Goal: Task Accomplishment & Management: Manage account settings

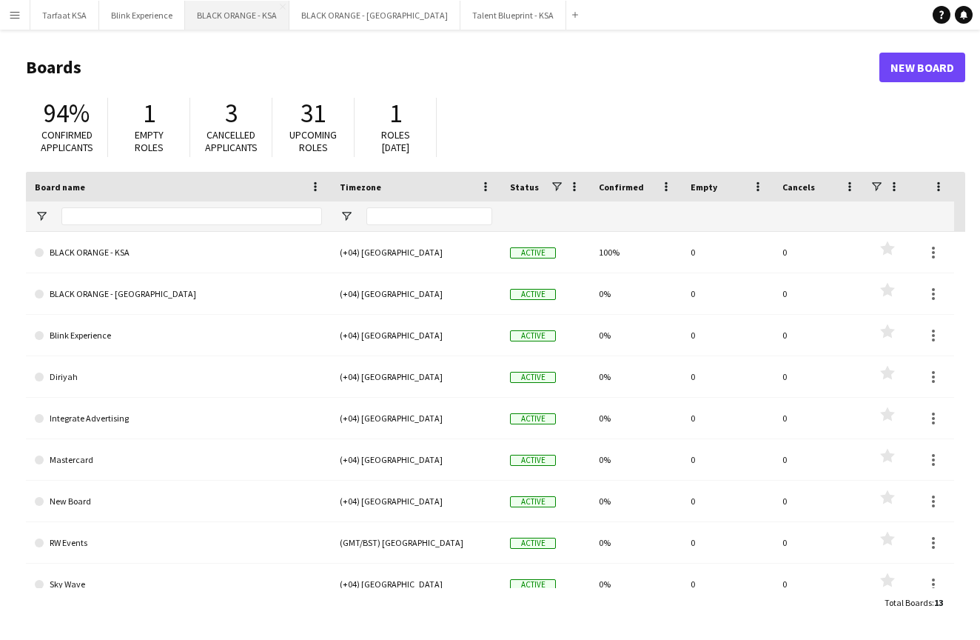
click at [232, 20] on button "BLACK ORANGE - KSA Close" at bounding box center [237, 15] width 104 height 29
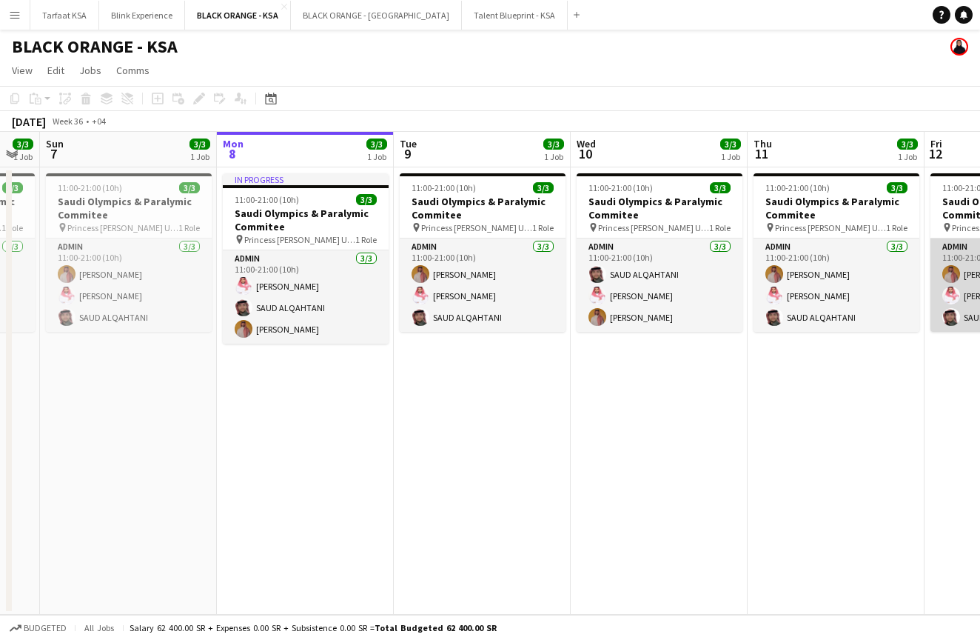
scroll to position [0, 303]
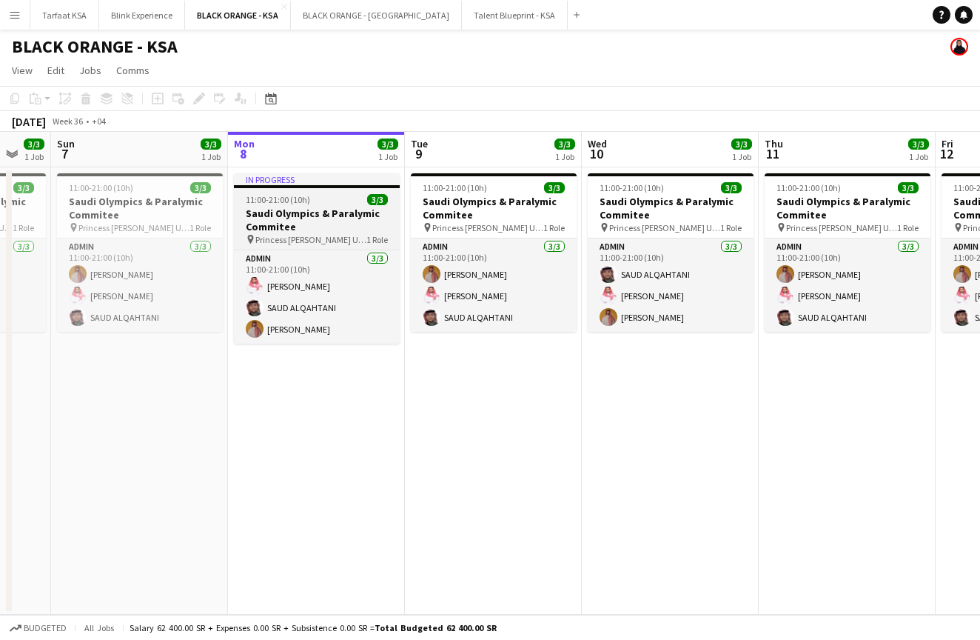
click at [262, 207] on h3 "Saudi Olympics & Paralymic Commitee" at bounding box center [317, 220] width 166 height 27
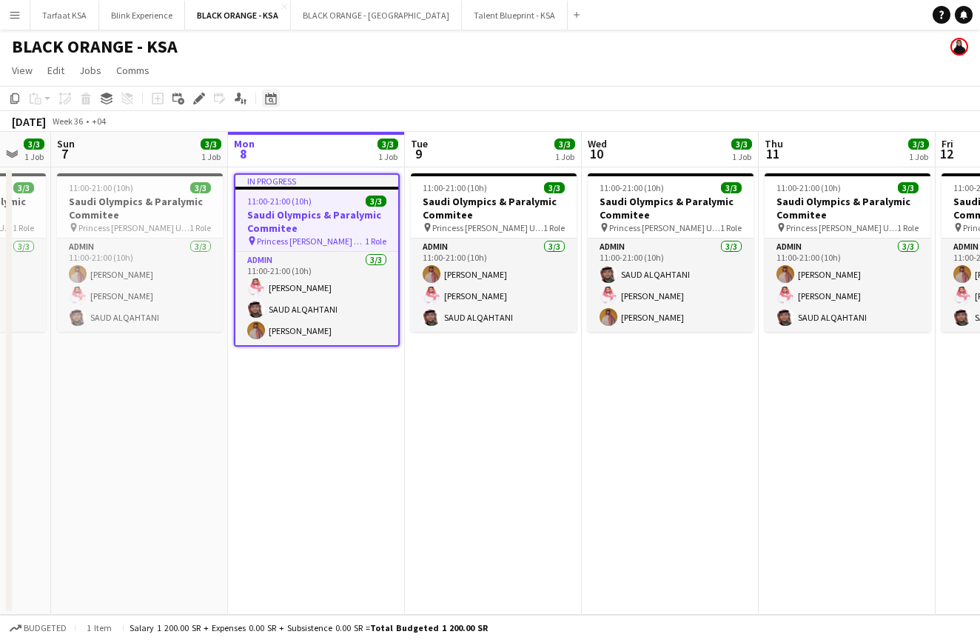
click at [273, 97] on icon at bounding box center [270, 99] width 11 height 12
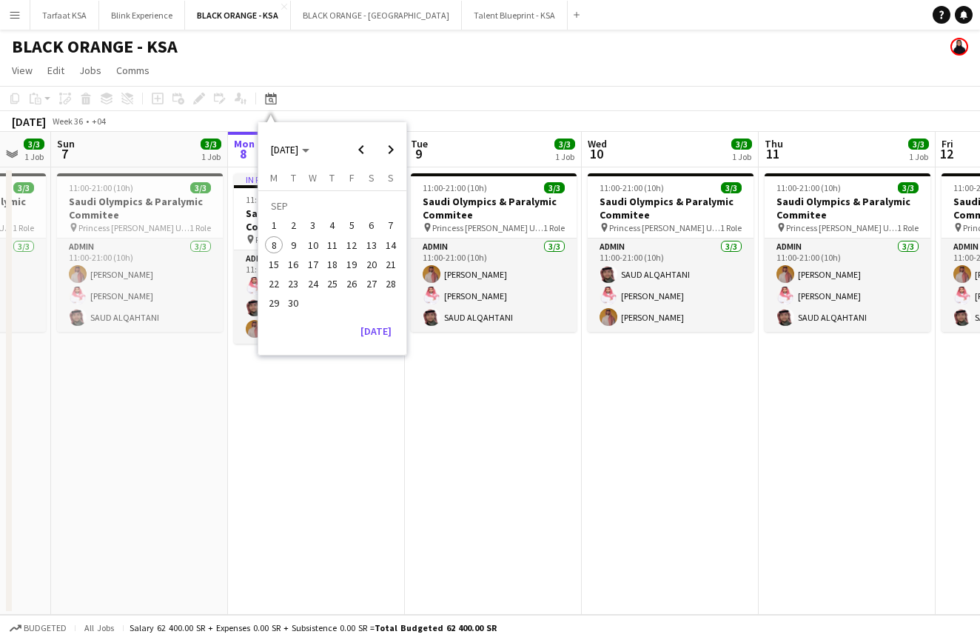
click at [362, 91] on app-toolbar "Copy Paste Paste Command V Paste with crew Command Shift V Paste linked Job [GE…" at bounding box center [490, 98] width 980 height 25
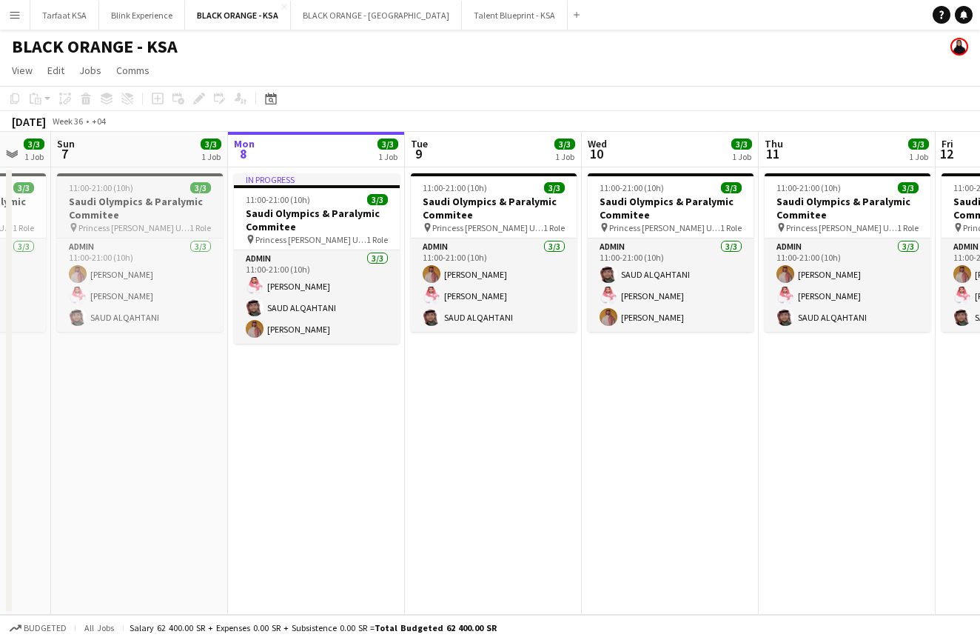
click at [141, 191] on div "11:00-21:00 (10h) 3/3" at bounding box center [140, 187] width 166 height 11
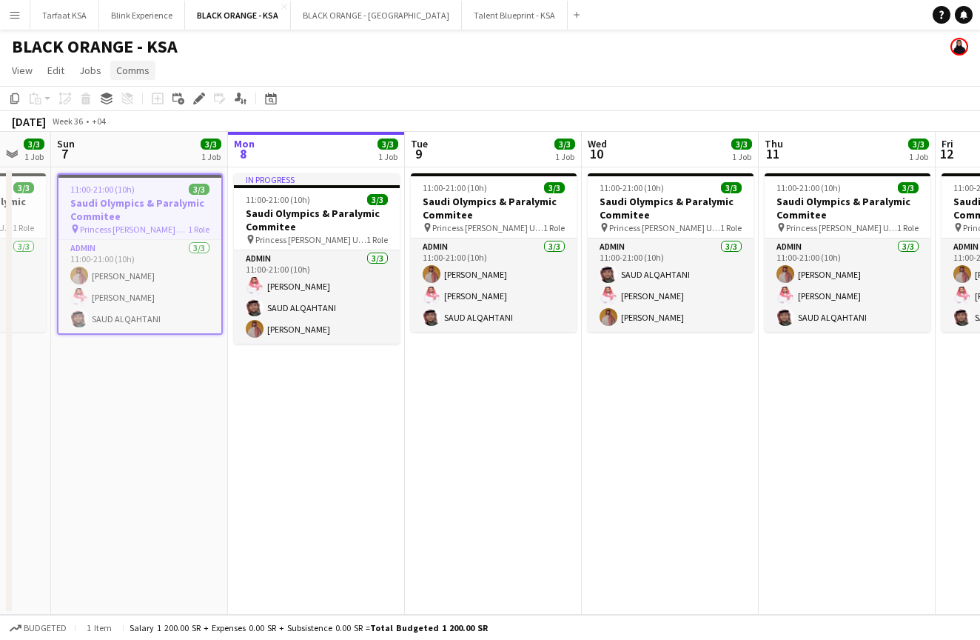
click at [120, 71] on span "Comms" at bounding box center [132, 70] width 33 height 13
click at [84, 70] on span "Jobs" at bounding box center [90, 70] width 22 height 13
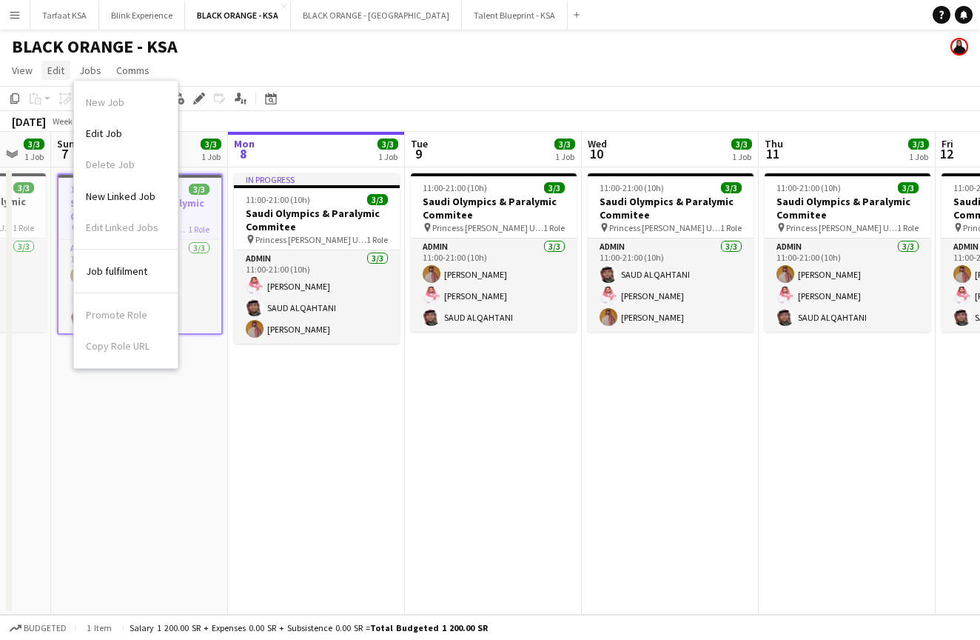
click at [52, 70] on span "Edit" at bounding box center [55, 70] width 17 height 13
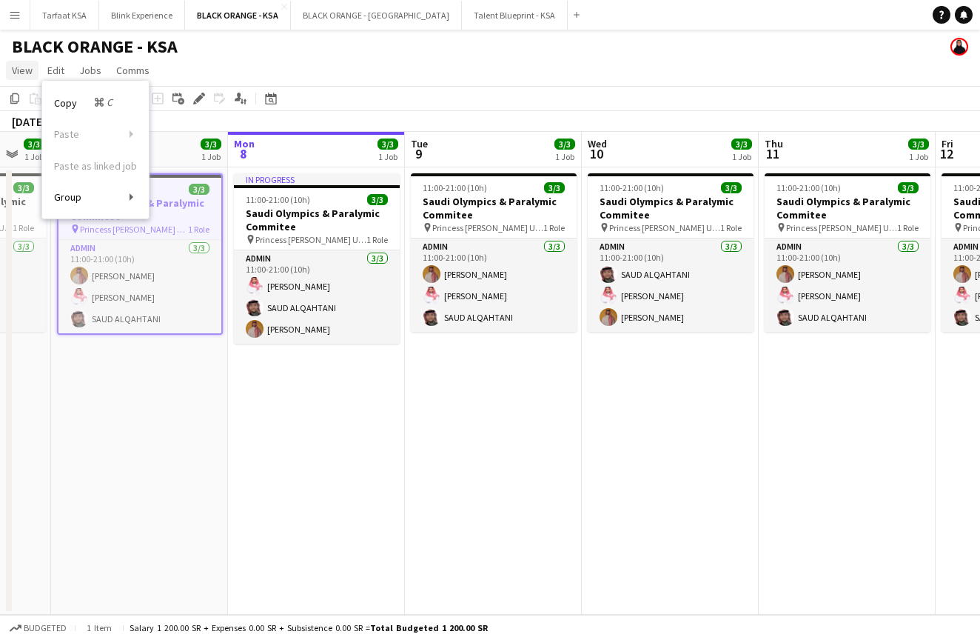
click at [16, 73] on span "View" at bounding box center [22, 70] width 21 height 13
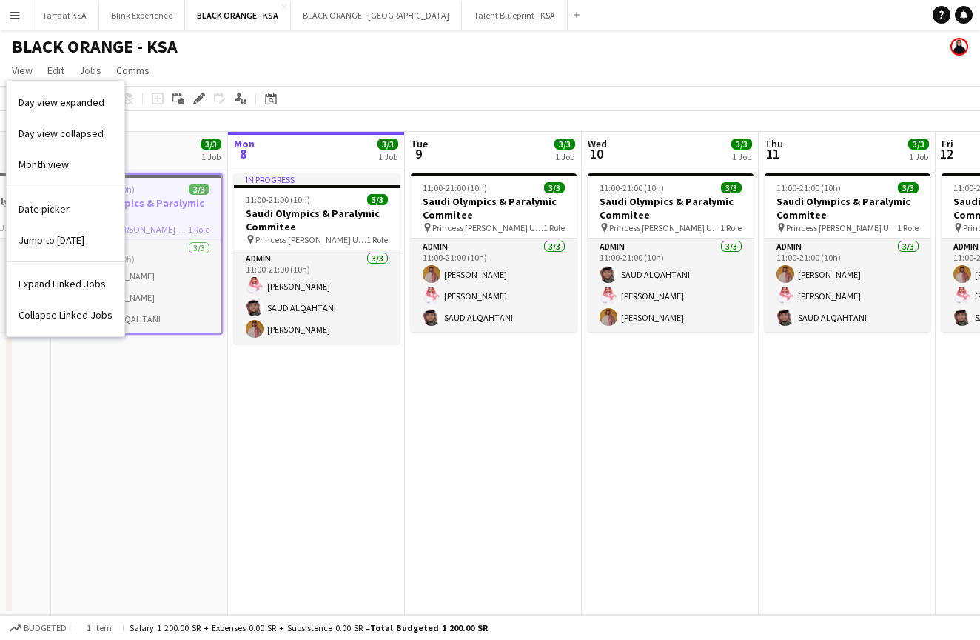
click at [102, 453] on app-date-cell "11:00-21:00 (10h) 3/3 Saudi Olympics & Paralymic Commitee pin Princess [PERSON_…" at bounding box center [139, 390] width 177 height 447
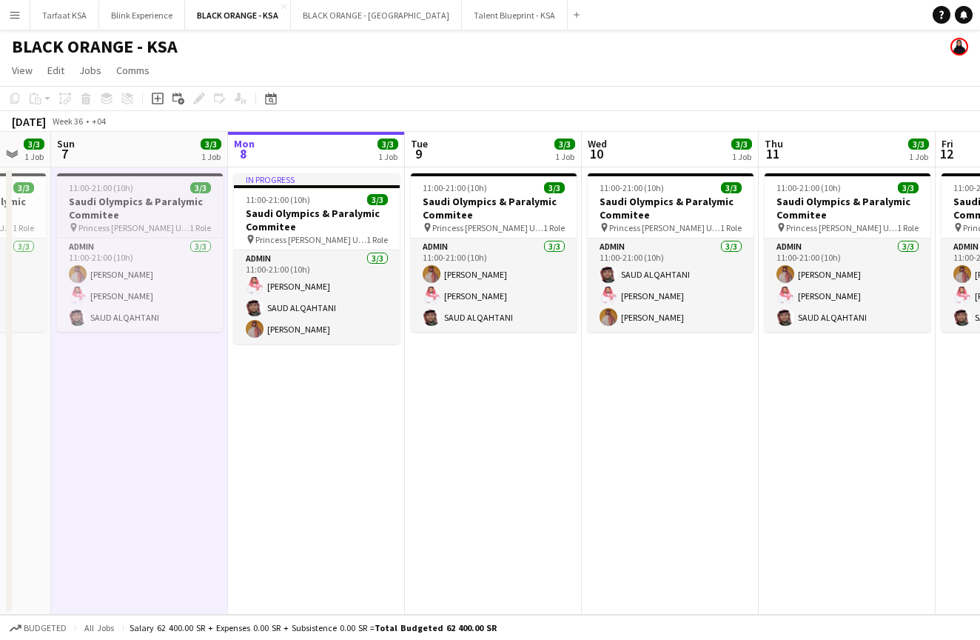
click at [91, 193] on span "11:00-21:00 (10h)" at bounding box center [101, 187] width 64 height 11
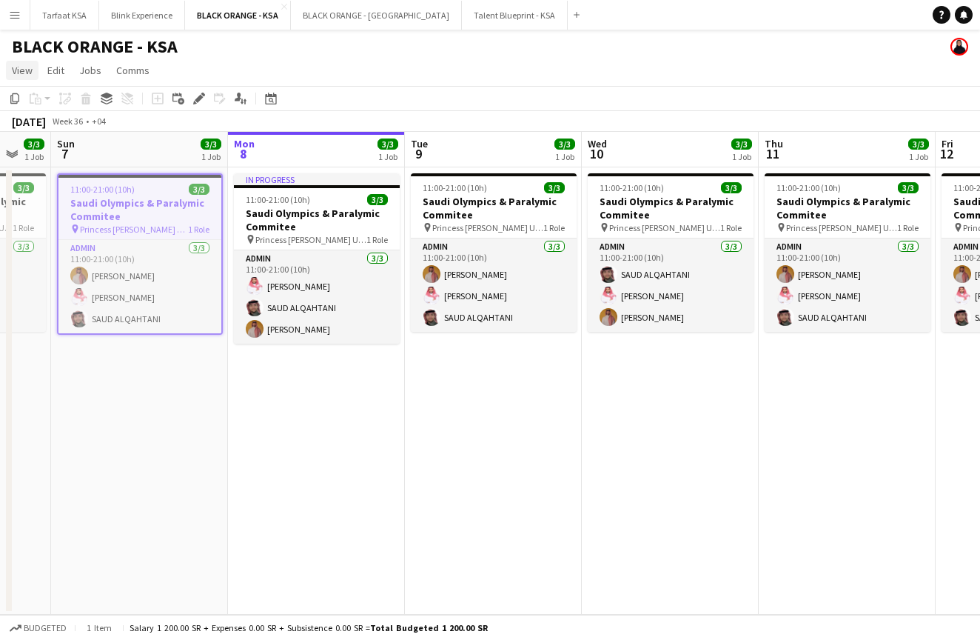
click at [19, 72] on span "View" at bounding box center [22, 70] width 21 height 13
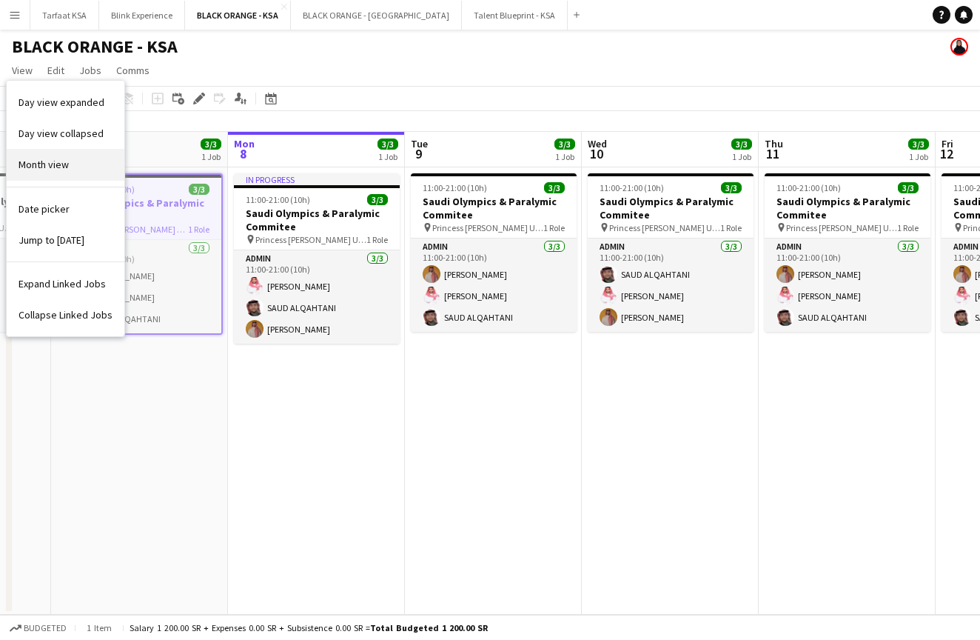
click at [44, 162] on span "Month view" at bounding box center [44, 164] width 50 height 13
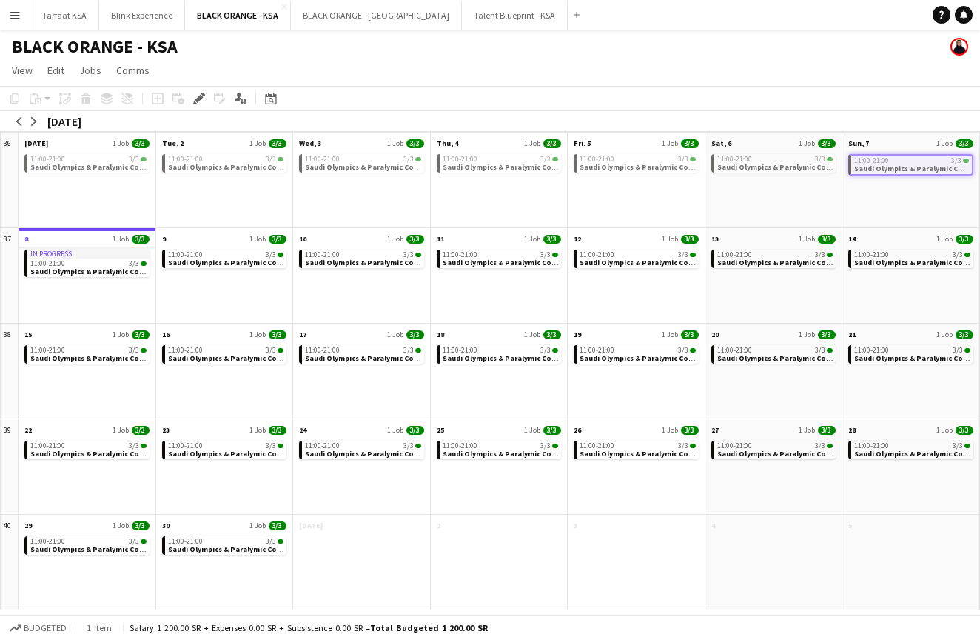
scroll to position [0, 0]
click at [19, 65] on span "View" at bounding box center [22, 70] width 21 height 13
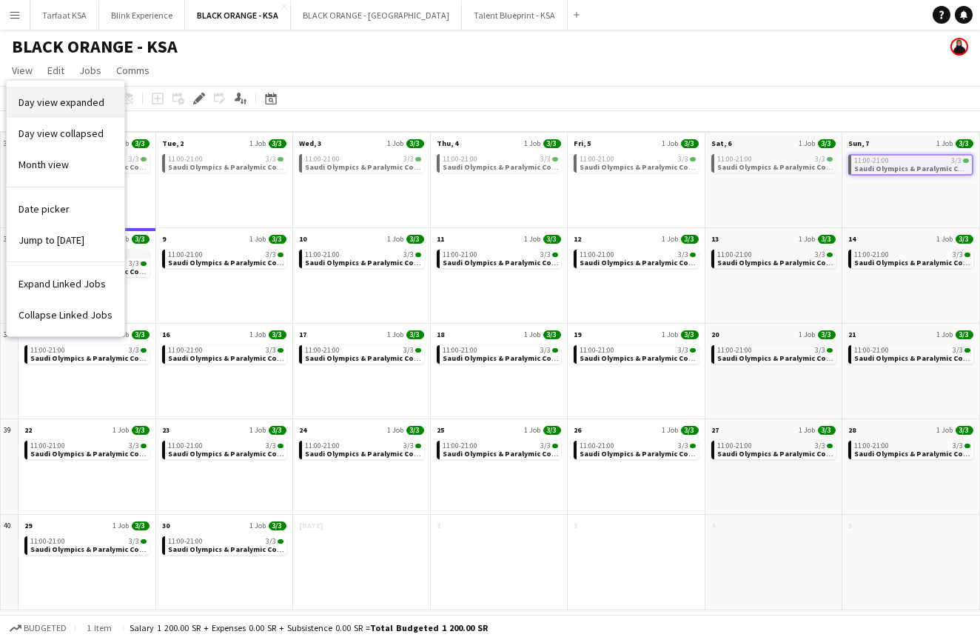
click at [44, 104] on span "Day view expanded" at bounding box center [62, 102] width 86 height 13
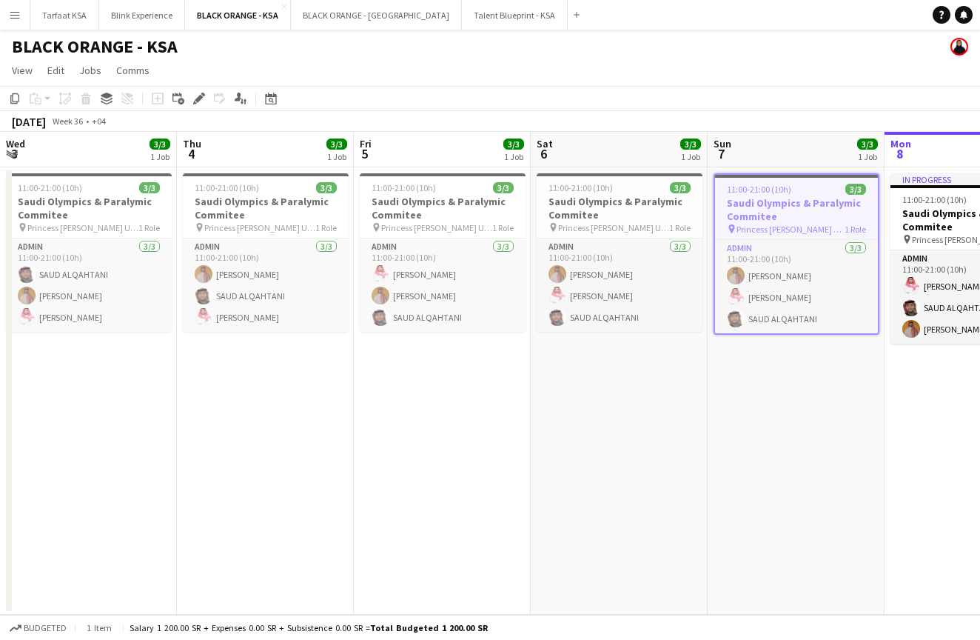
scroll to position [0, 509]
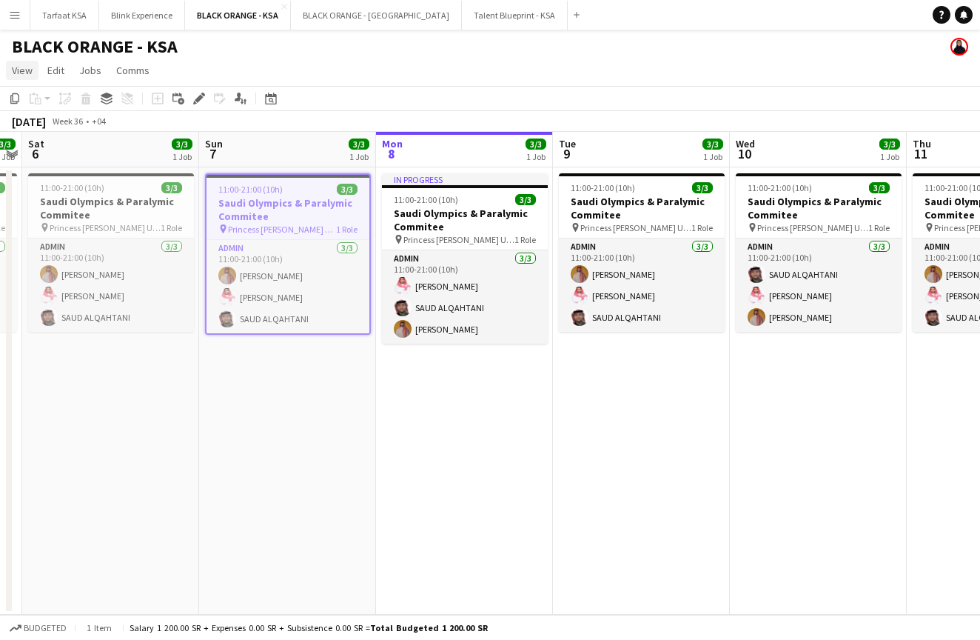
click at [20, 70] on span "View" at bounding box center [22, 70] width 21 height 13
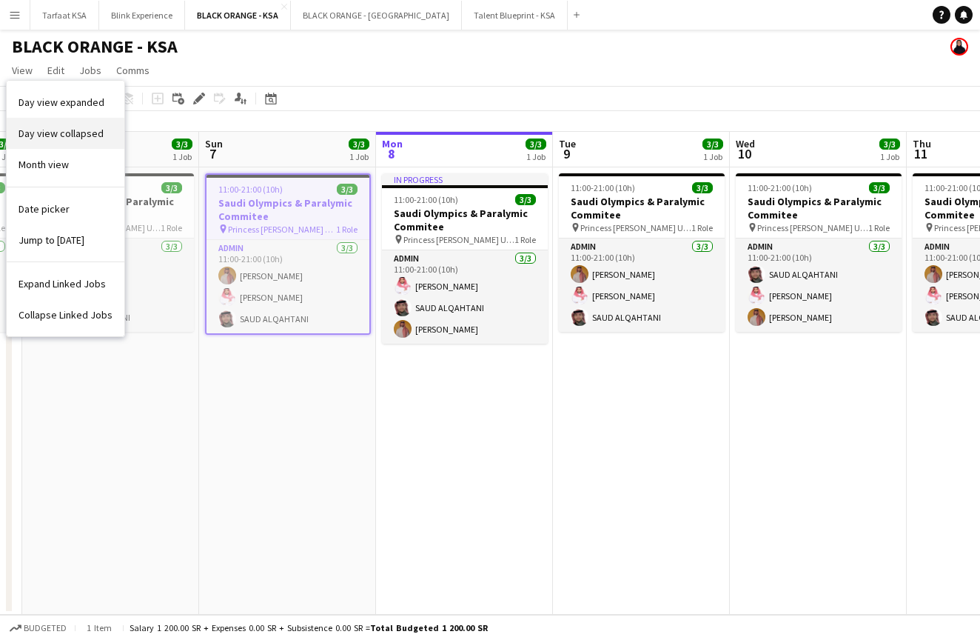
click at [48, 132] on span "Day view collapsed" at bounding box center [61, 133] width 85 height 13
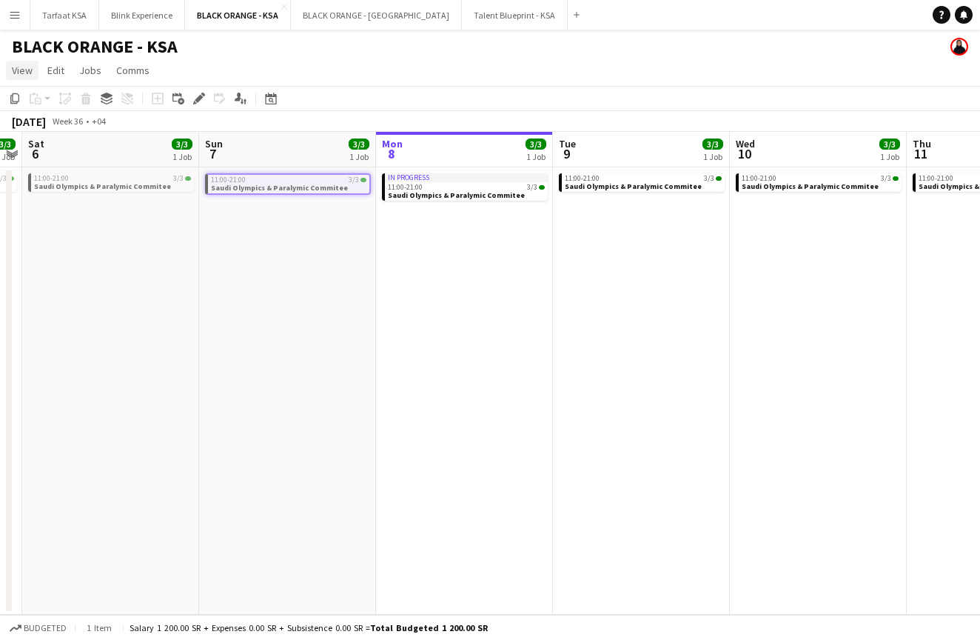
click at [26, 71] on span "View" at bounding box center [22, 70] width 21 height 13
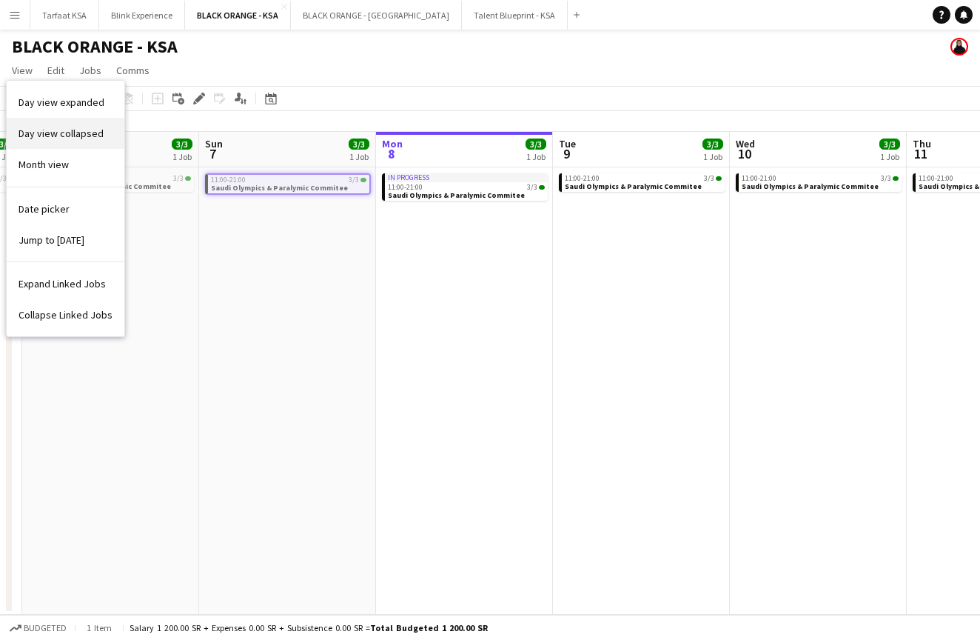
click at [44, 131] on span "Day view collapsed" at bounding box center [61, 133] width 85 height 13
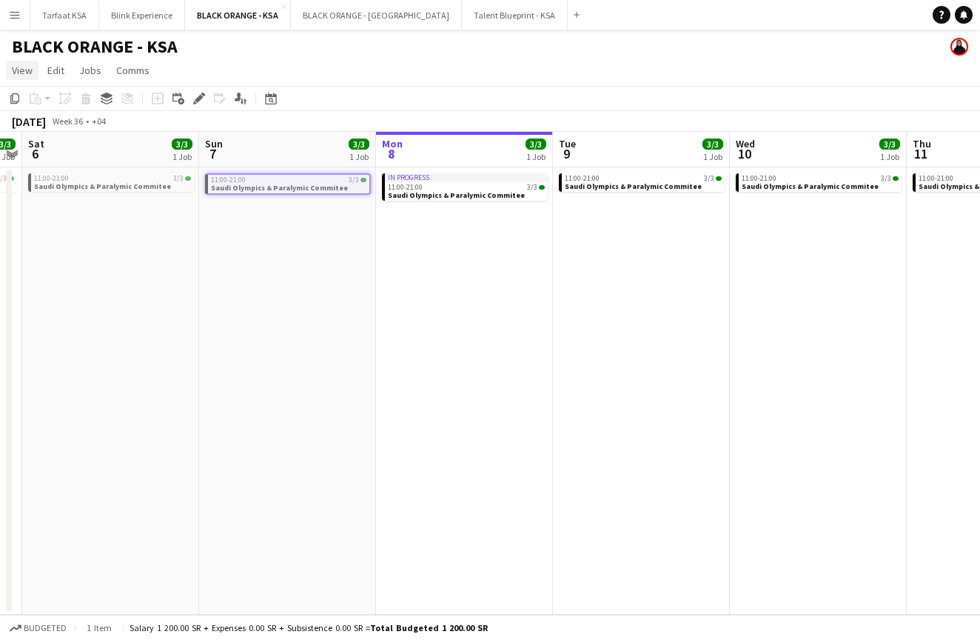
click at [20, 76] on span "View" at bounding box center [22, 70] width 21 height 13
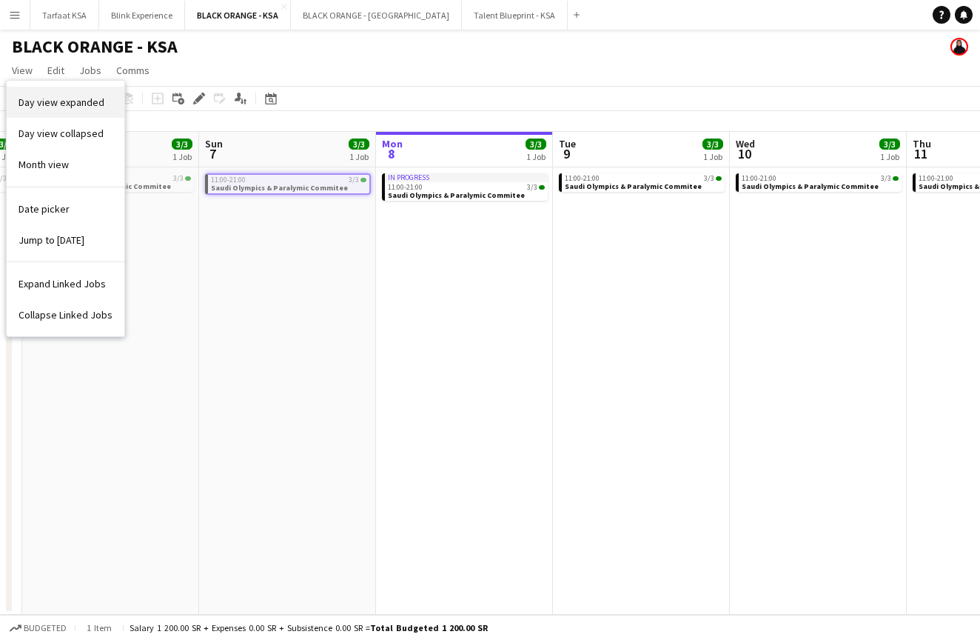
click at [30, 97] on span "Day view expanded" at bounding box center [62, 102] width 86 height 13
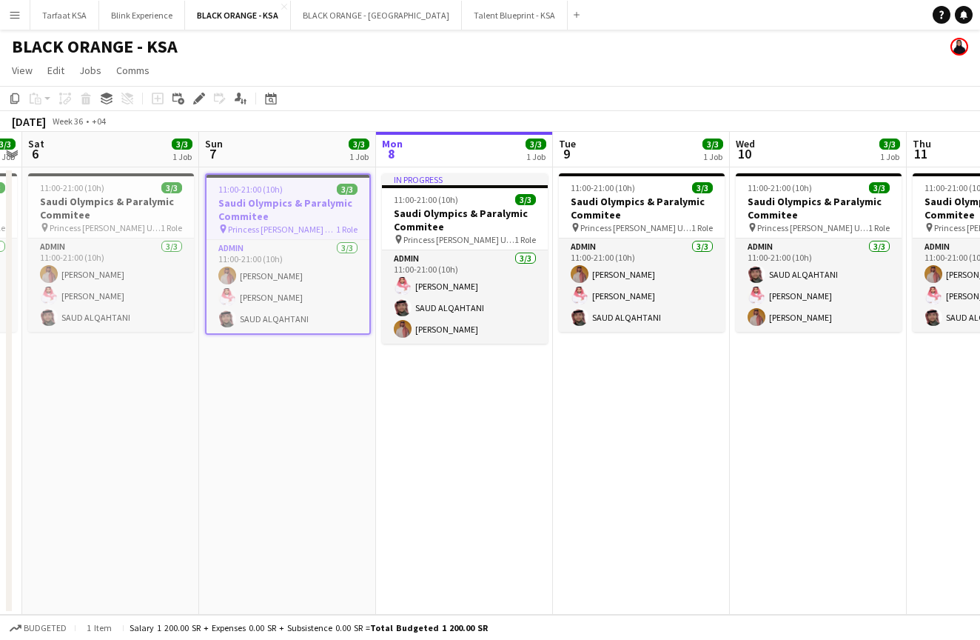
click at [134, 372] on app-date-cell "11:00-21:00 (10h) 3/3 Saudi Olympics & Paralymic Commitee pin Princess [PERSON_…" at bounding box center [110, 390] width 177 height 447
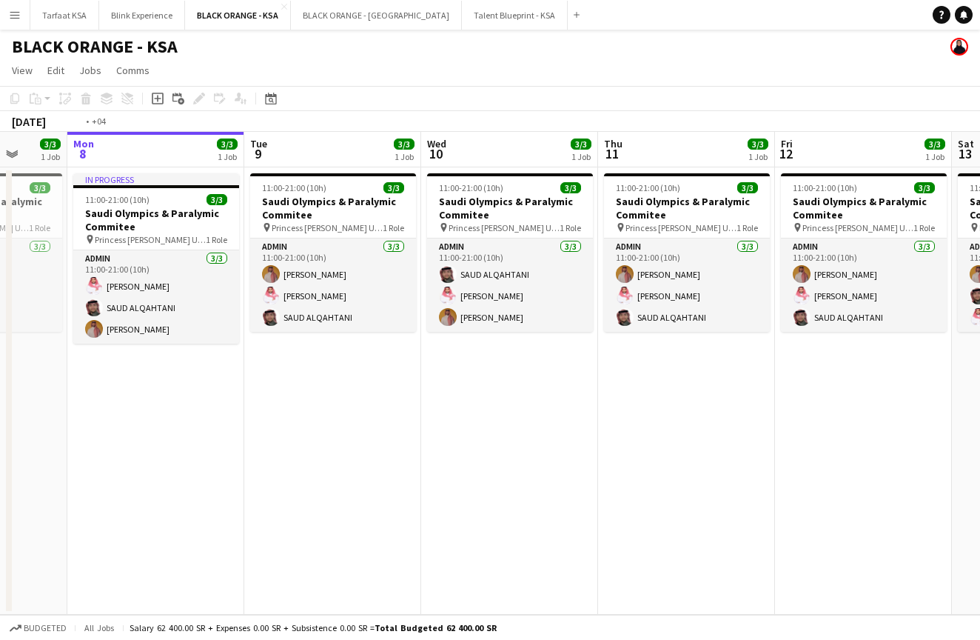
scroll to position [0, 620]
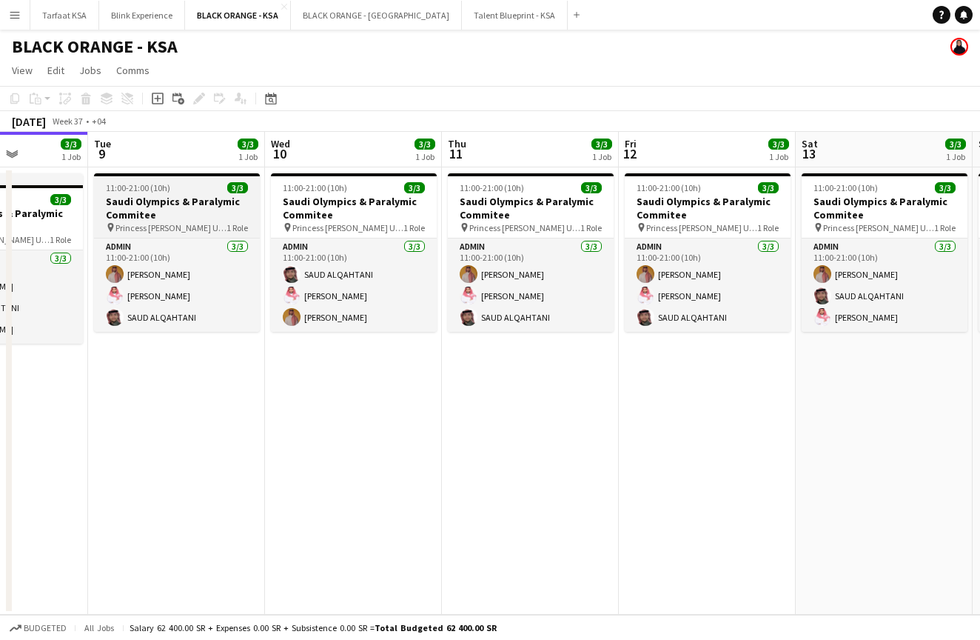
click at [190, 193] on app-job-card "11:00-21:00 (10h) 3/3 Saudi Olympics & Paralymic Commitee pin Princess [PERSON_…" at bounding box center [177, 252] width 166 height 158
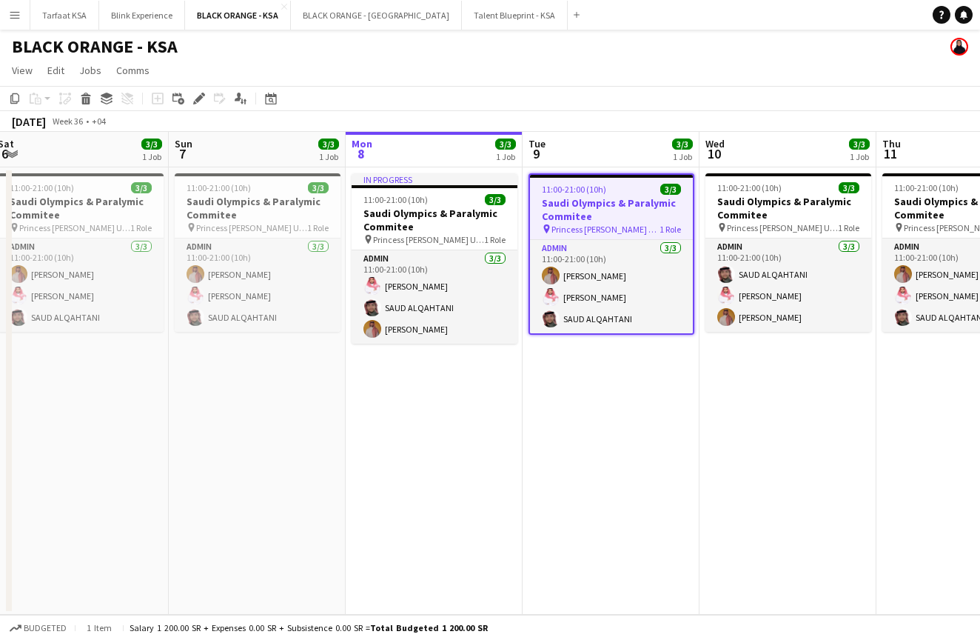
scroll to position [0, 580]
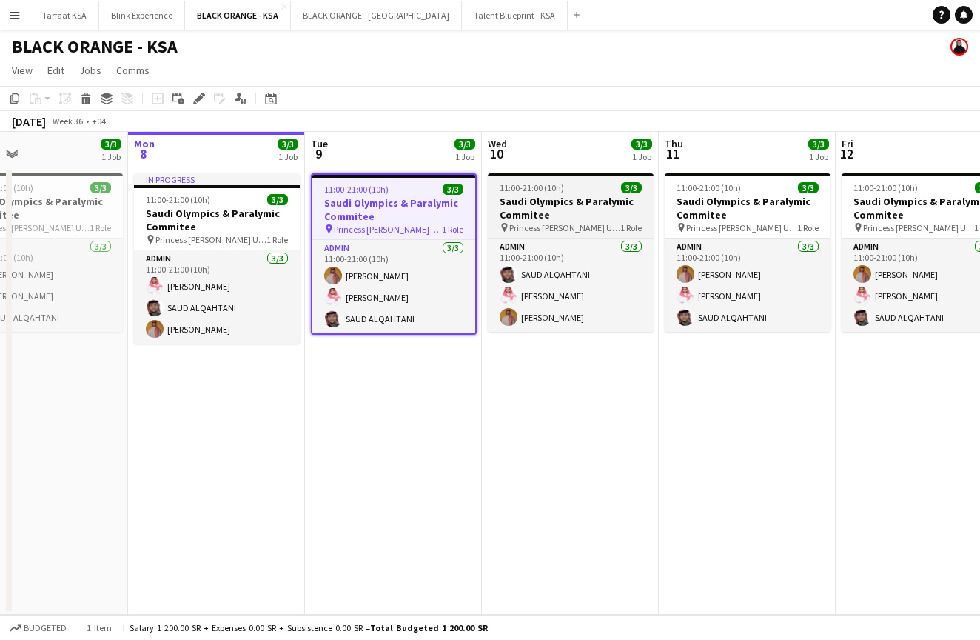
click at [527, 207] on h3 "Saudi Olympics & Paralymic Commitee" at bounding box center [571, 208] width 166 height 27
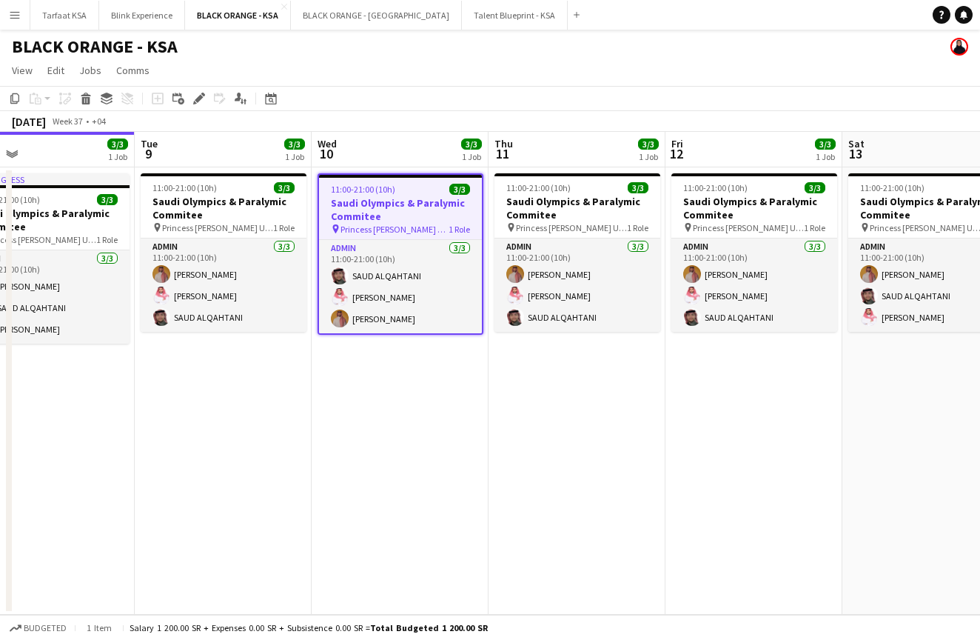
scroll to position [0, 599]
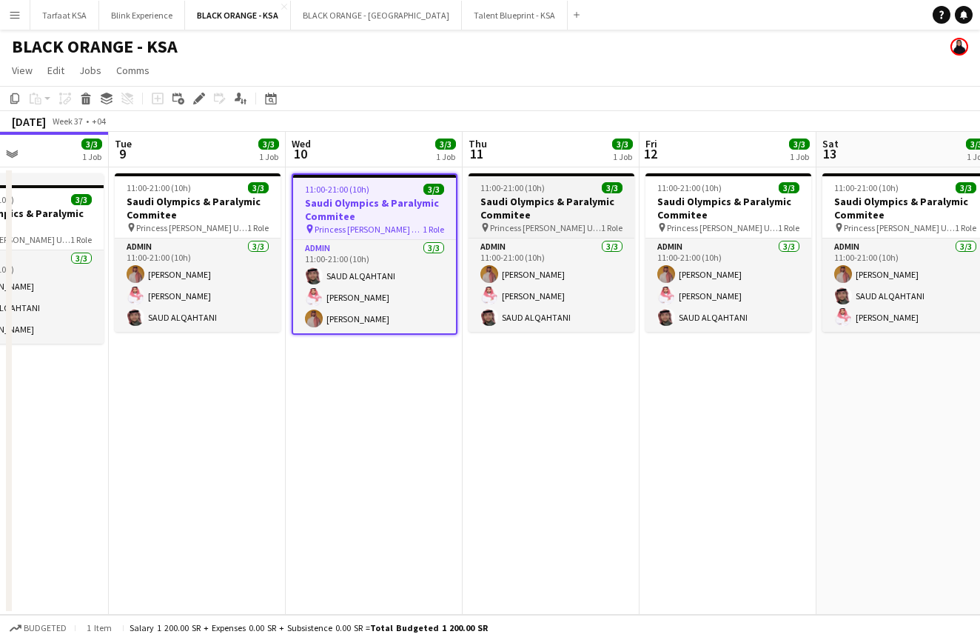
click at [544, 210] on h3 "Saudi Olympics & Paralymic Commitee" at bounding box center [552, 208] width 166 height 27
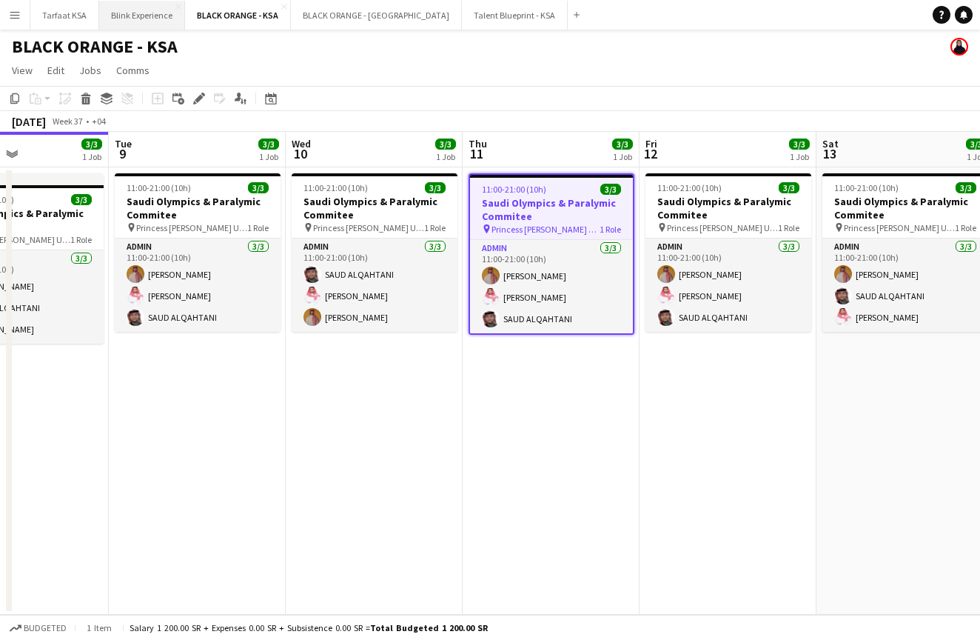
click at [123, 20] on button "Blink Experience Close" at bounding box center [142, 15] width 86 height 29
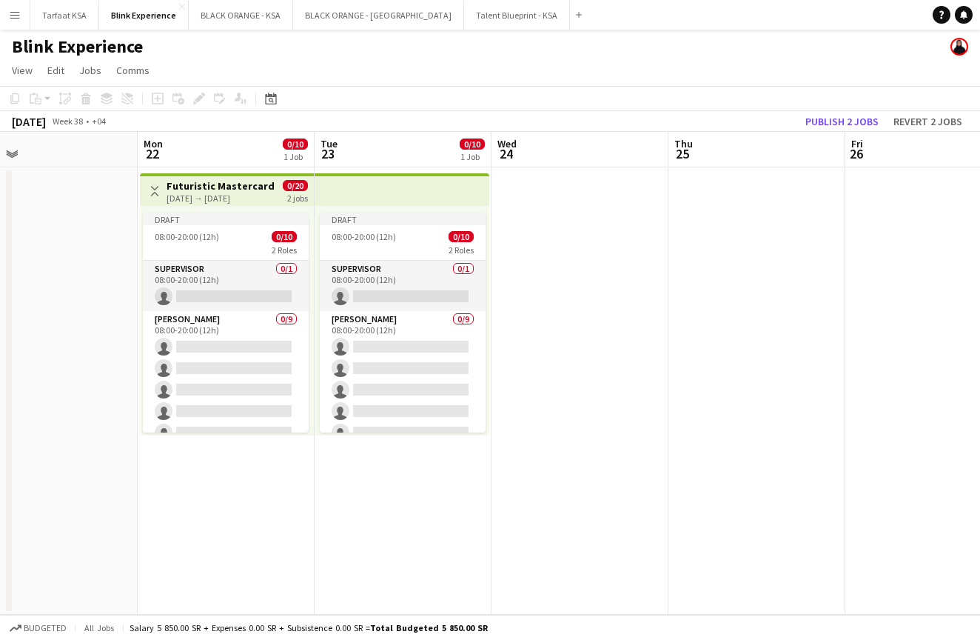
scroll to position [0, 361]
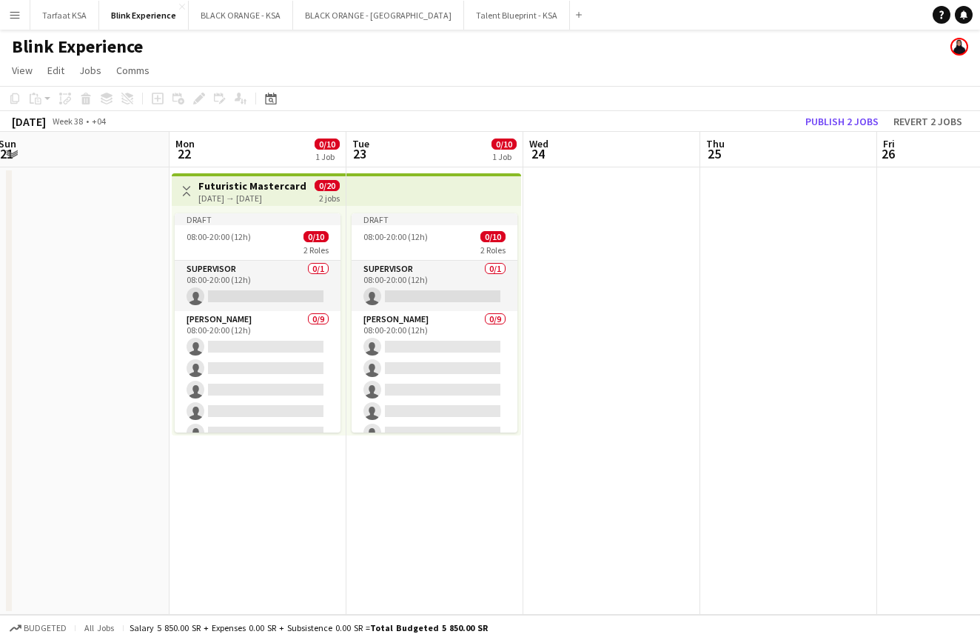
click at [352, 178] on app-top-bar at bounding box center [434, 189] width 175 height 33
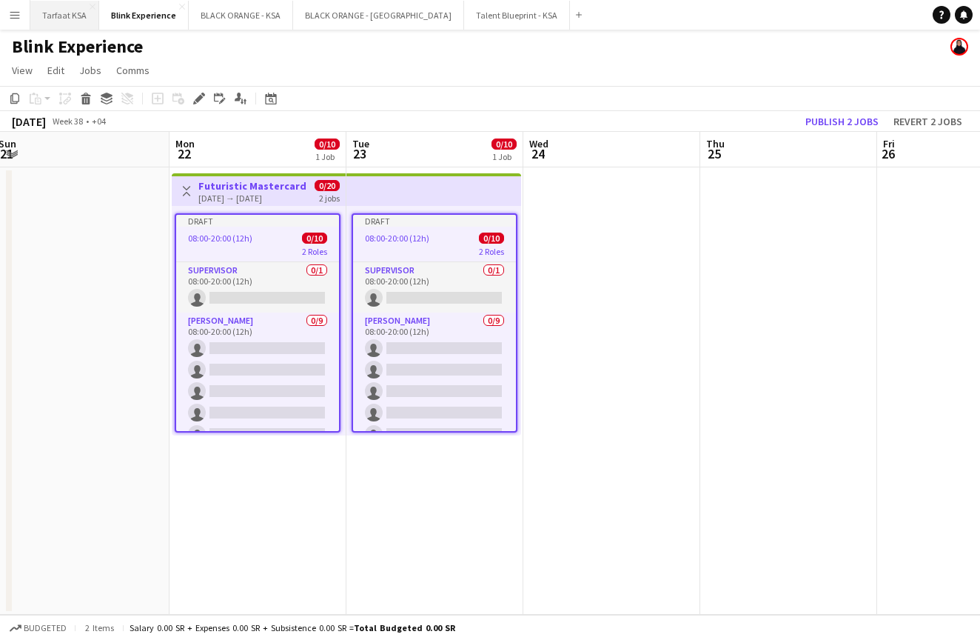
click at [56, 15] on button "Tarfaat KSA Close" at bounding box center [64, 15] width 69 height 29
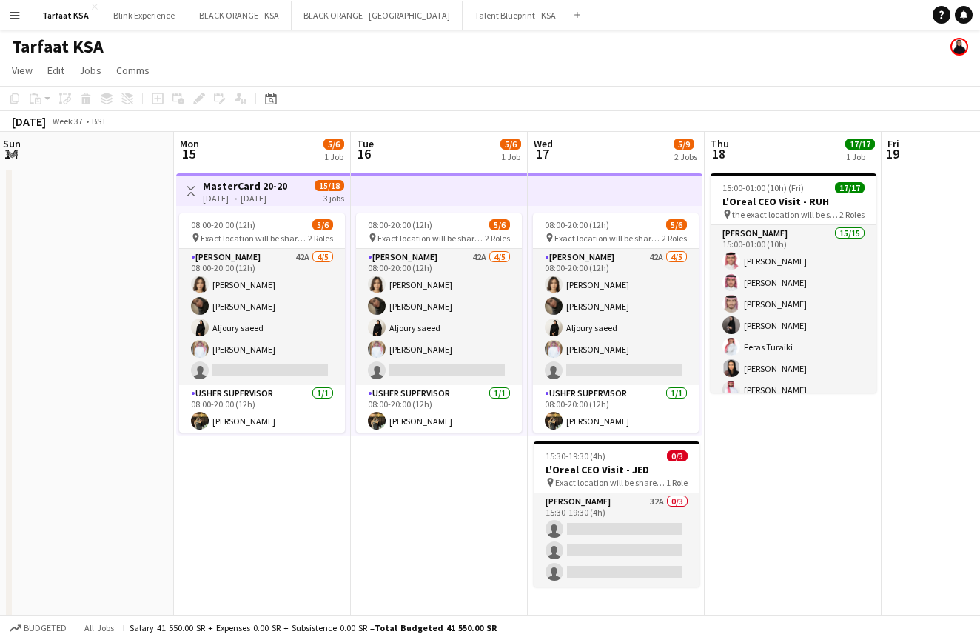
scroll to position [0, 574]
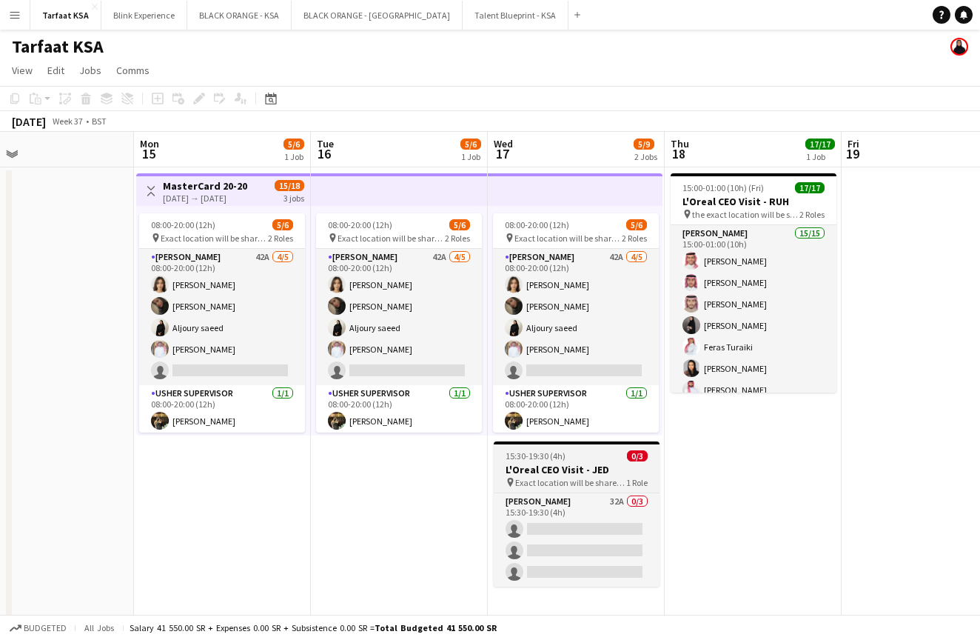
click at [569, 458] on div "15:30-19:30 (4h) 0/3" at bounding box center [577, 455] width 166 height 11
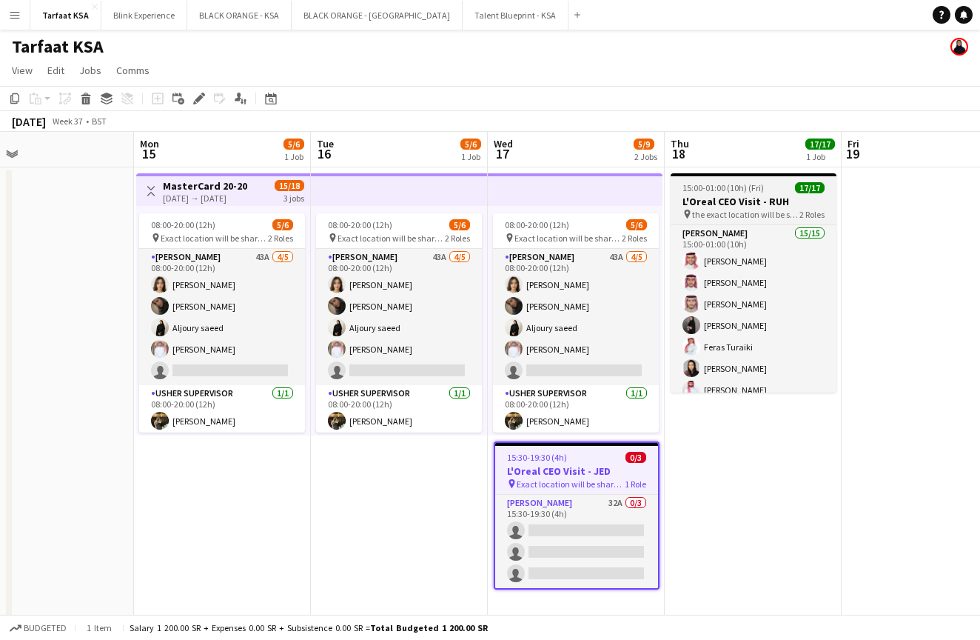
click at [734, 201] on h3 "L'Oreal CEO Visit - RUH" at bounding box center [754, 201] width 166 height 13
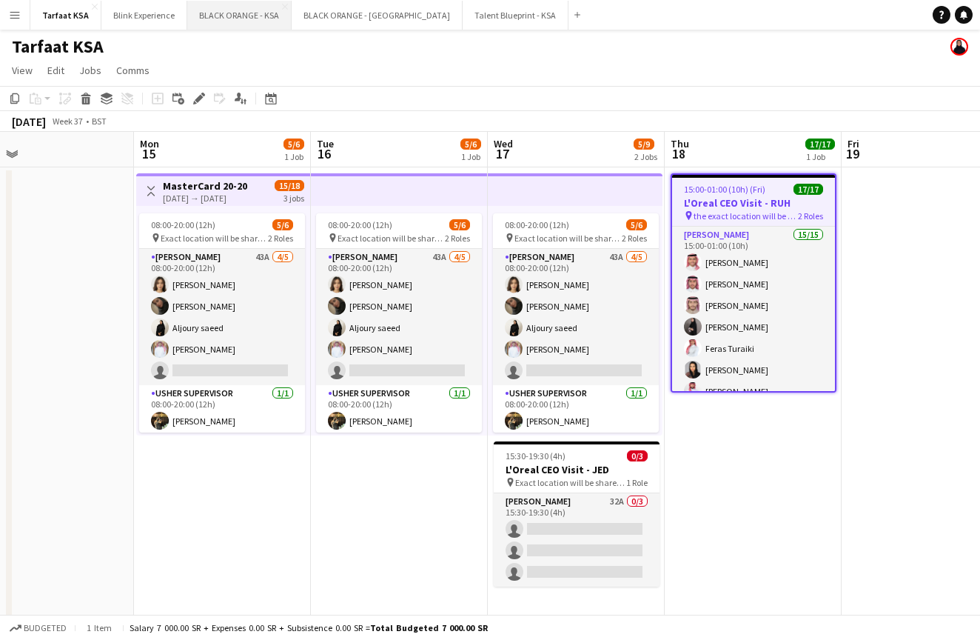
click at [222, 16] on button "BLACK ORANGE - KSA Close" at bounding box center [239, 15] width 104 height 29
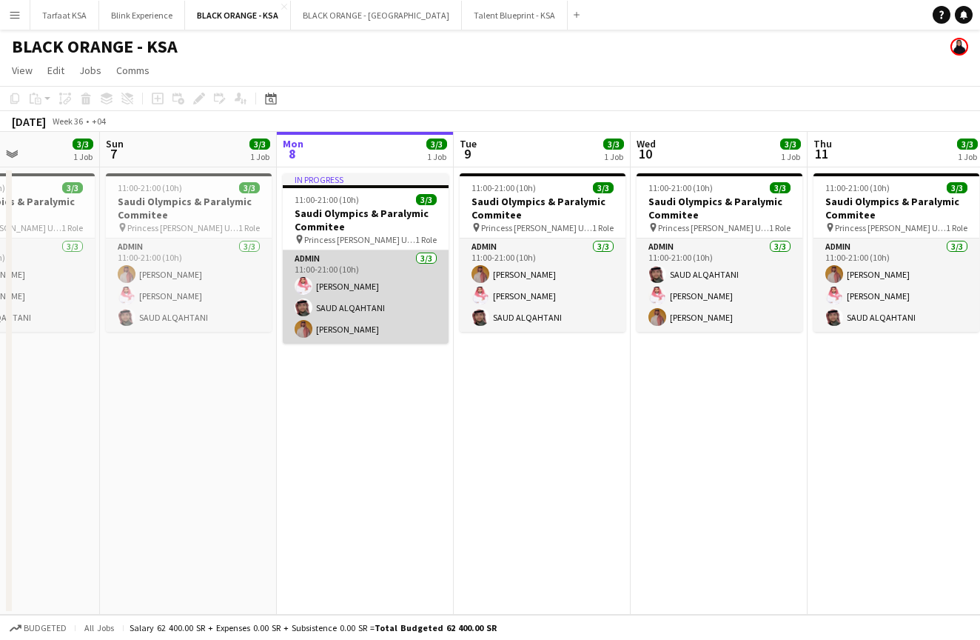
scroll to position [0, 326]
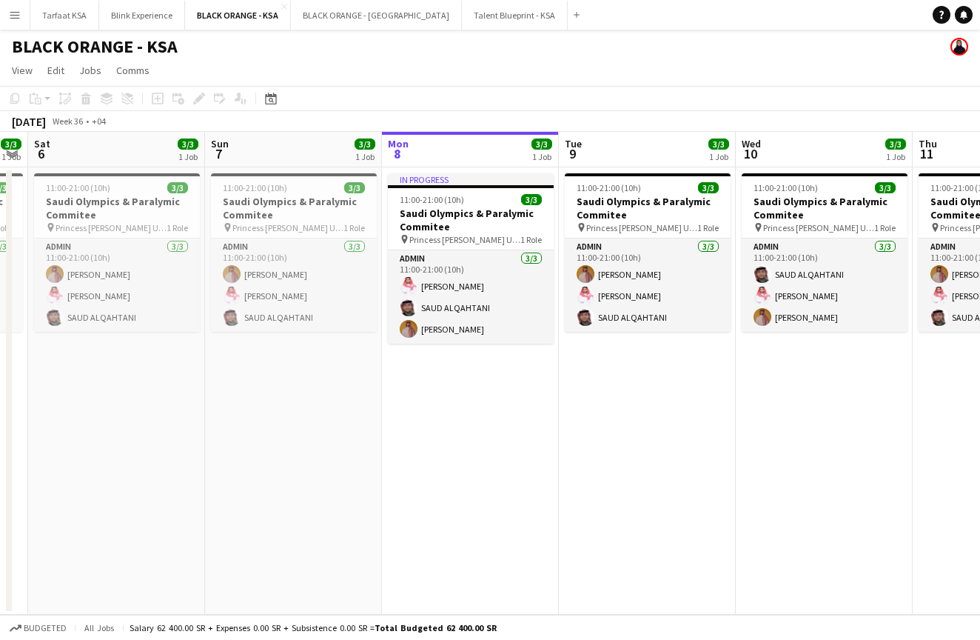
click at [14, 17] on app-icon "Menu" at bounding box center [15, 15] width 12 height 12
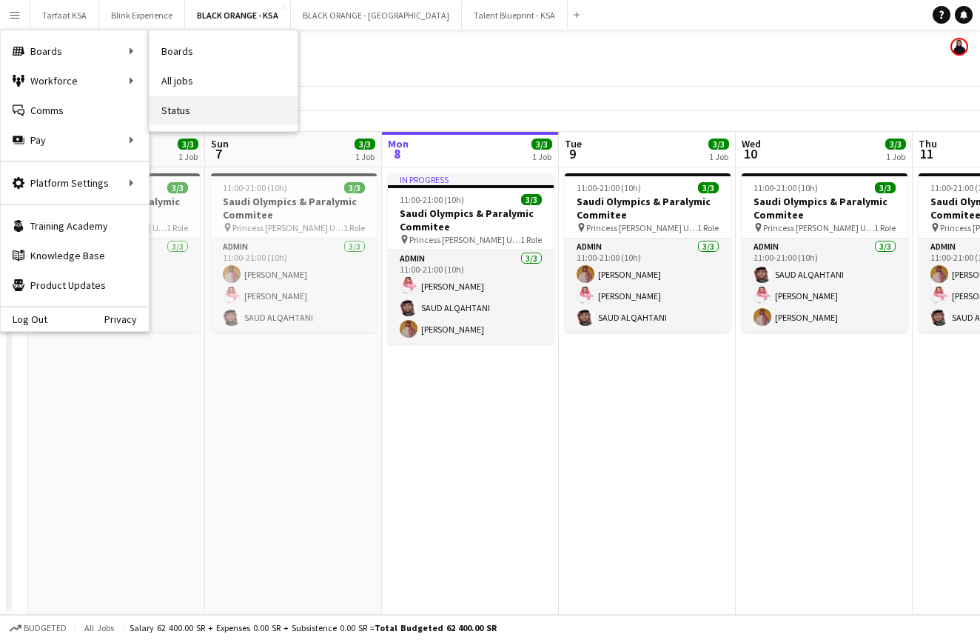
click at [195, 114] on link "Status" at bounding box center [224, 111] width 148 height 30
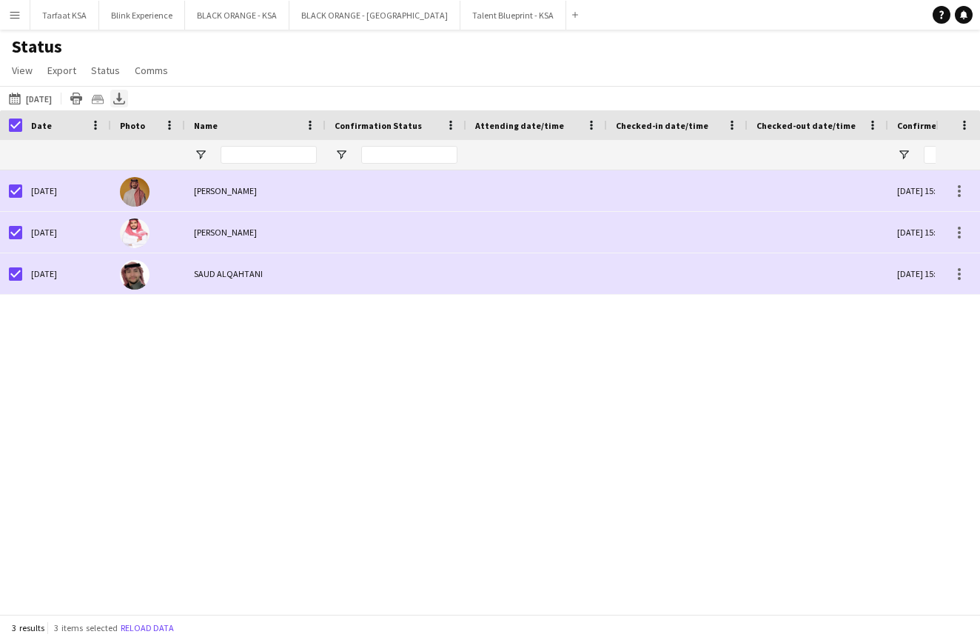
click at [122, 98] on icon at bounding box center [119, 97] width 6 height 9
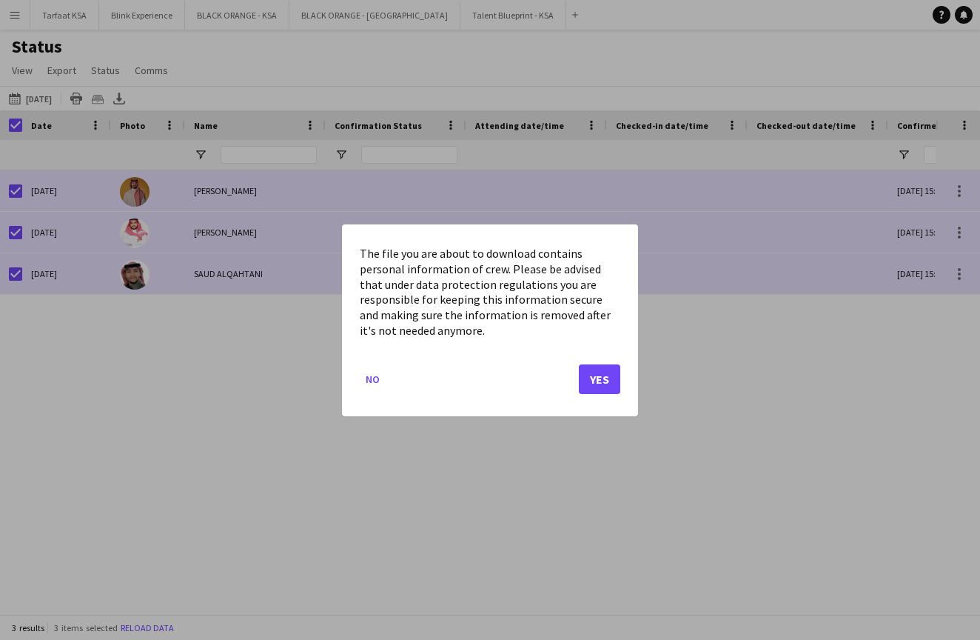
click at [595, 383] on button "Yes" at bounding box center [599, 379] width 41 height 30
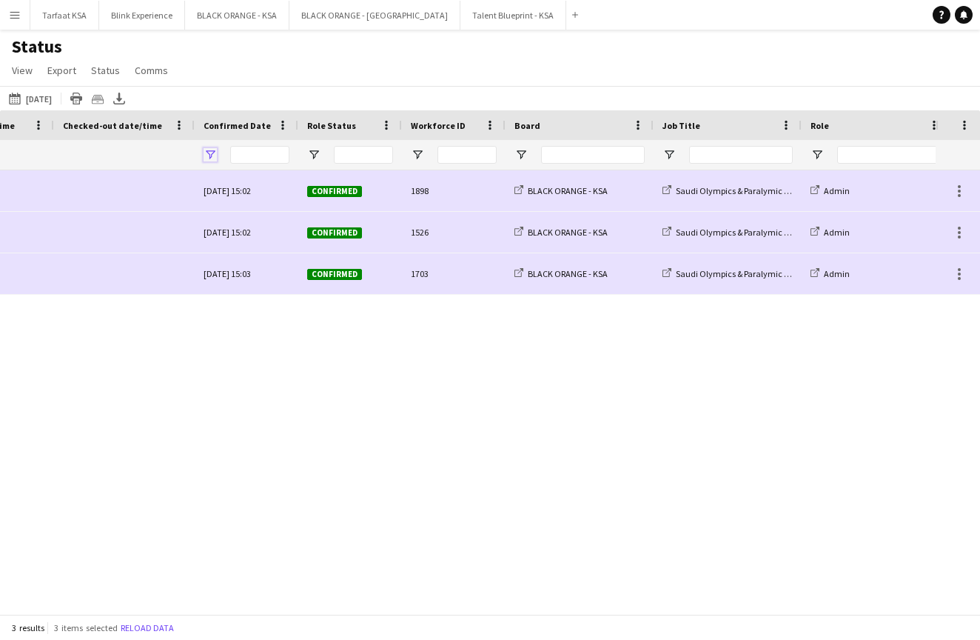
click at [215, 154] on span "Open Filter Menu" at bounding box center [210, 154] width 13 height 13
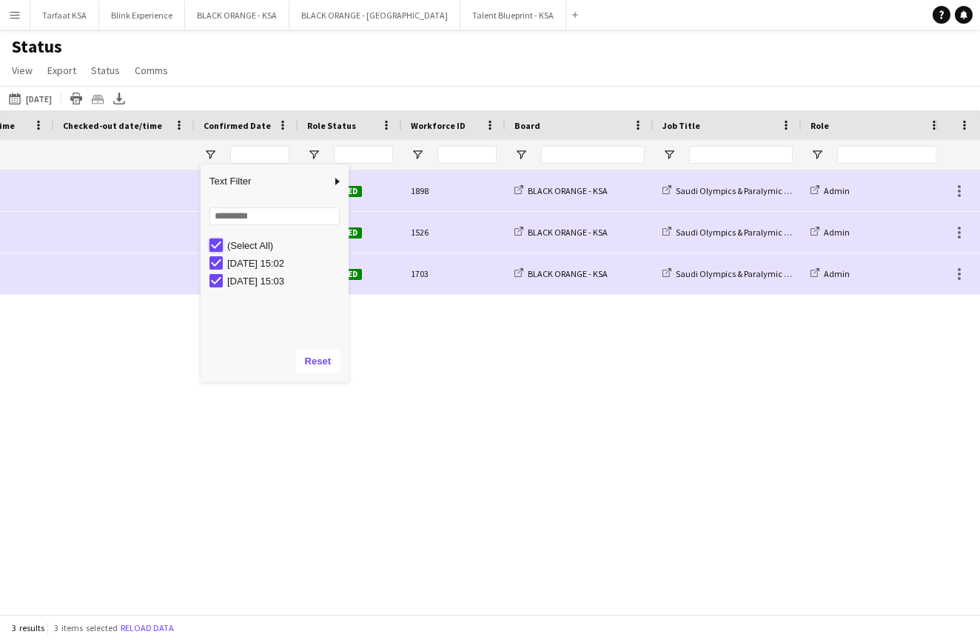
type input "***"
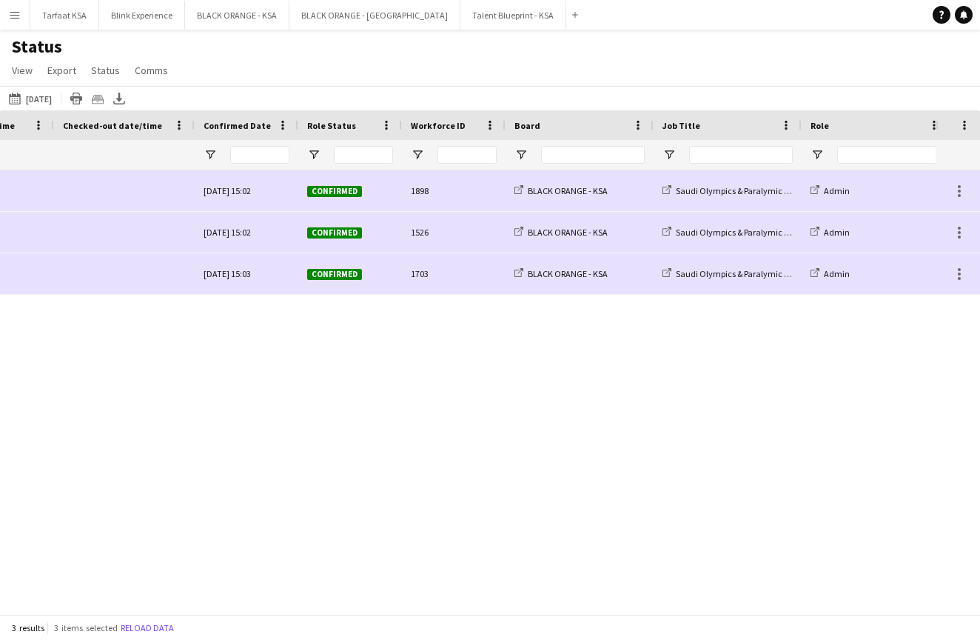
click at [198, 404] on div "[DATE] 15:02 Confirmed 1898 BLACK ORANGE - KSA Saudi Olympics & Paralymic Commi…" at bounding box center [468, 392] width 936 height 444
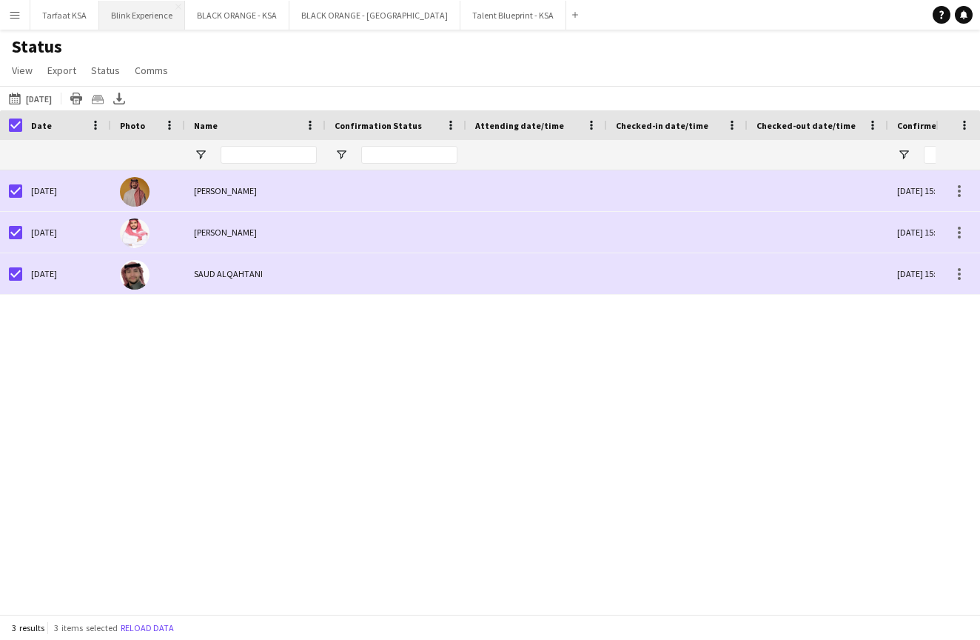
click at [147, 16] on button "Blink Experience Close" at bounding box center [142, 15] width 86 height 29
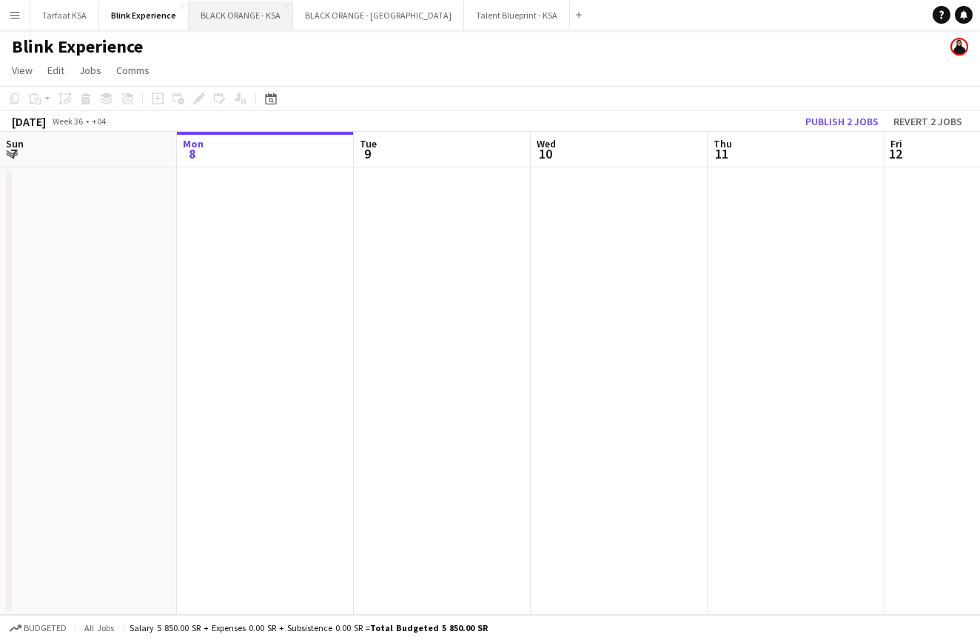
click at [249, 15] on button "BLACK ORANGE - KSA Close" at bounding box center [241, 15] width 104 height 29
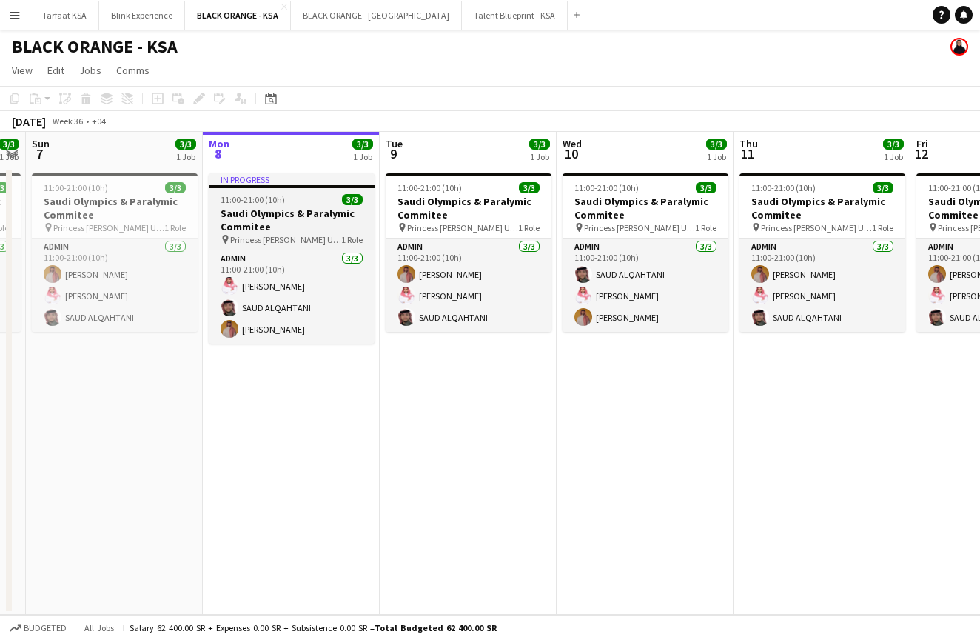
click at [250, 203] on span "11:00-21:00 (10h)" at bounding box center [253, 199] width 64 height 11
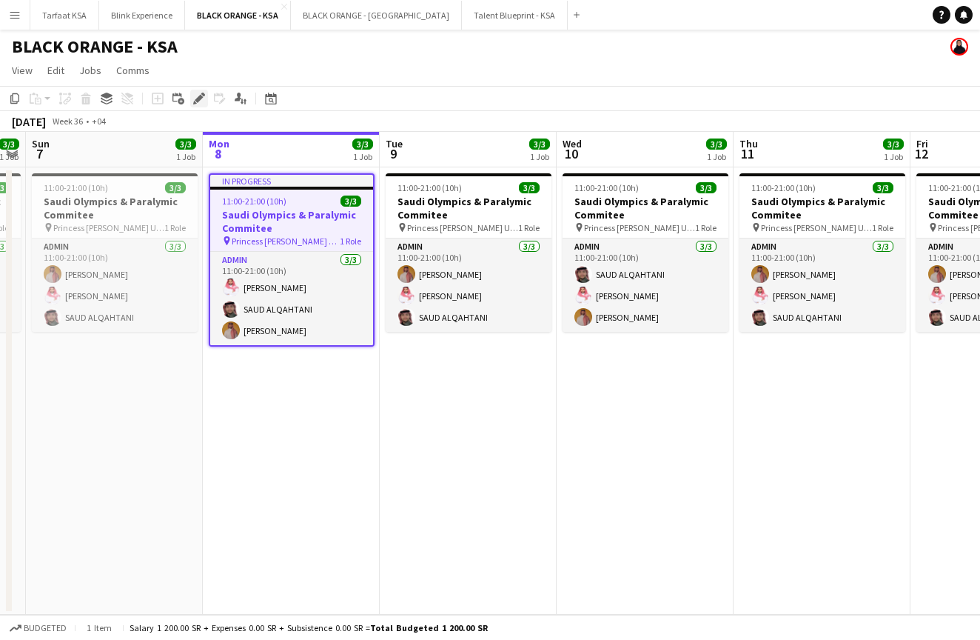
click at [203, 93] on icon at bounding box center [203, 95] width 4 height 4
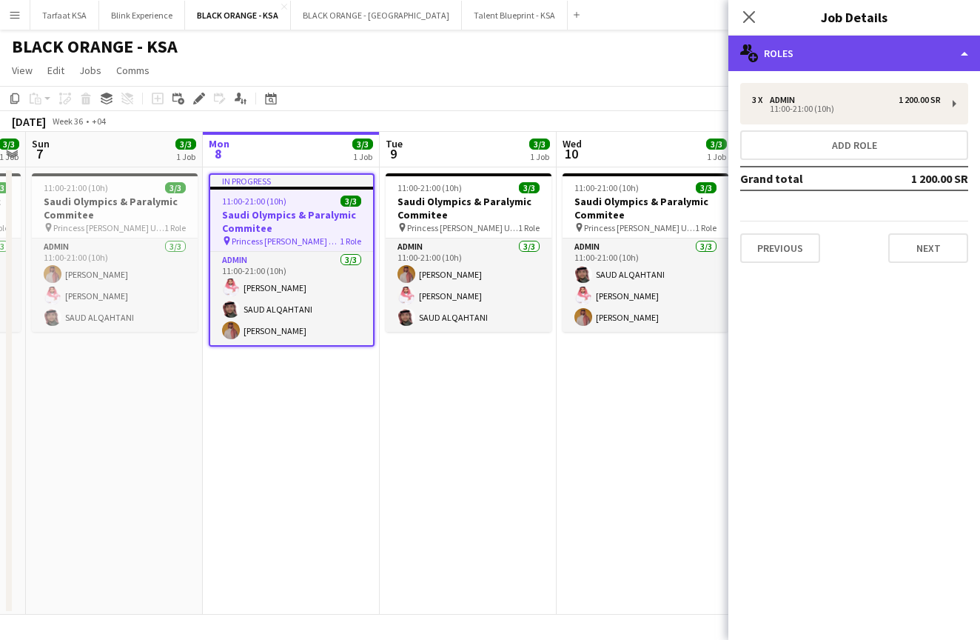
click at [953, 67] on div "multiple-users-add Roles" at bounding box center [855, 54] width 252 height 36
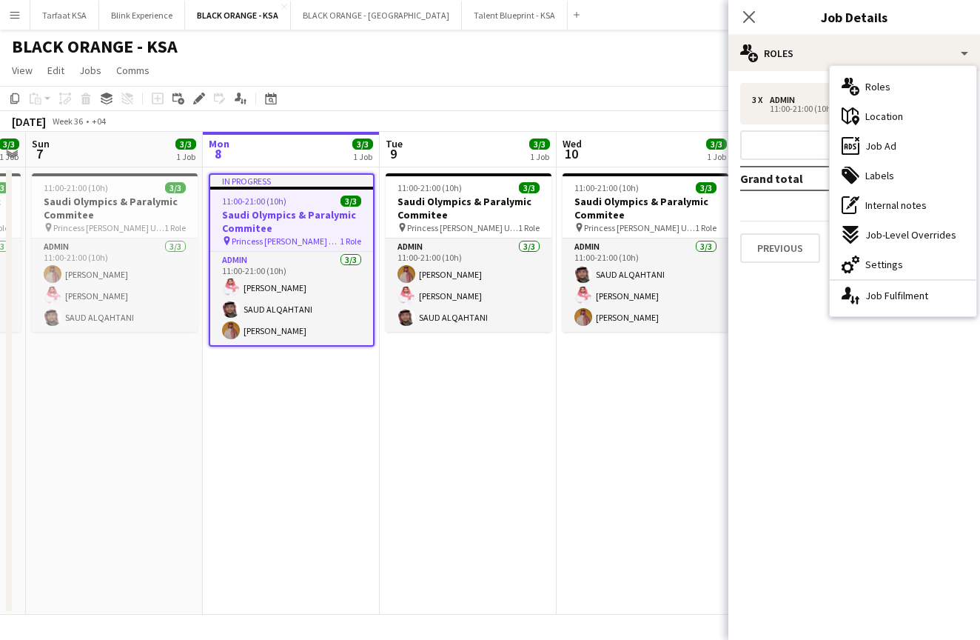
click at [793, 330] on mat-expansion-panel "pencil3 General details 3 x Admin 1 200.00 SR 11:00-21:00 (10h) Add role Grand …" at bounding box center [855, 355] width 252 height 569
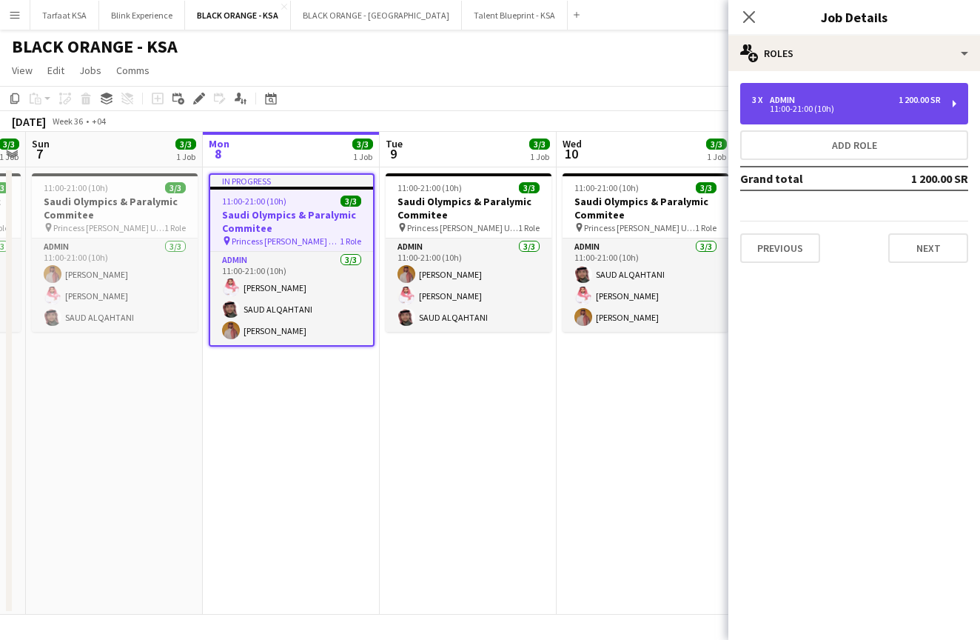
click at [839, 110] on div "11:00-21:00 (10h)" at bounding box center [846, 108] width 189 height 7
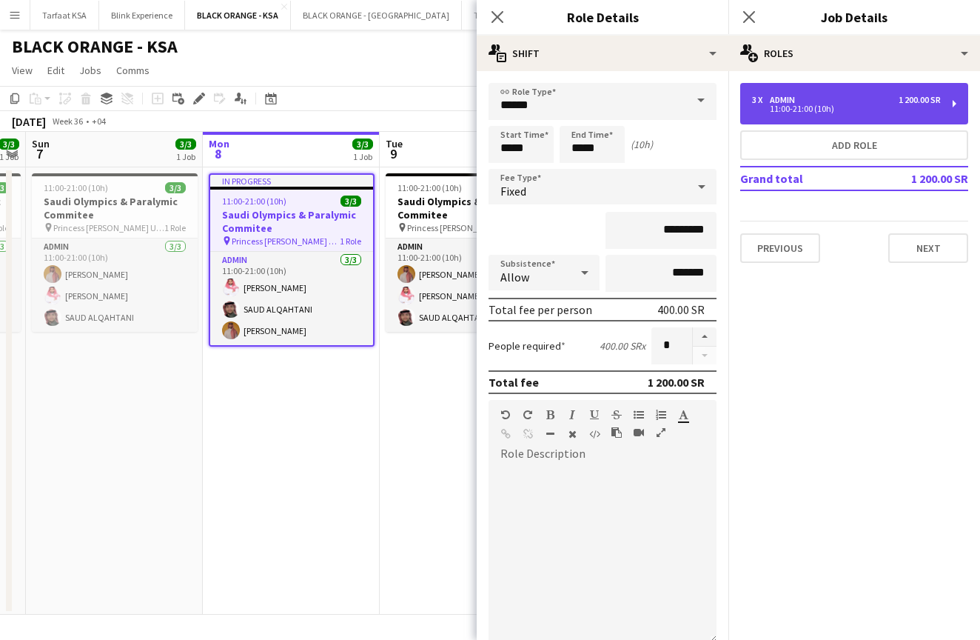
click at [839, 110] on div "11:00-21:00 (10h)" at bounding box center [846, 108] width 189 height 7
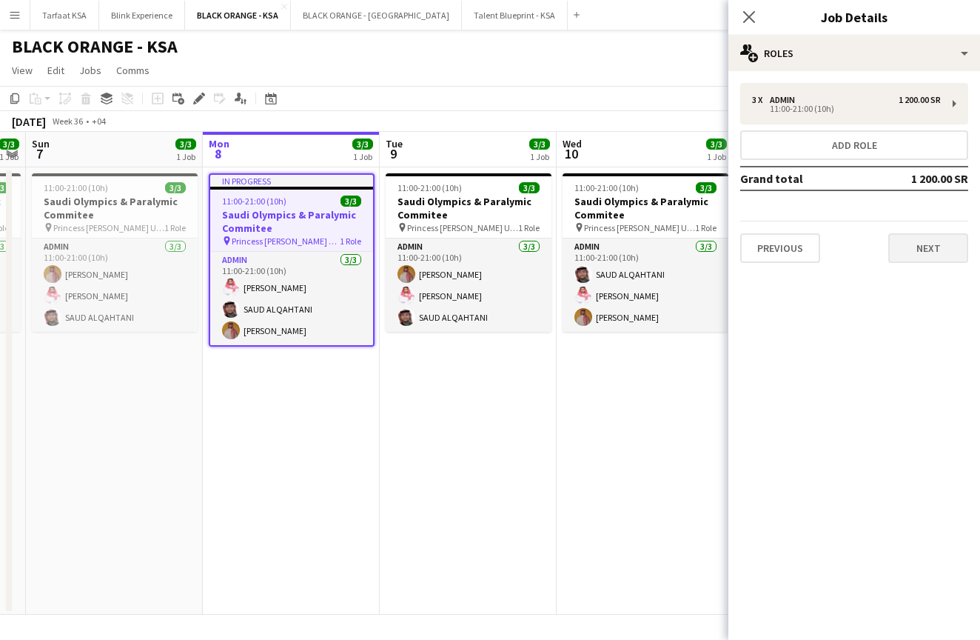
click at [931, 253] on button "Next" at bounding box center [929, 248] width 80 height 30
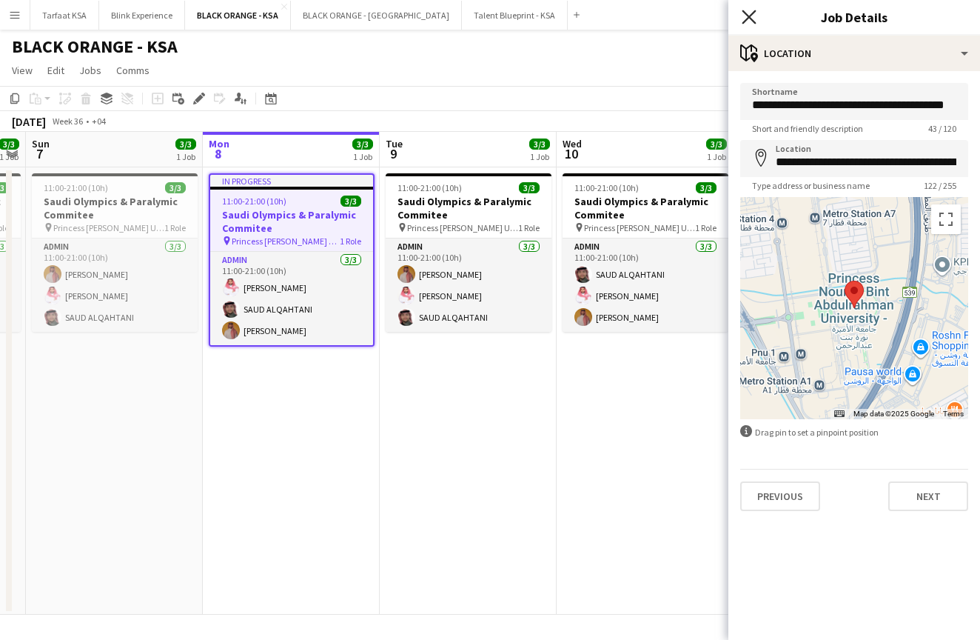
click at [749, 24] on icon "Close pop-in" at bounding box center [749, 17] width 14 height 14
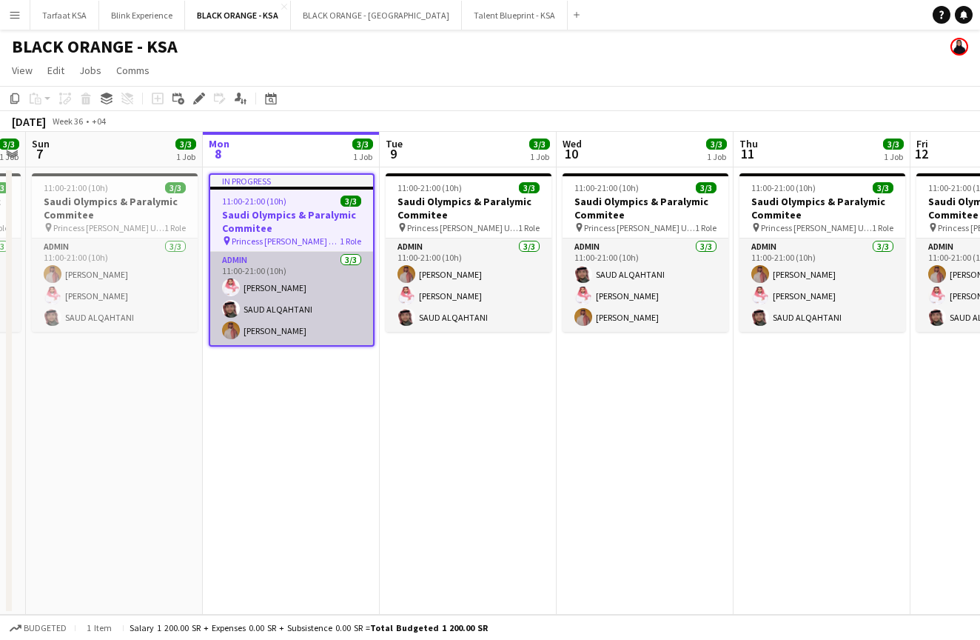
click at [332, 296] on app-card-role "Admin [DATE] 11:00-21:00 (10h) [PERSON_NAME] SAUD [PERSON_NAME]" at bounding box center [291, 298] width 163 height 93
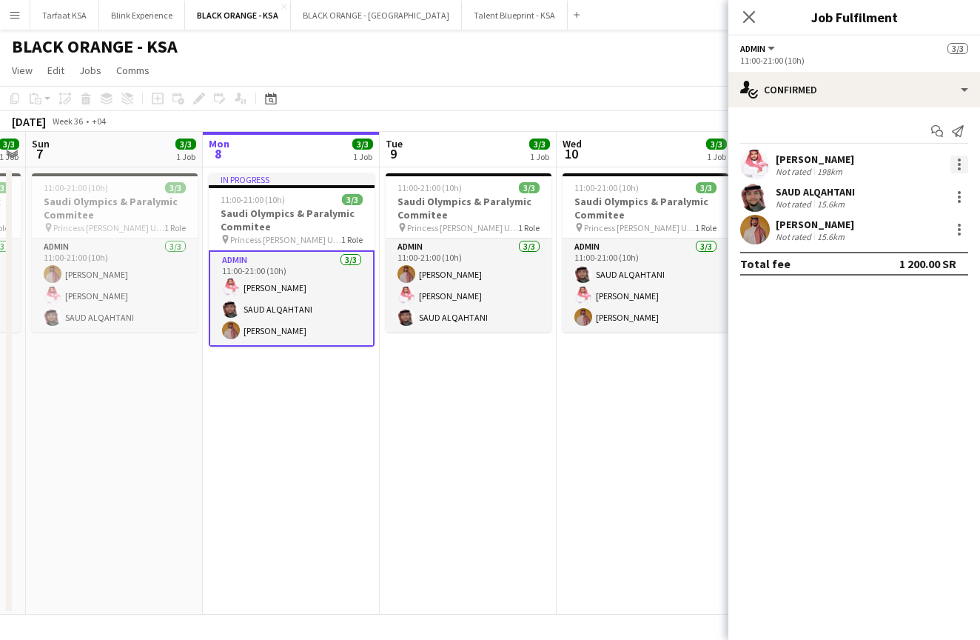
click at [957, 168] on div at bounding box center [960, 165] width 18 height 18
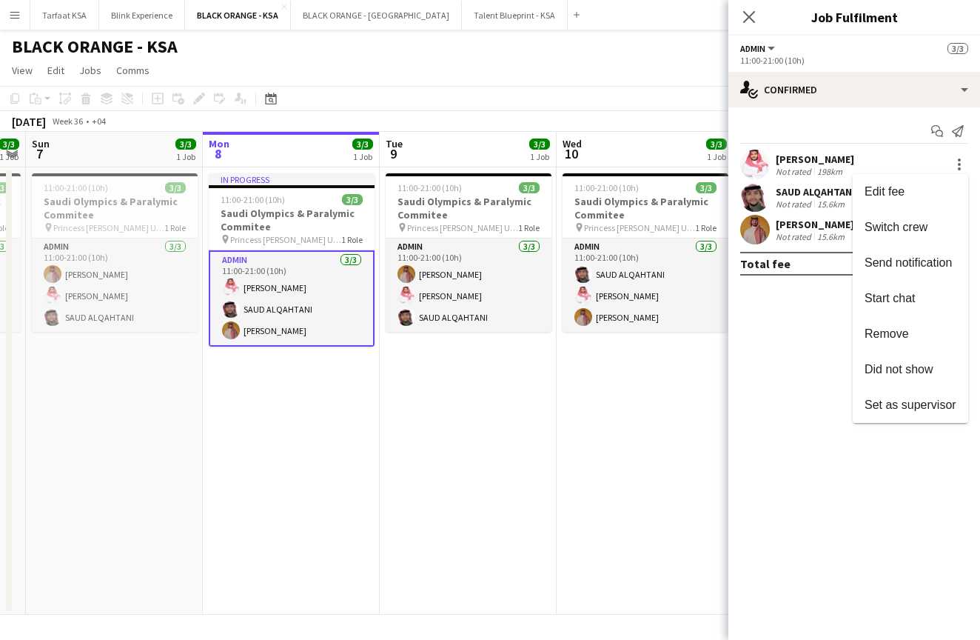
click at [881, 444] on div at bounding box center [490, 320] width 980 height 640
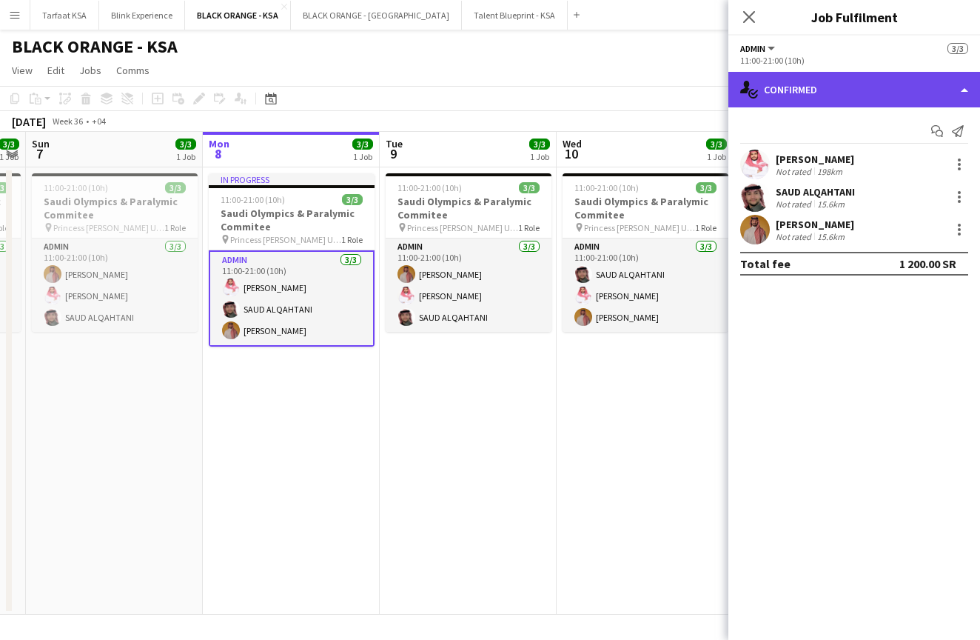
click at [960, 90] on div "single-neutral-actions-check-2 Confirmed" at bounding box center [855, 90] width 252 height 36
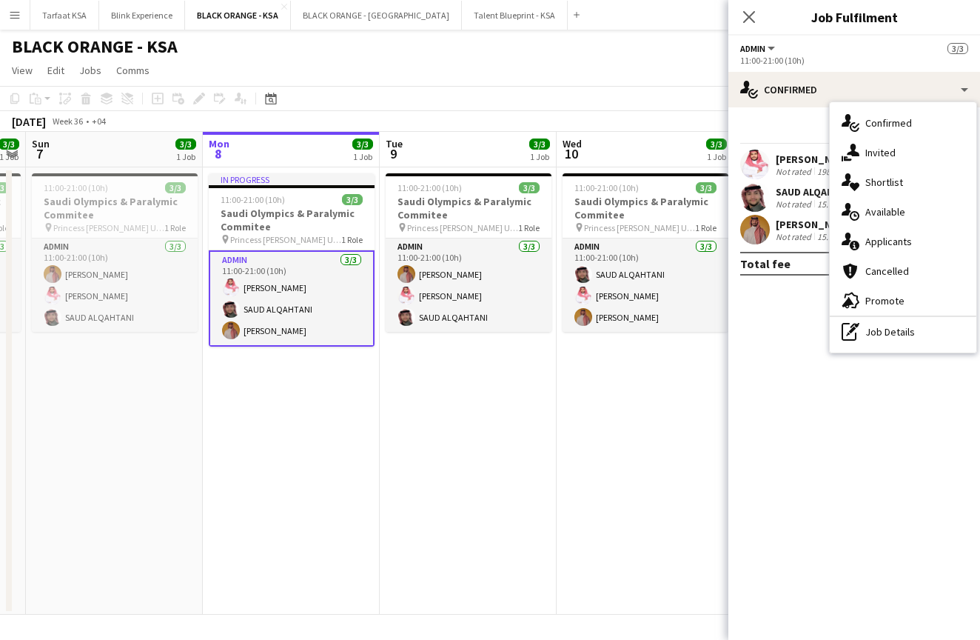
click at [872, 398] on mat-expansion-panel "check Confirmed Start chat Send notification [PERSON_NAME] Not rated 198km [PER…" at bounding box center [855, 373] width 252 height 532
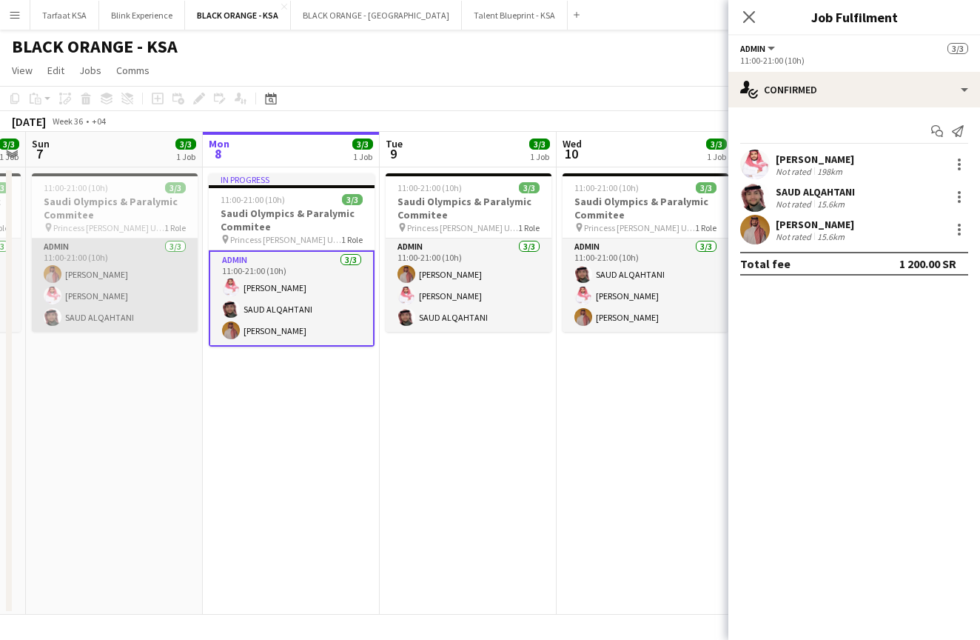
click at [134, 258] on app-card-role "Admin [DATE] 11:00-21:00 (10h) [PERSON_NAME] Yagmowr [PERSON_NAME] [PERSON_NAME]" at bounding box center [115, 284] width 166 height 93
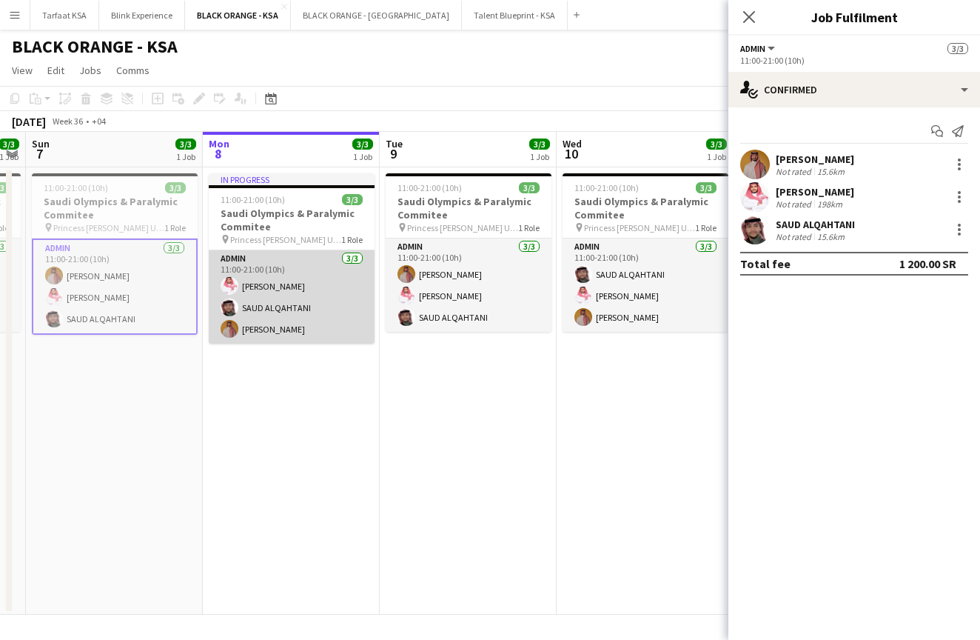
click at [246, 285] on app-card-role "Admin [DATE] 11:00-21:00 (10h) [PERSON_NAME] SAUD [PERSON_NAME]" at bounding box center [292, 296] width 166 height 93
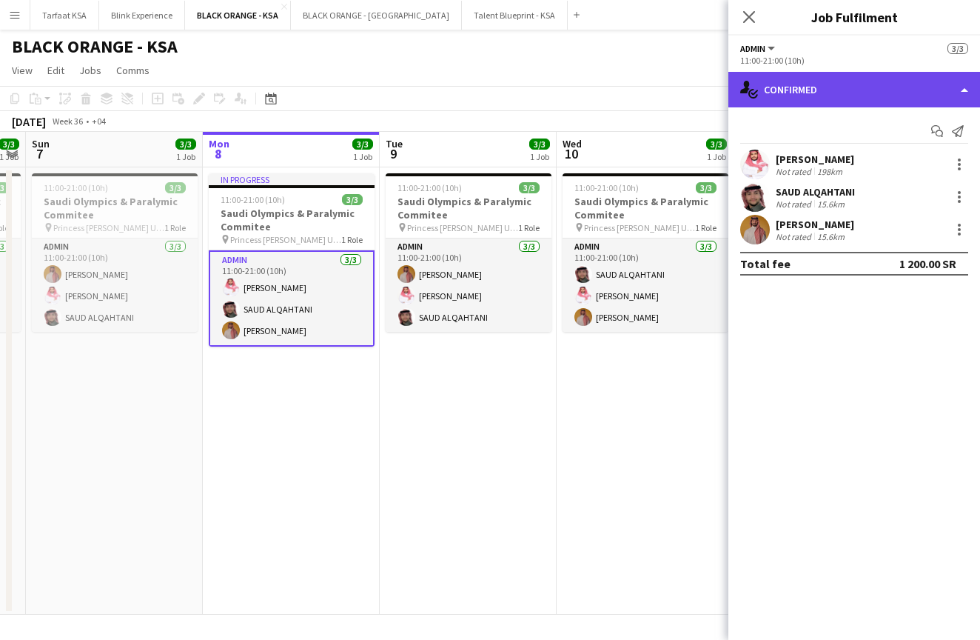
click at [969, 87] on div "single-neutral-actions-check-2 Confirmed" at bounding box center [855, 90] width 252 height 36
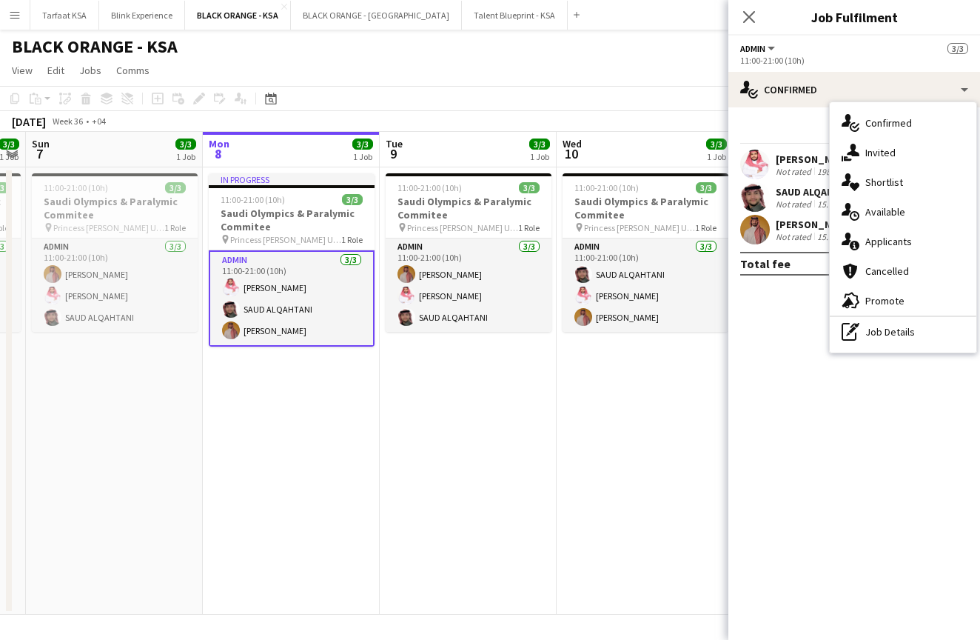
click at [799, 361] on mat-expansion-panel "check Confirmed Start chat Send notification [PERSON_NAME] Not rated 198km [PER…" at bounding box center [855, 373] width 252 height 532
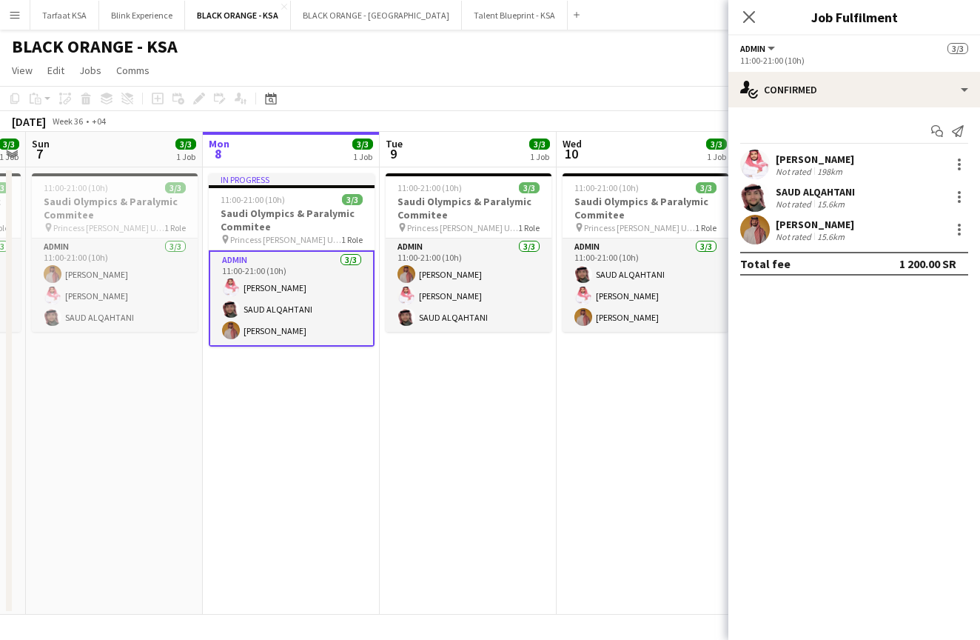
click at [581, 426] on app-date-cell "11:00-21:00 (10h) 3/3 Saudi Olympics & Paralymic Commitee pin Princess [PERSON_…" at bounding box center [645, 390] width 177 height 447
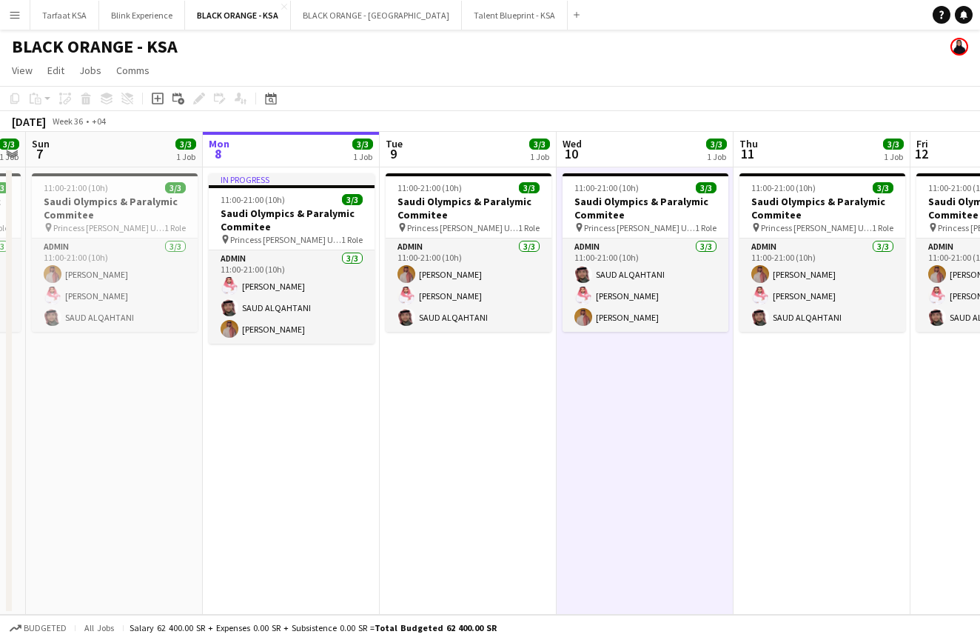
click at [15, 19] on app-icon "Menu" at bounding box center [15, 15] width 12 height 12
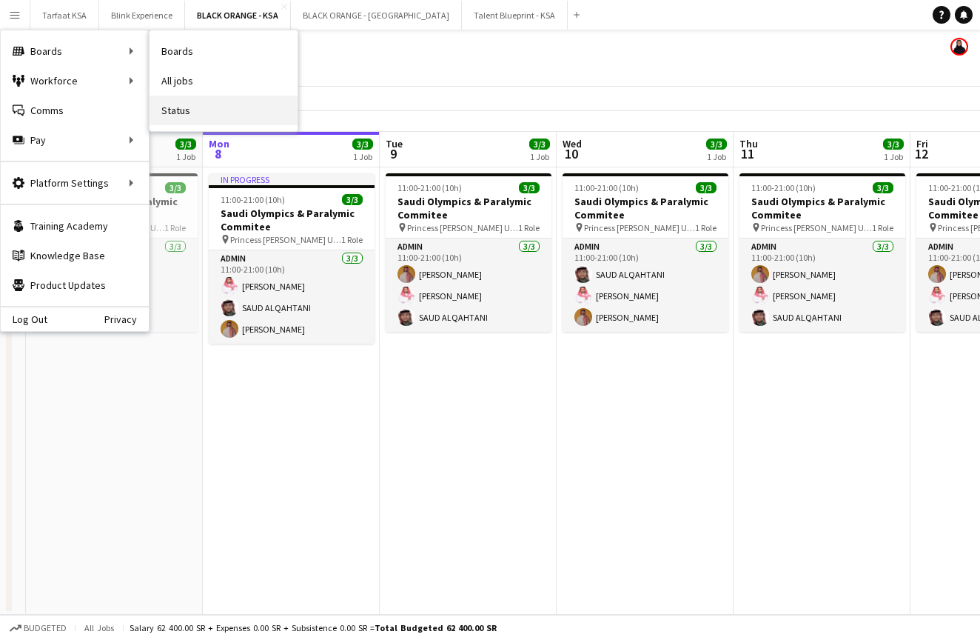
click at [187, 108] on link "Status" at bounding box center [224, 111] width 148 height 30
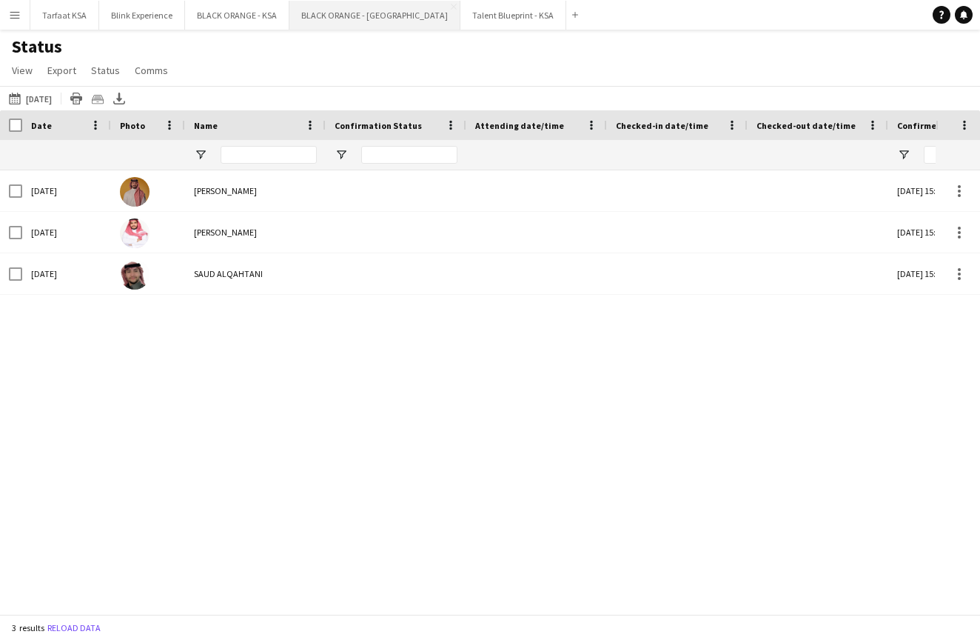
click at [354, 21] on button "BLACK ORANGE - [GEOGRAPHIC_DATA] Close" at bounding box center [375, 15] width 171 height 29
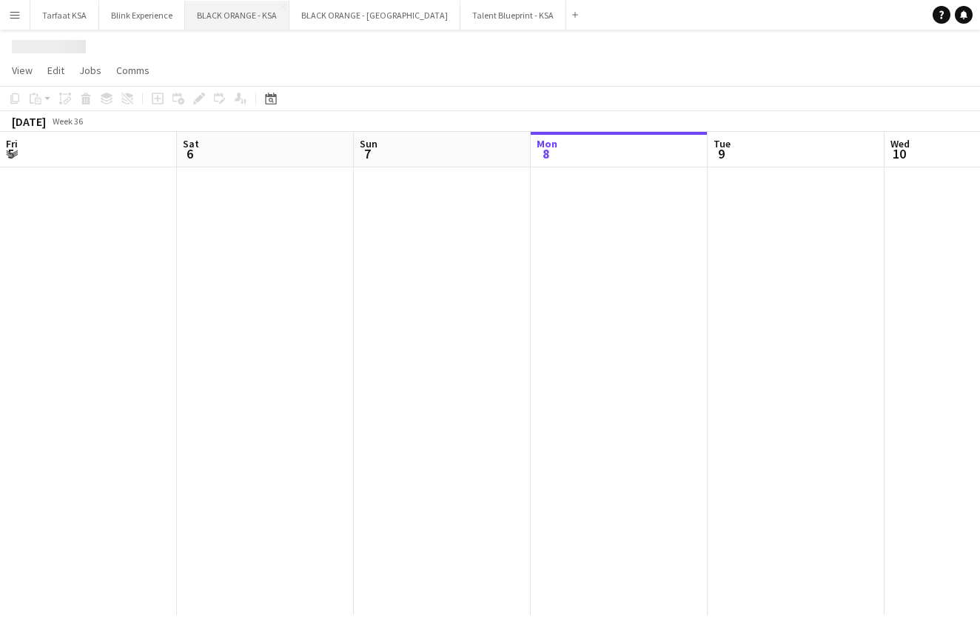
scroll to position [0, 354]
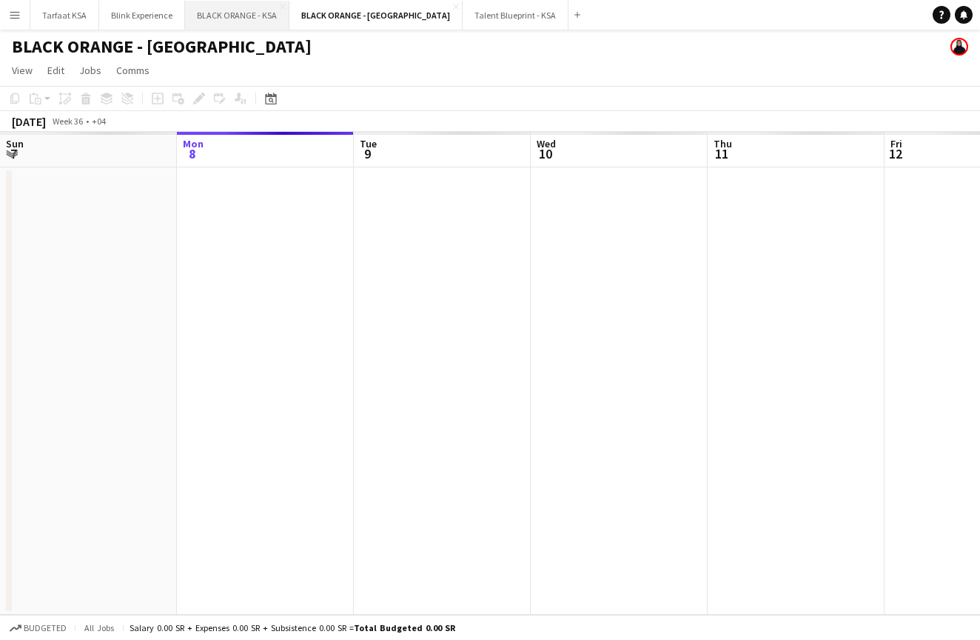
click at [234, 13] on button "BLACK ORANGE - KSA Close" at bounding box center [237, 15] width 104 height 29
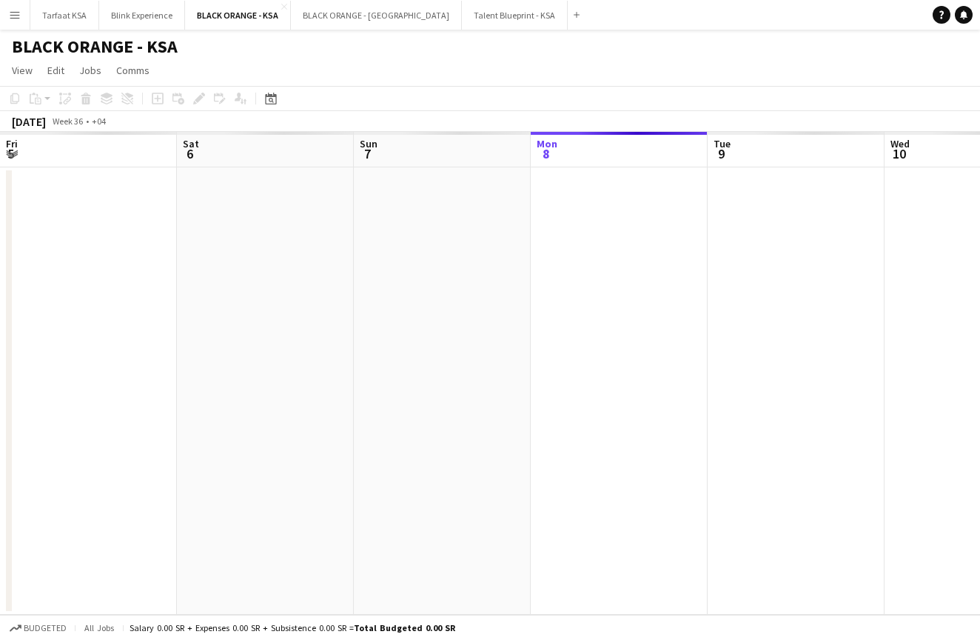
scroll to position [0, 354]
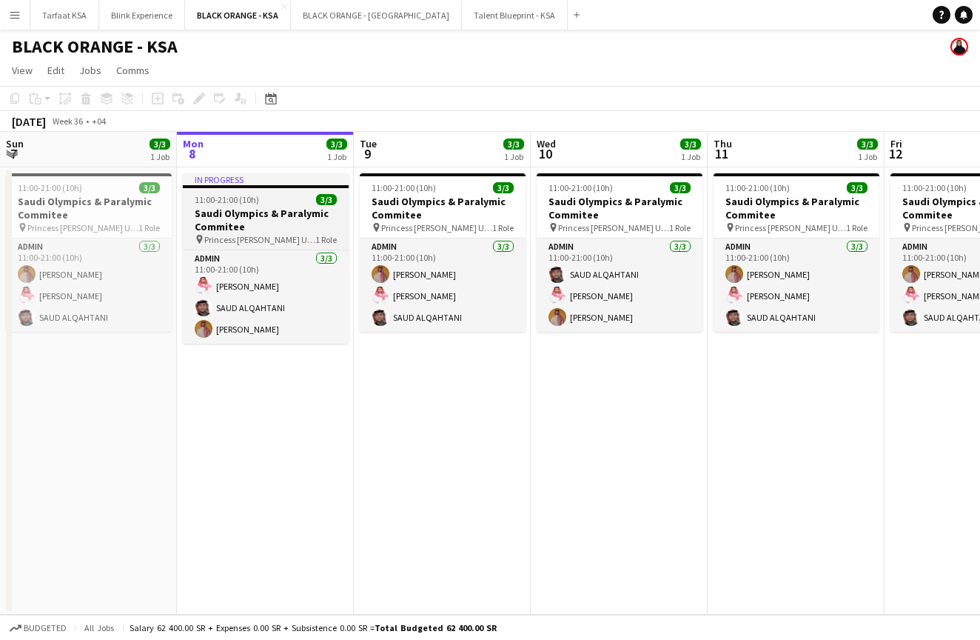
click at [269, 218] on h3 "Saudi Olympics & Paralymic Commitee" at bounding box center [266, 220] width 166 height 27
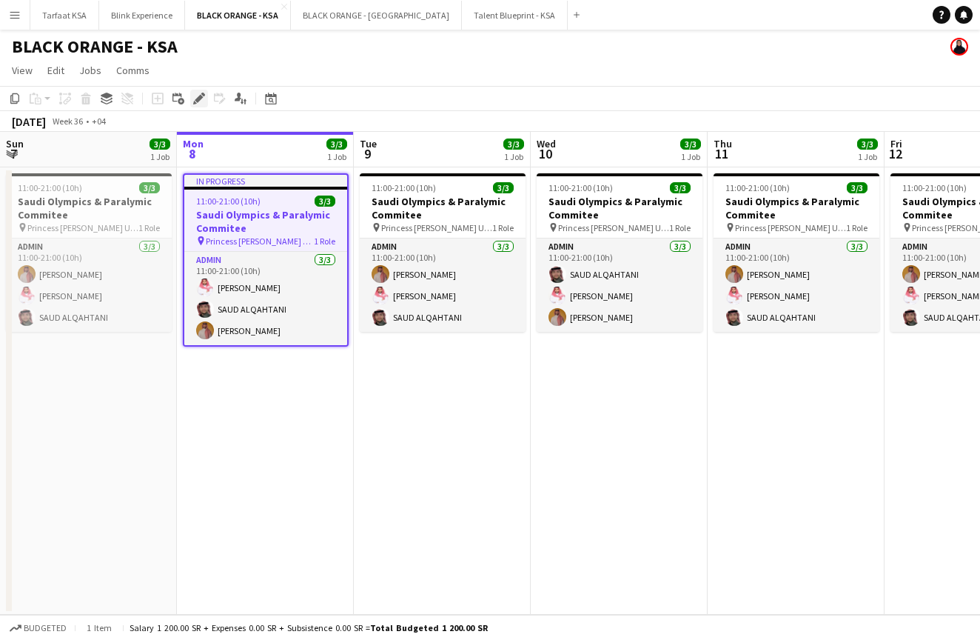
click at [197, 97] on icon "Edit" at bounding box center [199, 99] width 12 height 12
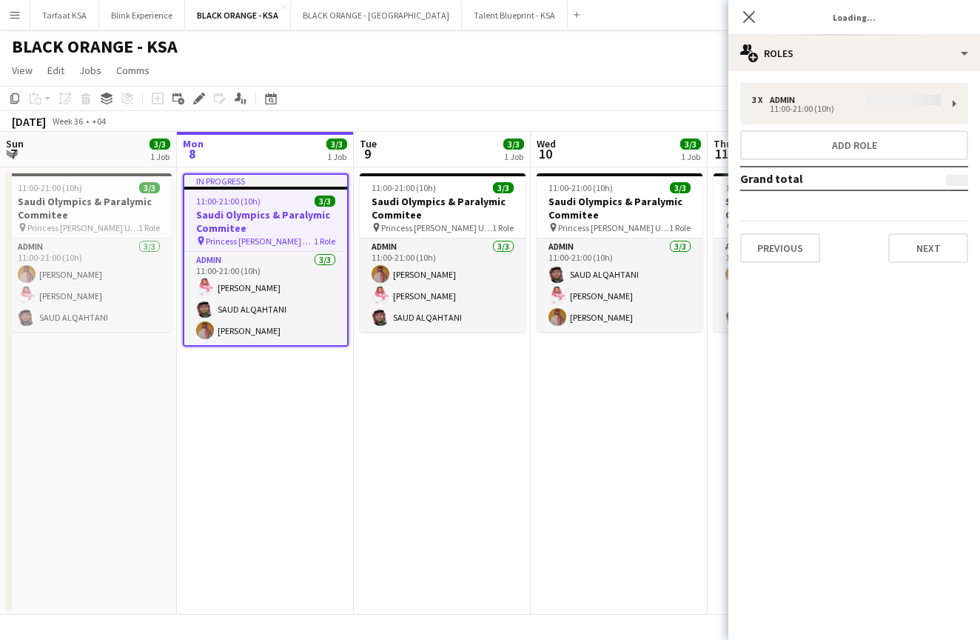
type input "**********"
click at [923, 255] on button "Next" at bounding box center [929, 248] width 80 height 30
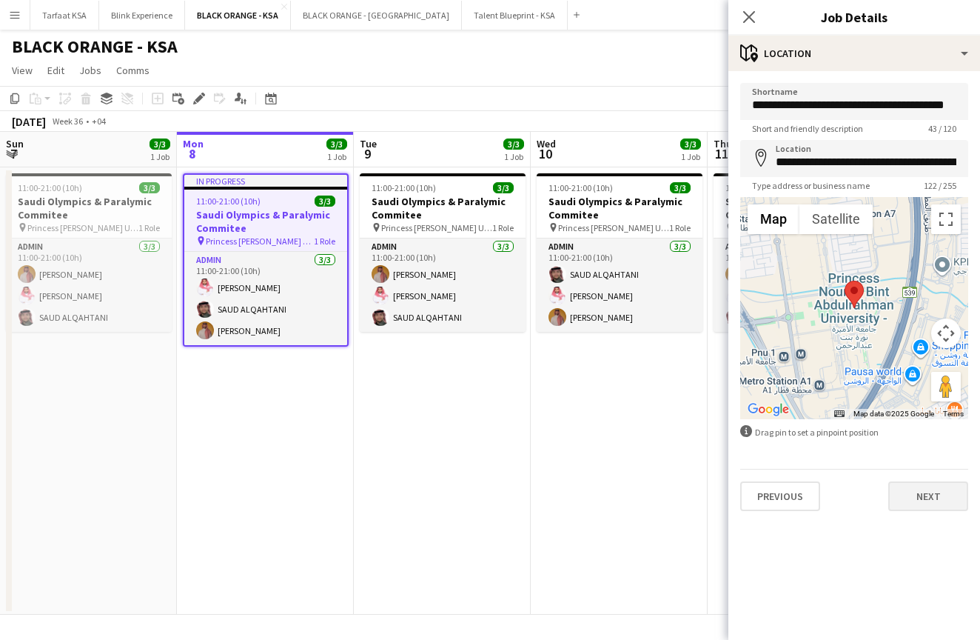
click at [937, 492] on button "Next" at bounding box center [929, 496] width 80 height 30
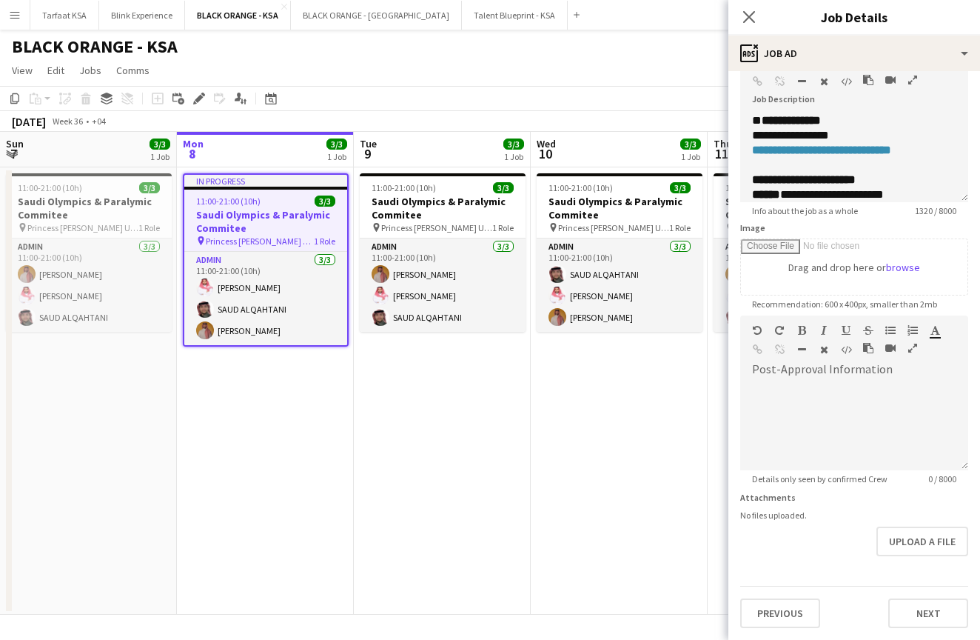
scroll to position [93, 0]
click at [911, 617] on button "Next" at bounding box center [929, 613] width 80 height 30
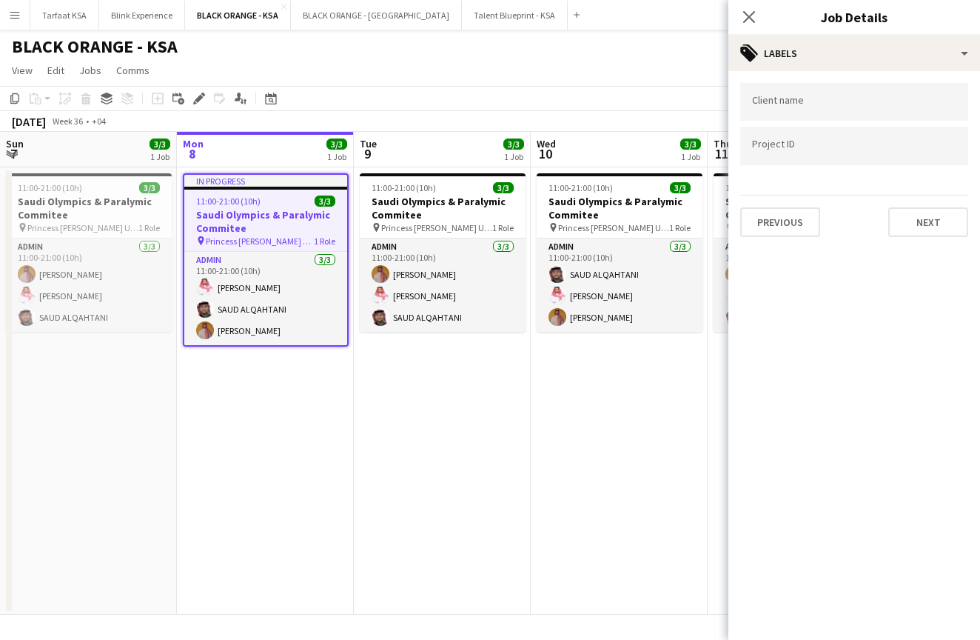
scroll to position [0, 0]
click at [922, 221] on button "Next" at bounding box center [929, 222] width 80 height 30
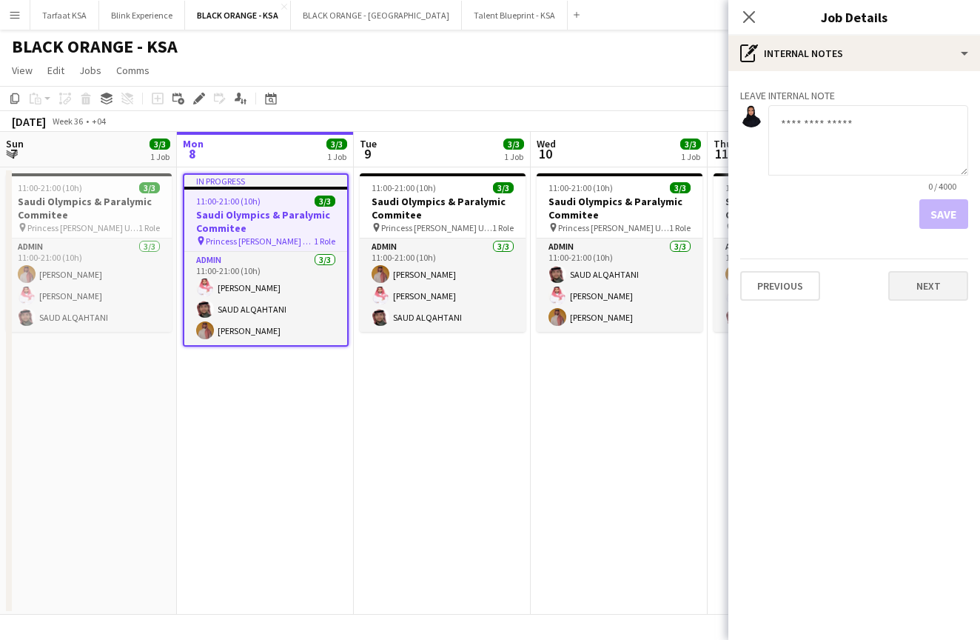
click at [908, 295] on button "Next" at bounding box center [929, 286] width 80 height 30
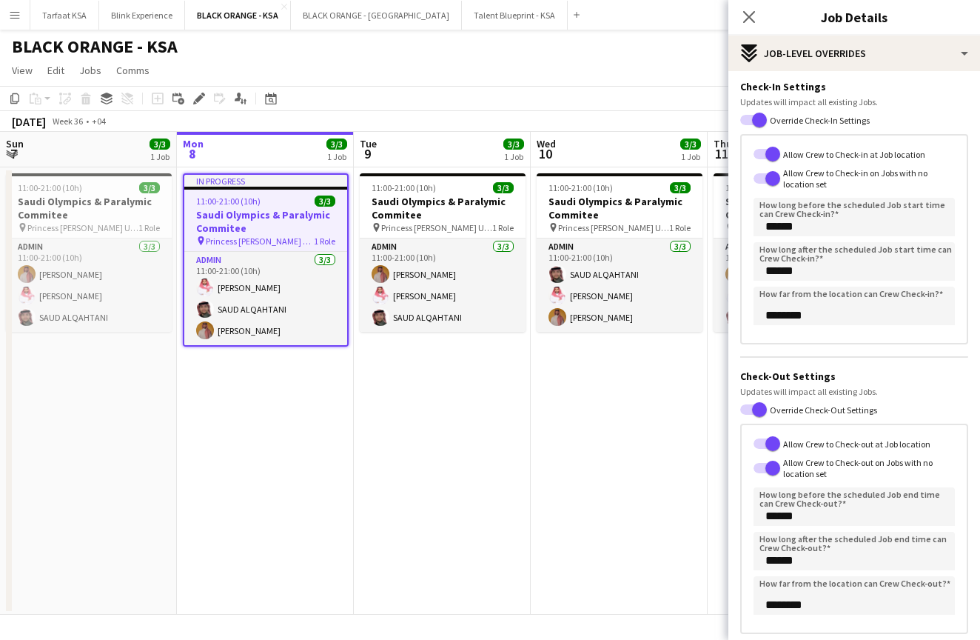
scroll to position [49, 0]
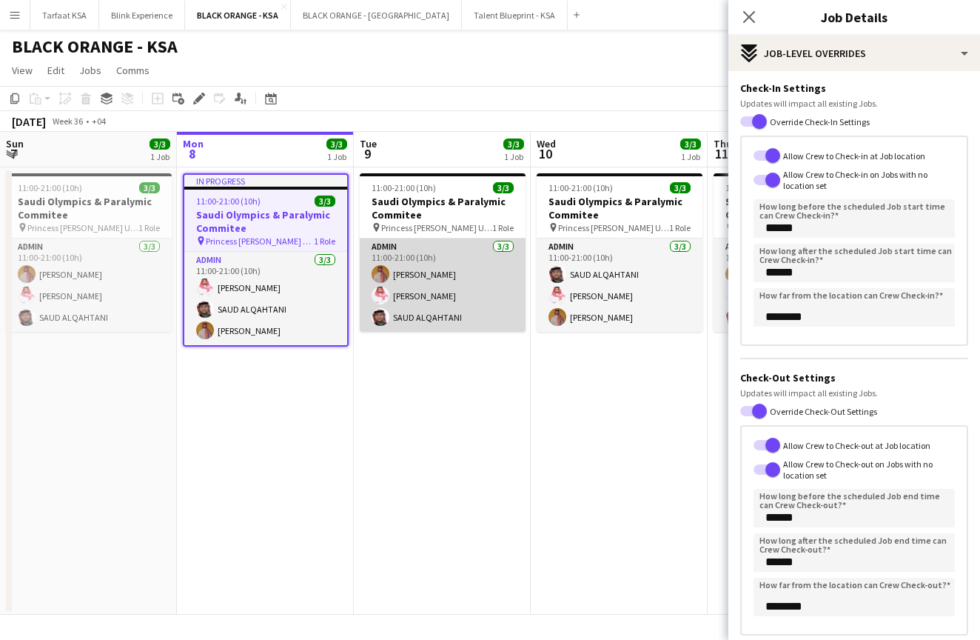
click at [389, 248] on app-card-role "Admin [DATE] 11:00-21:00 (10h) [PERSON_NAME] Yagmowr [PERSON_NAME] [PERSON_NAME]" at bounding box center [443, 284] width 166 height 93
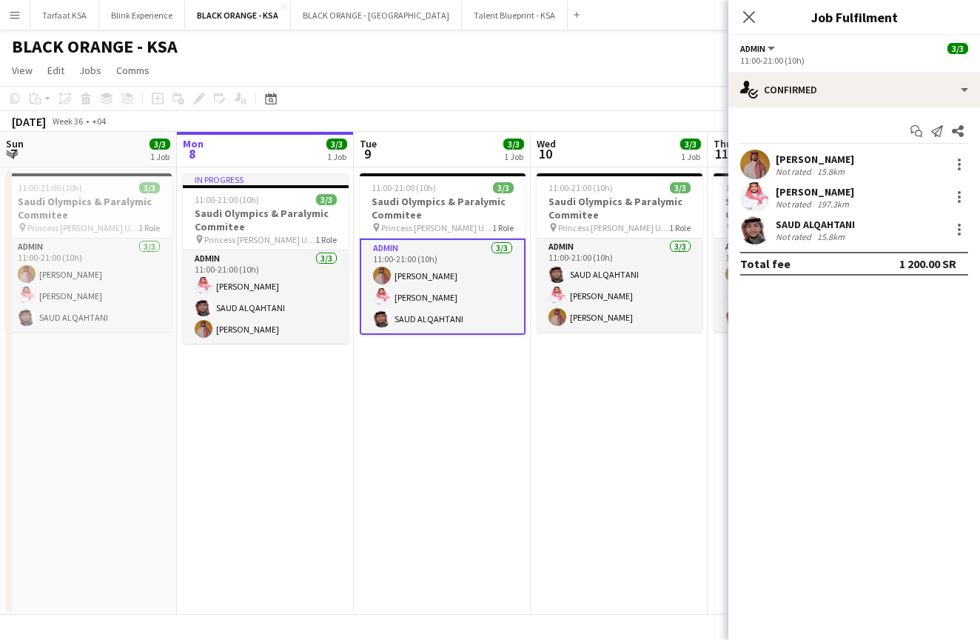
scroll to position [0, 0]
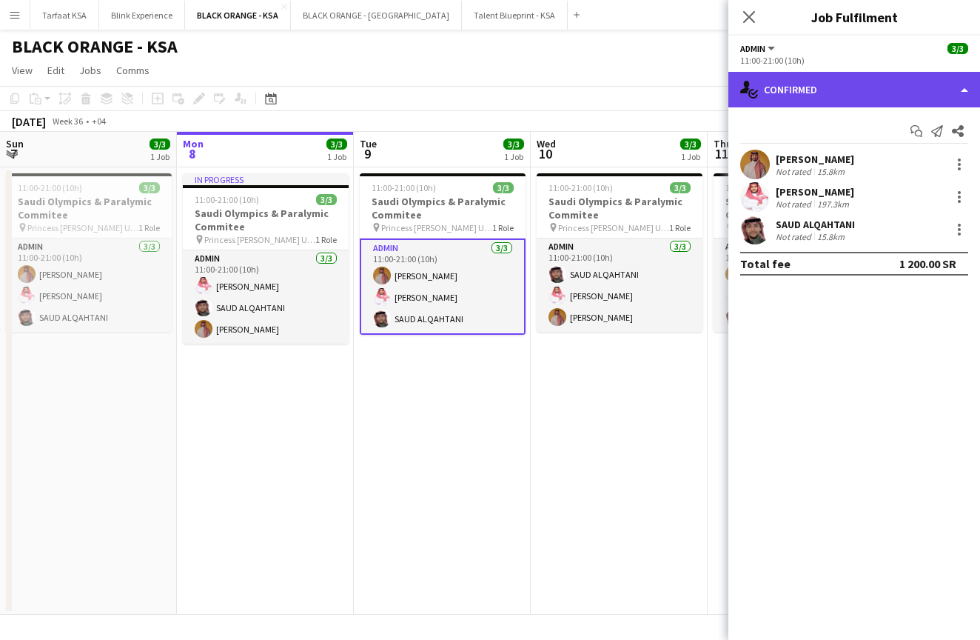
click at [932, 88] on div "single-neutral-actions-check-2 Confirmed" at bounding box center [855, 90] width 252 height 36
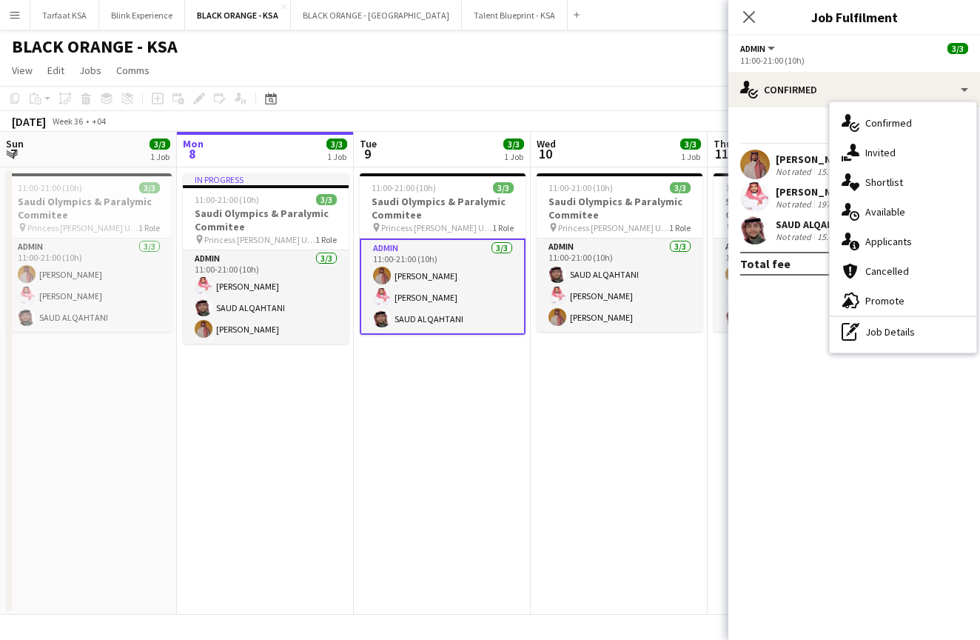
click at [859, 416] on mat-expansion-panel "check Confirmed Start chat Send notification Share [PERSON_NAME] Not rated 15.8…" at bounding box center [855, 373] width 252 height 532
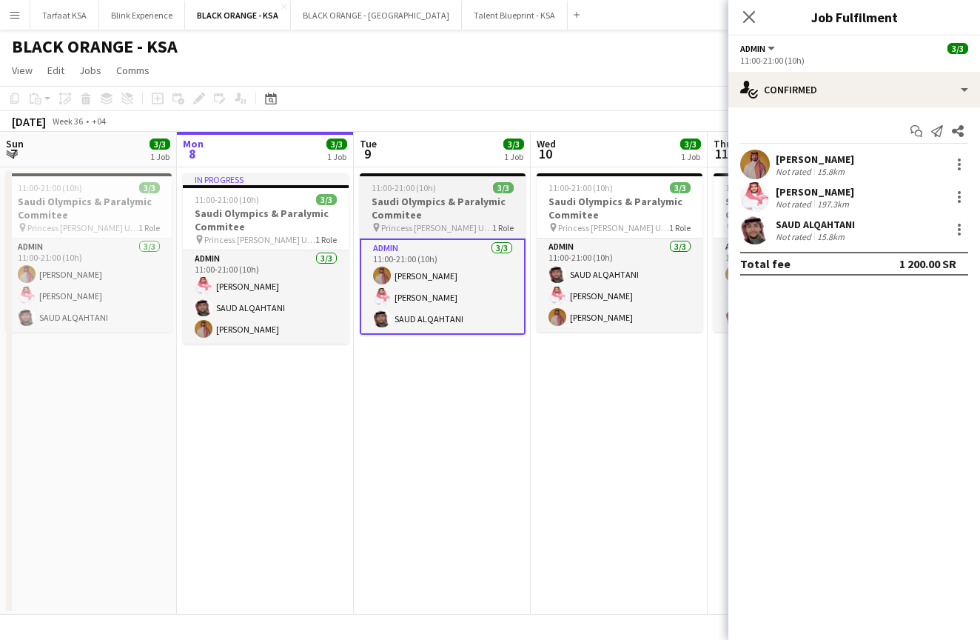
click at [481, 201] on h3 "Saudi Olympics & Paralymic Commitee" at bounding box center [443, 208] width 166 height 27
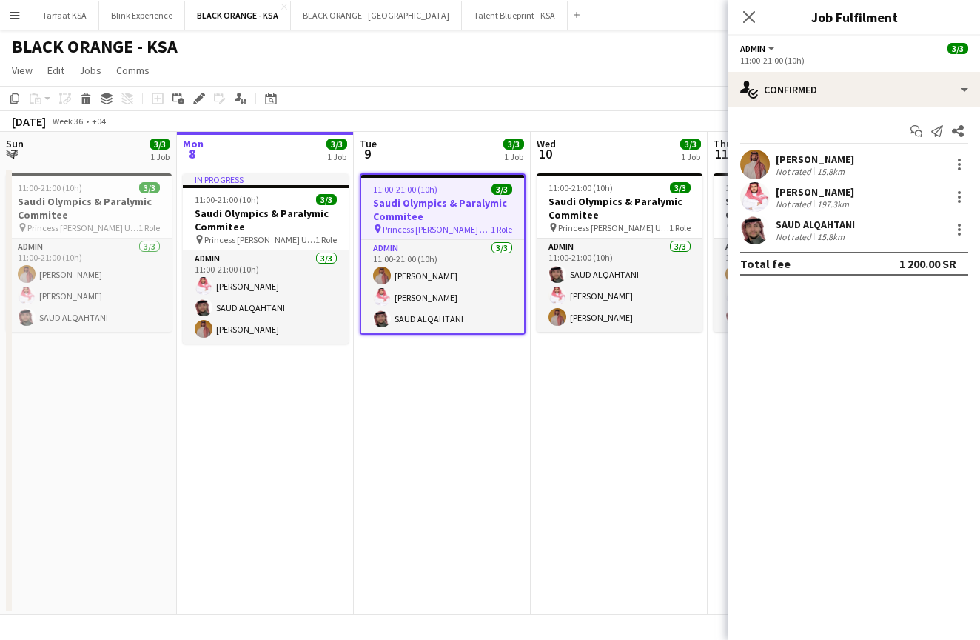
click at [438, 198] on h3 "Saudi Olympics & Paralymic Commitee" at bounding box center [442, 209] width 163 height 27
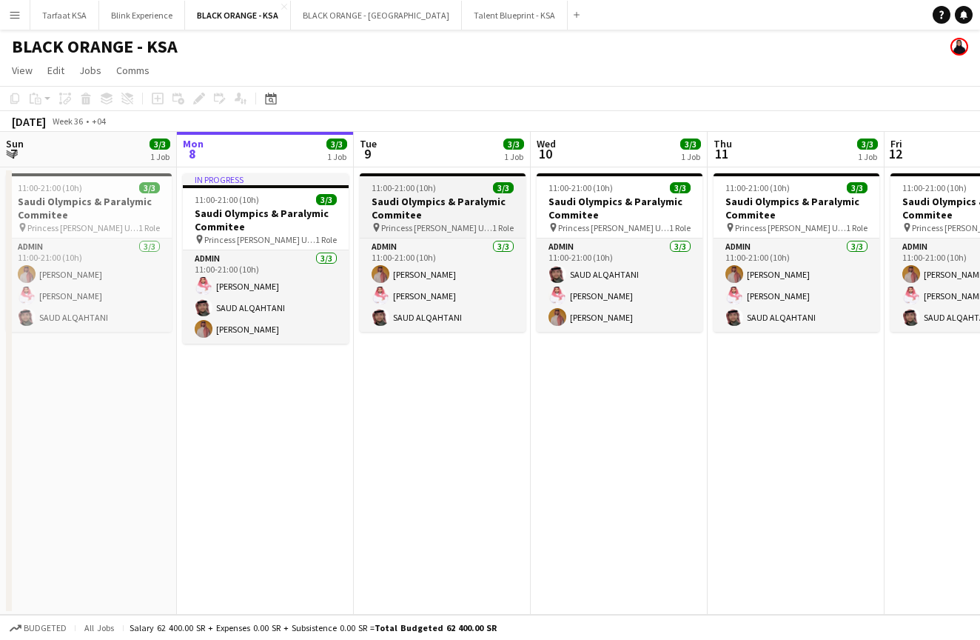
click at [444, 215] on h3 "Saudi Olympics & Paralymic Commitee" at bounding box center [443, 208] width 166 height 27
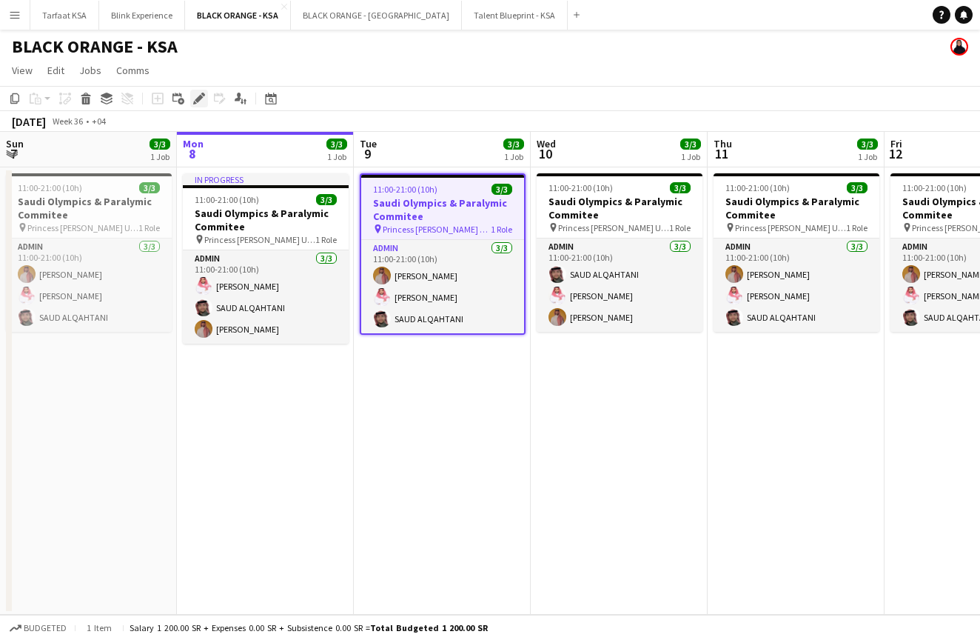
click at [197, 97] on icon "Edit" at bounding box center [199, 99] width 12 height 12
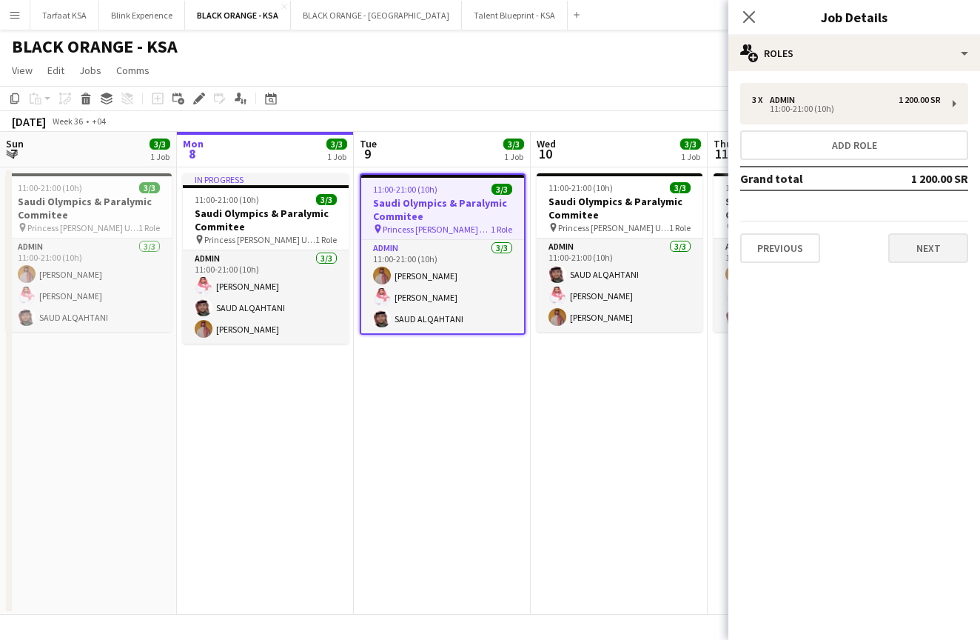
click at [912, 255] on button "Next" at bounding box center [929, 248] width 80 height 30
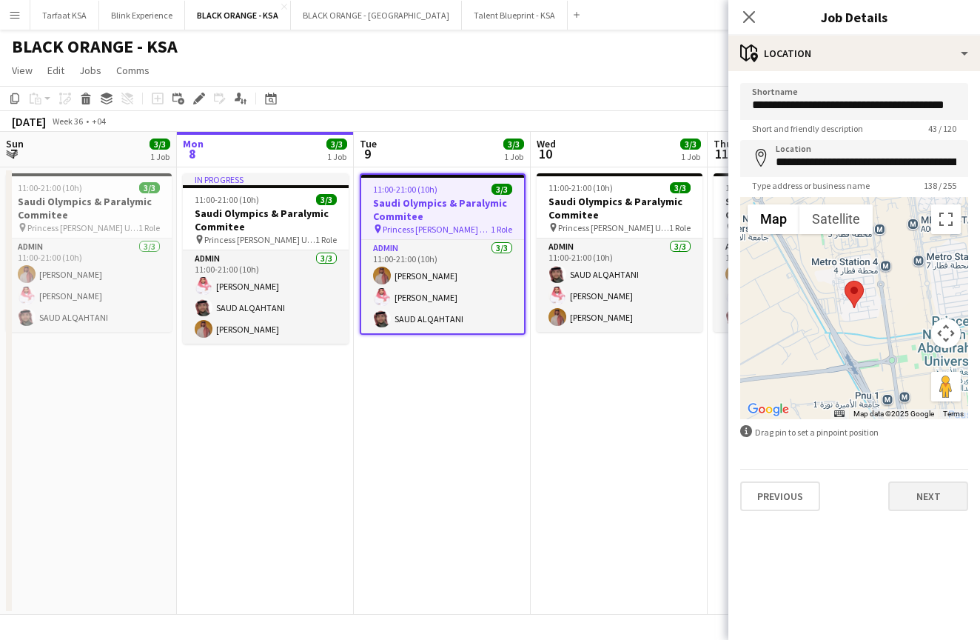
click at [940, 500] on button "Next" at bounding box center [929, 496] width 80 height 30
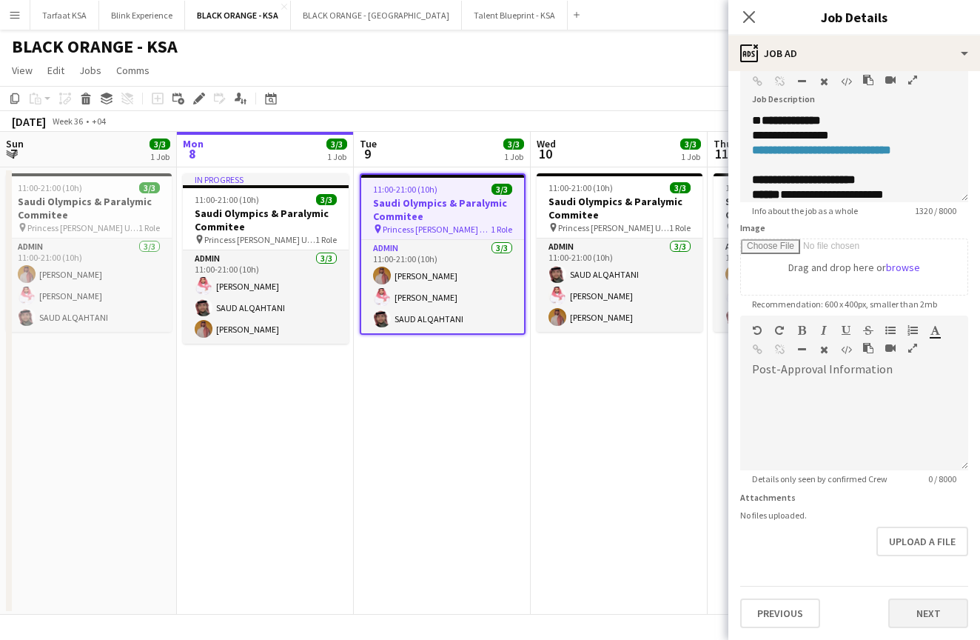
scroll to position [93, 0]
click at [926, 615] on button "Next" at bounding box center [929, 613] width 80 height 30
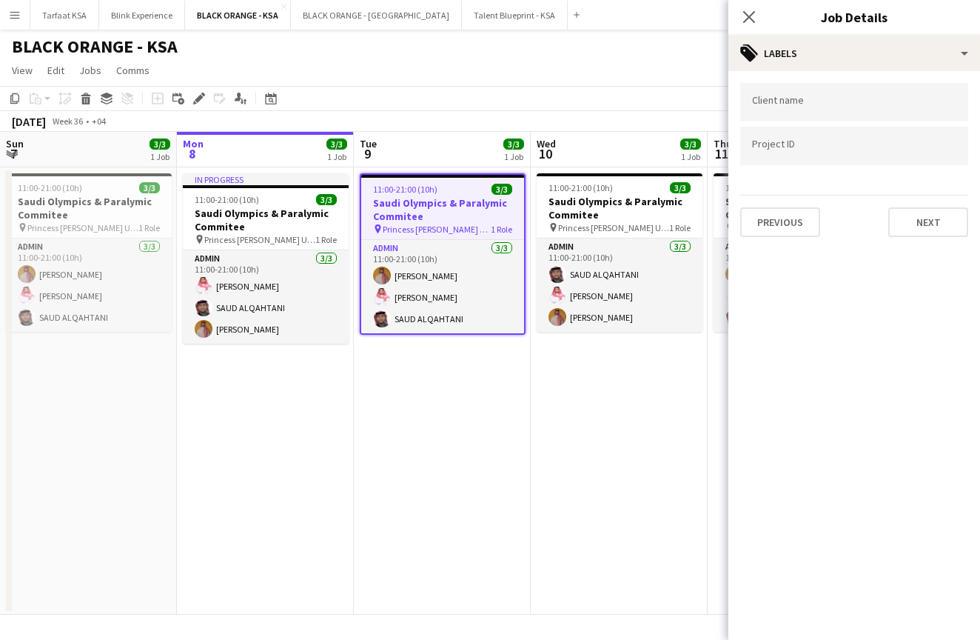
scroll to position [0, 0]
click at [952, 236] on button "Next" at bounding box center [929, 222] width 80 height 30
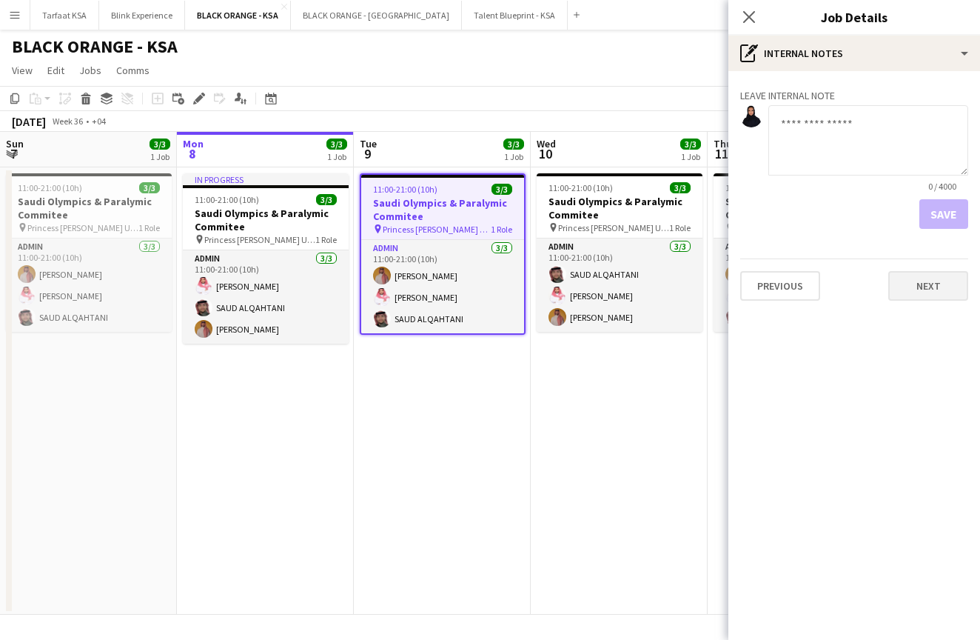
click at [943, 275] on button "Next" at bounding box center [929, 286] width 80 height 30
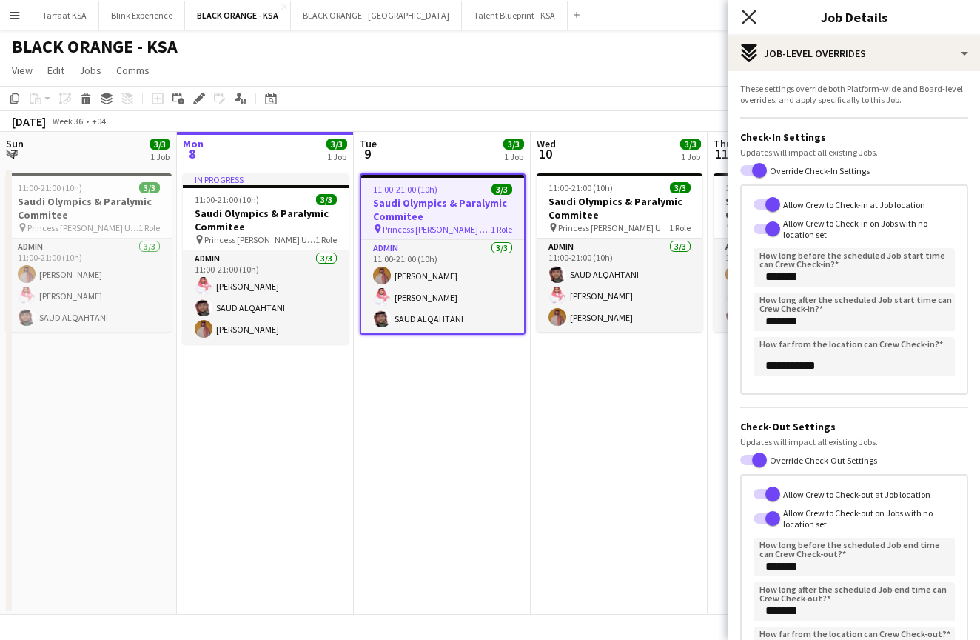
click at [752, 15] on icon at bounding box center [749, 17] width 14 height 14
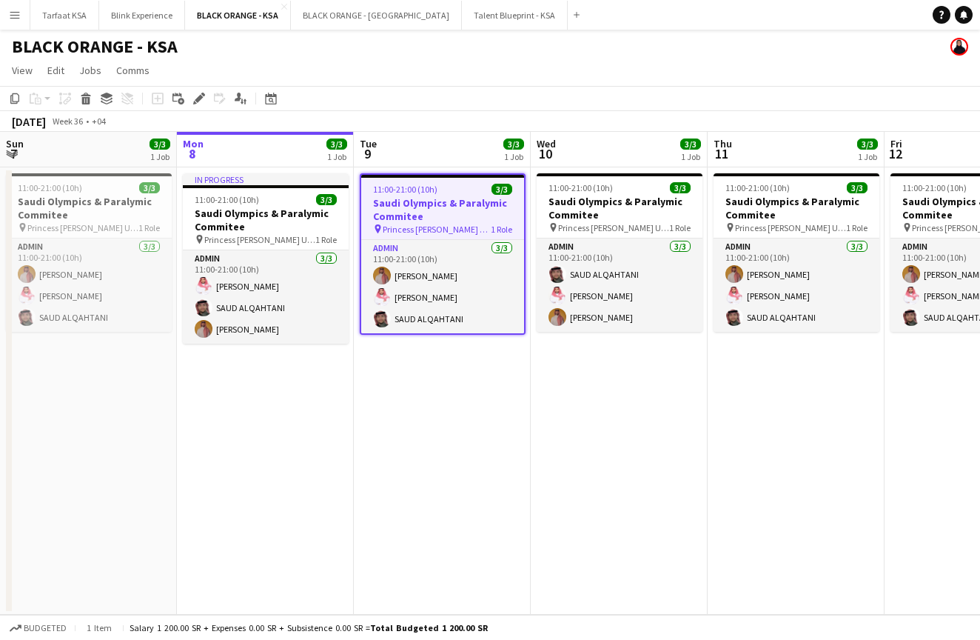
click at [501, 385] on app-date-cell "11:00-21:00 (10h) 3/3 Saudi Olympics & Paralymic Commitee pin Princess [PERSON_…" at bounding box center [442, 390] width 177 height 447
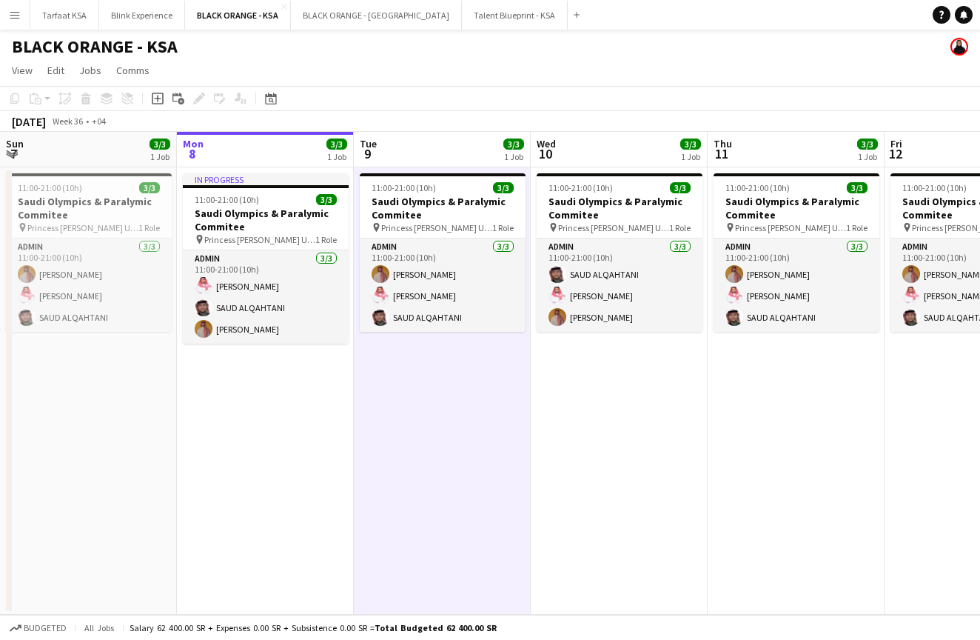
click at [575, 381] on app-date-cell "11:00-21:00 (10h) 3/3 Saudi Olympics & Paralymic Commitee pin Princess [PERSON_…" at bounding box center [619, 390] width 177 height 447
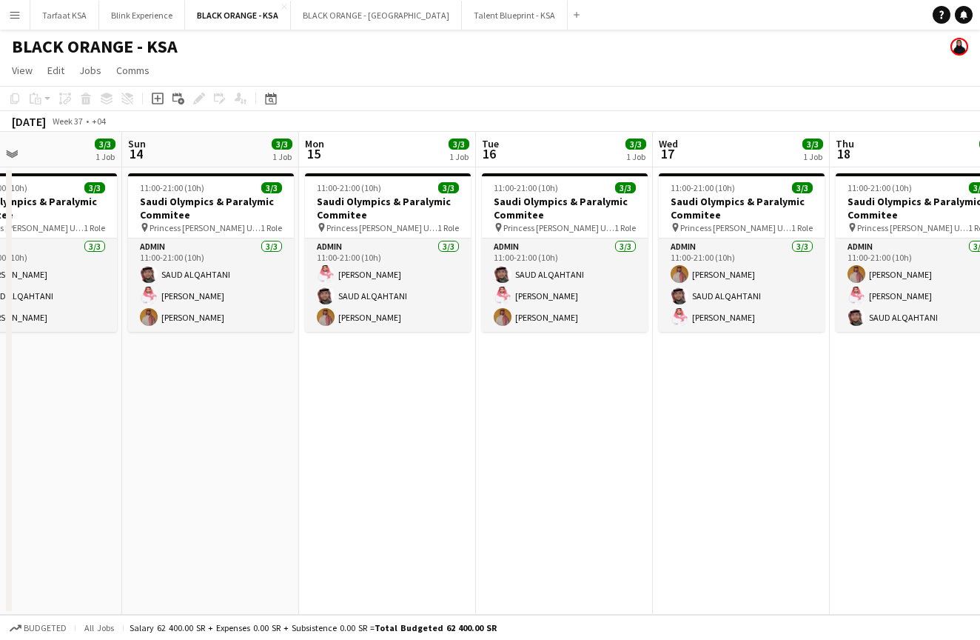
scroll to position [0, 388]
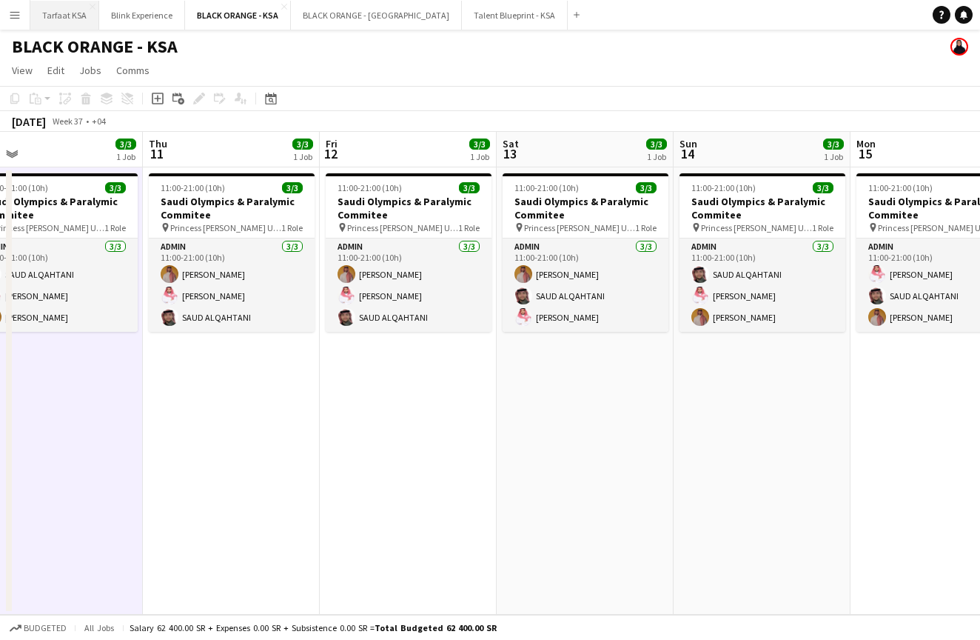
click at [61, 19] on button "Tarfaat KSA Close" at bounding box center [64, 15] width 69 height 29
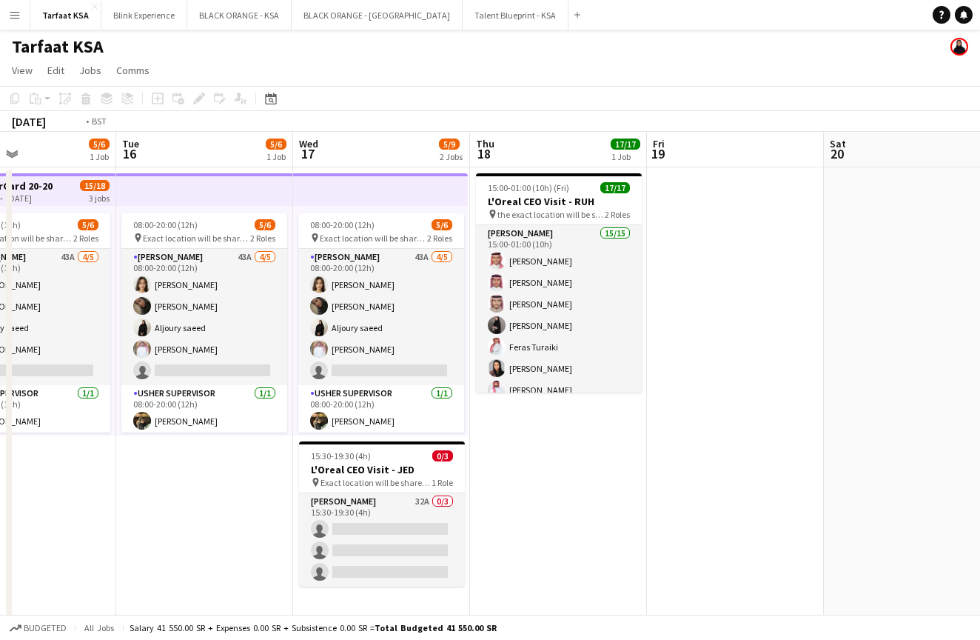
scroll to position [0, 615]
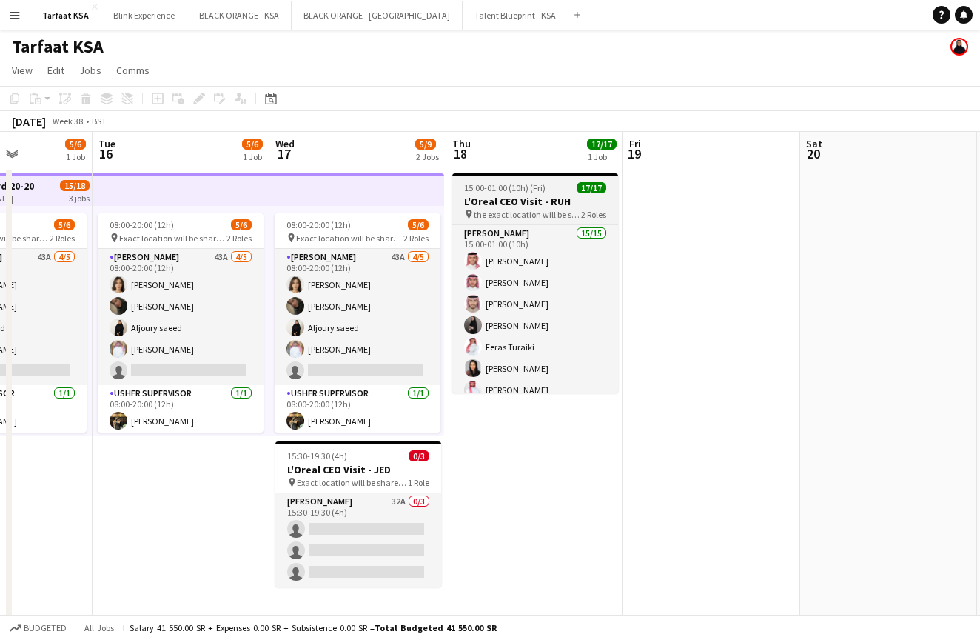
click at [541, 202] on h3 "L'Oreal CEO Visit - RUH" at bounding box center [535, 201] width 166 height 13
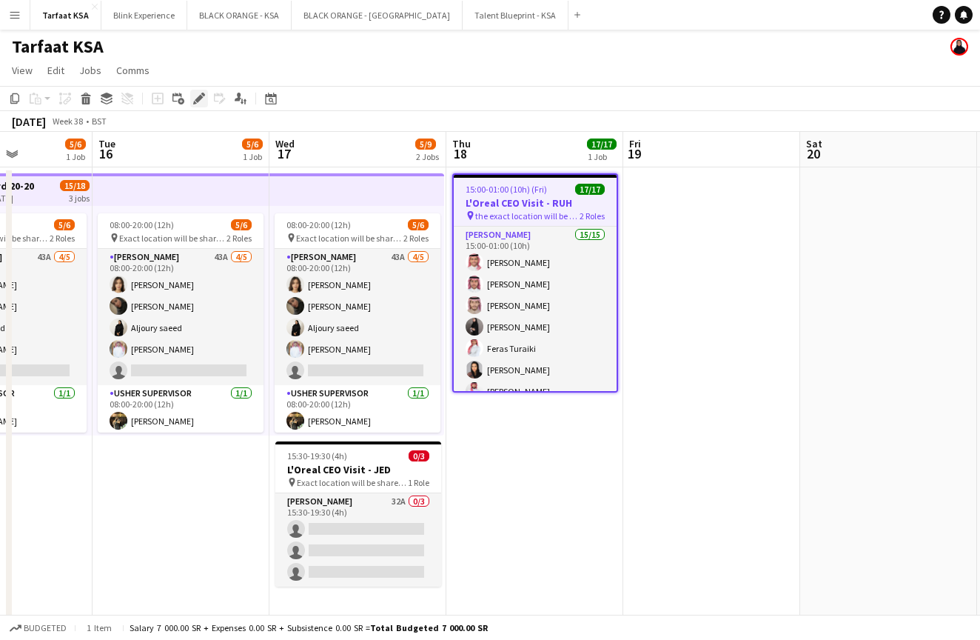
click at [195, 97] on icon "Edit" at bounding box center [199, 99] width 12 height 12
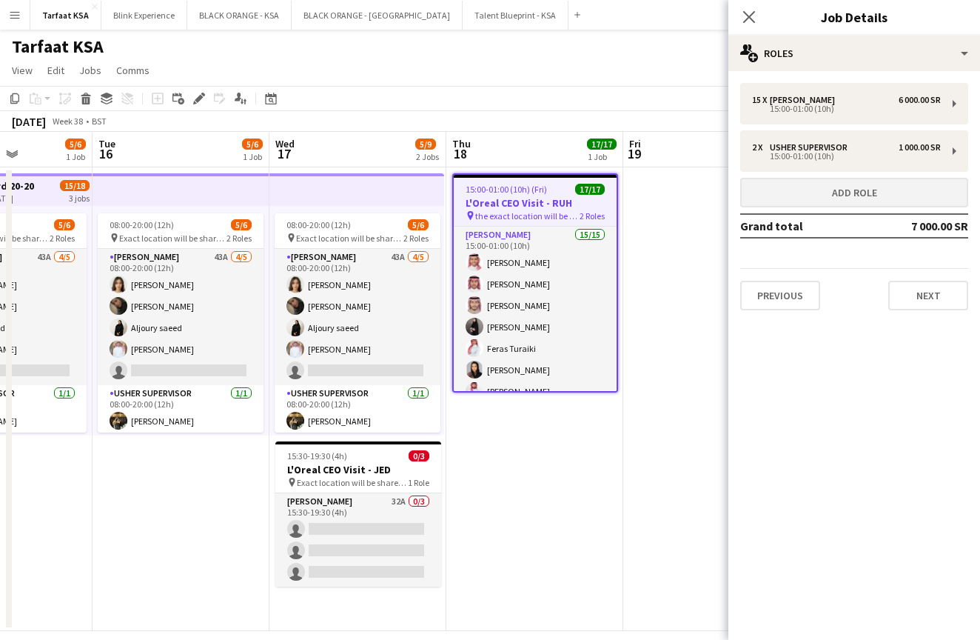
scroll to position [0, 0]
click at [846, 194] on button "Add role" at bounding box center [855, 193] width 228 height 30
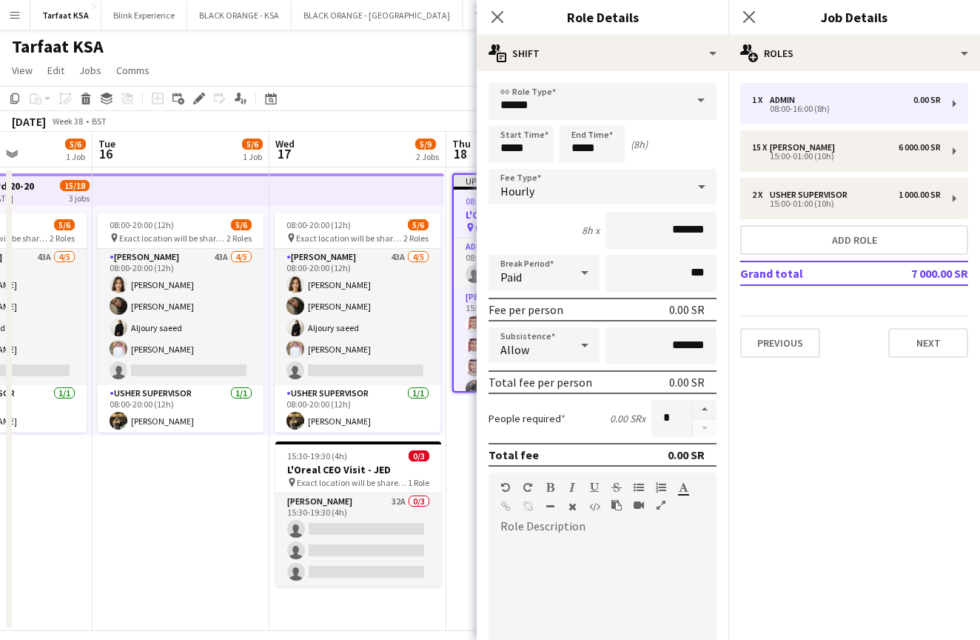
click at [706, 97] on span at bounding box center [701, 101] width 31 height 36
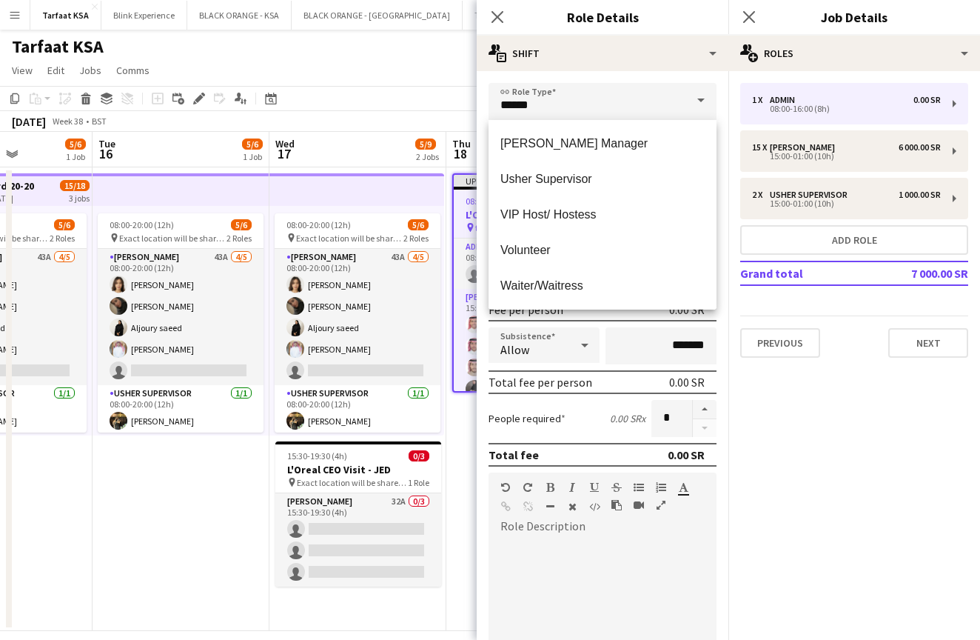
scroll to position [853, 0]
click at [573, 144] on span "[PERSON_NAME] Manager" at bounding box center [603, 143] width 204 height 14
type input "**********"
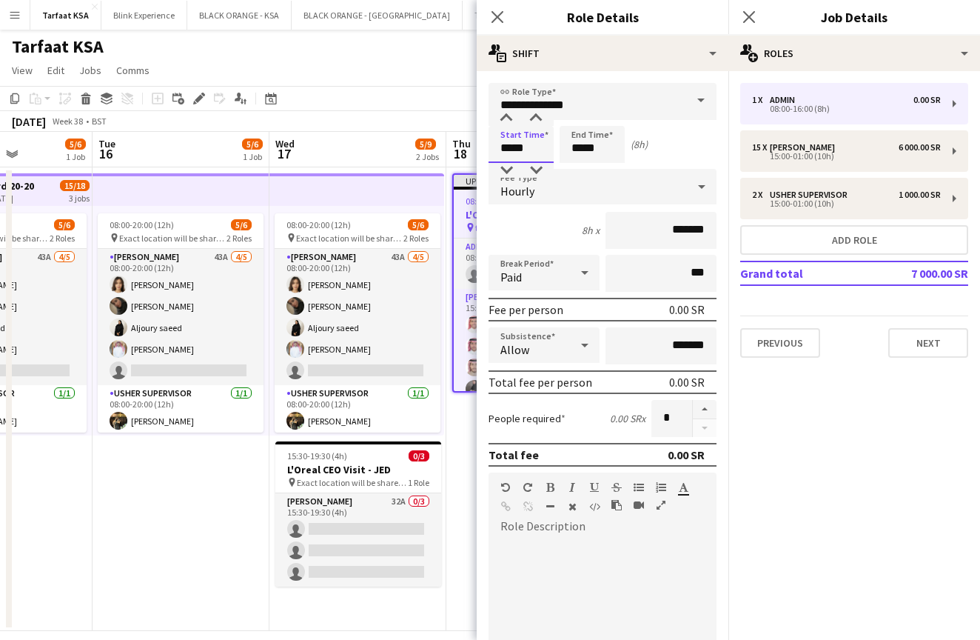
click at [510, 150] on input "*****" at bounding box center [521, 144] width 65 height 37
type input "*****"
click at [580, 150] on input "*****" at bounding box center [592, 144] width 65 height 37
type input "*****"
click at [672, 153] on div "Start Time ***** End Time ***** (10h)" at bounding box center [603, 144] width 228 height 37
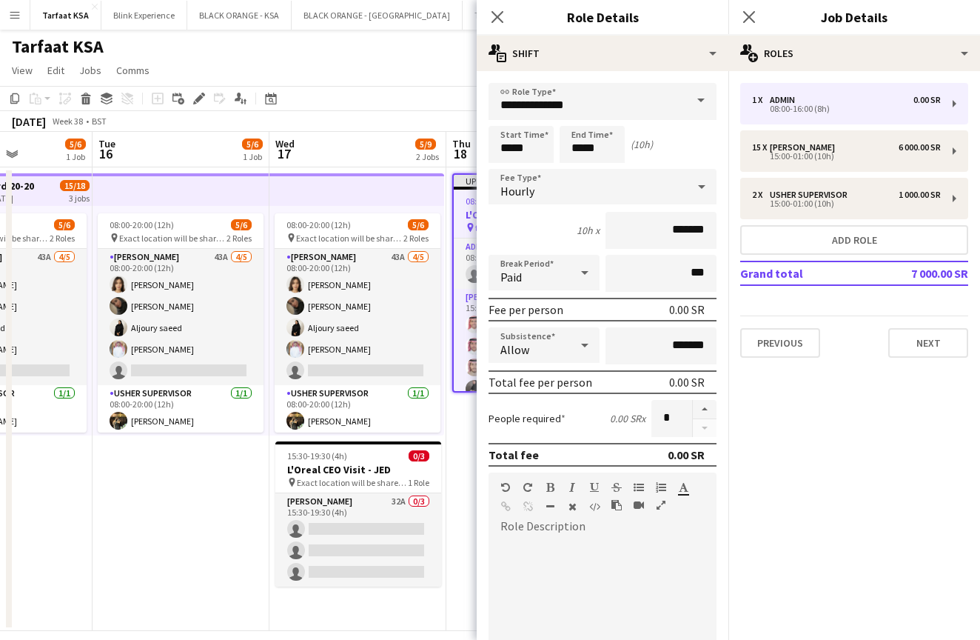
click at [661, 183] on div "Hourly" at bounding box center [588, 187] width 198 height 36
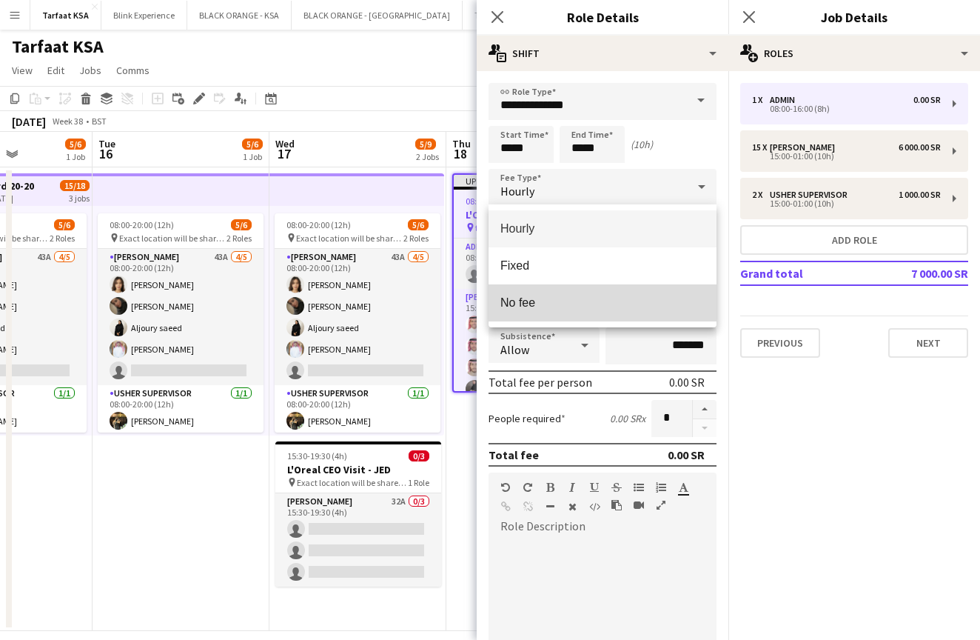
click at [561, 296] on span "No fee" at bounding box center [603, 302] width 204 height 14
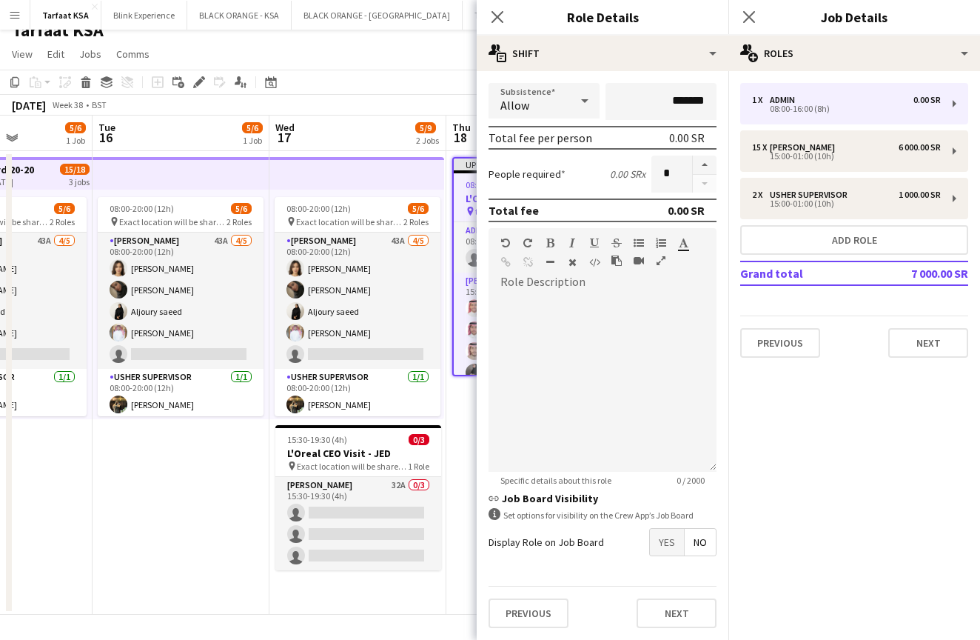
scroll to position [16, 0]
click at [669, 615] on button "Next" at bounding box center [677, 613] width 80 height 30
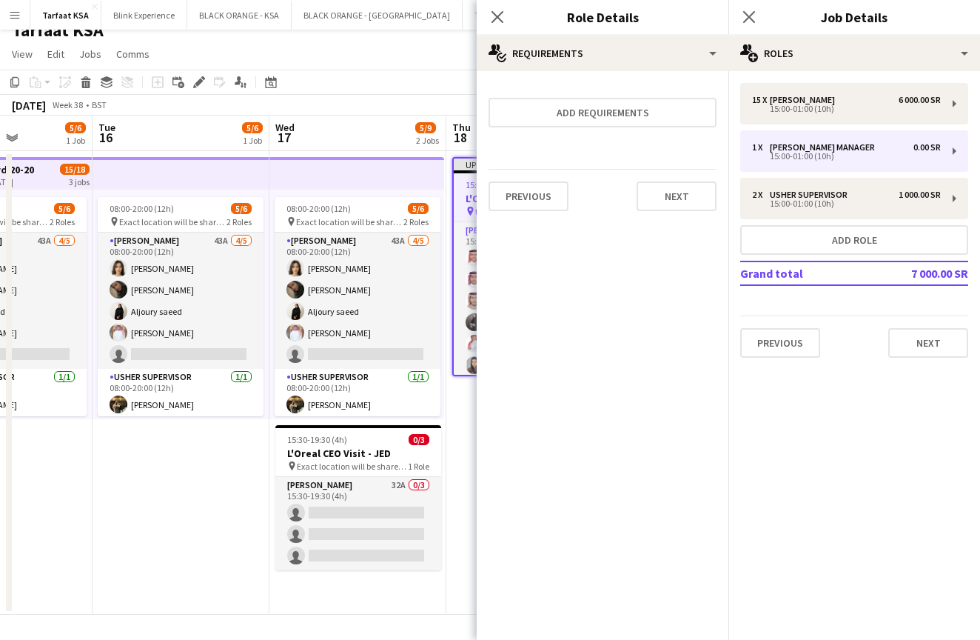
scroll to position [0, 0]
click at [658, 199] on button "Next" at bounding box center [677, 196] width 80 height 30
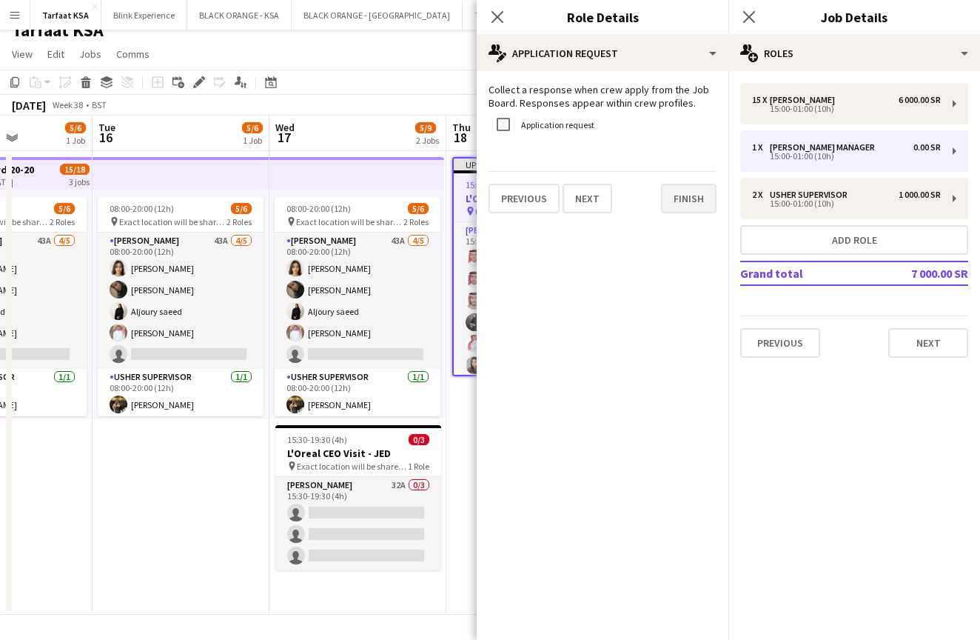
click at [676, 204] on button "Finish" at bounding box center [689, 199] width 56 height 30
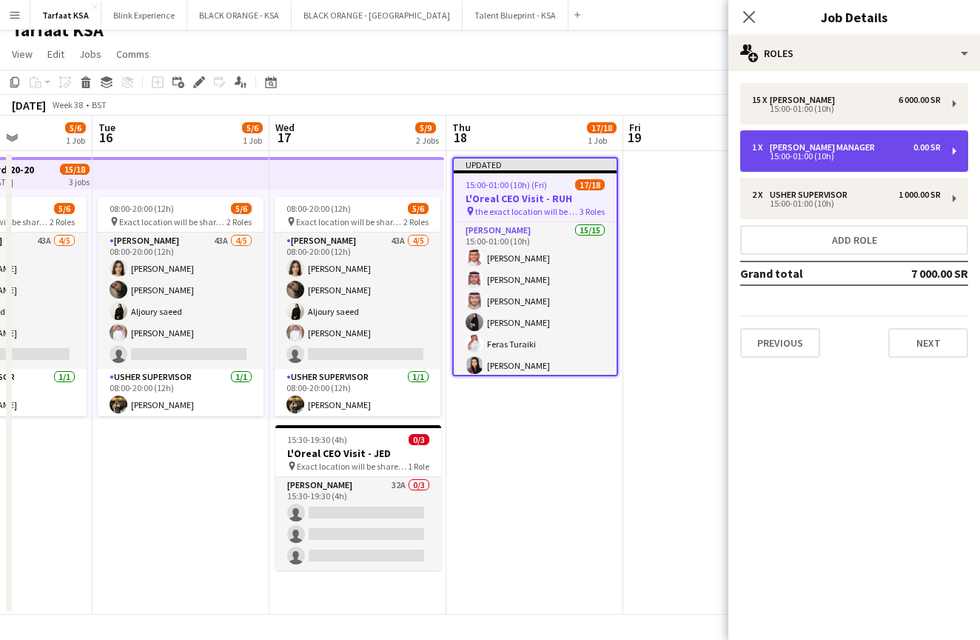
click at [855, 155] on div "15:00-01:00 (10h)" at bounding box center [846, 156] width 189 height 7
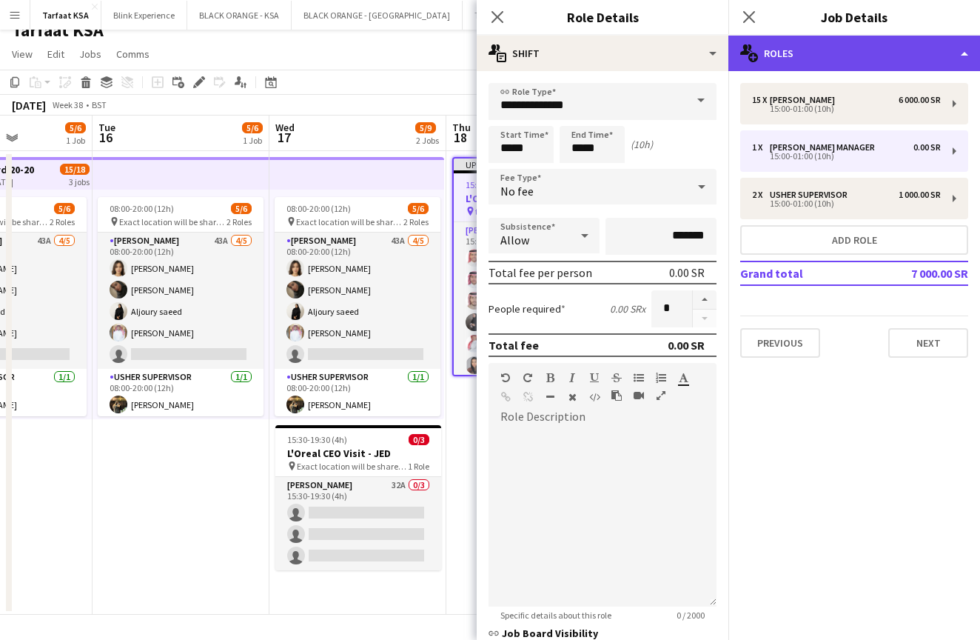
click at [913, 53] on div "multiple-users-add Roles" at bounding box center [855, 54] width 252 height 36
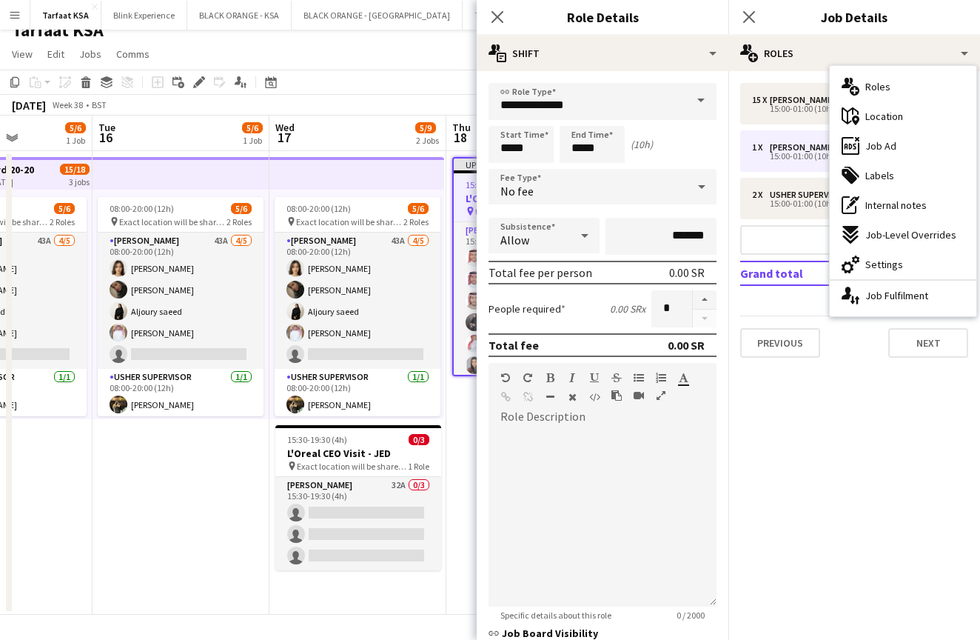
click at [859, 361] on div "15 x [PERSON_NAME] 6 000.00 SR 15:00-01:00 (10h) 1 x [PERSON_NAME] Manager 0.00…" at bounding box center [855, 220] width 252 height 298
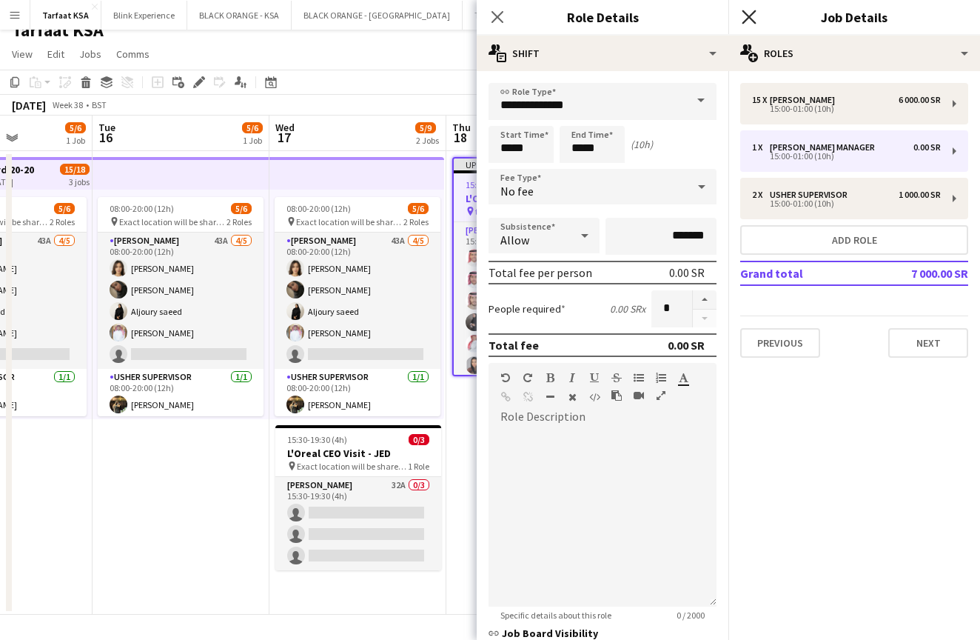
click at [749, 16] on icon at bounding box center [749, 17] width 14 height 14
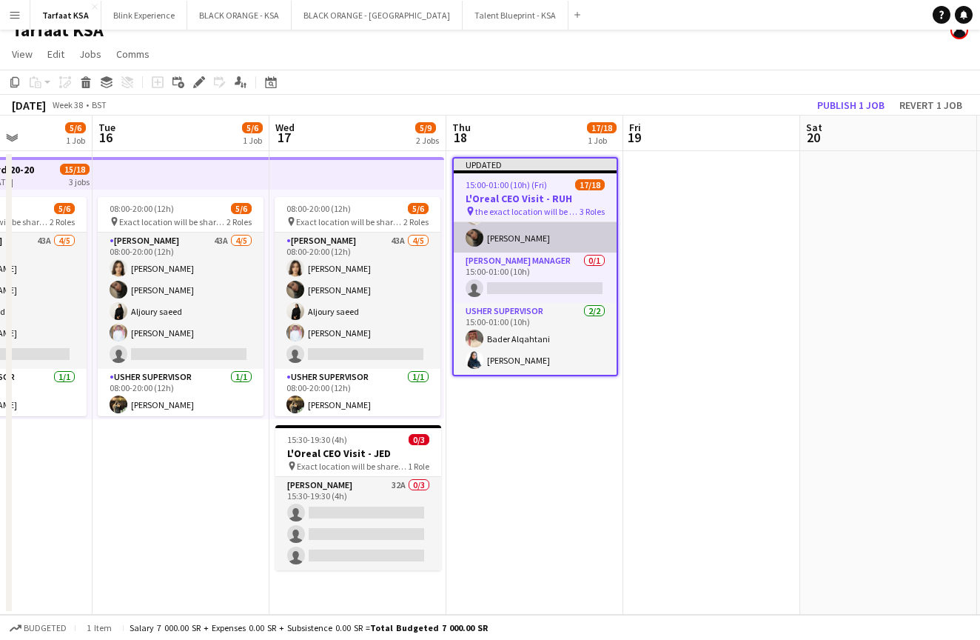
scroll to position [321, 0]
click at [865, 107] on button "Publish 1 job" at bounding box center [851, 105] width 79 height 19
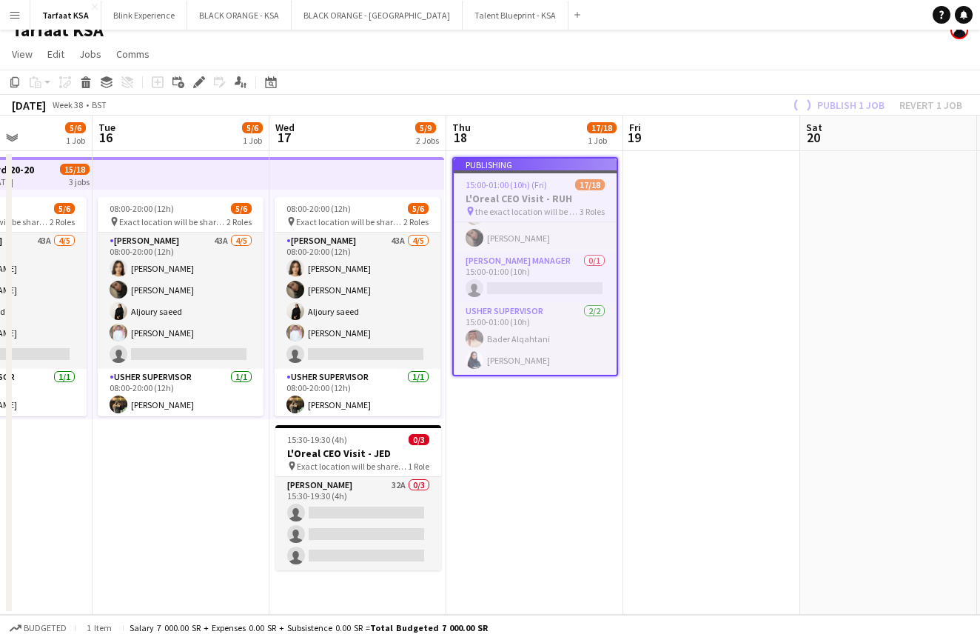
scroll to position [309, 0]
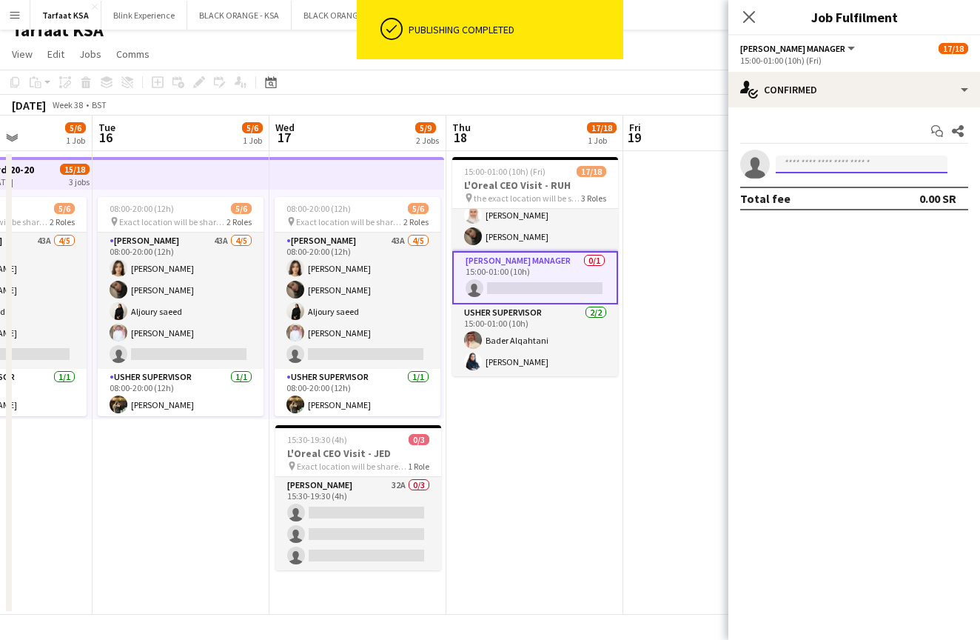
click at [907, 165] on input at bounding box center [862, 165] width 172 height 18
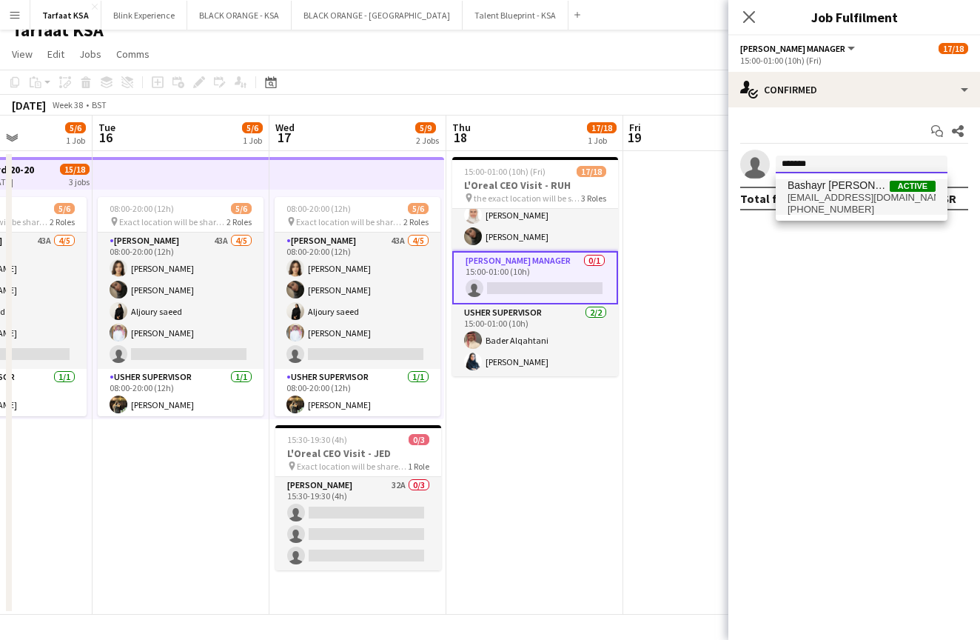
type input "*******"
click at [850, 208] on span "[PHONE_NUMBER]" at bounding box center [862, 210] width 148 height 12
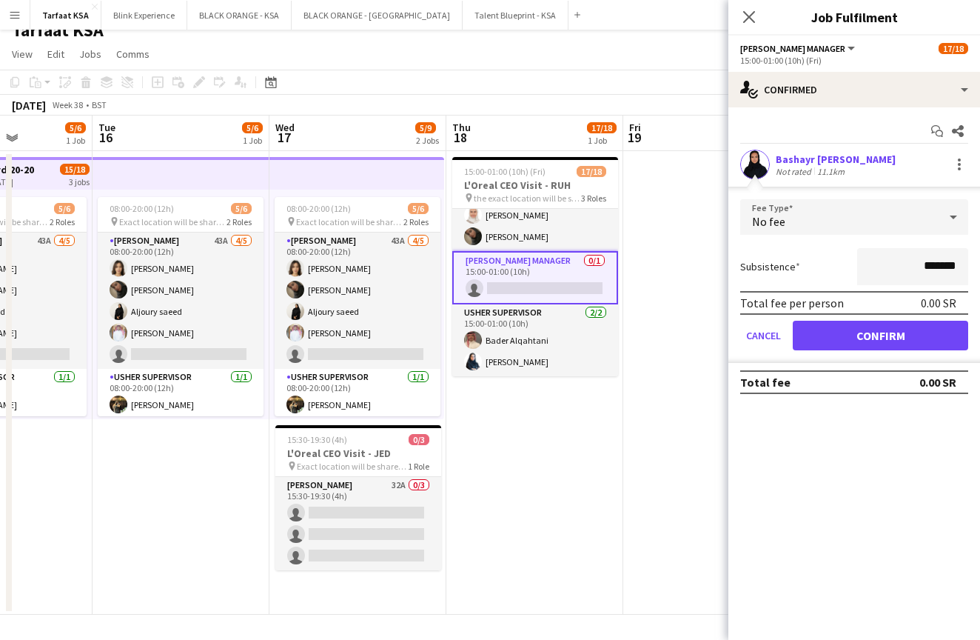
click at [860, 339] on button "Confirm" at bounding box center [881, 336] width 176 height 30
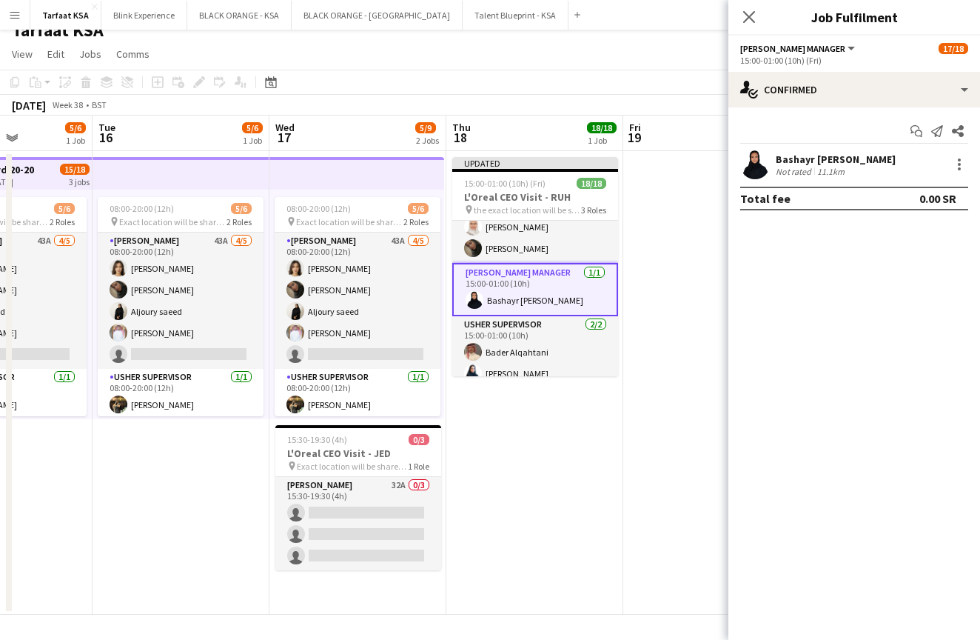
click at [607, 423] on app-date-cell "Updated 15:00-01:00 (10h) (Fri) 18/18 L'Oreal CEO Visit - RUH pin the exact loc…" at bounding box center [535, 383] width 177 height 464
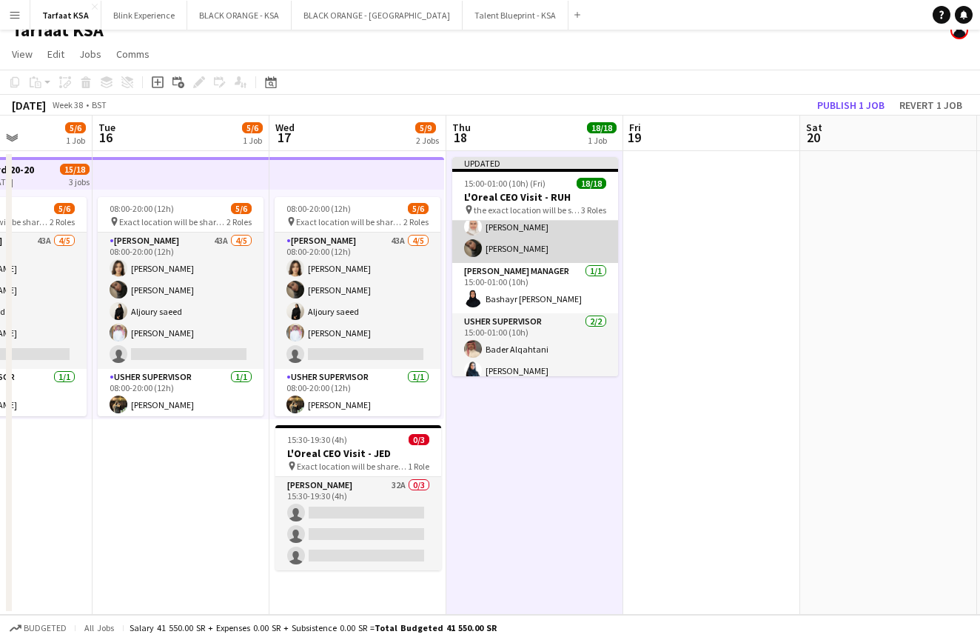
click at [525, 229] on app-card-role "[PERSON_NAME] 15/15 15:00-01:00 (10h) [PERSON_NAME] [PERSON_NAME] [PERSON_NAME]…" at bounding box center [535, 87] width 166 height 351
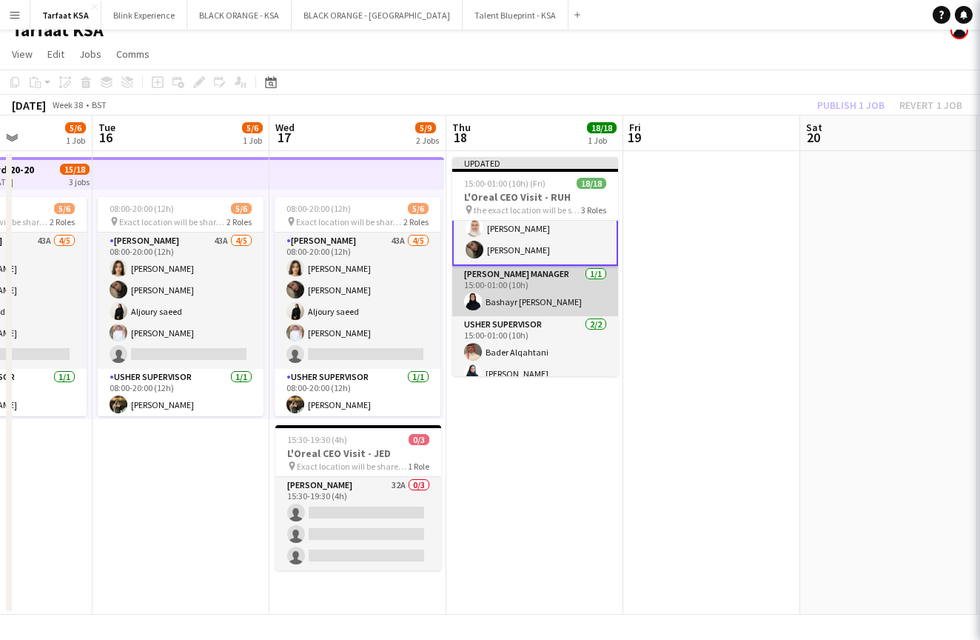
click at [521, 307] on app-card-role "[PERSON_NAME] Manager [DATE] 15:00-01:00 (10h) [PERSON_NAME]" at bounding box center [535, 291] width 166 height 50
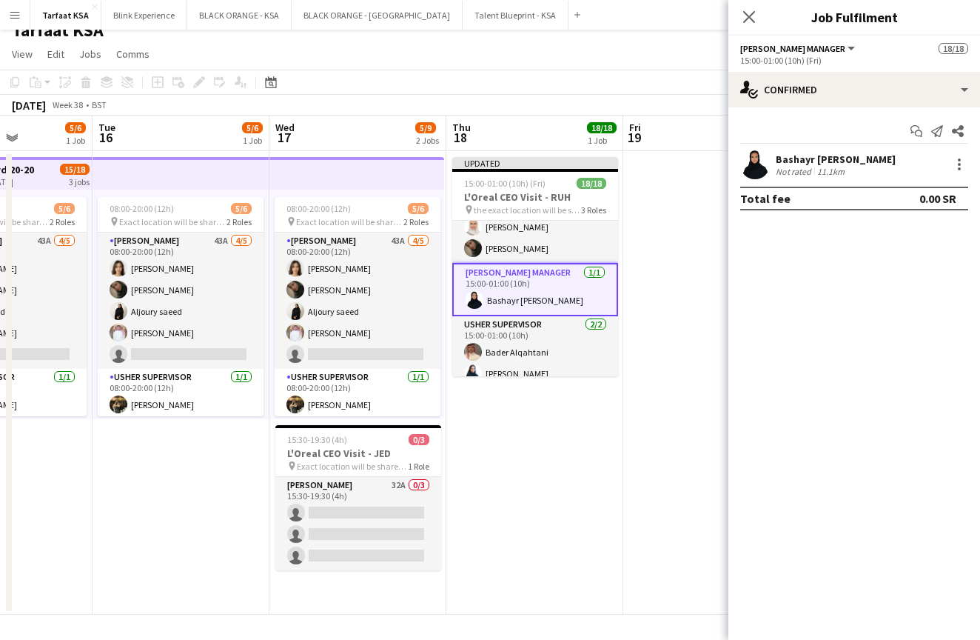
click at [774, 49] on span "[PERSON_NAME] Manager" at bounding box center [793, 48] width 105 height 11
click at [772, 71] on li "All roles" at bounding box center [809, 73] width 113 height 13
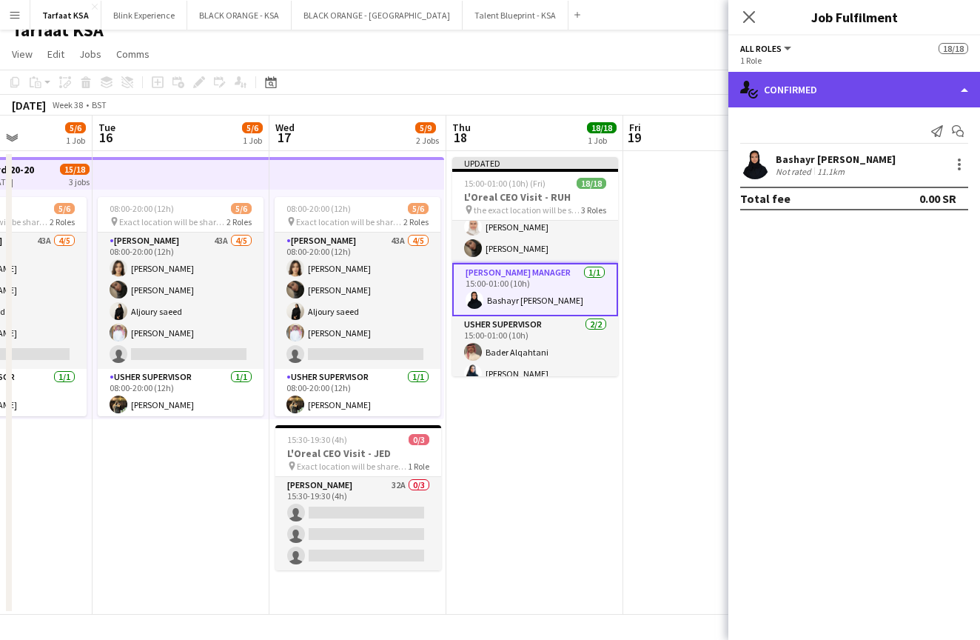
click at [814, 96] on div "single-neutral-actions-check-2 Confirmed" at bounding box center [855, 90] width 252 height 36
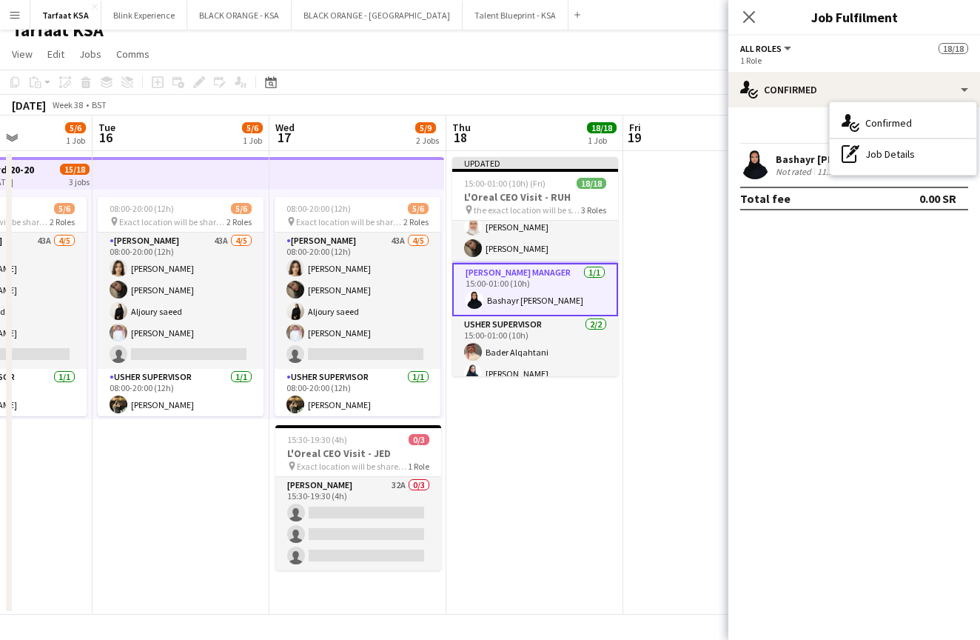
click at [771, 224] on mat-expansion-panel "check Confirmed Send notification Start chat Bashayr [PERSON_NAME] Not rated 11…" at bounding box center [855, 373] width 252 height 532
click at [746, 14] on icon at bounding box center [749, 17] width 14 height 14
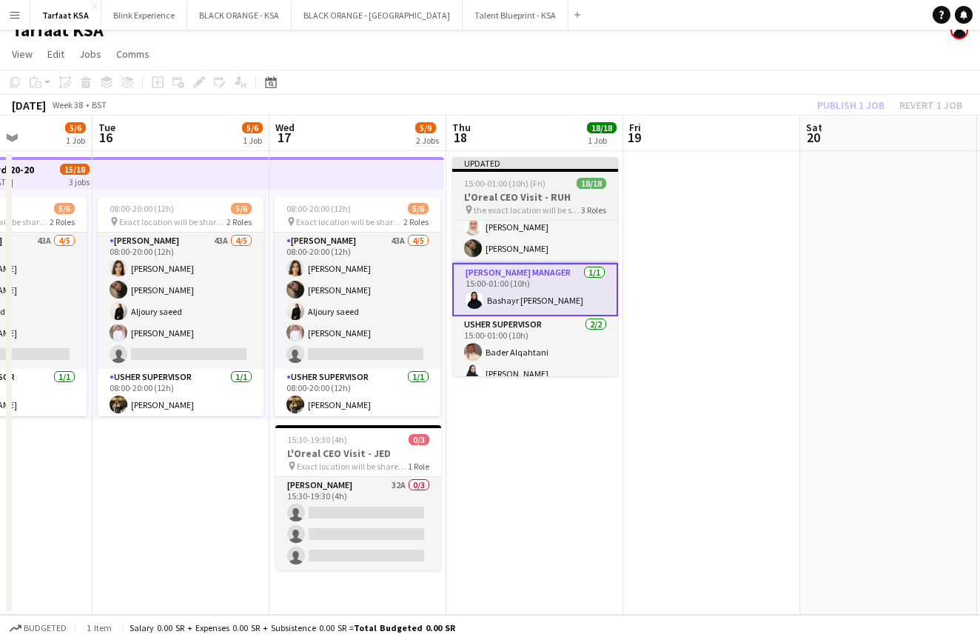
click at [553, 185] on div "15:00-01:00 (10h) (Fri) 18/18" at bounding box center [535, 183] width 166 height 11
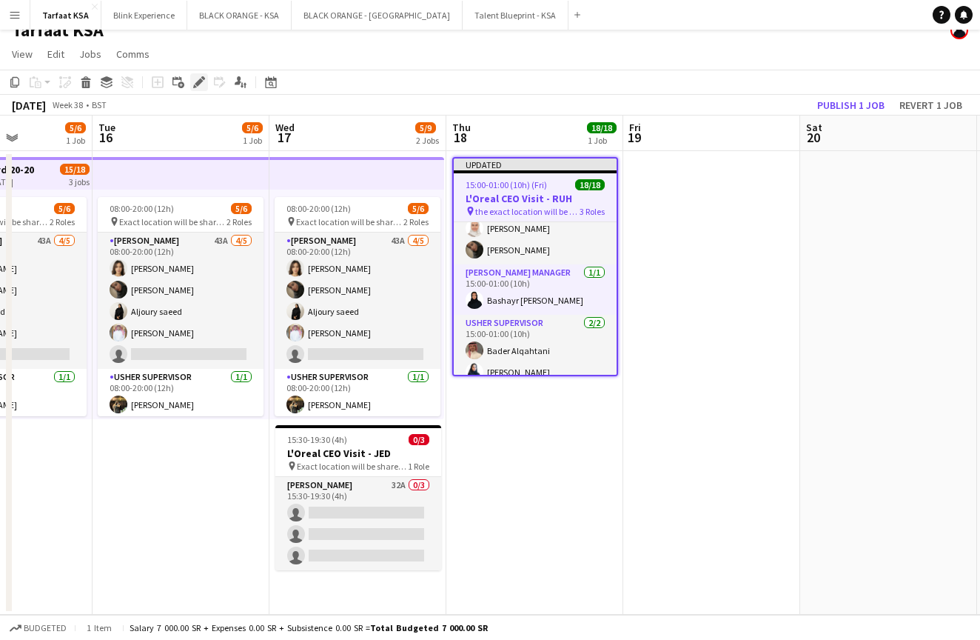
click at [201, 83] on icon "Edit" at bounding box center [199, 82] width 12 height 12
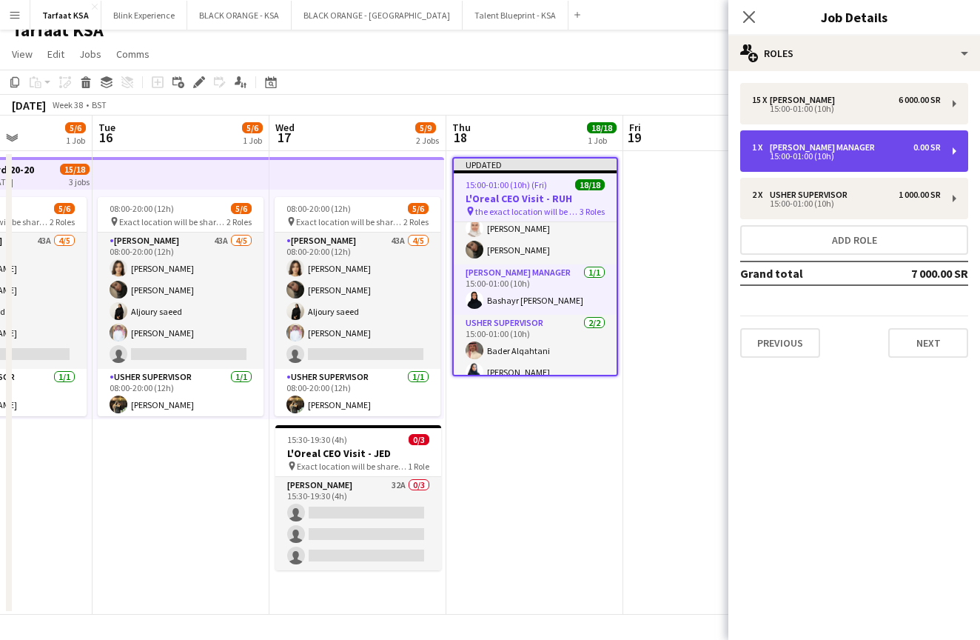
click at [813, 153] on div "15:00-01:00 (10h)" at bounding box center [846, 156] width 189 height 7
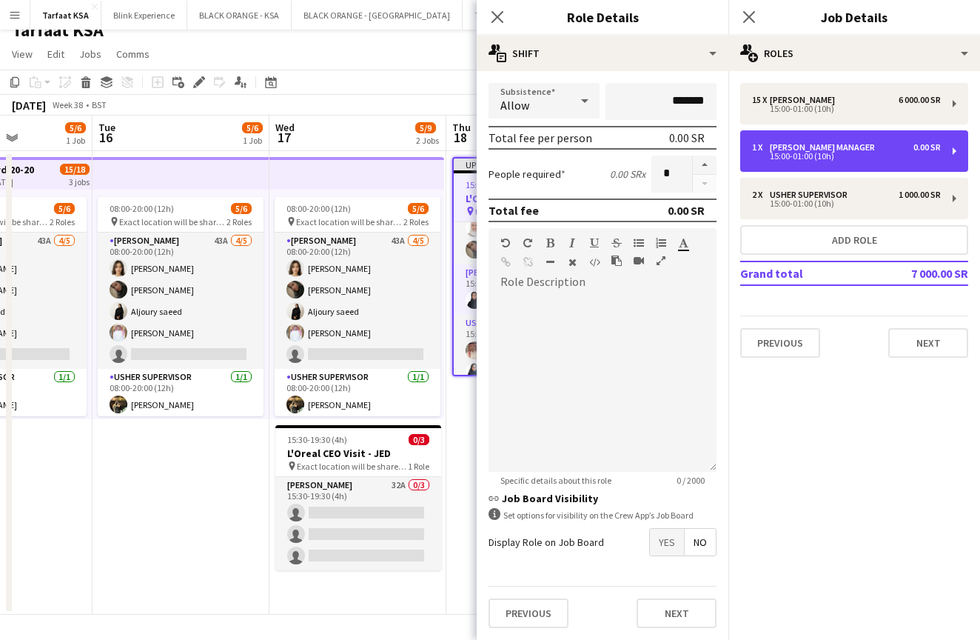
scroll to position [135, 0]
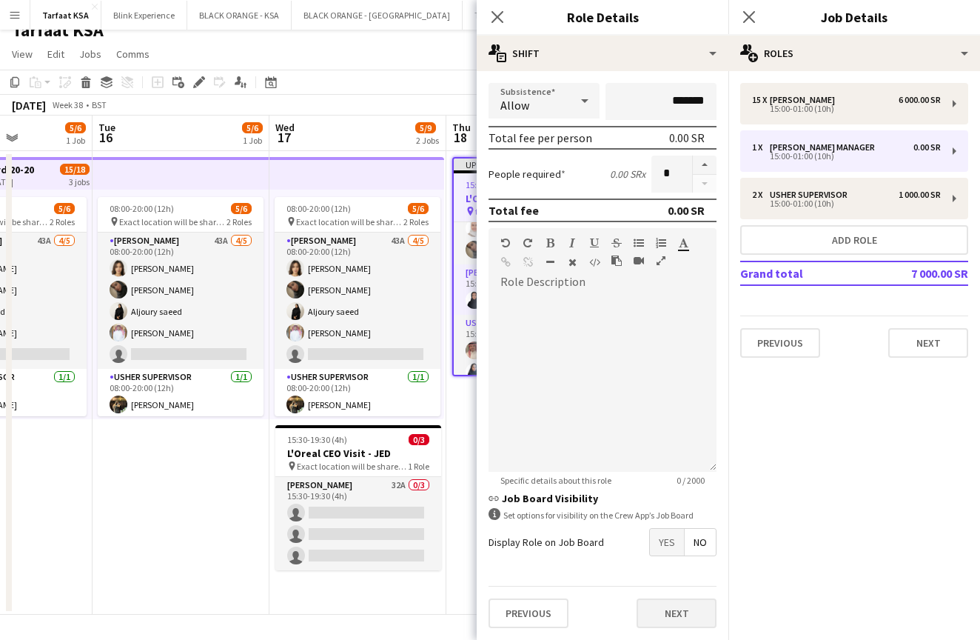
click at [672, 611] on button "Next" at bounding box center [677, 613] width 80 height 30
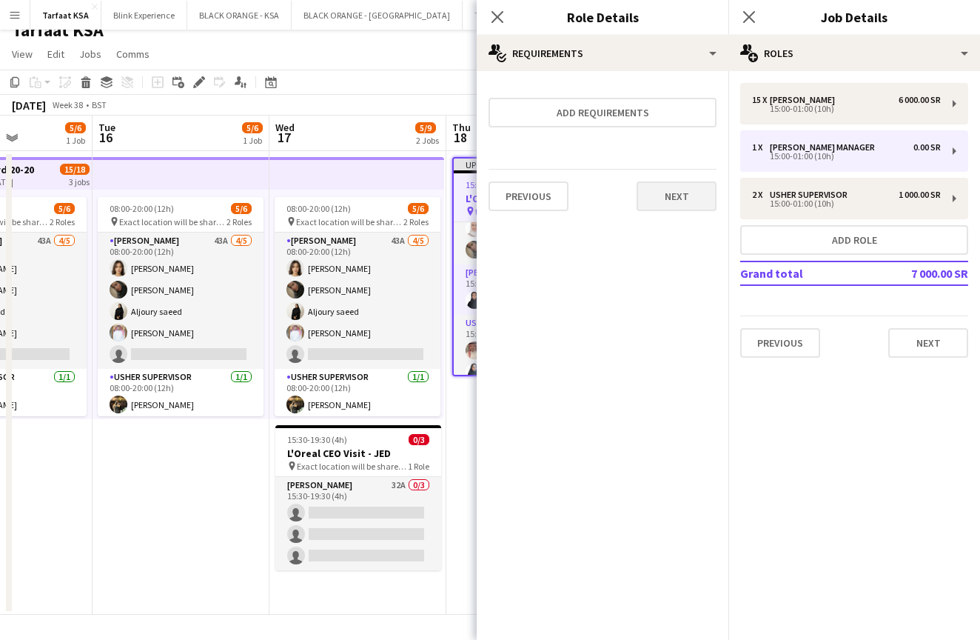
click at [656, 195] on button "Next" at bounding box center [677, 196] width 80 height 30
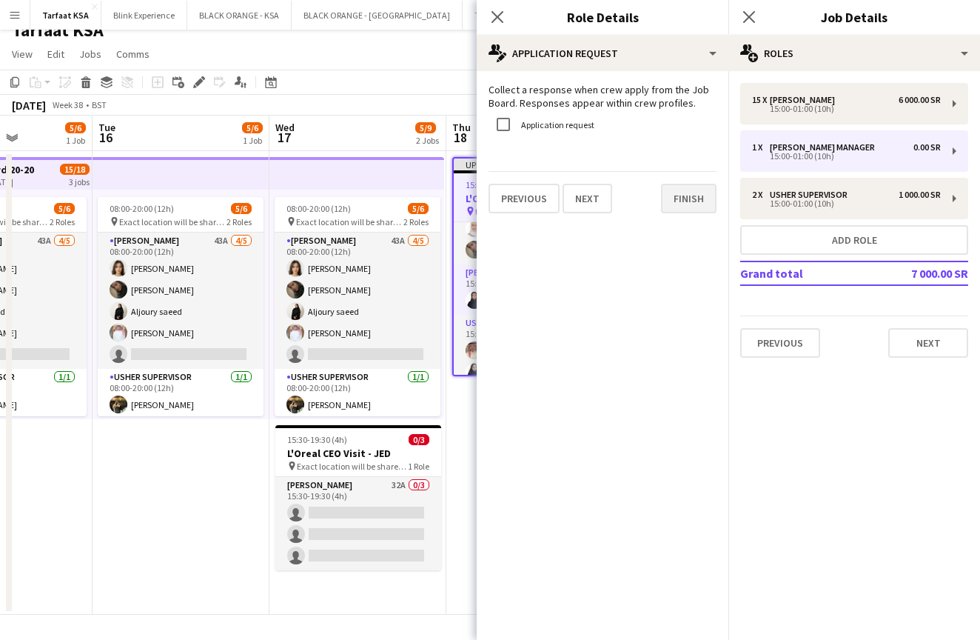
click at [677, 203] on button "Finish" at bounding box center [689, 199] width 56 height 30
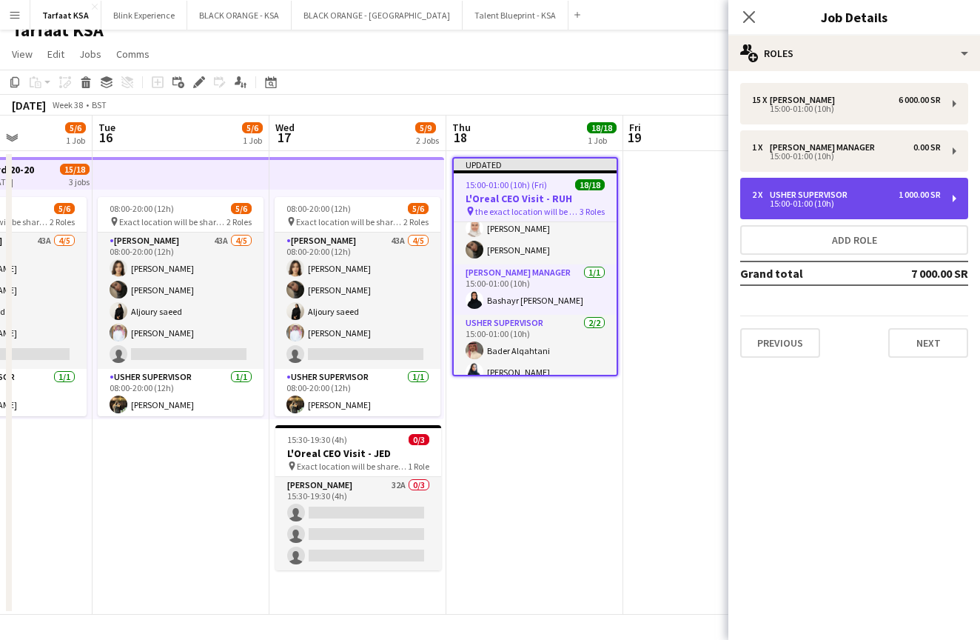
click at [788, 200] on div "15:00-01:00 (10h)" at bounding box center [846, 203] width 189 height 7
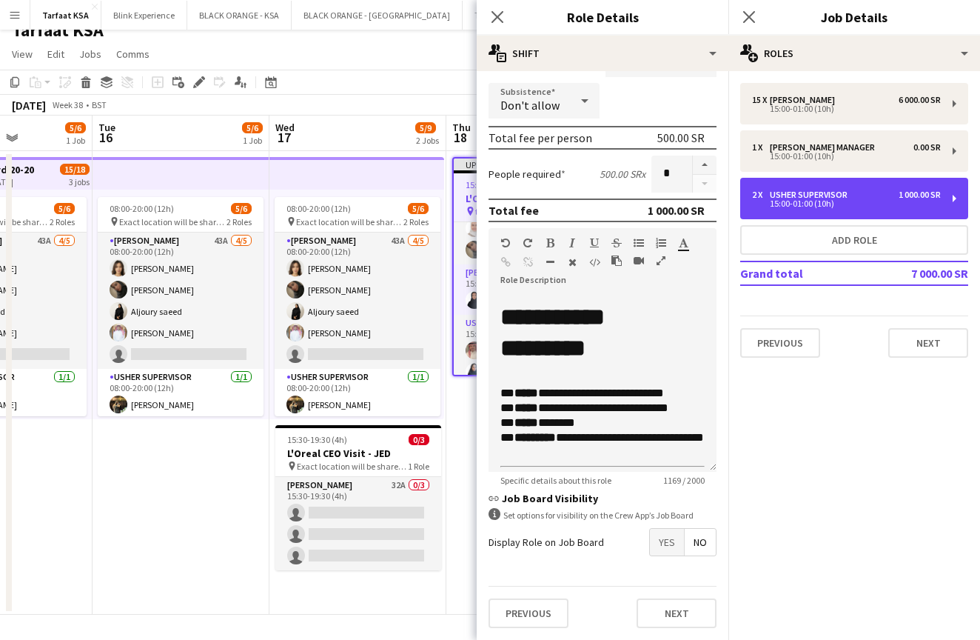
scroll to position [172, 0]
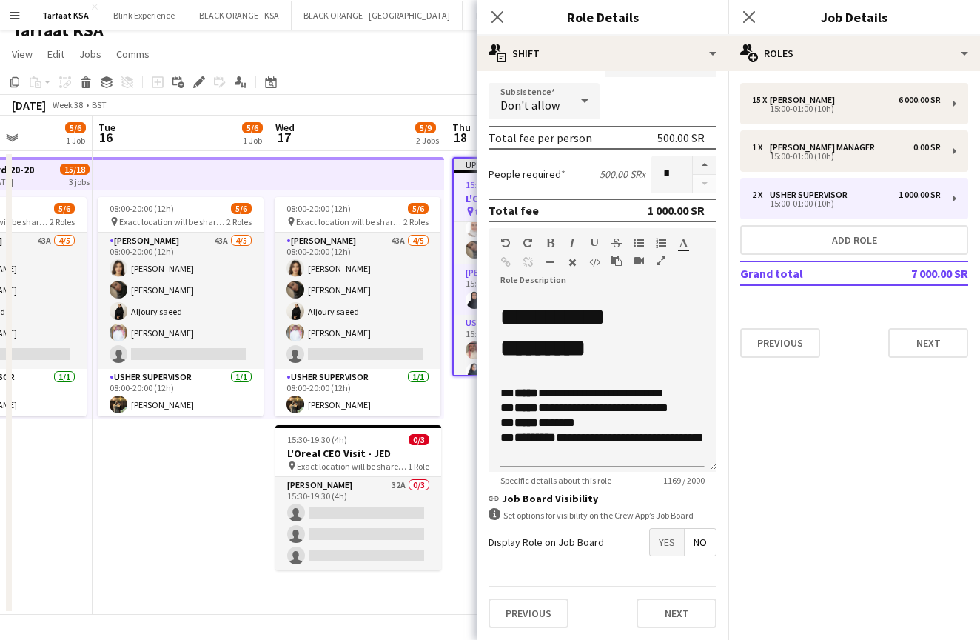
click at [175, 471] on app-date-cell "08:00-20:00 (12h) 5/6 pin Exact location will be shared later 2 Roles [PERSON_N…" at bounding box center [181, 383] width 177 height 464
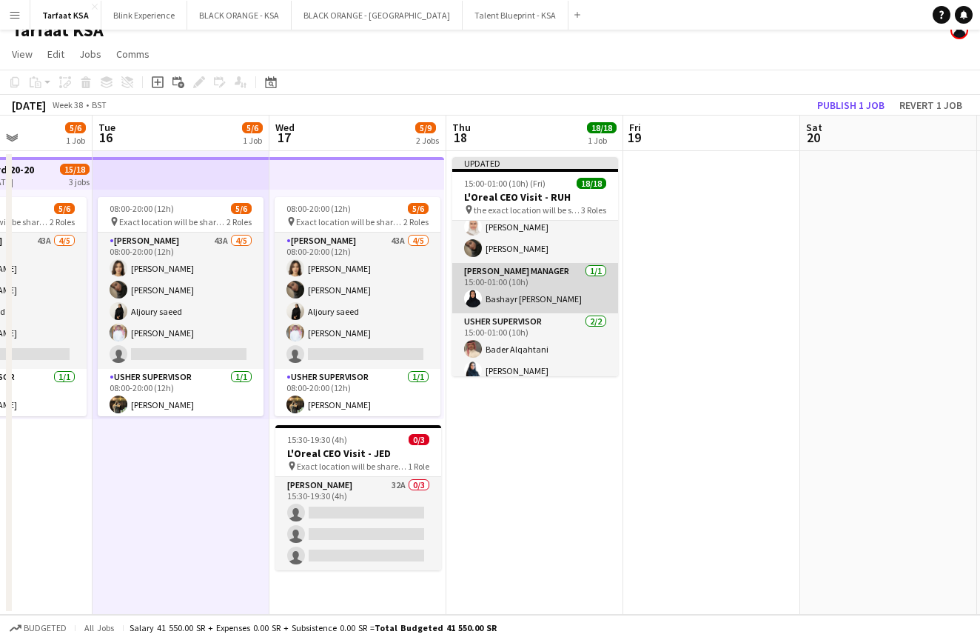
click at [518, 296] on app-card-role "[PERSON_NAME] Manager [DATE] 15:00-01:00 (10h) [PERSON_NAME]" at bounding box center [535, 288] width 166 height 50
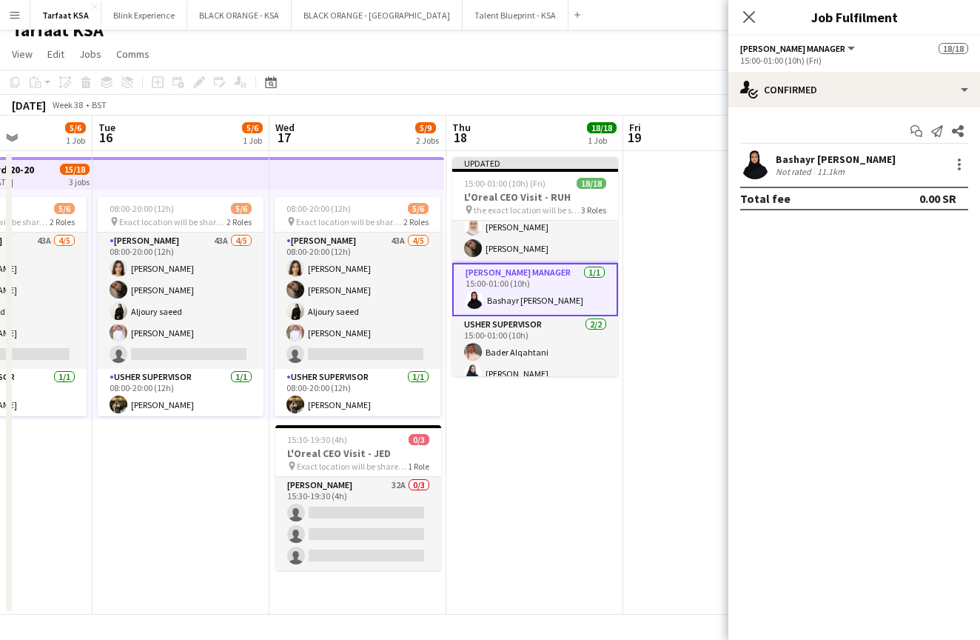
click at [795, 161] on div "Bashayr [PERSON_NAME]" at bounding box center [836, 159] width 120 height 13
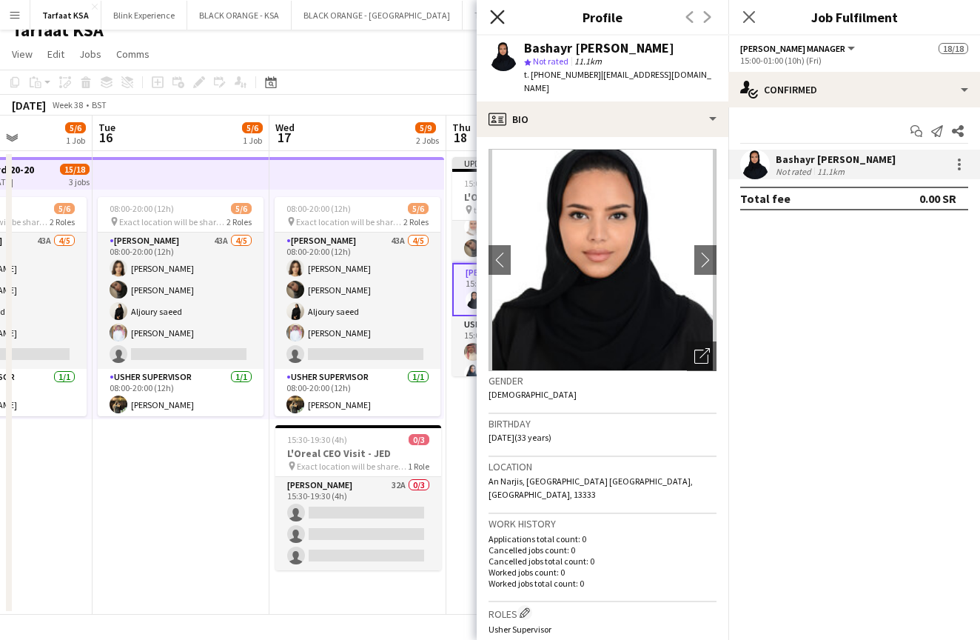
click at [501, 16] on icon "Close pop-in" at bounding box center [497, 17] width 14 height 14
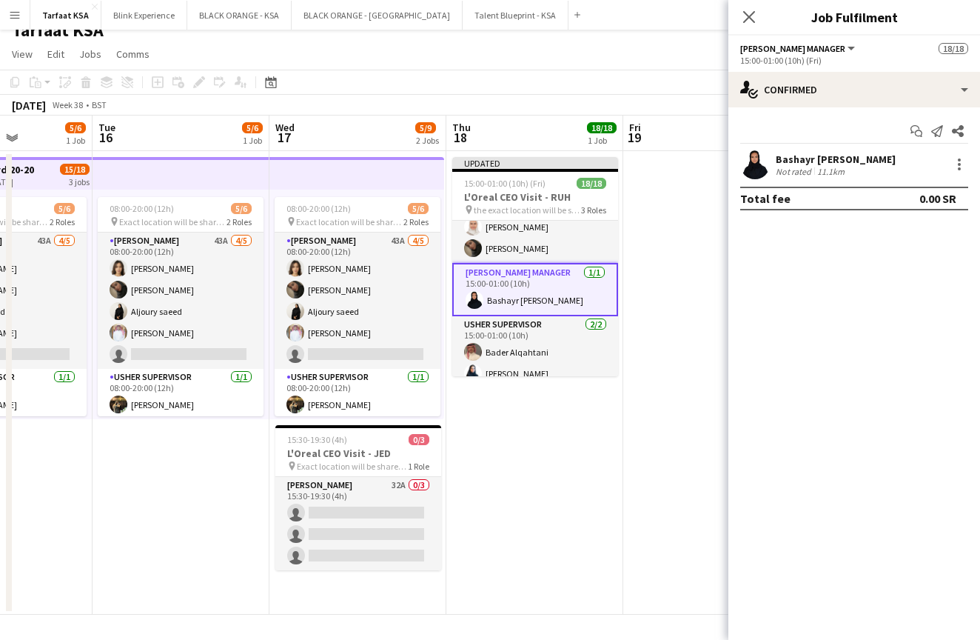
click at [529, 290] on app-card-role "[PERSON_NAME] Manager [DATE] 15:00-01:00 (10h) [PERSON_NAME]" at bounding box center [535, 289] width 166 height 53
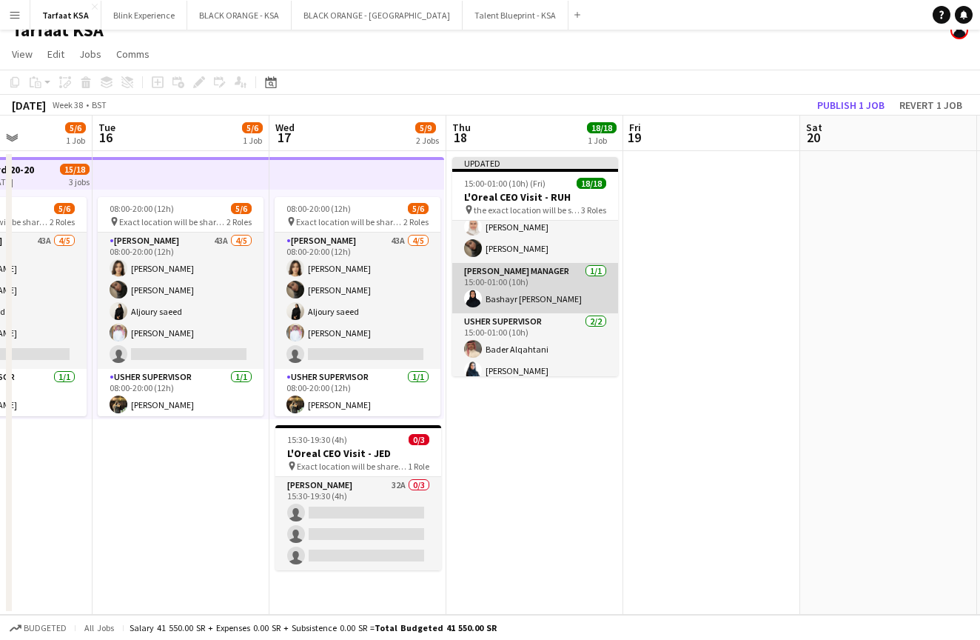
click at [529, 290] on app-card-role "[PERSON_NAME] Manager [DATE] 15:00-01:00 (10h) [PERSON_NAME]" at bounding box center [535, 288] width 166 height 50
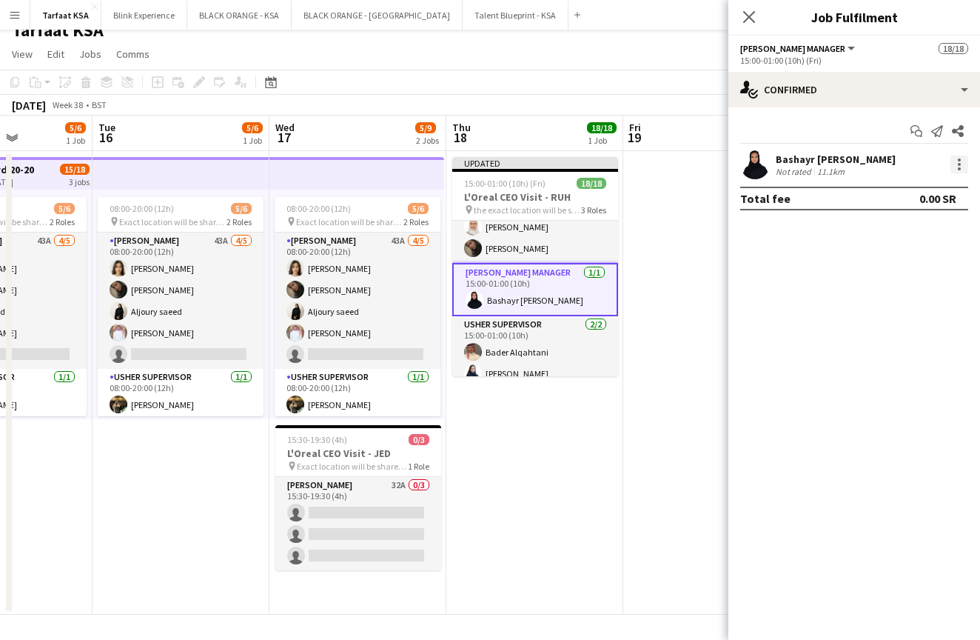
click at [963, 170] on div at bounding box center [960, 165] width 18 height 18
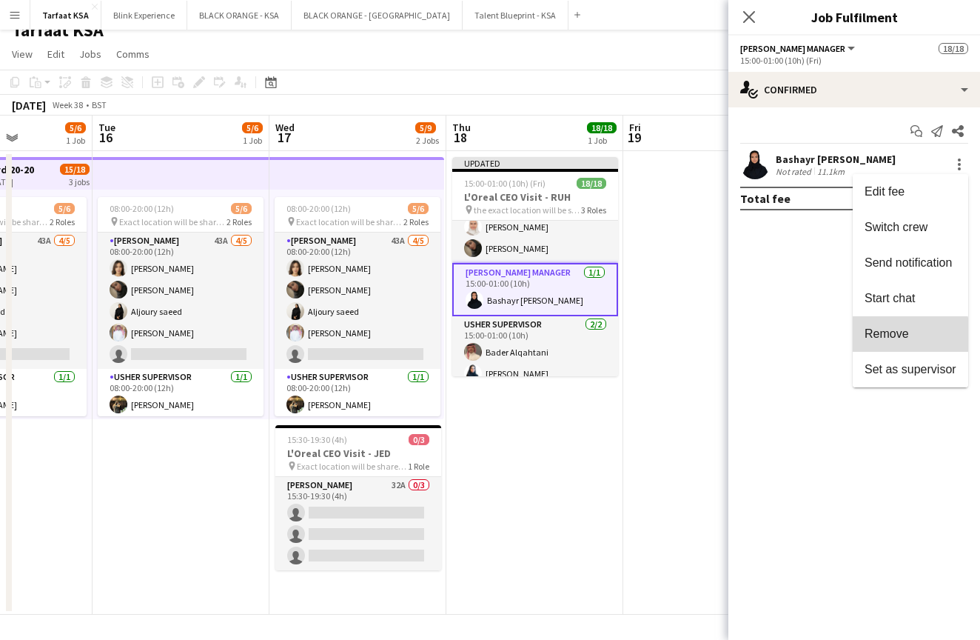
click at [894, 336] on span "Remove" at bounding box center [887, 333] width 44 height 13
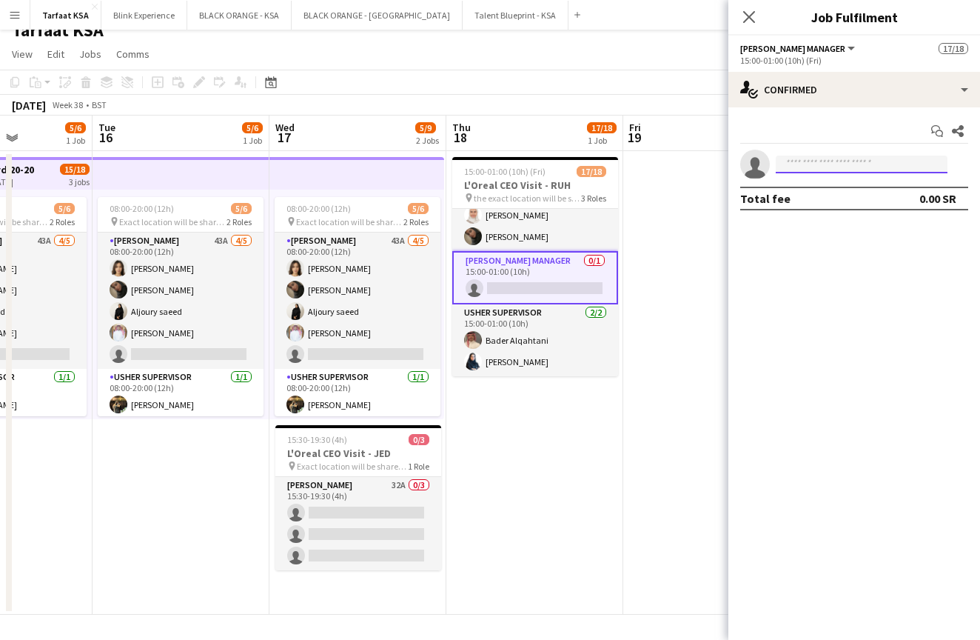
click at [859, 167] on input at bounding box center [862, 165] width 172 height 18
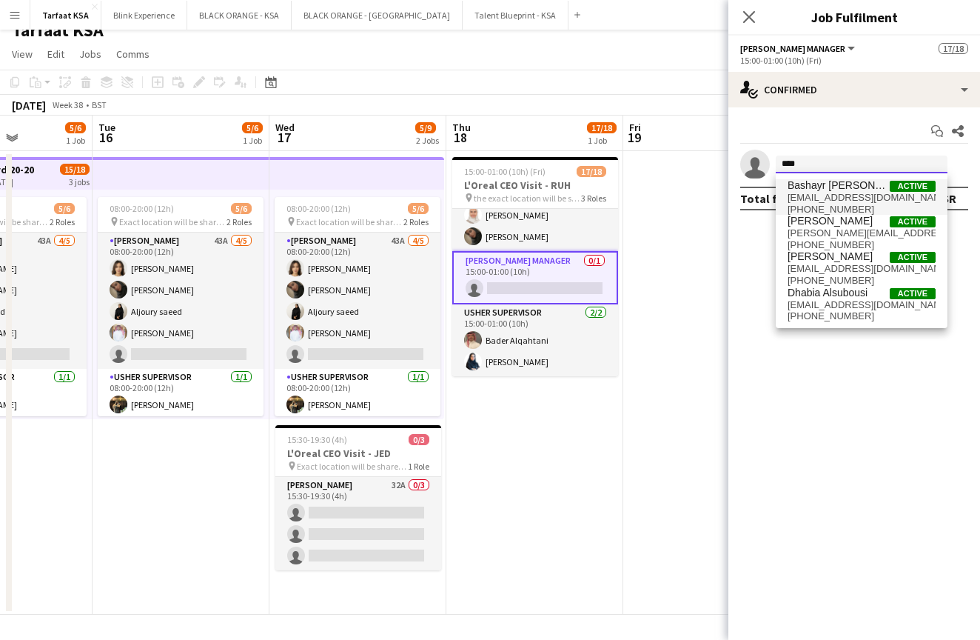
type input "****"
click at [848, 189] on span "Bashayr [PERSON_NAME]" at bounding box center [839, 185] width 102 height 13
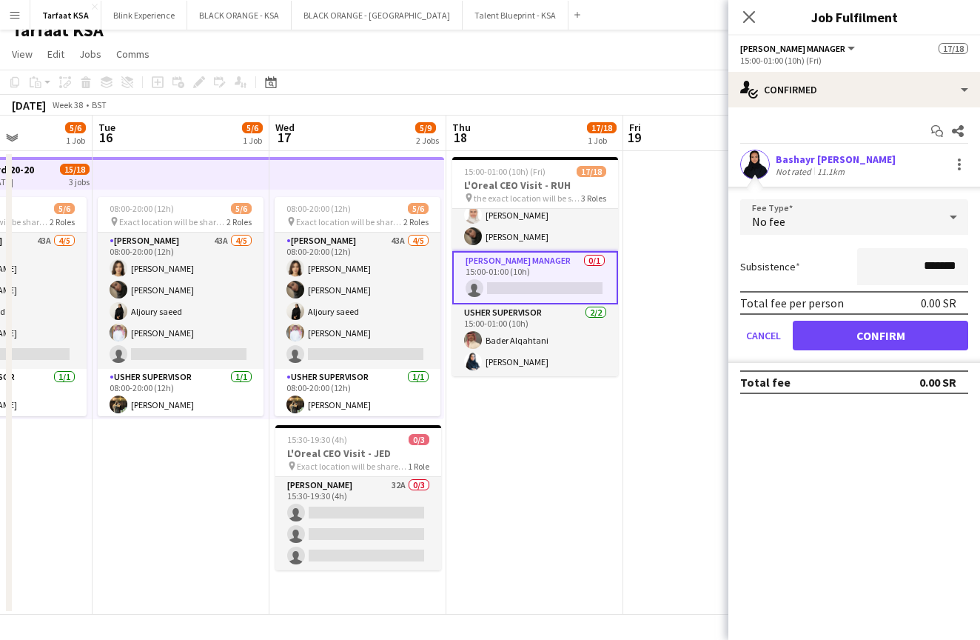
click at [871, 335] on button "Confirm" at bounding box center [881, 336] width 176 height 30
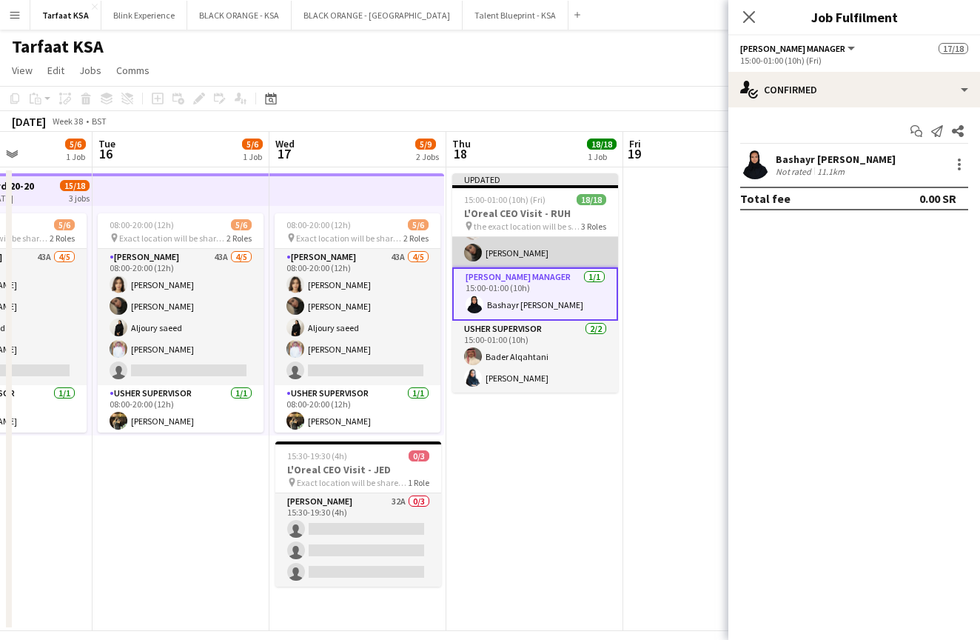
scroll to position [321, 0]
click at [538, 301] on app-card-role "[PERSON_NAME] Manager [DATE] 15:00-01:00 (10h) [PERSON_NAME]" at bounding box center [535, 293] width 166 height 53
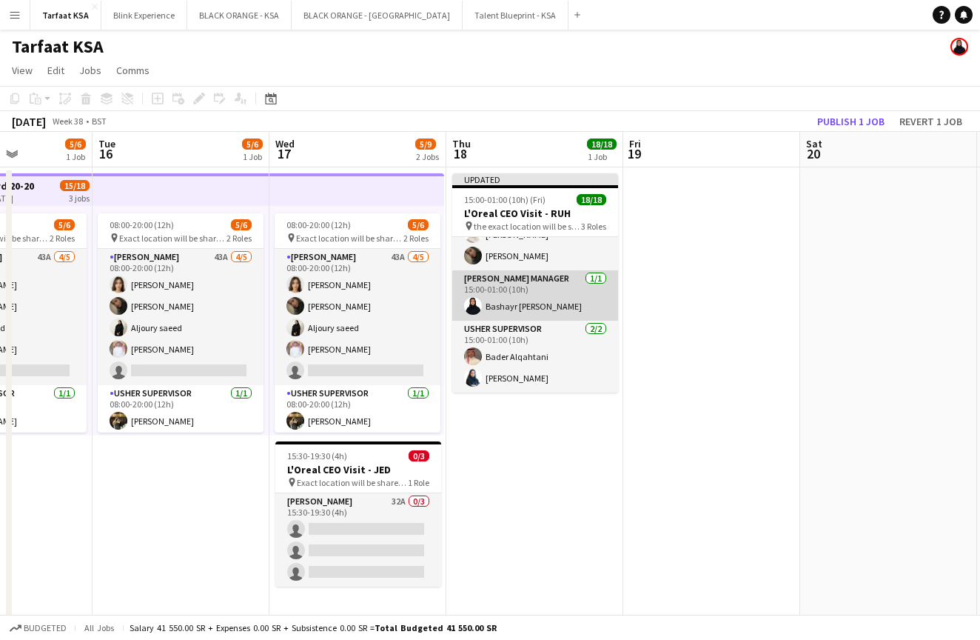
click at [537, 302] on app-card-role "[PERSON_NAME] Manager [DATE] 15:00-01:00 (10h) [PERSON_NAME]" at bounding box center [535, 295] width 166 height 50
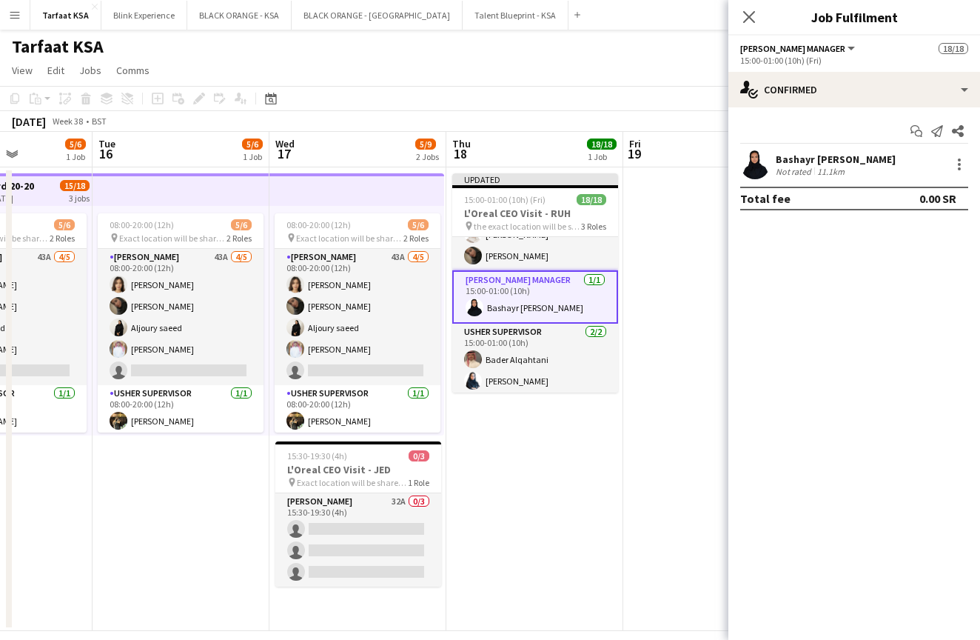
click at [537, 302] on app-card-role "[PERSON_NAME] Manager [DATE] 15:00-01:00 (10h) [PERSON_NAME]" at bounding box center [535, 296] width 166 height 53
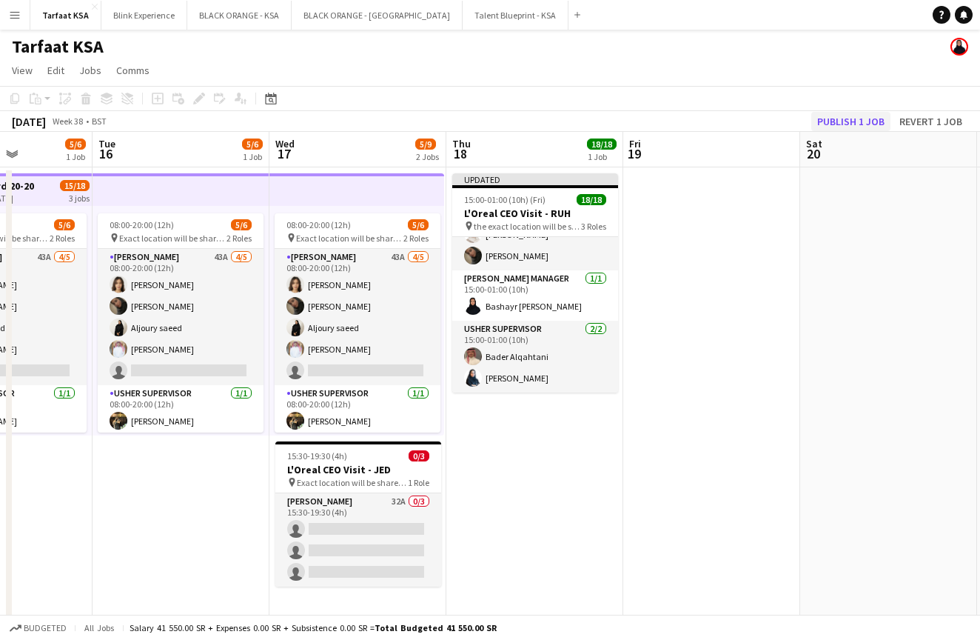
click at [840, 120] on button "Publish 1 job" at bounding box center [851, 121] width 79 height 19
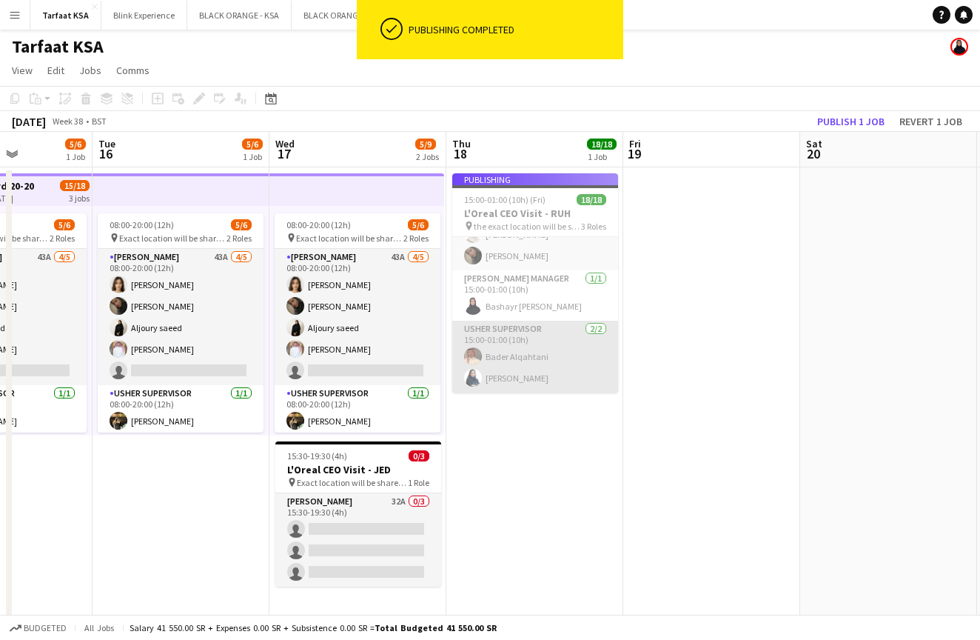
scroll to position [306, 0]
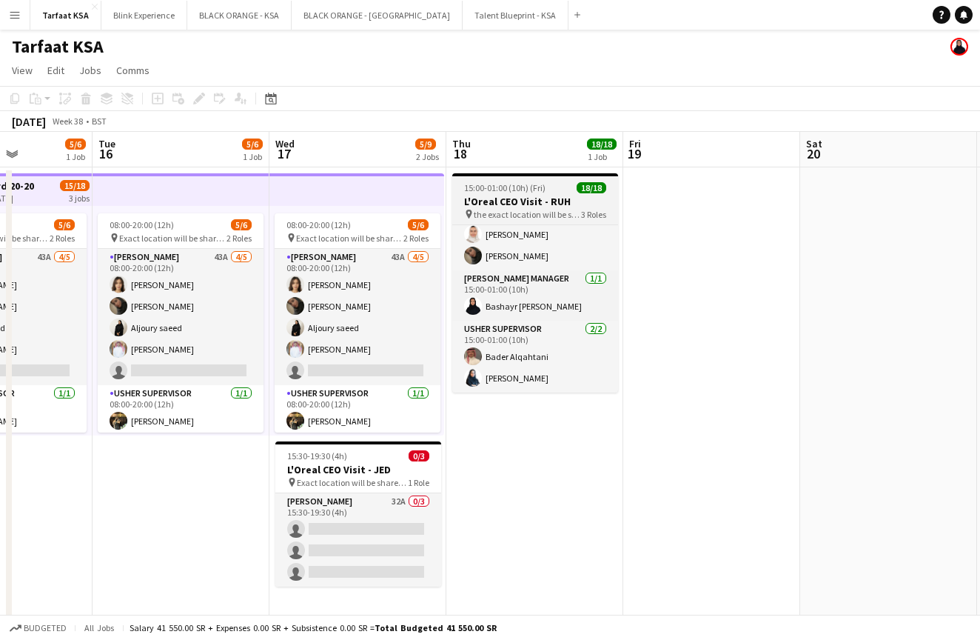
click at [520, 193] on span "15:00-01:00 (10h) (Fri)" at bounding box center [504, 187] width 81 height 11
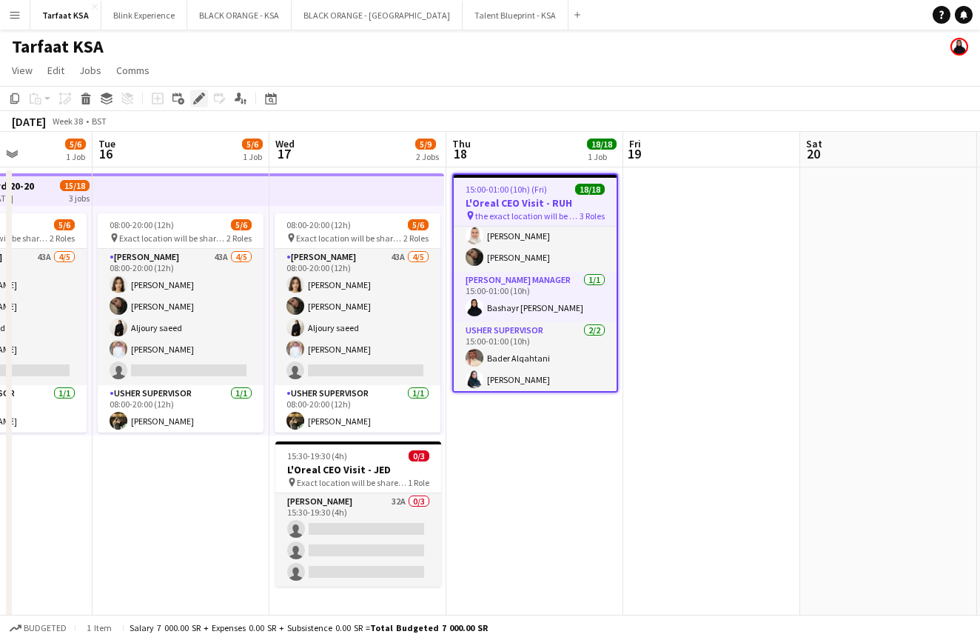
click at [201, 102] on icon "Edit" at bounding box center [199, 99] width 12 height 12
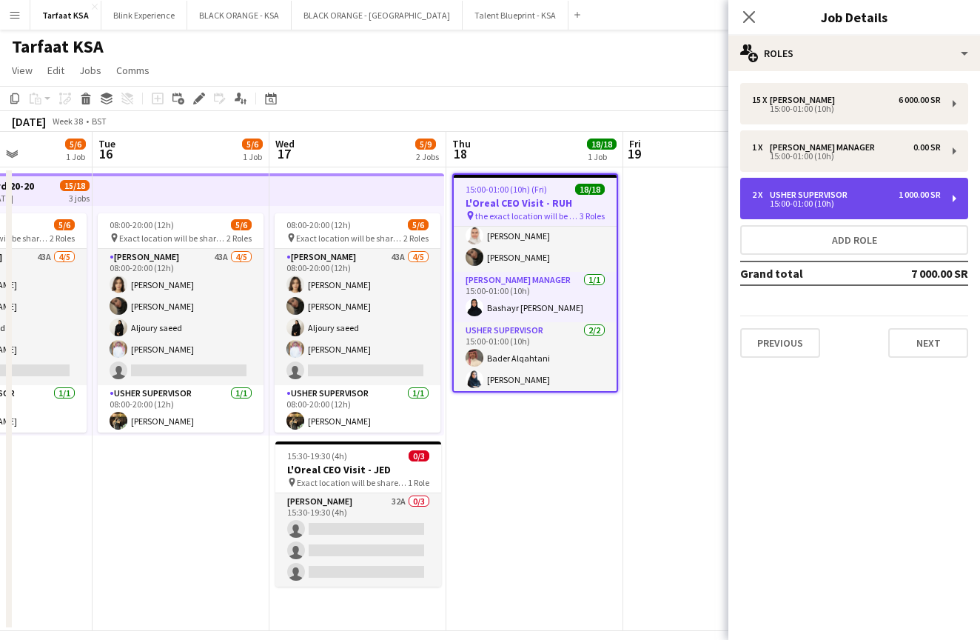
click at [925, 193] on div "1 000.00 SR" at bounding box center [920, 195] width 42 height 10
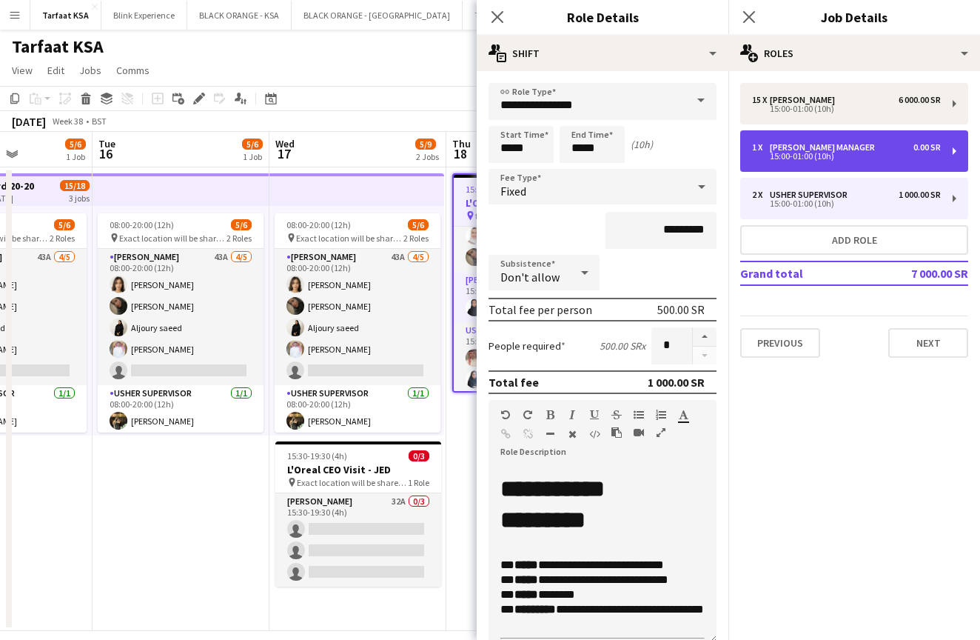
click at [920, 161] on div "1 x [PERSON_NAME] Manager 0.00 SR 15:00-01:00 (10h)" at bounding box center [855, 150] width 228 height 41
type input "**********"
type input "*"
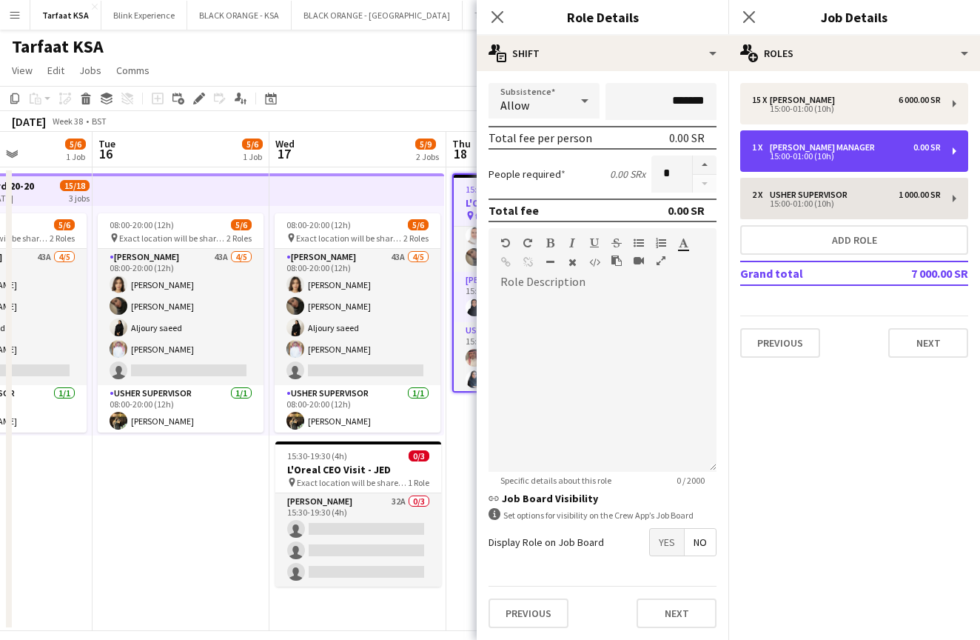
scroll to position [135, 0]
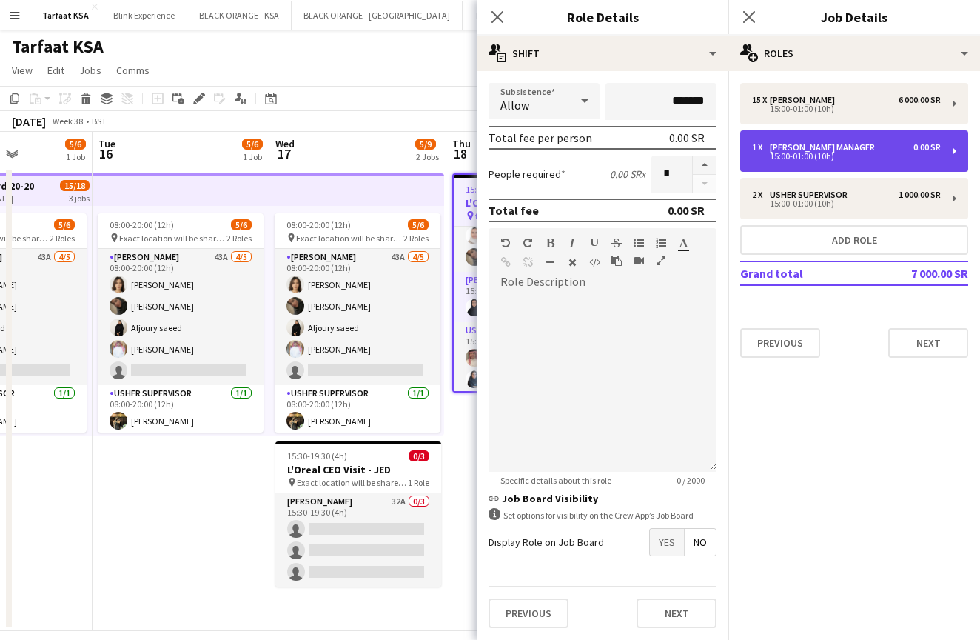
click at [842, 161] on div "1 x [PERSON_NAME] Manager 0.00 SR 15:00-01:00 (10h)" at bounding box center [855, 150] width 228 height 41
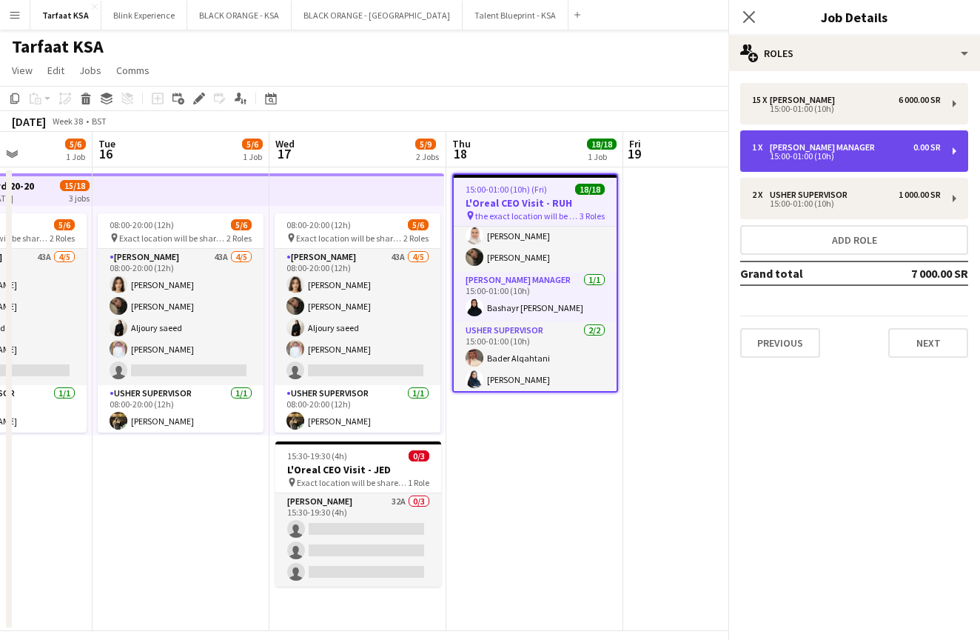
click at [842, 161] on div "1 x [PERSON_NAME] Manager 0.00 SR 15:00-01:00 (10h)" at bounding box center [855, 150] width 228 height 41
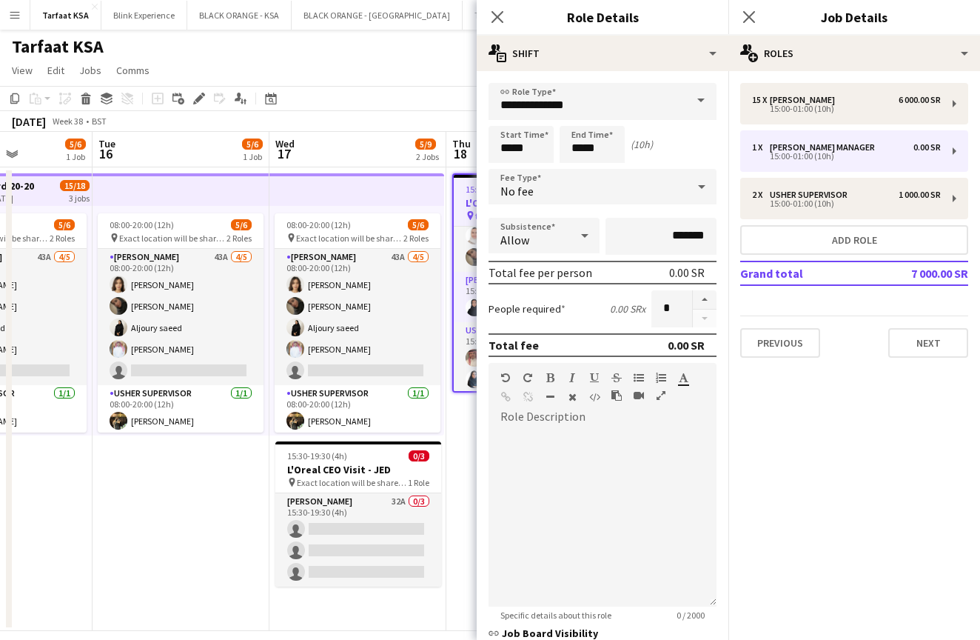
click at [445, 409] on app-date-cell "08:00-20:00 (12h) 5/6 pin Exact location will be shared later 2 Roles [PERSON_N…" at bounding box center [358, 399] width 177 height 464
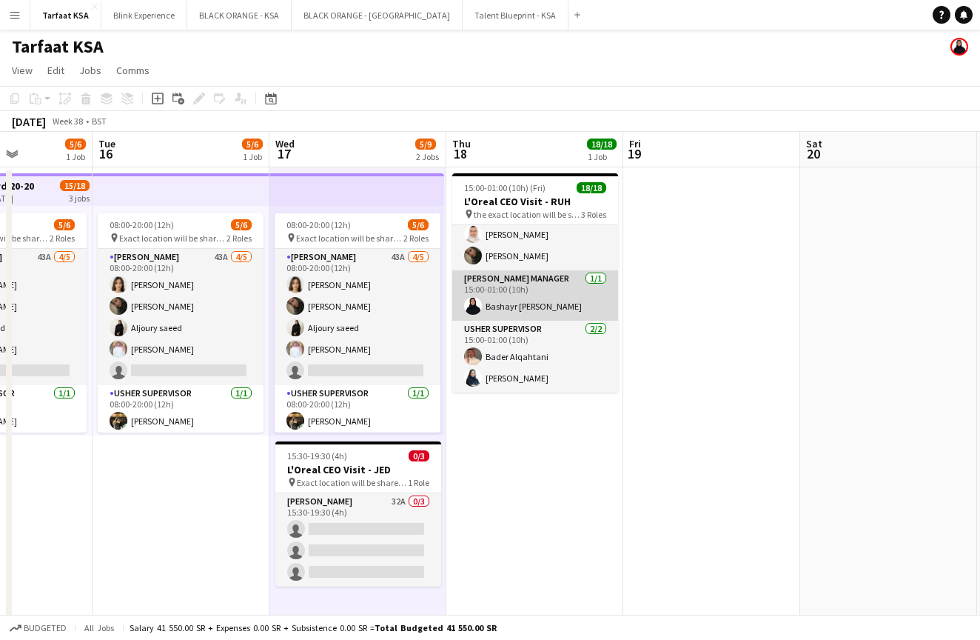
click at [496, 292] on app-card-role "[PERSON_NAME] Manager [DATE] 15:00-01:00 (10h) [PERSON_NAME]" at bounding box center [535, 295] width 166 height 50
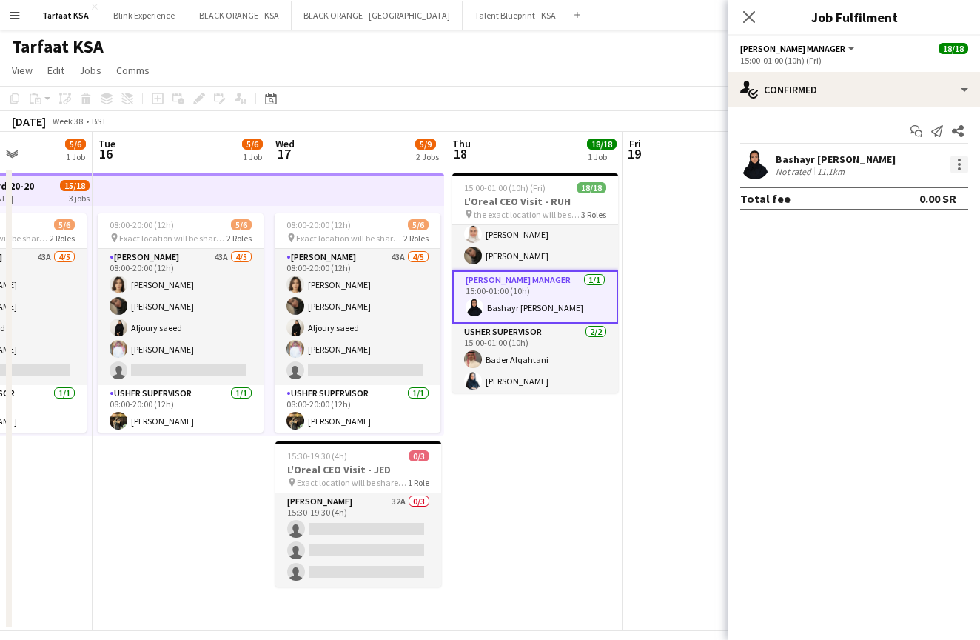
click at [958, 163] on div at bounding box center [959, 164] width 3 height 3
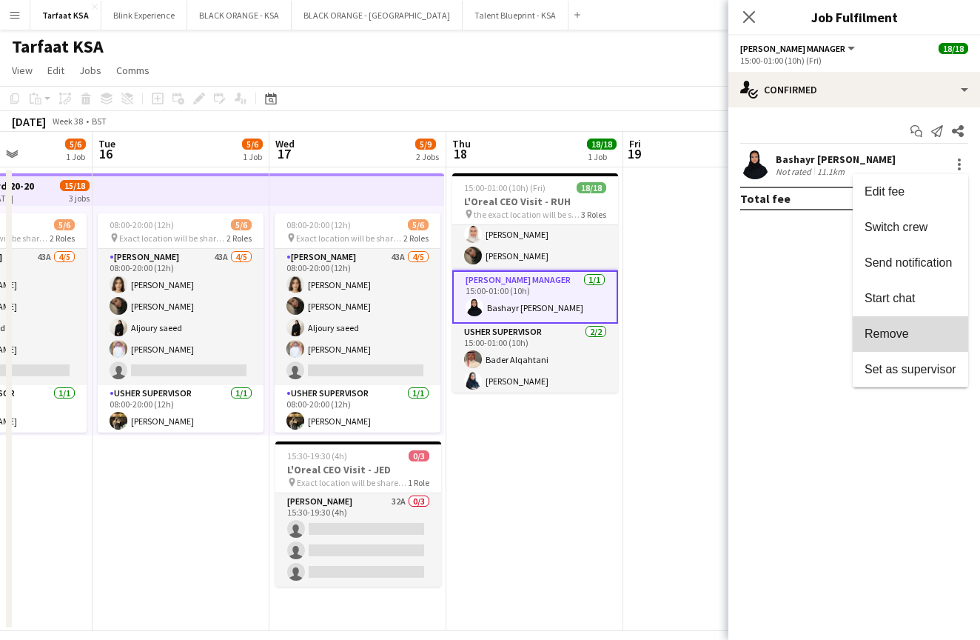
click at [894, 332] on span "Remove" at bounding box center [887, 333] width 44 height 13
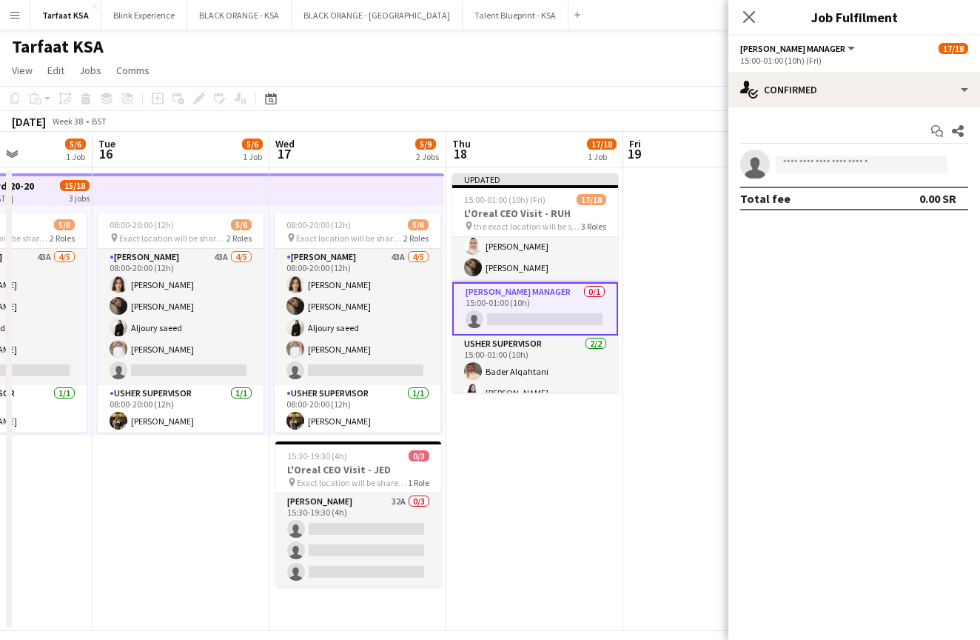
click at [699, 215] on app-date-cell at bounding box center [712, 399] width 177 height 464
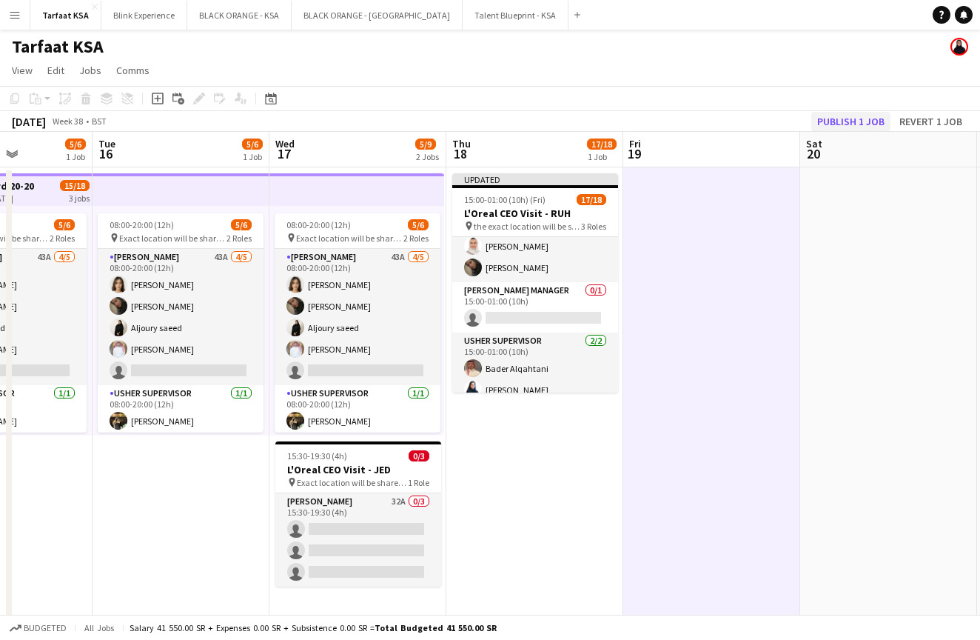
click at [852, 118] on button "Publish 1 job" at bounding box center [851, 121] width 79 height 19
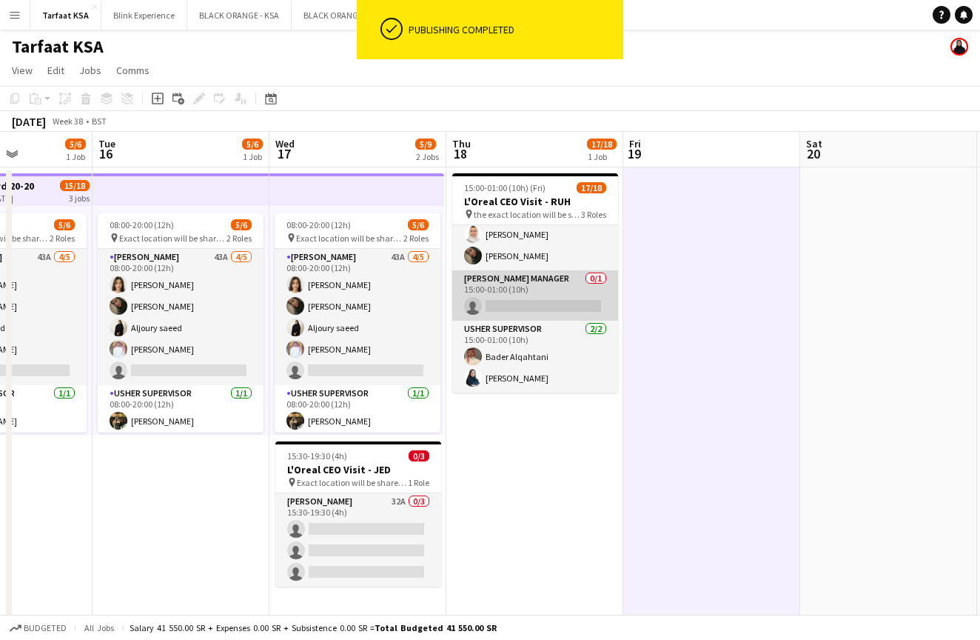
click at [601, 273] on app-card-role "[PERSON_NAME] Manager 0/1 15:00-01:00 (10h) single-neutral-actions" at bounding box center [535, 295] width 166 height 50
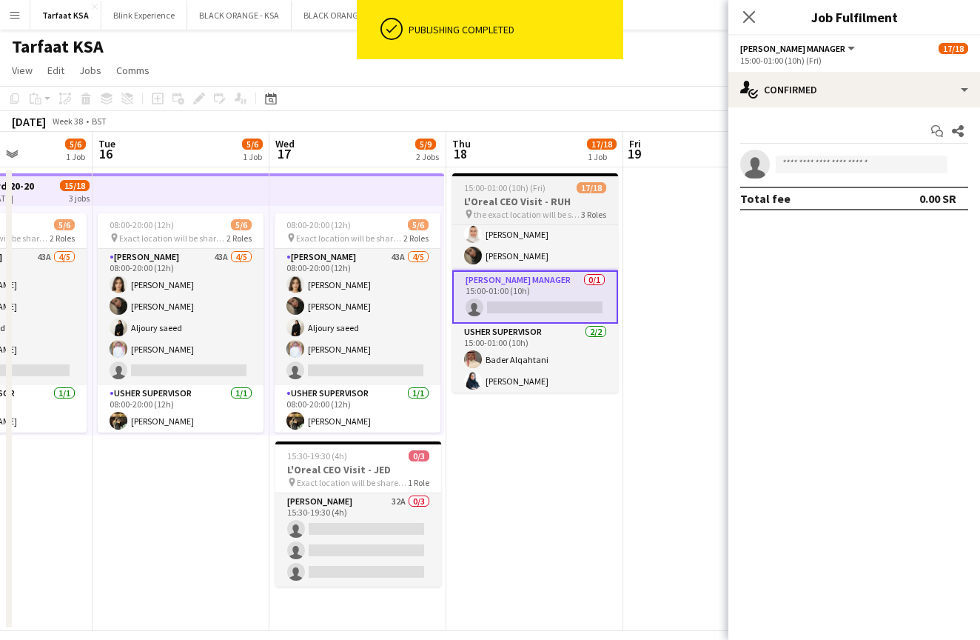
click at [577, 186] on span "17/18" at bounding box center [592, 187] width 30 height 11
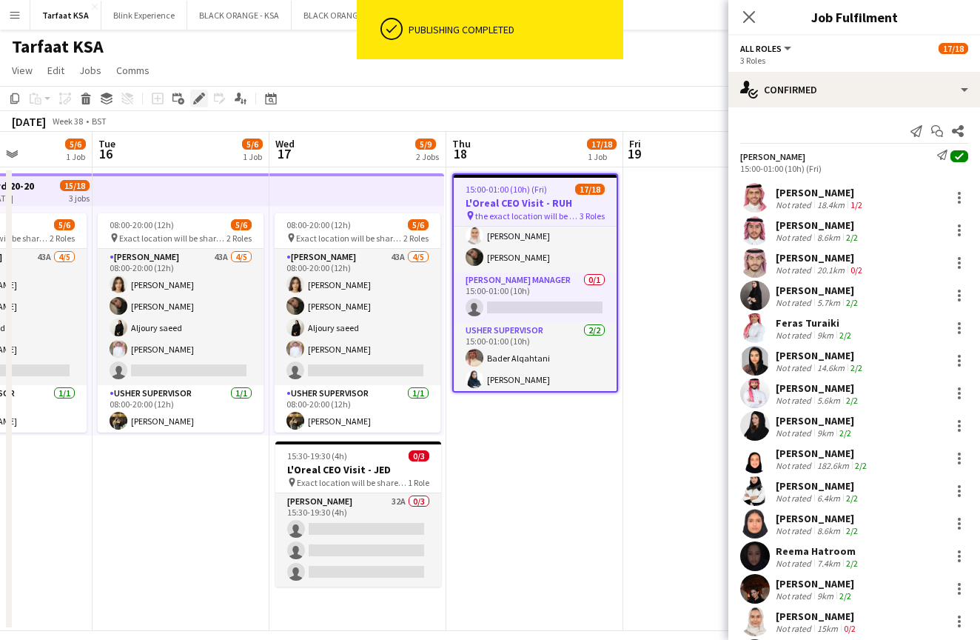
click at [199, 93] on icon "Edit" at bounding box center [199, 99] width 12 height 12
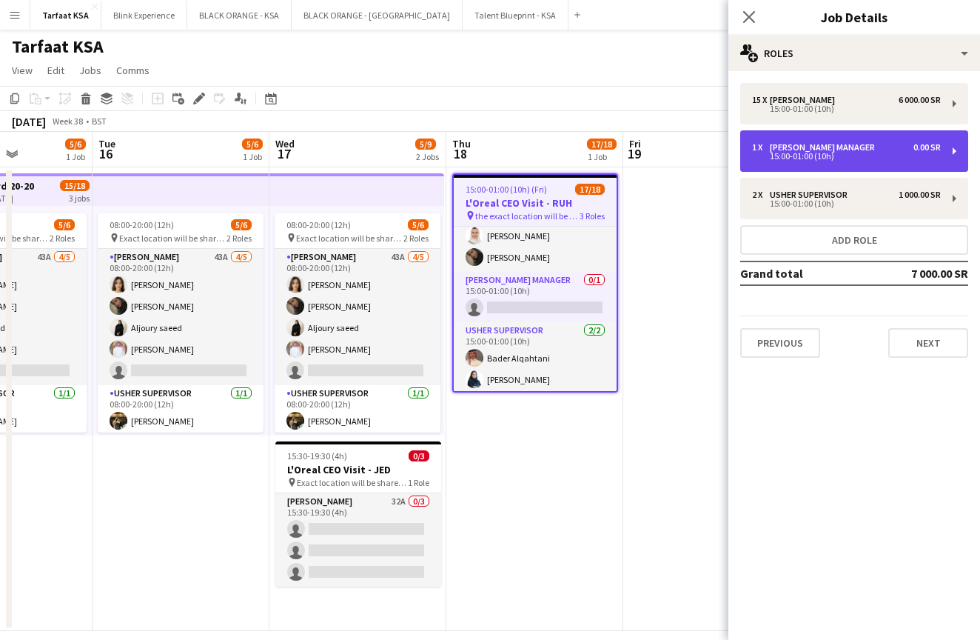
click at [843, 147] on div "1 x [PERSON_NAME] Manager 0.00 SR" at bounding box center [846, 147] width 189 height 10
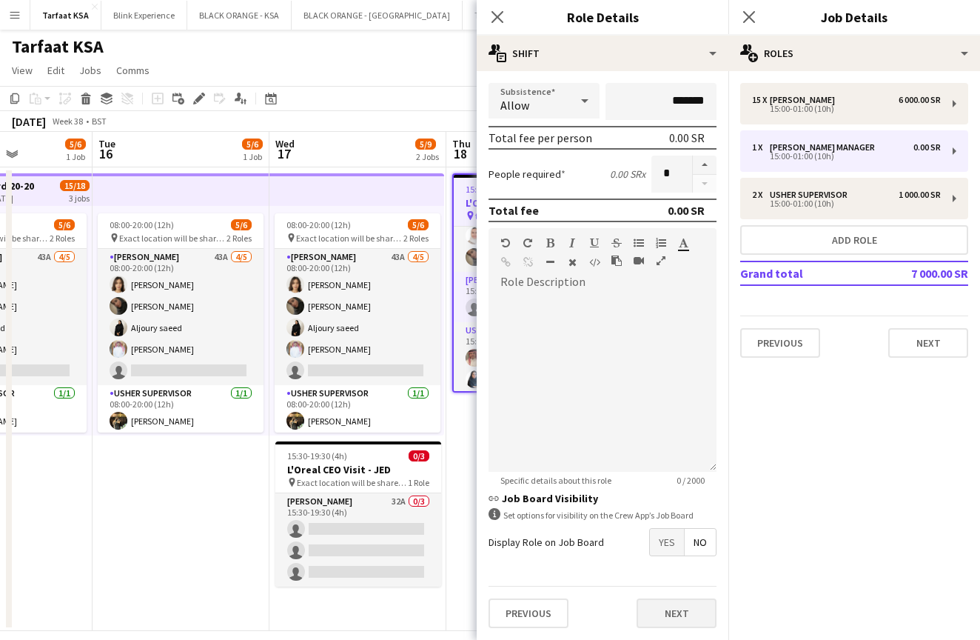
click at [663, 609] on button "Next" at bounding box center [677, 613] width 80 height 30
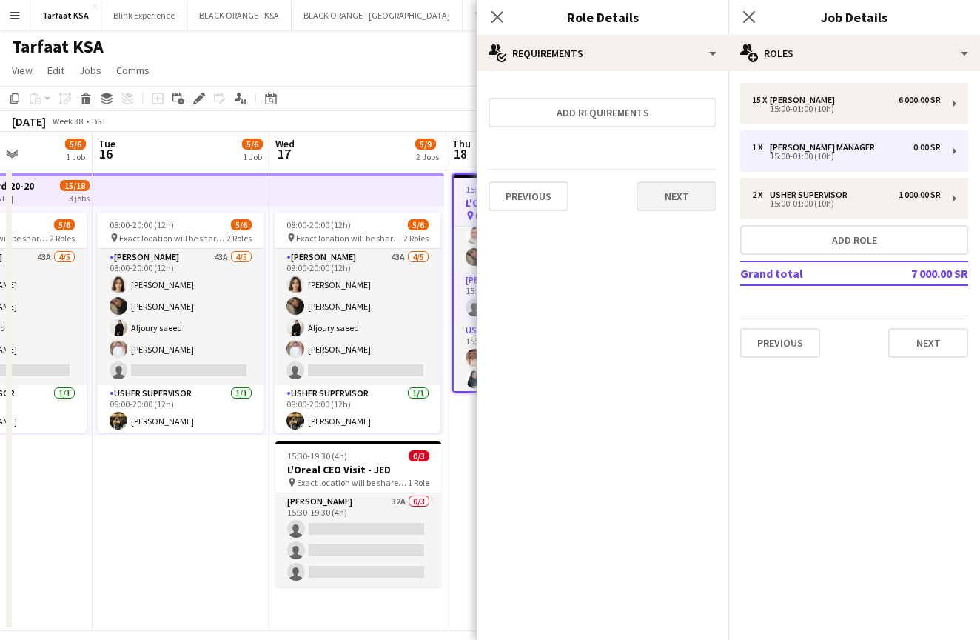
click at [673, 185] on button "Next" at bounding box center [677, 196] width 80 height 30
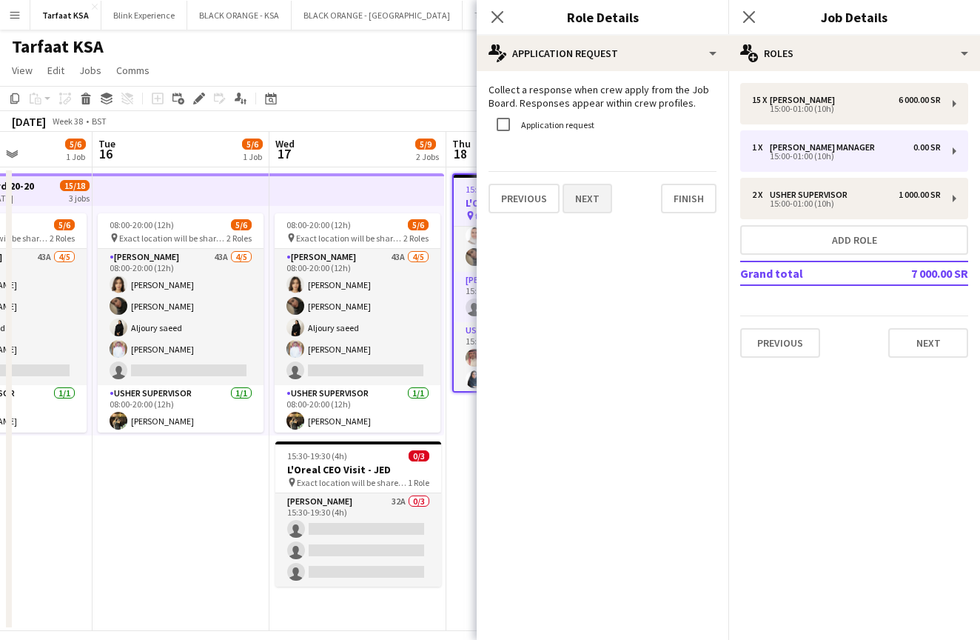
click at [581, 201] on button "Next" at bounding box center [588, 199] width 50 height 30
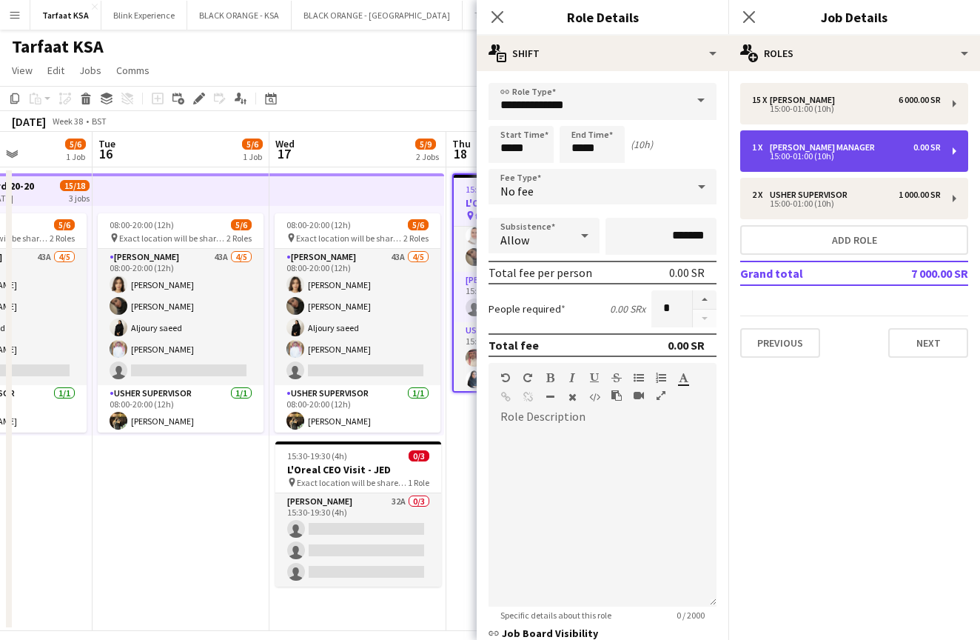
click at [803, 156] on div "15:00-01:00 (10h)" at bounding box center [846, 156] width 189 height 7
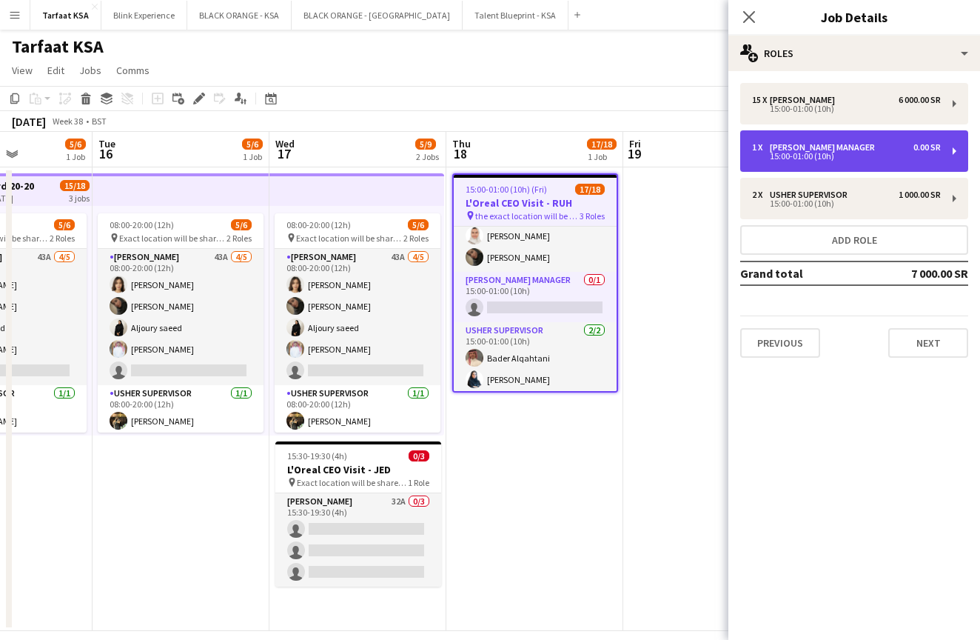
click at [863, 146] on div "1 x [PERSON_NAME] Manager 0.00 SR" at bounding box center [846, 147] width 189 height 10
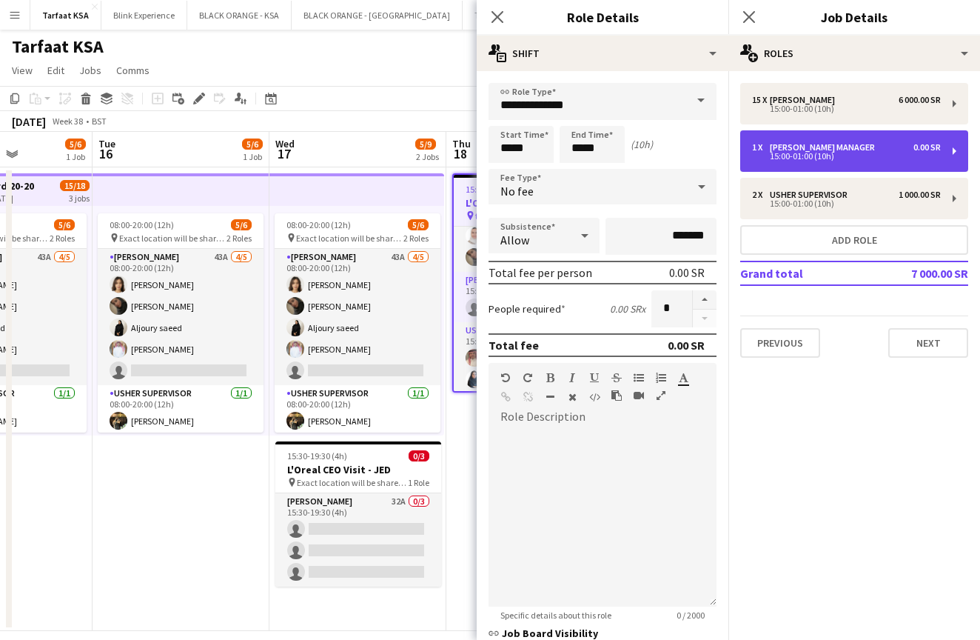
click at [863, 146] on div "1 x [PERSON_NAME] Manager 0.00 SR" at bounding box center [846, 147] width 189 height 10
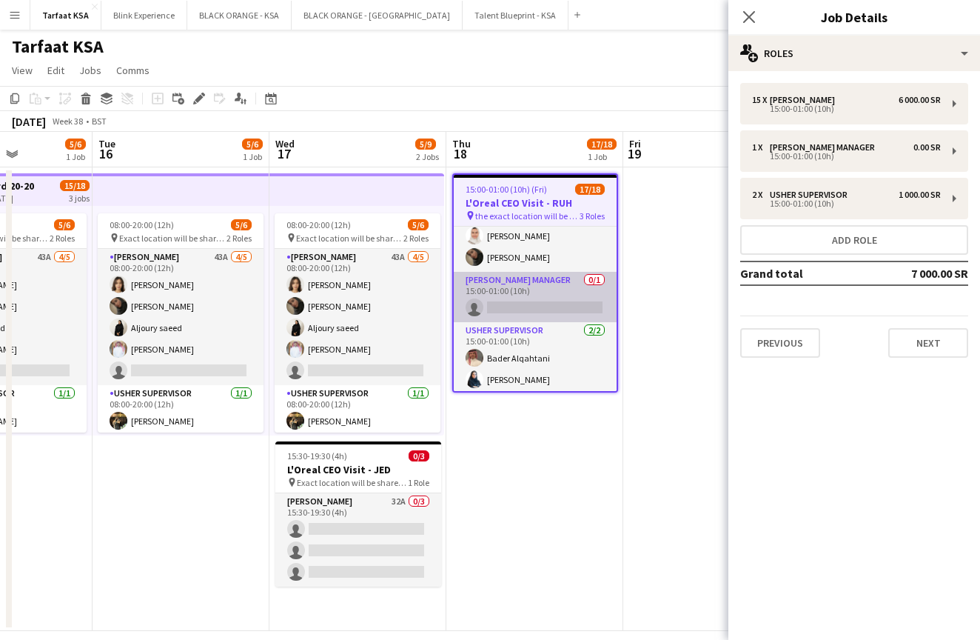
click at [535, 294] on app-card-role "[PERSON_NAME] Manager 0/1 15:00-01:00 (10h) single-neutral-actions" at bounding box center [535, 297] width 163 height 50
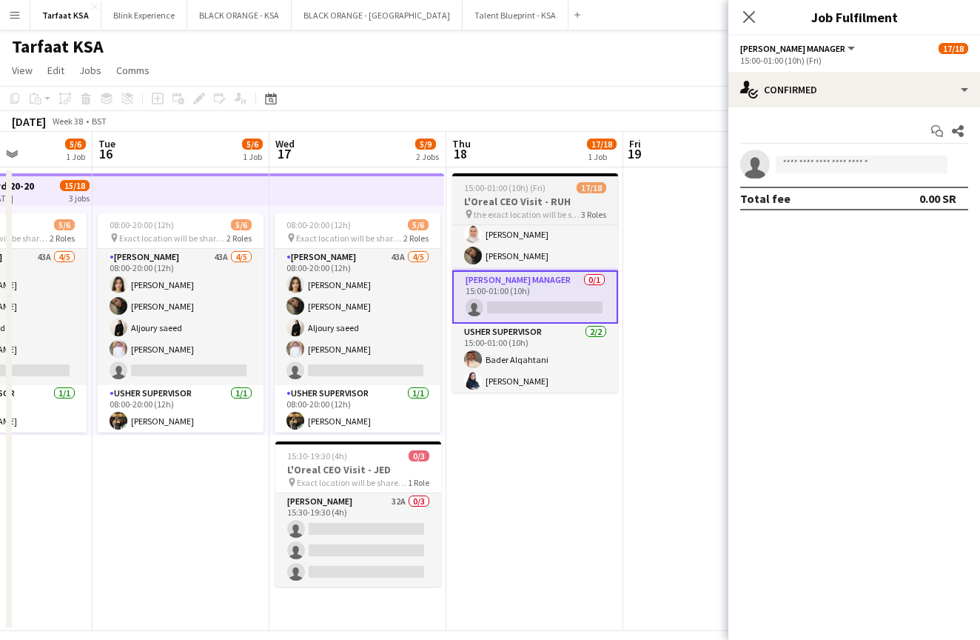
click at [513, 203] on h3 "L'Oreal CEO Visit - RUH" at bounding box center [535, 201] width 166 height 13
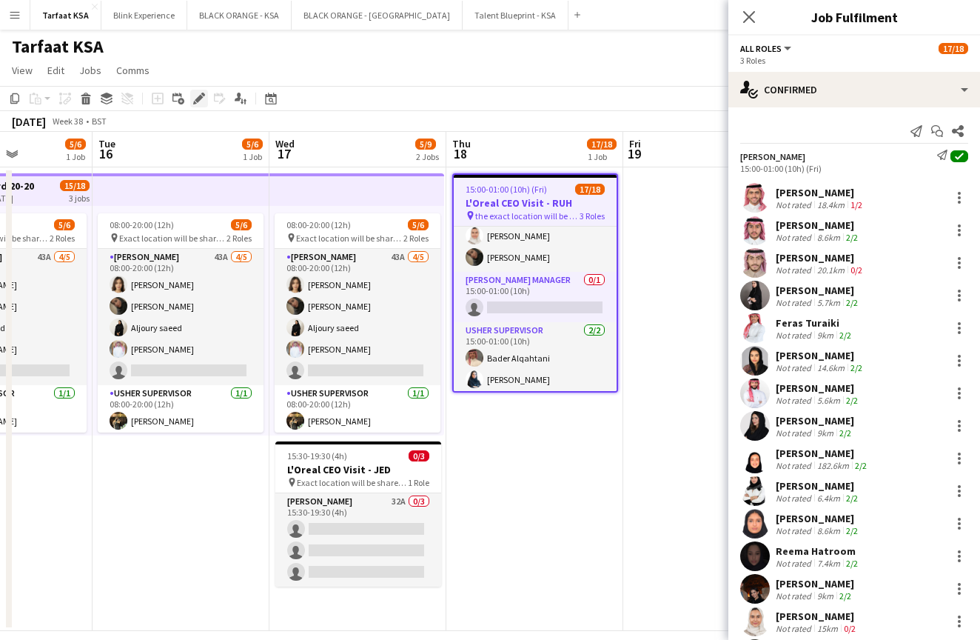
click at [198, 104] on div "Edit" at bounding box center [199, 99] width 18 height 18
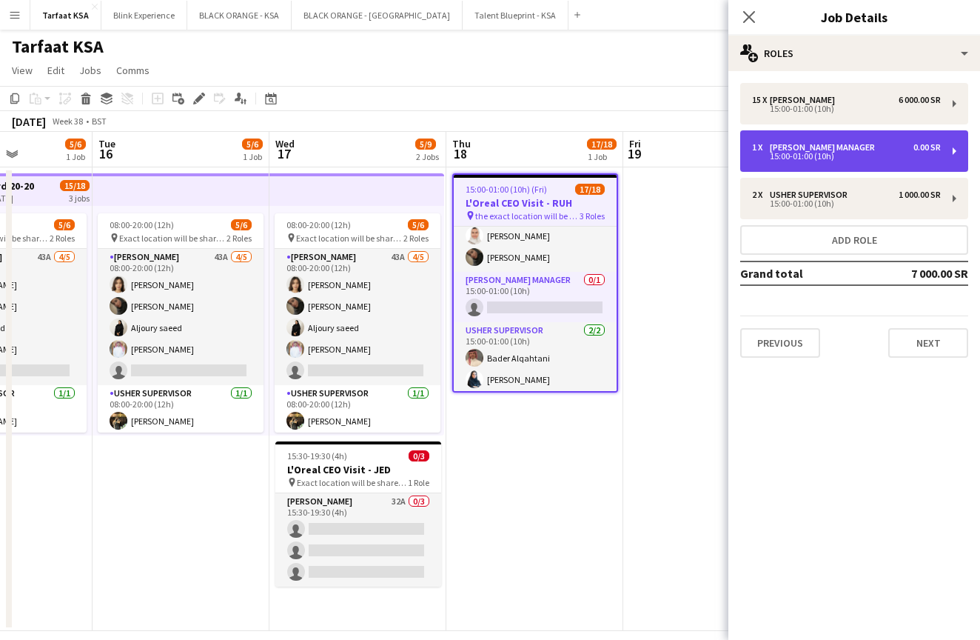
click at [858, 153] on div "15:00-01:00 (10h)" at bounding box center [846, 156] width 189 height 7
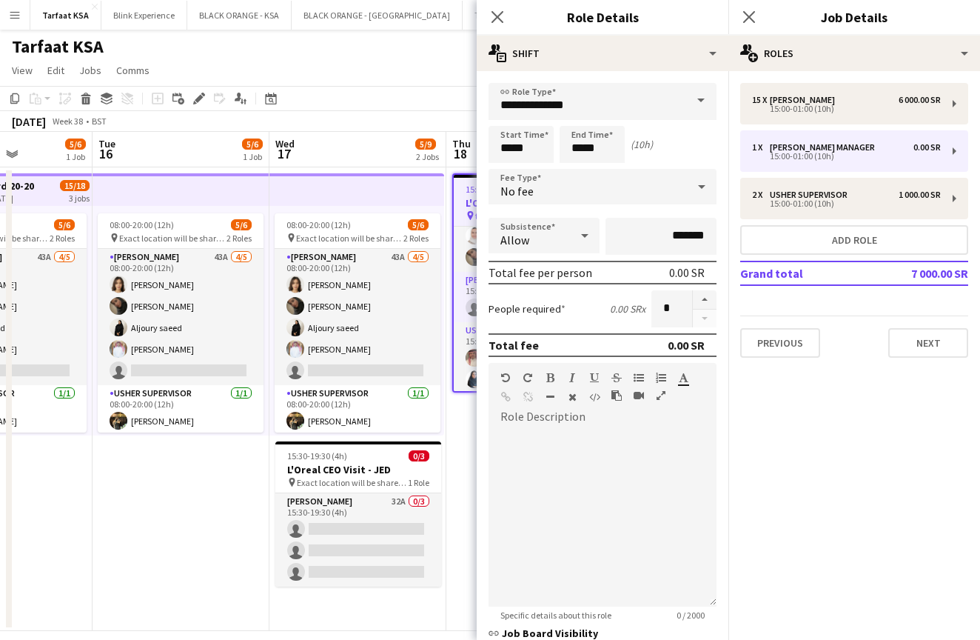
click at [709, 312] on div at bounding box center [704, 308] width 24 height 37
click at [698, 97] on span at bounding box center [701, 101] width 31 height 36
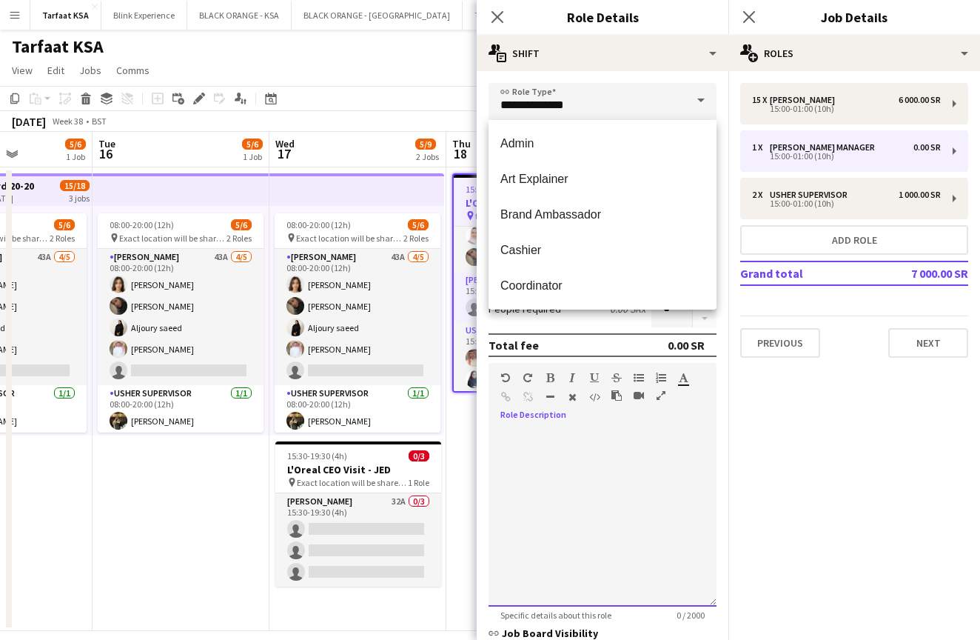
click at [584, 443] on div at bounding box center [603, 518] width 228 height 178
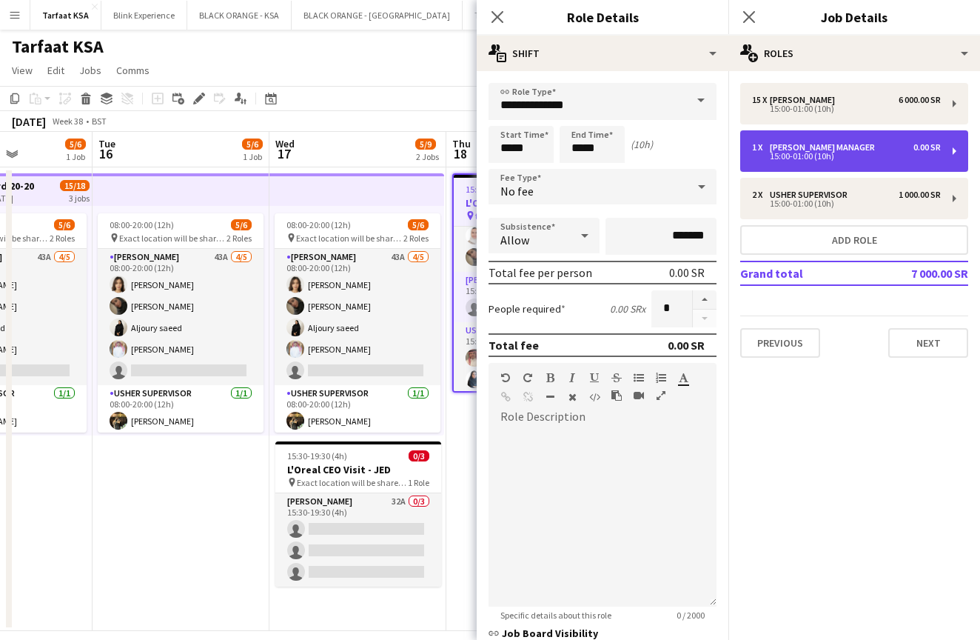
click at [828, 153] on div "15:00-01:00 (10h)" at bounding box center [846, 156] width 189 height 7
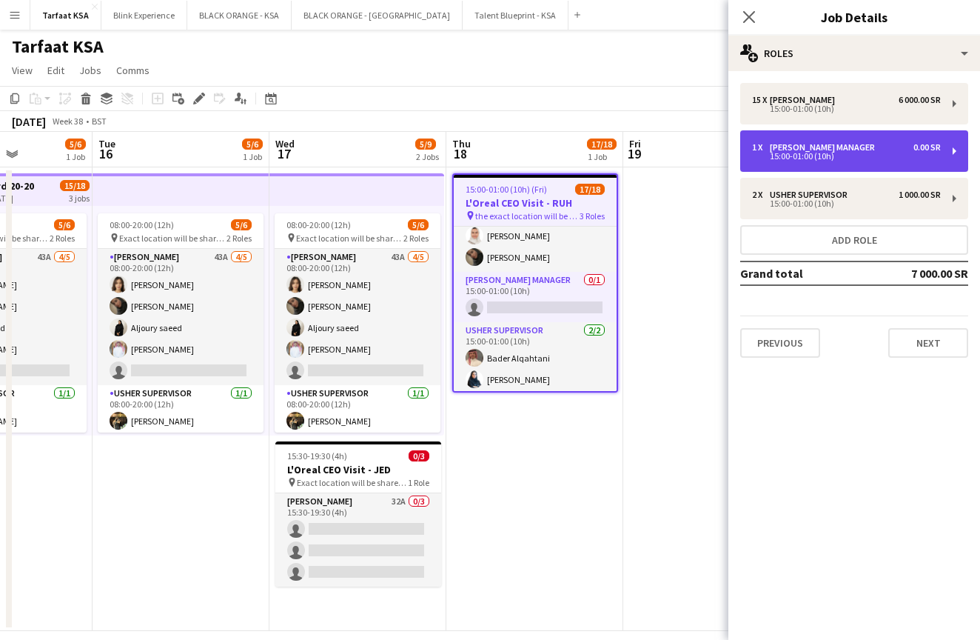
click at [828, 153] on div "15:00-01:00 (10h)" at bounding box center [846, 156] width 189 height 7
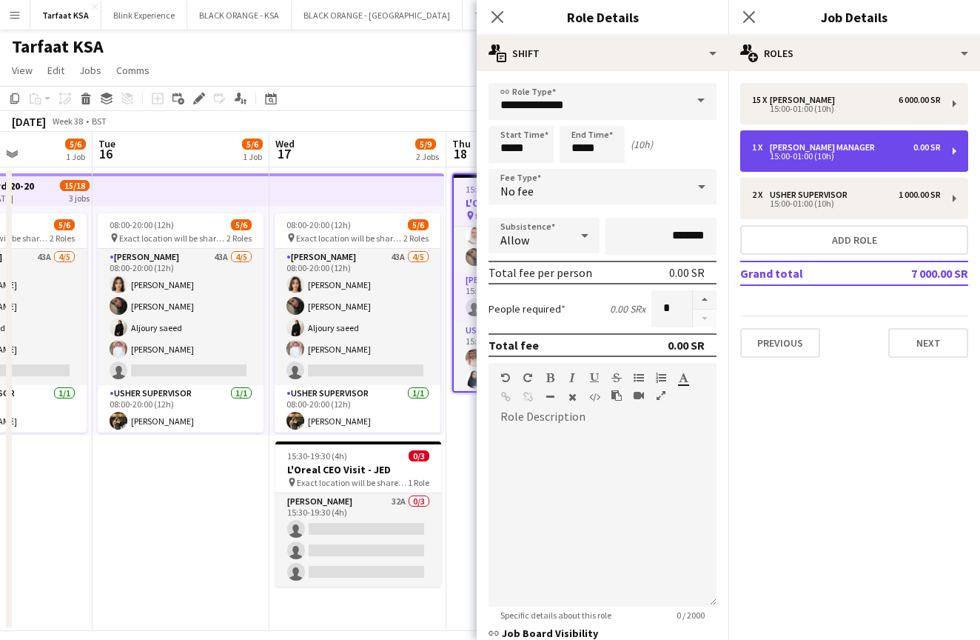
click at [960, 147] on div "1 x [PERSON_NAME] Manager 0.00 SR 15:00-01:00 (10h)" at bounding box center [855, 150] width 228 height 41
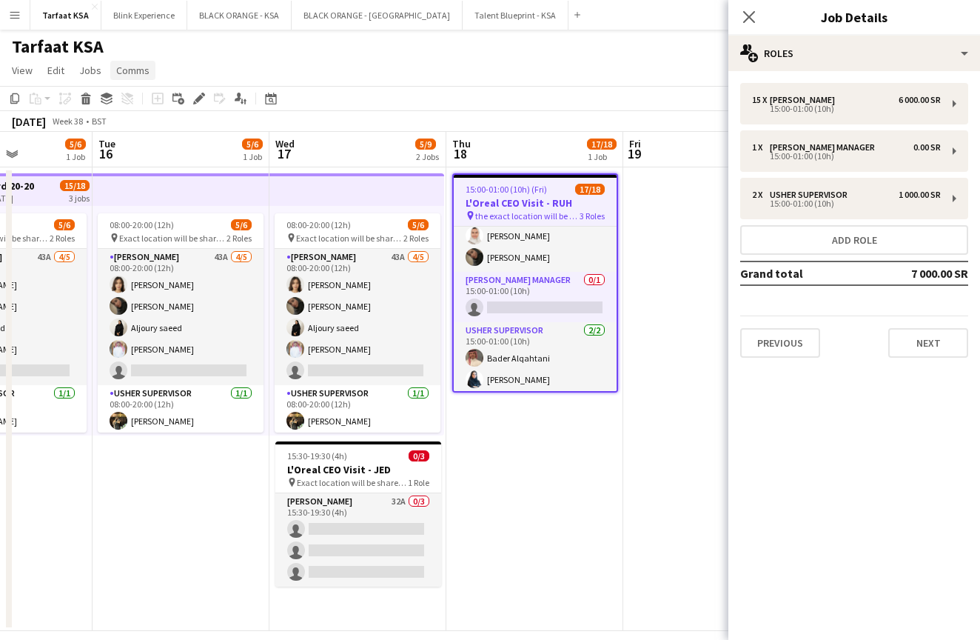
click at [116, 68] on span "Comms" at bounding box center [132, 70] width 33 height 13
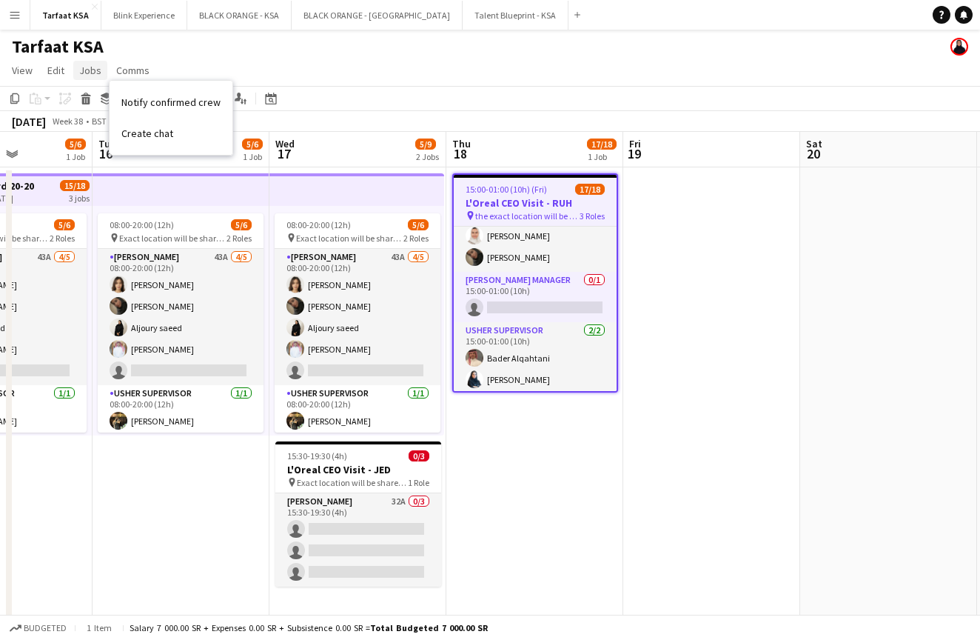
click at [98, 70] on span "Jobs" at bounding box center [90, 70] width 22 height 13
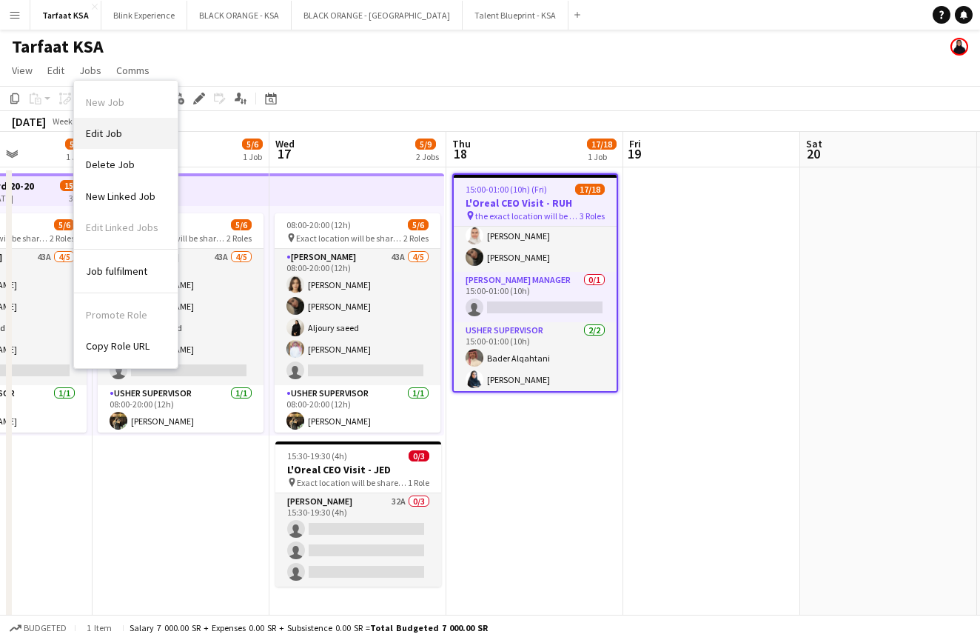
click at [112, 131] on span "Edit Job" at bounding box center [104, 133] width 36 height 13
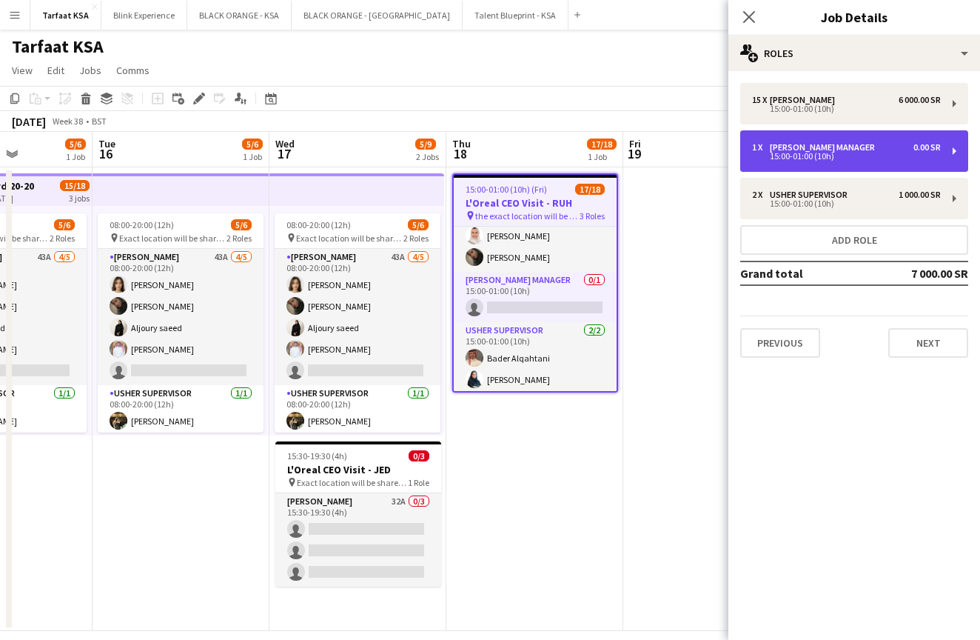
click at [932, 151] on div "0.00 SR" at bounding box center [927, 147] width 27 height 10
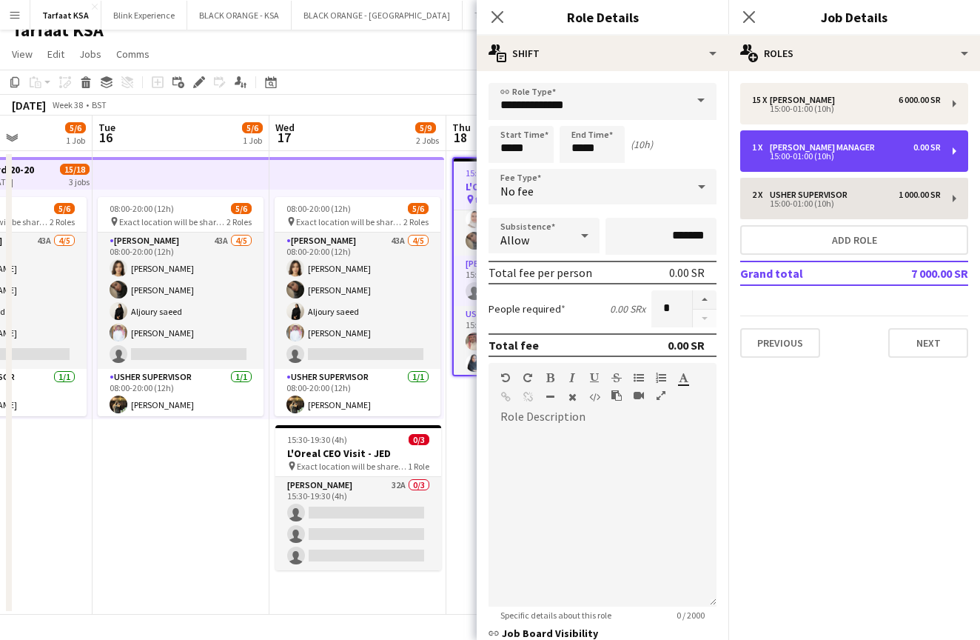
scroll to position [16, 0]
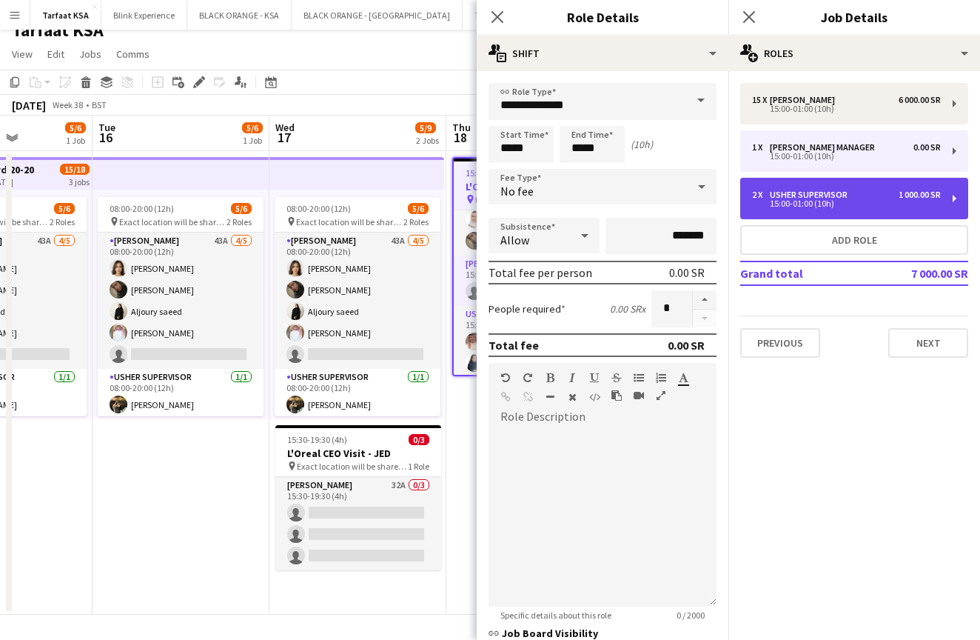
click at [861, 203] on div "15:00-01:00 (10h)" at bounding box center [846, 203] width 189 height 7
type input "**********"
type input "*"
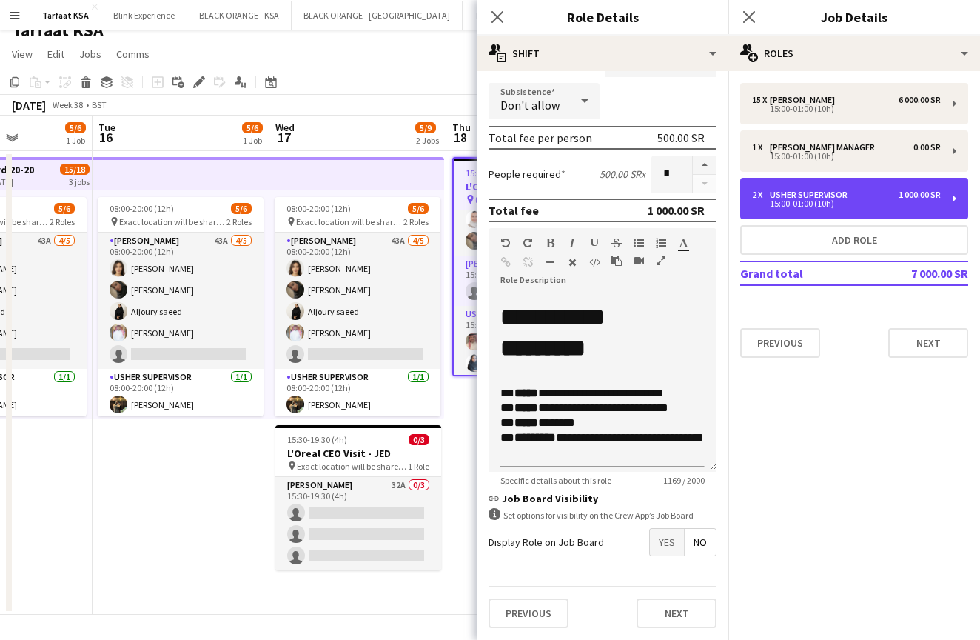
scroll to position [172, 0]
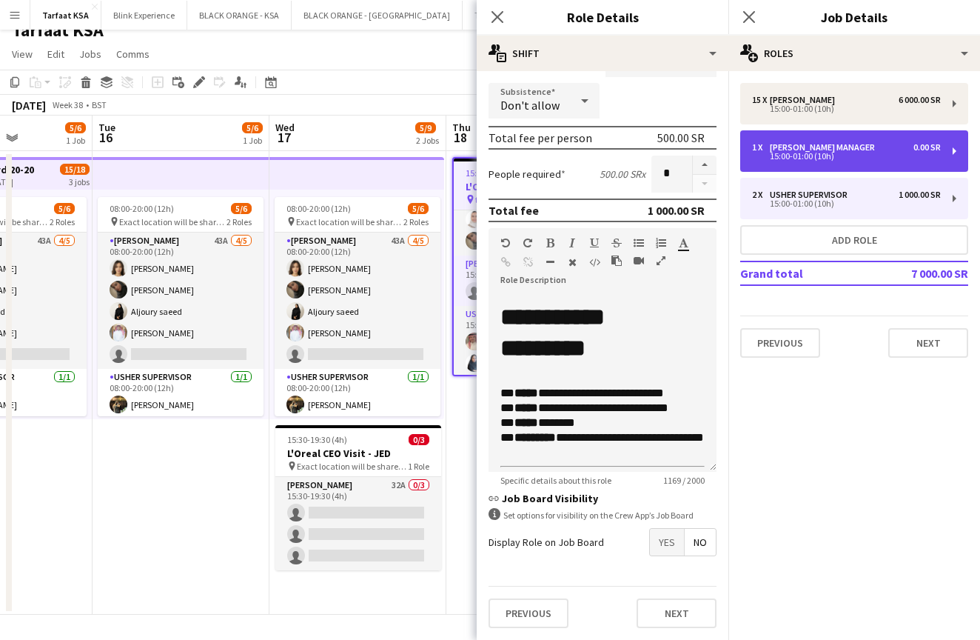
click at [918, 156] on div "15:00-01:00 (10h)" at bounding box center [846, 156] width 189 height 7
type input "**********"
type input "*"
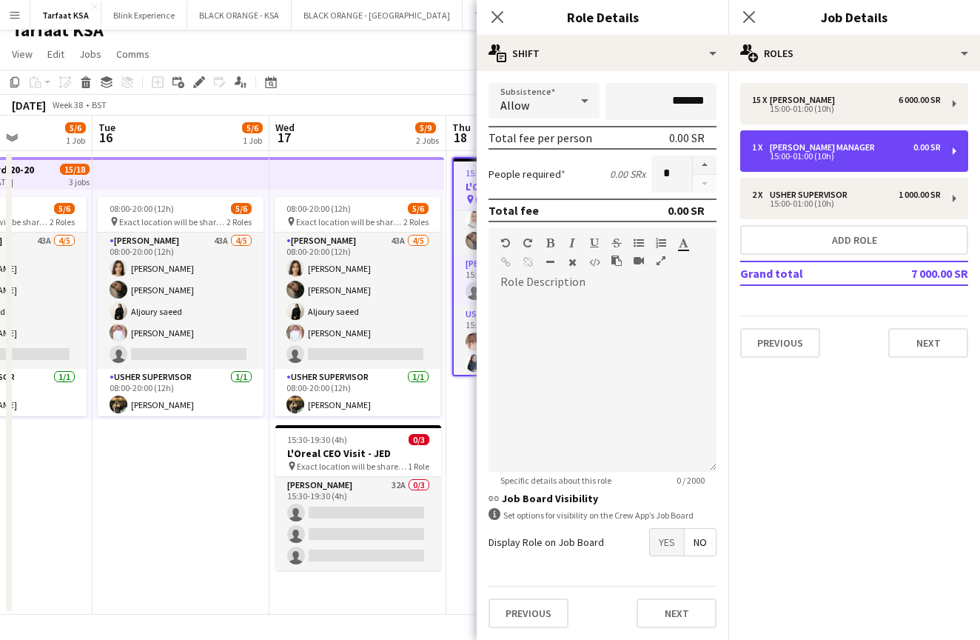
scroll to position [16, 0]
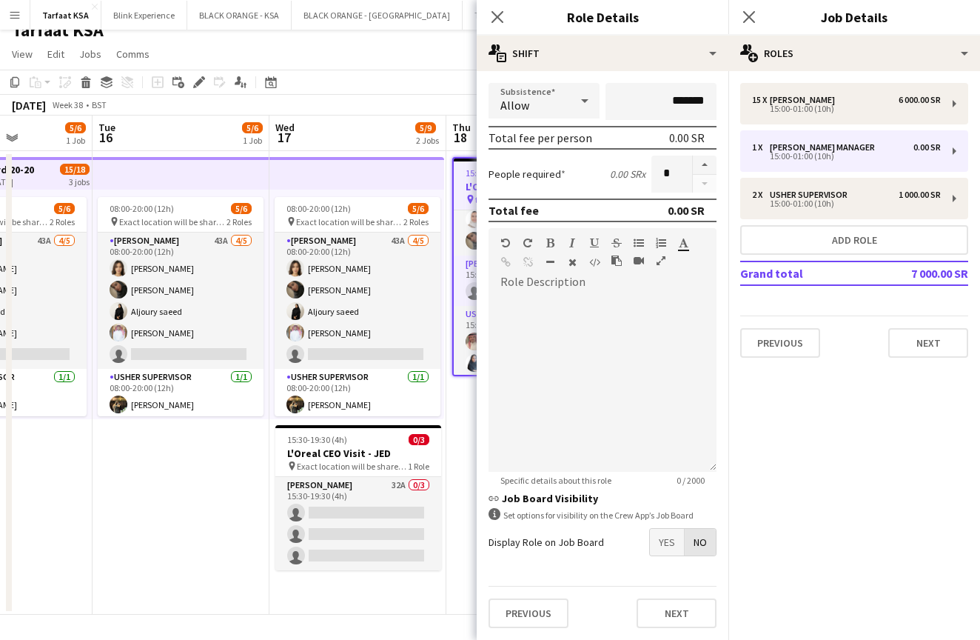
click at [700, 543] on span "No" at bounding box center [700, 542] width 31 height 27
click at [688, 612] on button "Next" at bounding box center [677, 613] width 80 height 30
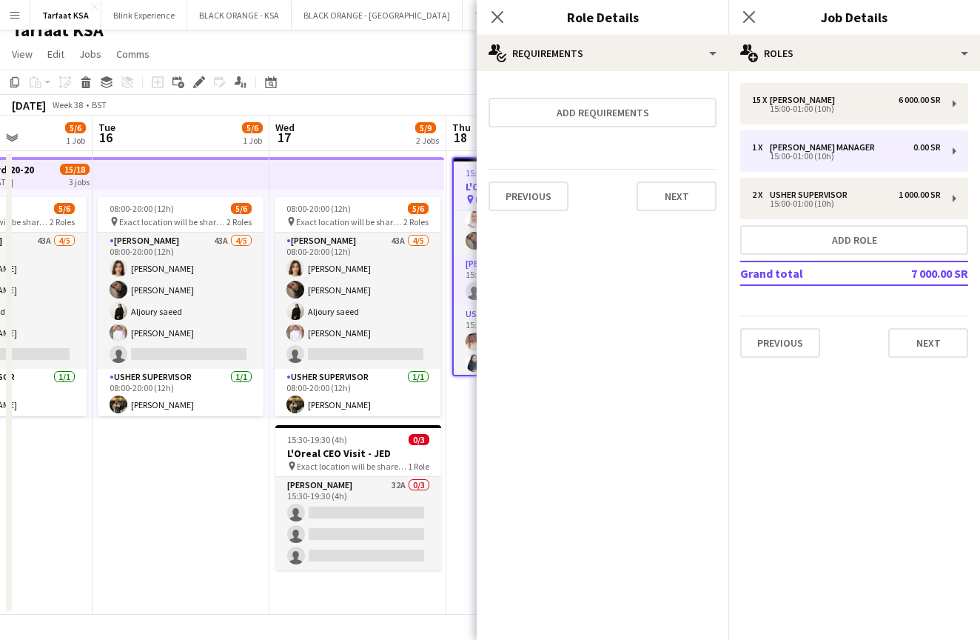
scroll to position [0, 0]
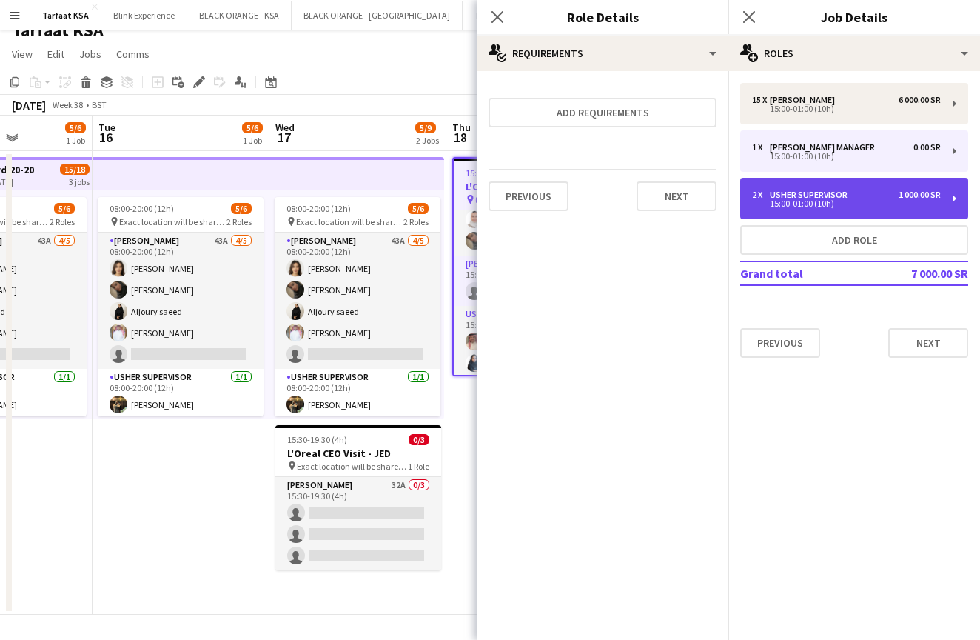
click at [854, 189] on div "2 x [PERSON_NAME] Supervisor 1 000.00 SR 15:00-01:00 (10h)" at bounding box center [855, 198] width 228 height 41
type input "**********"
type input "*"
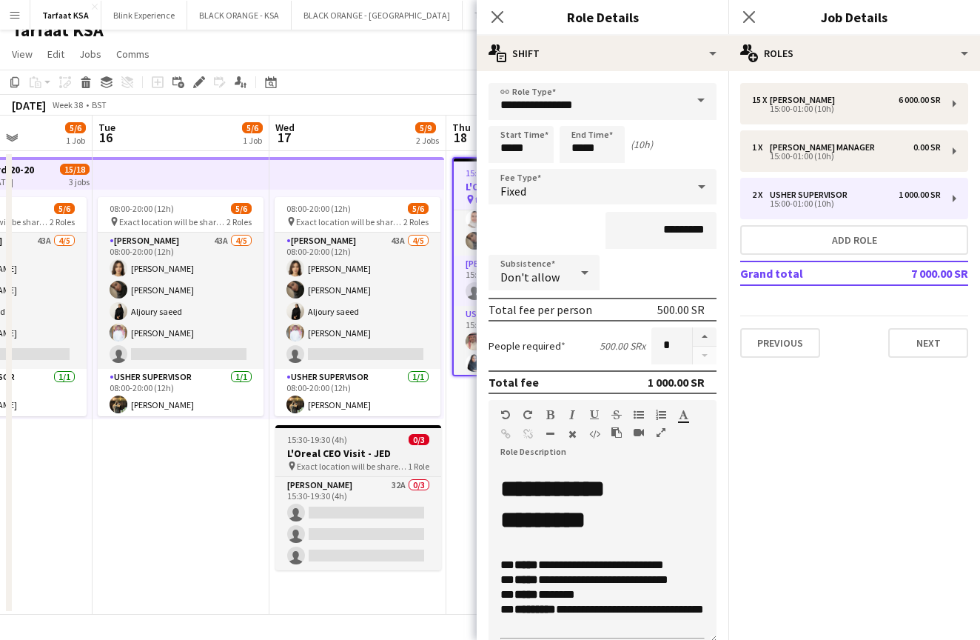
click at [301, 467] on span "Exact location will be shared later" at bounding box center [352, 466] width 111 height 11
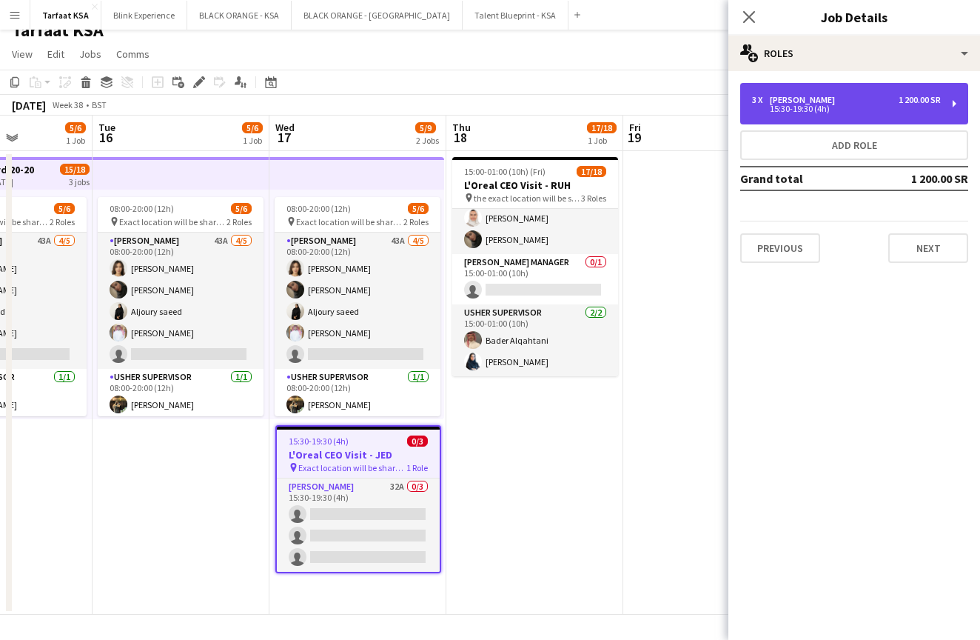
click at [823, 90] on div "3 x [PERSON_NAME] 1 200.00 SR 15:30-19:30 (4h)" at bounding box center [855, 103] width 228 height 41
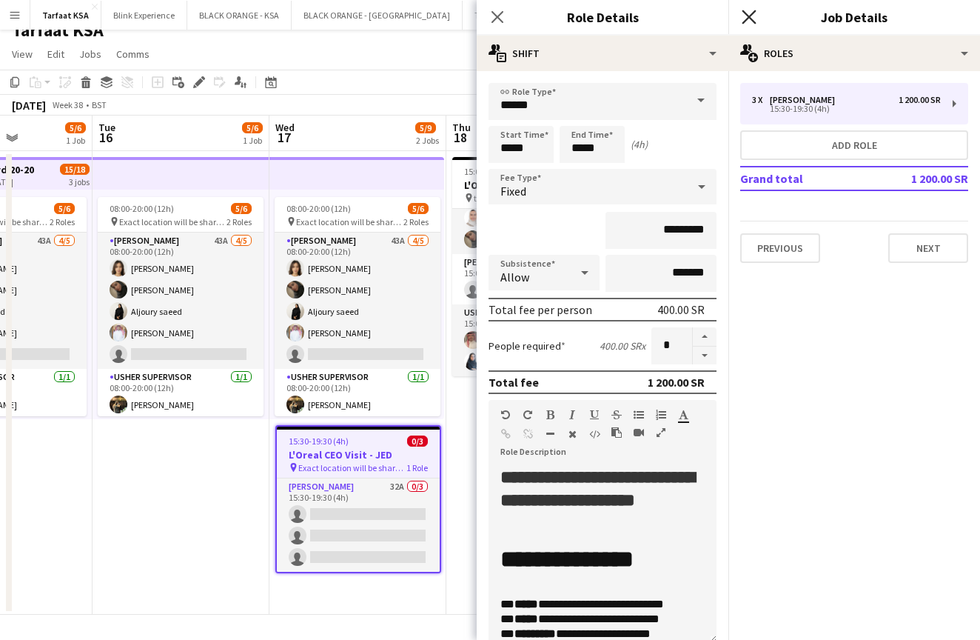
click at [751, 17] on icon "Close pop-in" at bounding box center [749, 17] width 14 height 14
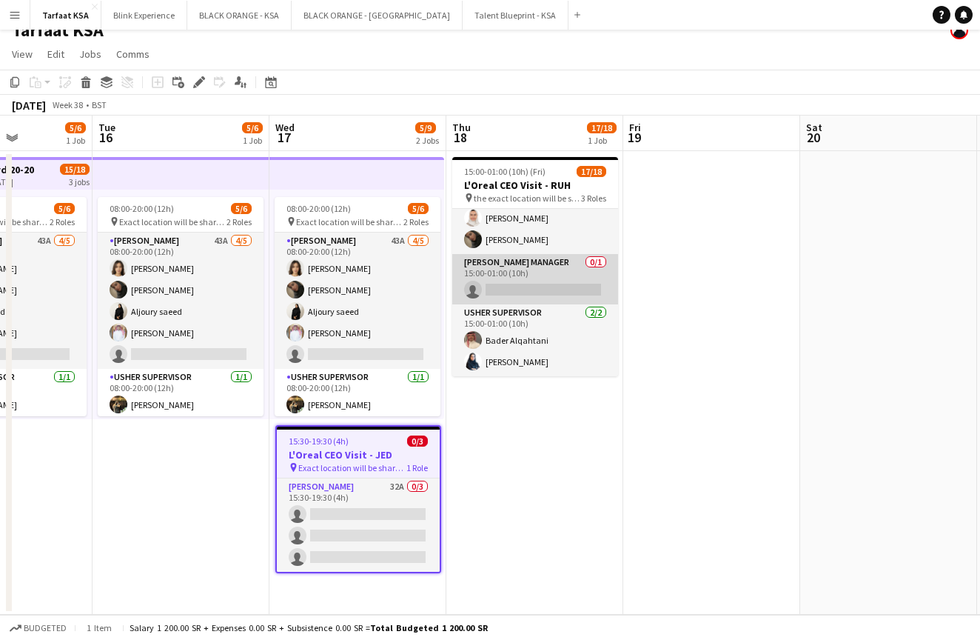
click at [495, 263] on app-card-role "[PERSON_NAME] Manager 0/1 15:00-01:00 (10h) single-neutral-actions" at bounding box center [535, 279] width 166 height 50
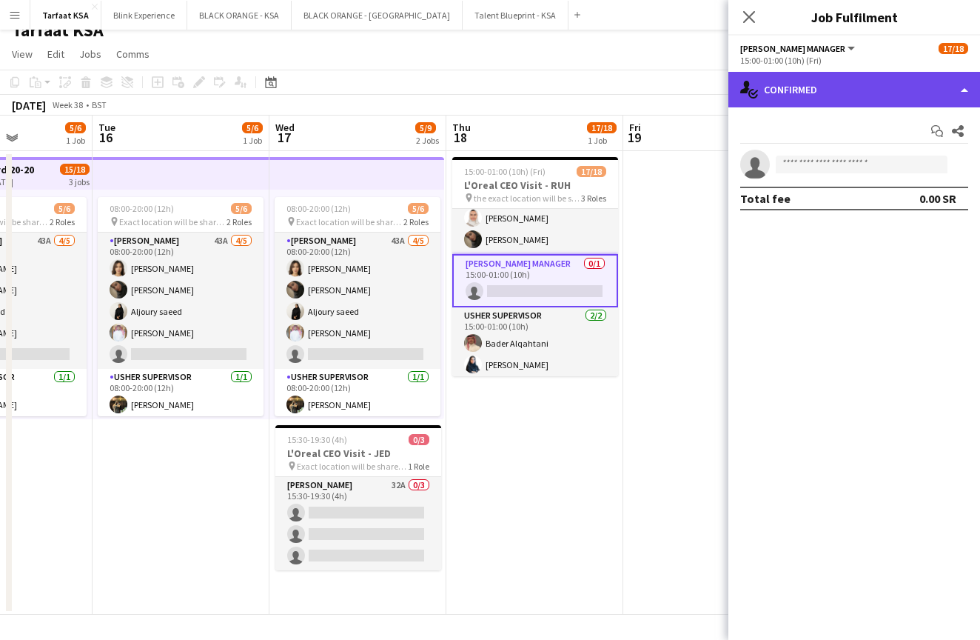
click at [943, 88] on div "single-neutral-actions-check-2 Confirmed" at bounding box center [855, 90] width 252 height 36
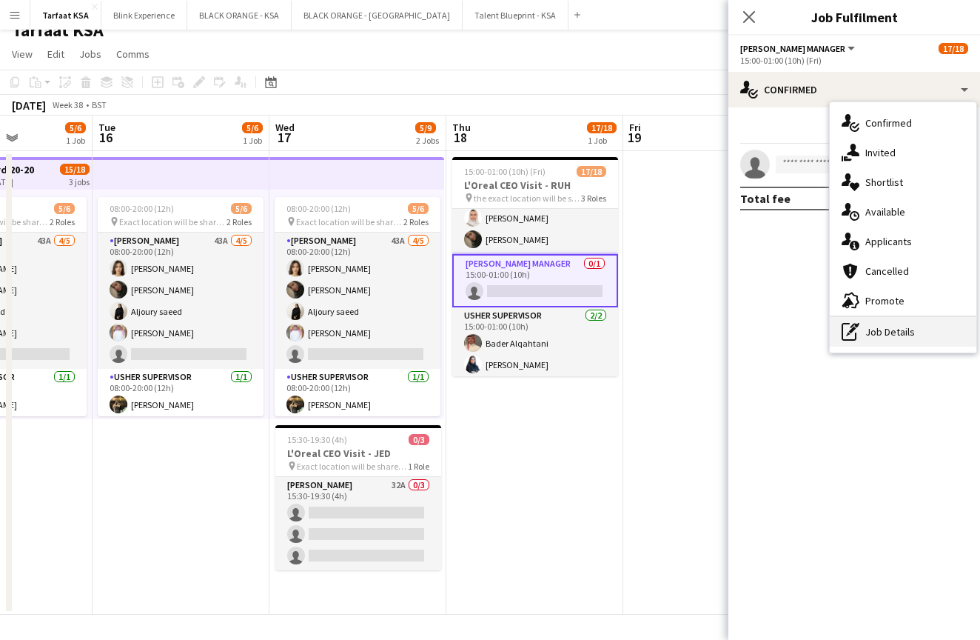
click at [892, 329] on div "pen-write Job Details" at bounding box center [903, 332] width 147 height 30
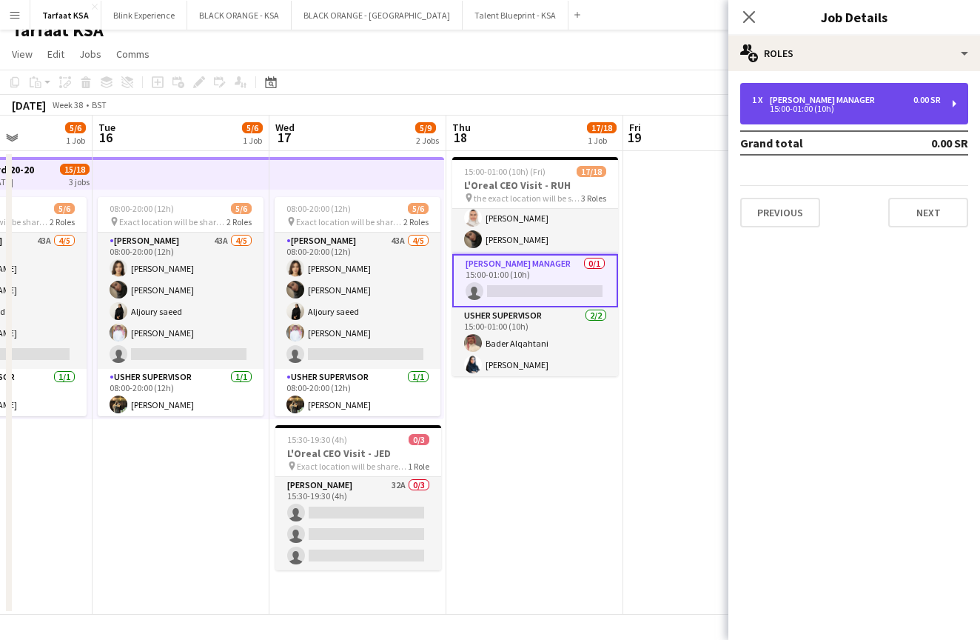
click at [874, 97] on div "1 x [PERSON_NAME] Manager 0.00 SR" at bounding box center [846, 100] width 189 height 10
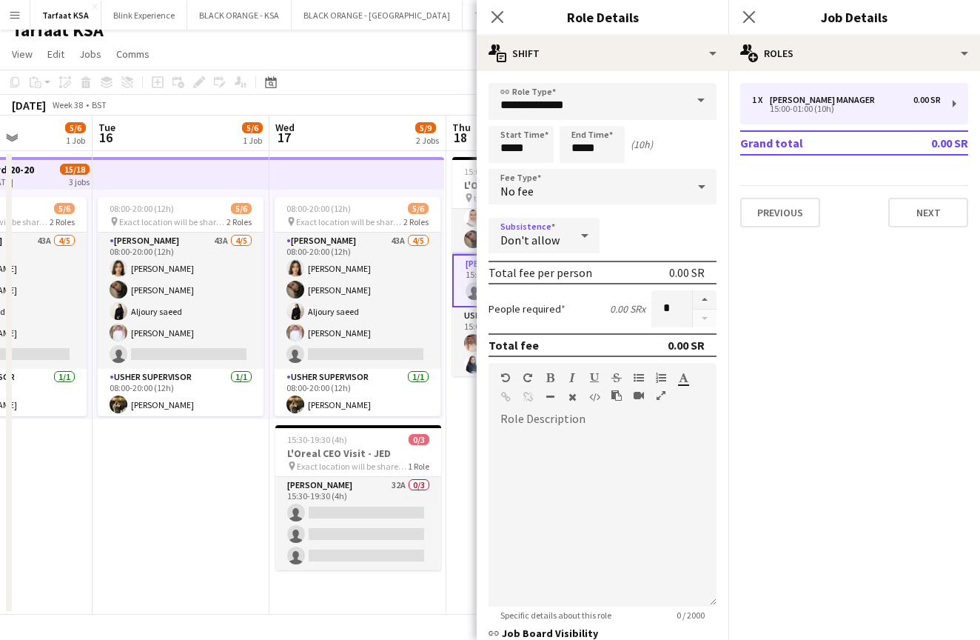
click at [584, 237] on icon at bounding box center [585, 236] width 18 height 30
click at [624, 233] on div at bounding box center [490, 320] width 980 height 640
click at [588, 235] on icon at bounding box center [584, 236] width 7 height 4
click at [588, 235] on div at bounding box center [490, 320] width 980 height 640
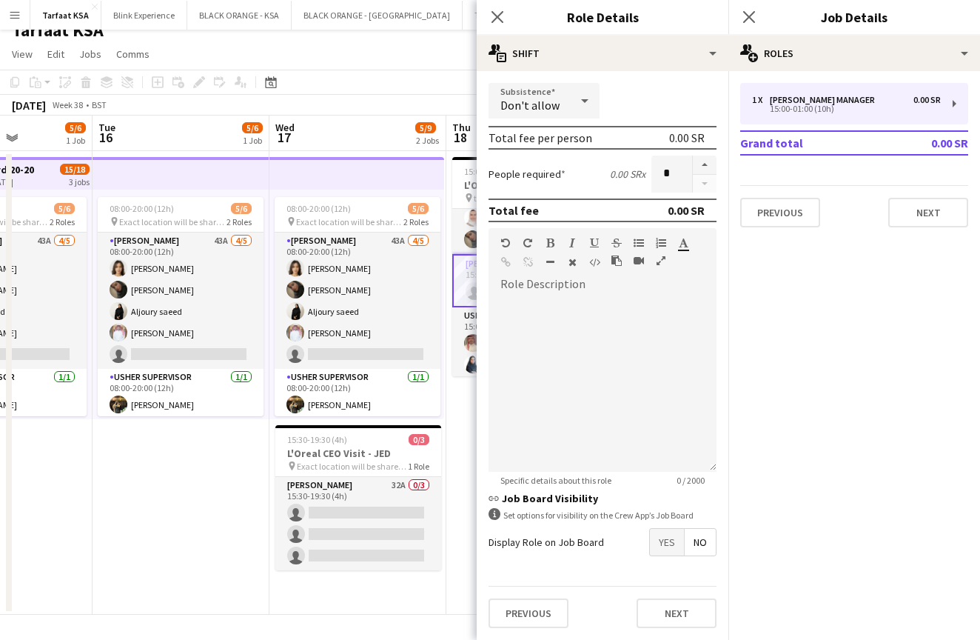
scroll to position [135, 0]
click at [493, 518] on icon at bounding box center [495, 514] width 12 height 12
click at [541, 498] on h3 "link Job Board Visibility" at bounding box center [603, 498] width 228 height 13
click at [500, 498] on h3 "link Job Board Visibility" at bounding box center [603, 498] width 228 height 13
click at [932, 207] on button "Next" at bounding box center [929, 213] width 80 height 30
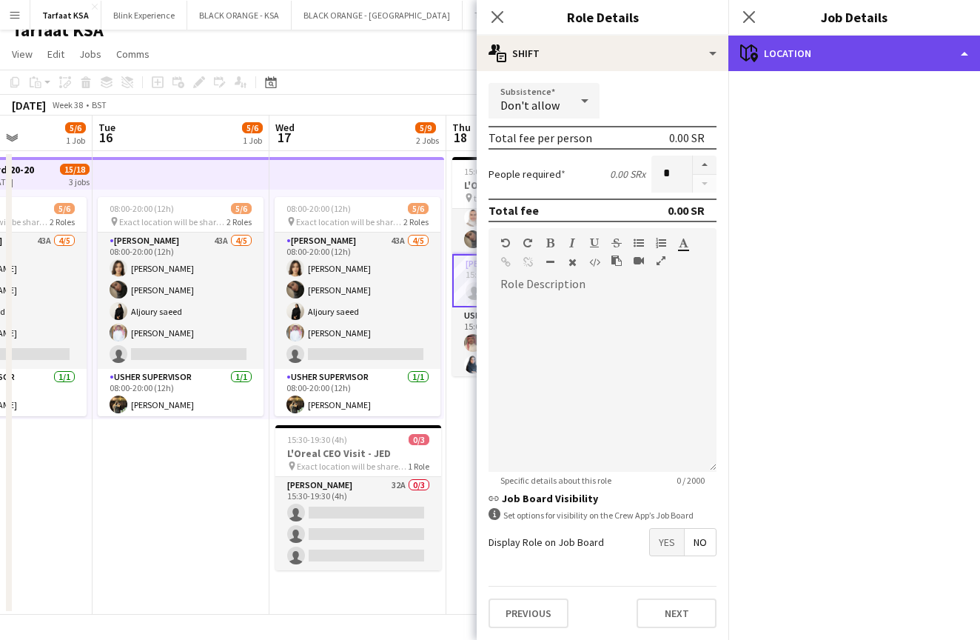
click at [903, 64] on div "maps-pin-1 Location" at bounding box center [855, 54] width 252 height 36
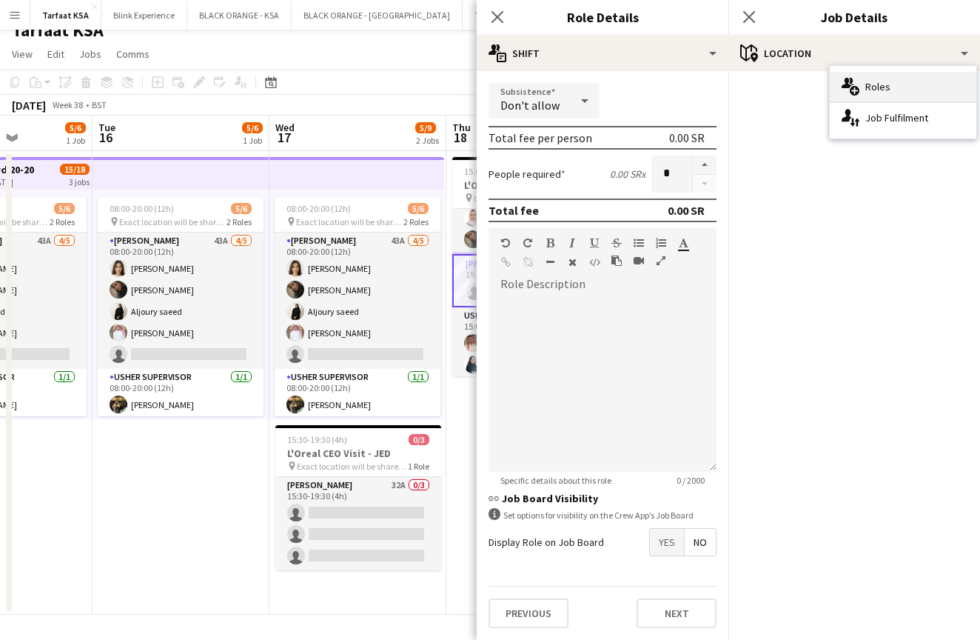
click at [898, 82] on div "multiple-users-add Roles" at bounding box center [903, 87] width 147 height 30
click at [496, 17] on icon "Close pop-in" at bounding box center [497, 17] width 14 height 14
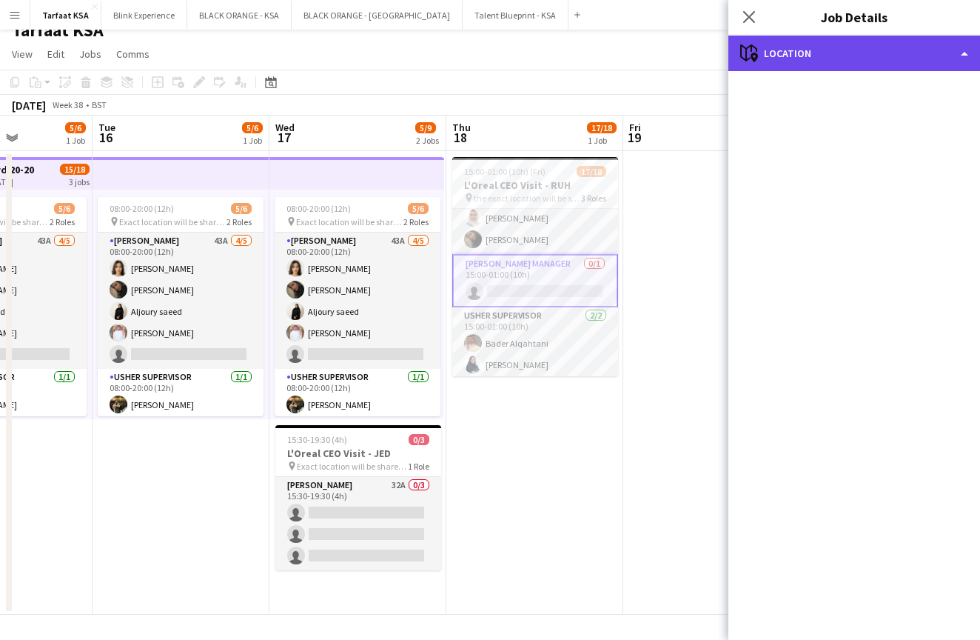
click at [820, 44] on div "maps-pin-1 Location" at bounding box center [855, 54] width 252 height 36
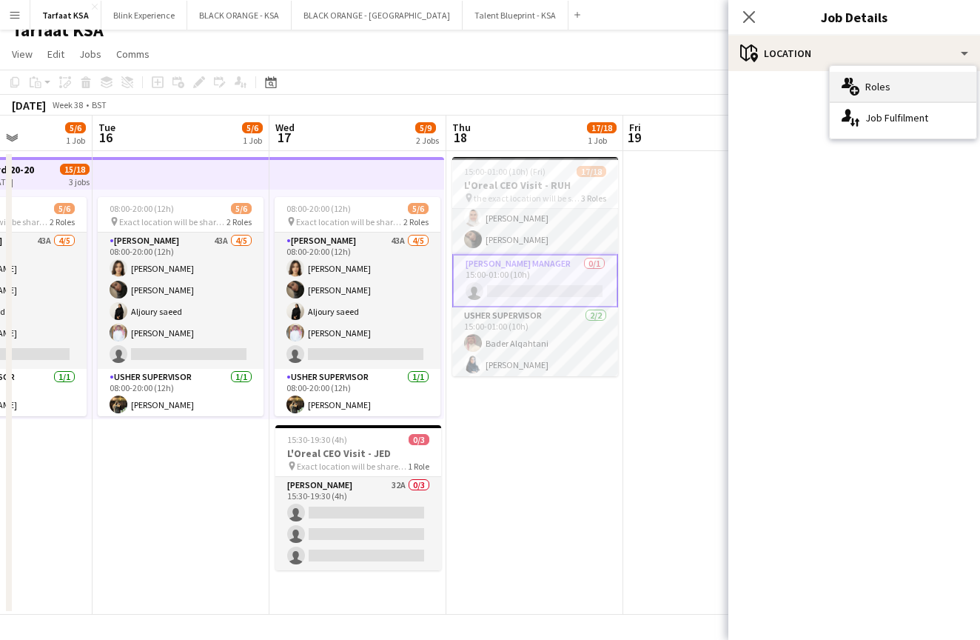
click at [838, 85] on div "multiple-users-add Roles" at bounding box center [903, 87] width 147 height 30
click at [750, 17] on icon at bounding box center [749, 17] width 14 height 14
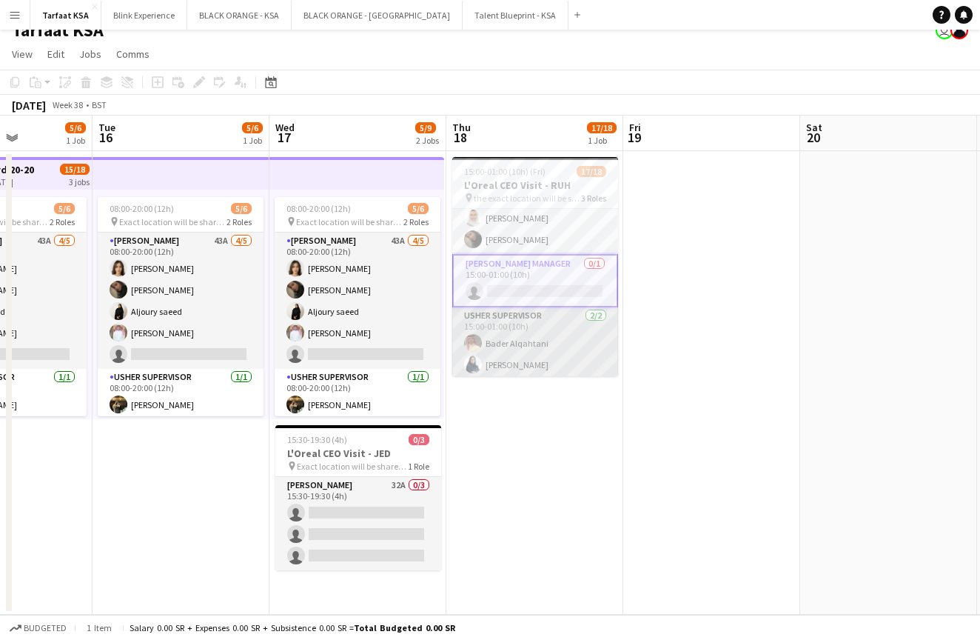
click at [546, 359] on app-card-role "[PERSON_NAME] Supervisor [DATE] 15:00-01:00 (10h) [PERSON_NAME] [PERSON_NAME]" at bounding box center [535, 343] width 166 height 72
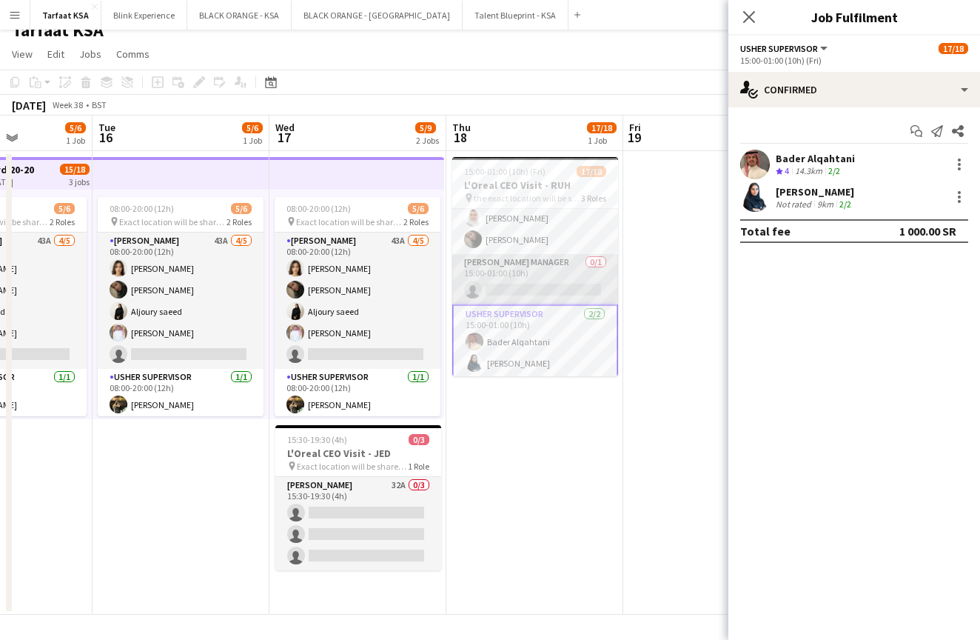
click at [544, 283] on app-card-role "[PERSON_NAME] Manager 0/1 15:00-01:00 (10h) single-neutral-actions" at bounding box center [535, 279] width 166 height 50
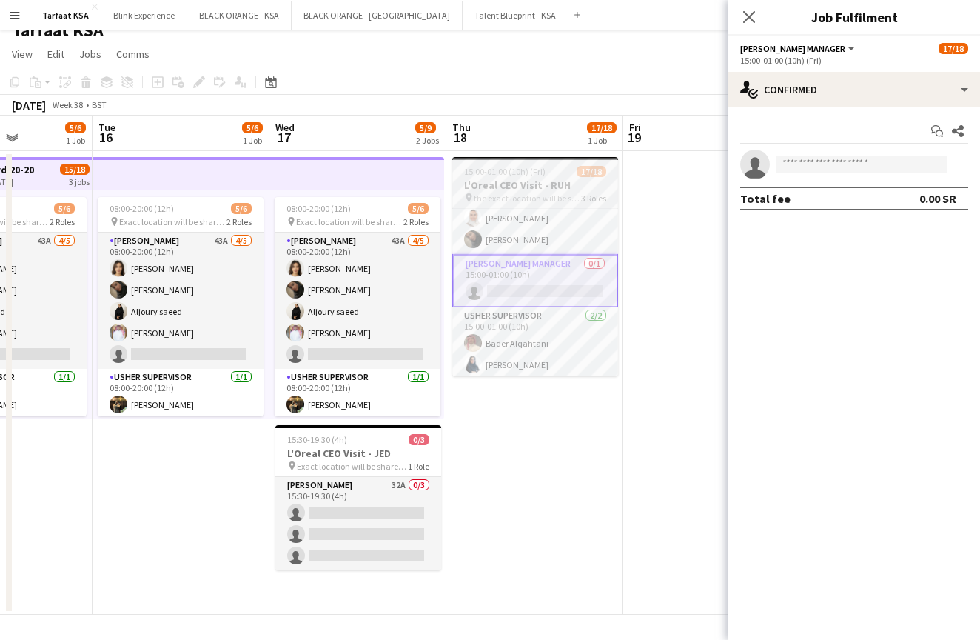
click at [504, 181] on h3 "L'Oreal CEO Visit - RUH" at bounding box center [535, 184] width 166 height 13
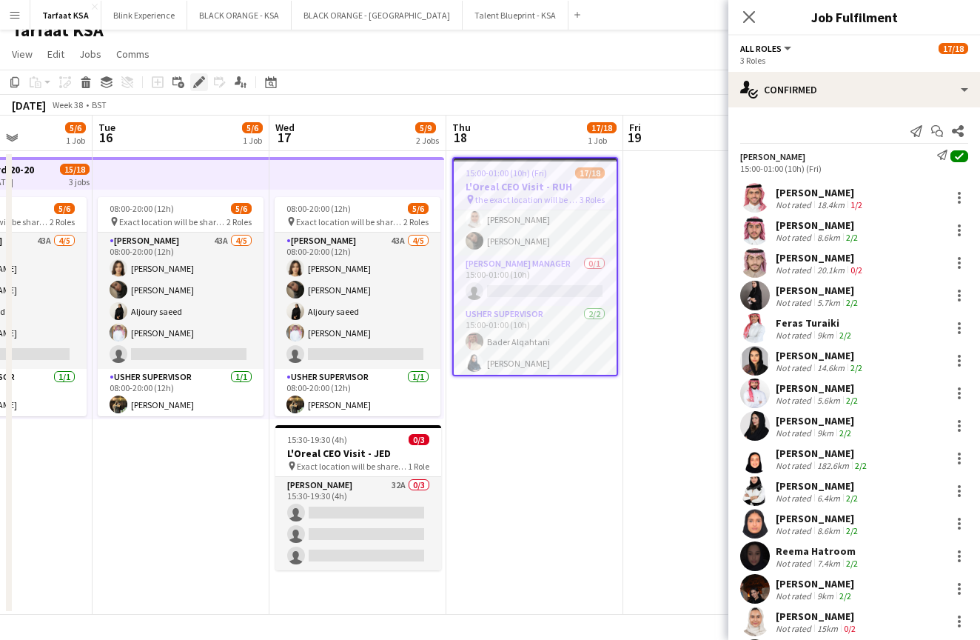
click at [199, 84] on icon at bounding box center [199, 82] width 8 height 8
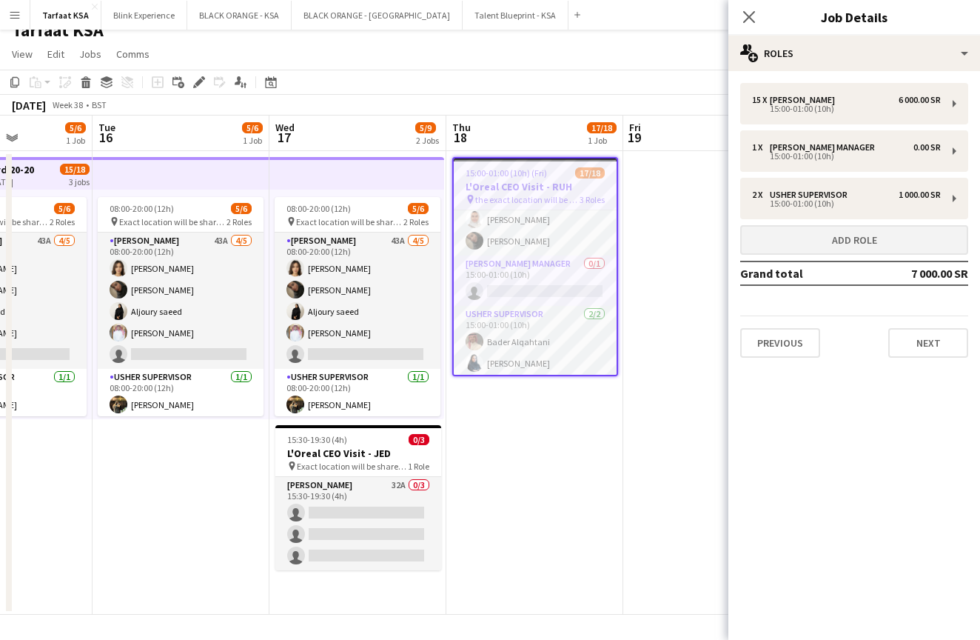
click at [871, 233] on button "Add role" at bounding box center [855, 240] width 228 height 30
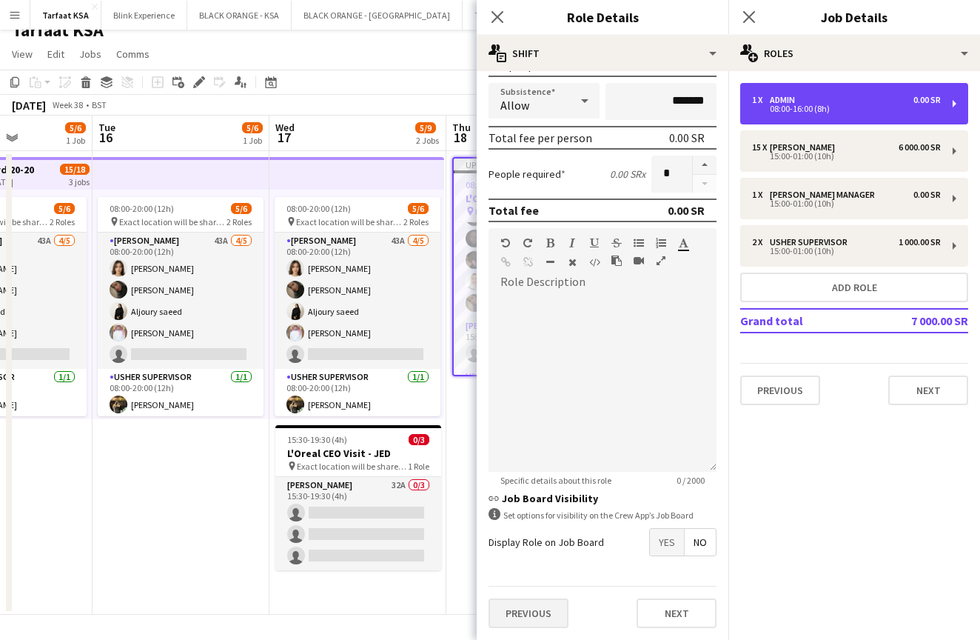
scroll to position [244, 0]
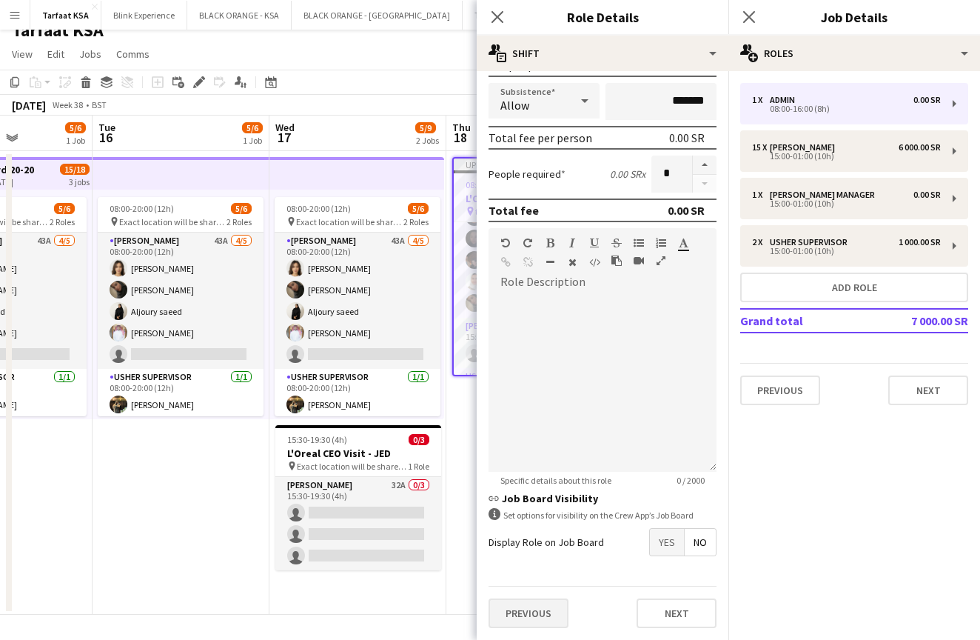
click at [529, 614] on button "Previous" at bounding box center [529, 613] width 80 height 30
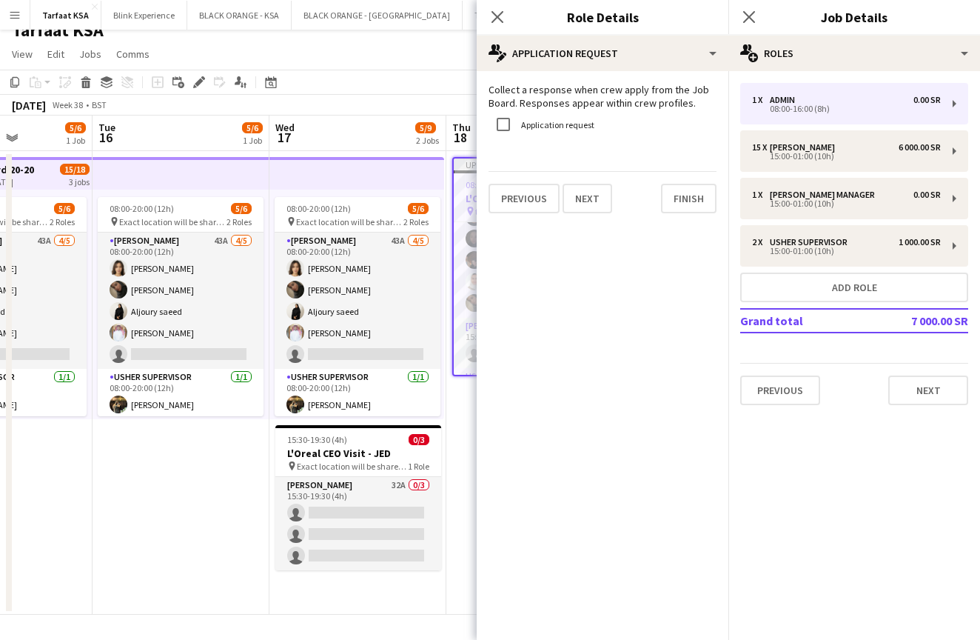
scroll to position [0, 0]
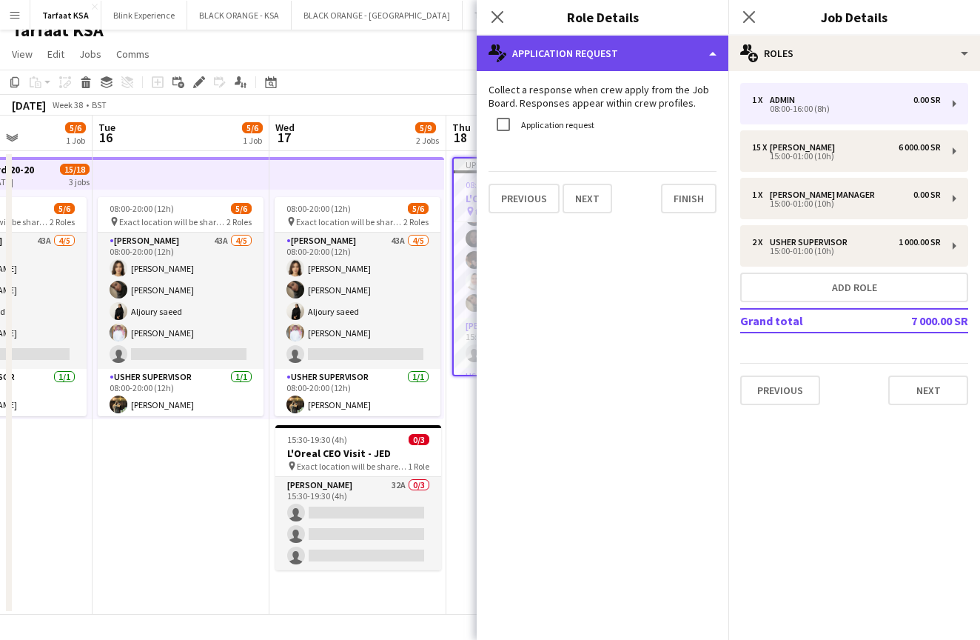
click at [682, 47] on div "multiple-actions-edit-1 Application Request" at bounding box center [603, 54] width 252 height 36
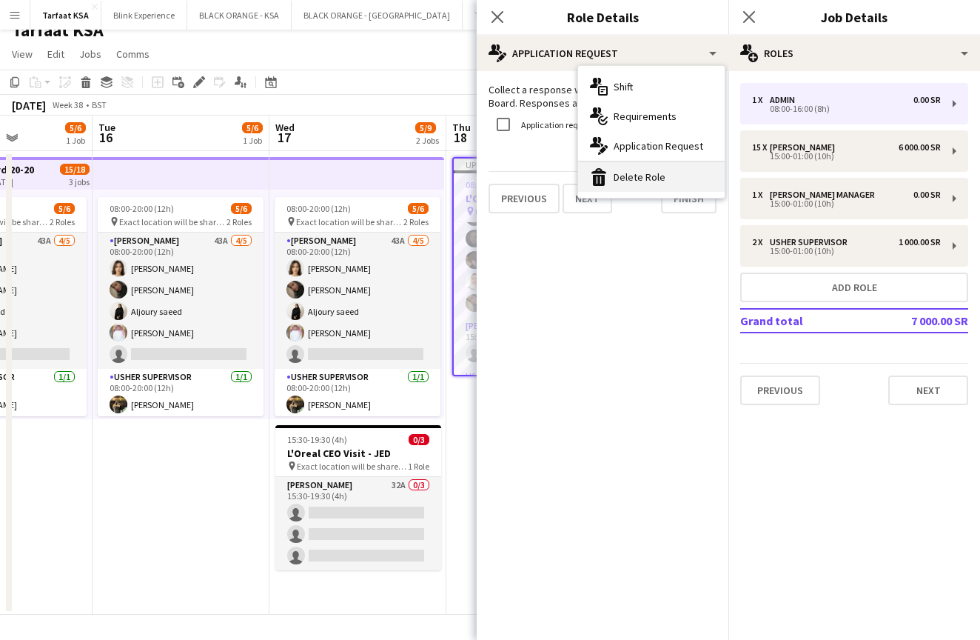
click at [672, 172] on div "bin-2 Delete Role" at bounding box center [651, 177] width 147 height 30
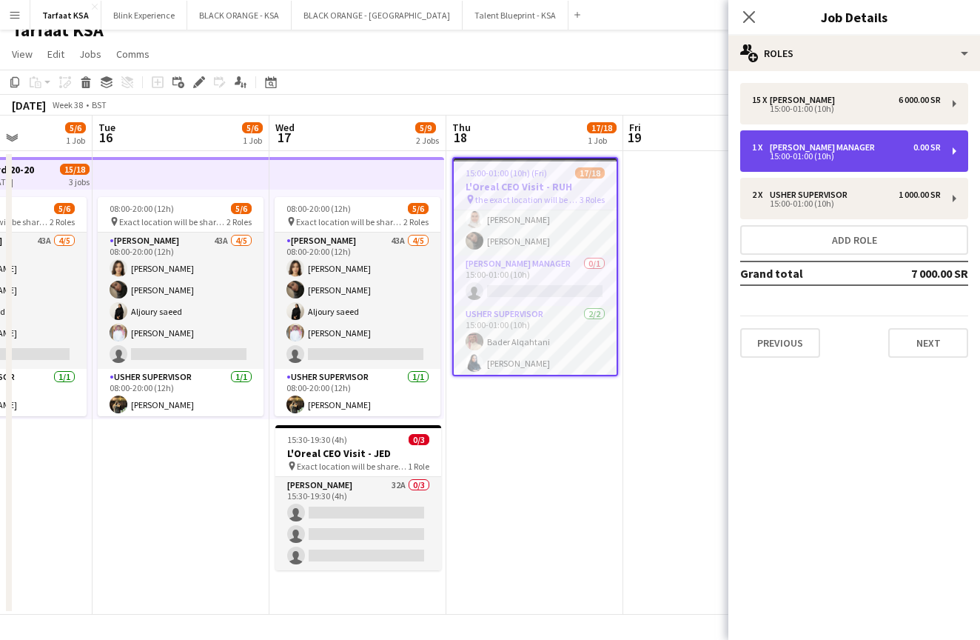
click at [826, 139] on div "1 x [PERSON_NAME] Manager 0.00 SR 15:00-01:00 (10h)" at bounding box center [855, 150] width 228 height 41
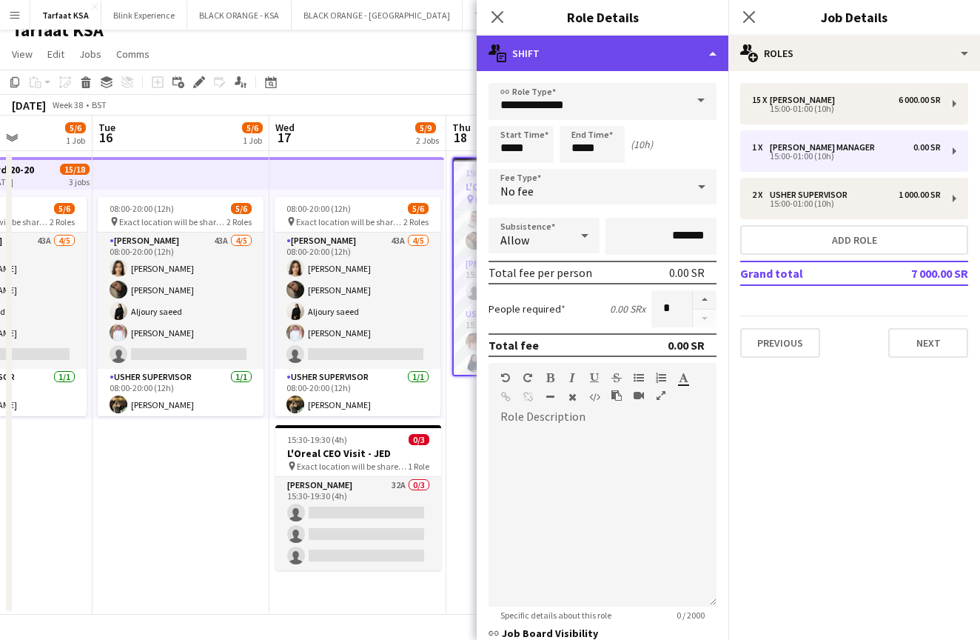
click at [704, 53] on div "multiple-actions-text Shift" at bounding box center [603, 54] width 252 height 36
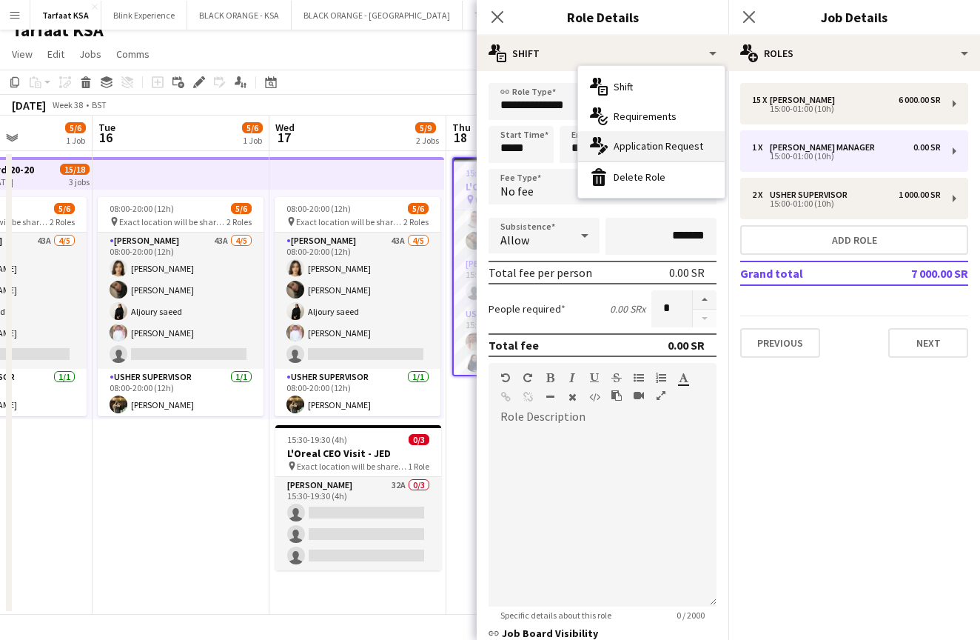
click at [674, 150] on span "Application Request" at bounding box center [659, 145] width 90 height 13
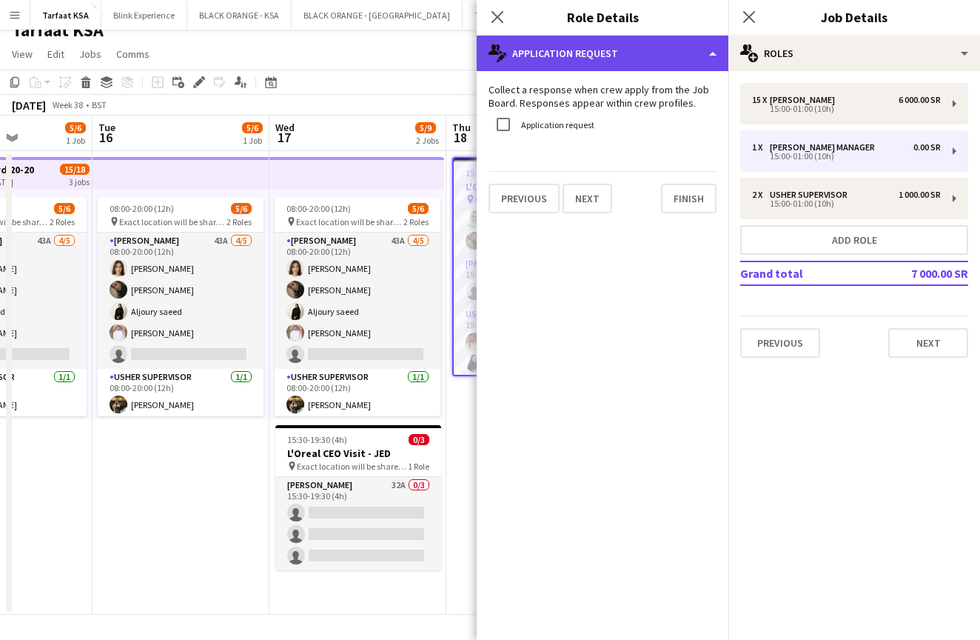
click at [703, 53] on div "multiple-actions-edit-1 Application Request" at bounding box center [603, 54] width 252 height 36
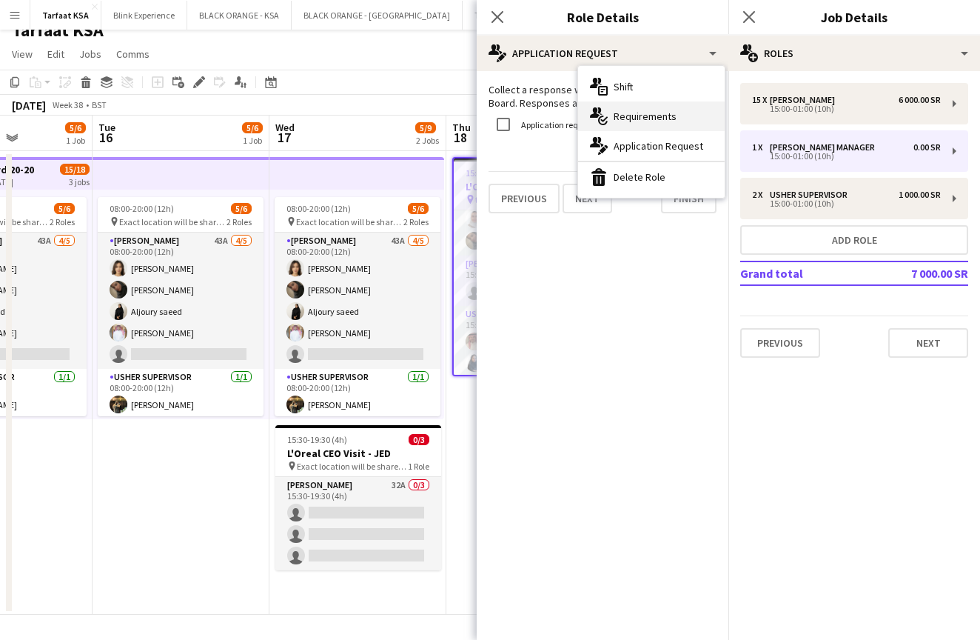
click at [676, 110] on div "multiple-actions-check-2 Requirements" at bounding box center [651, 116] width 147 height 30
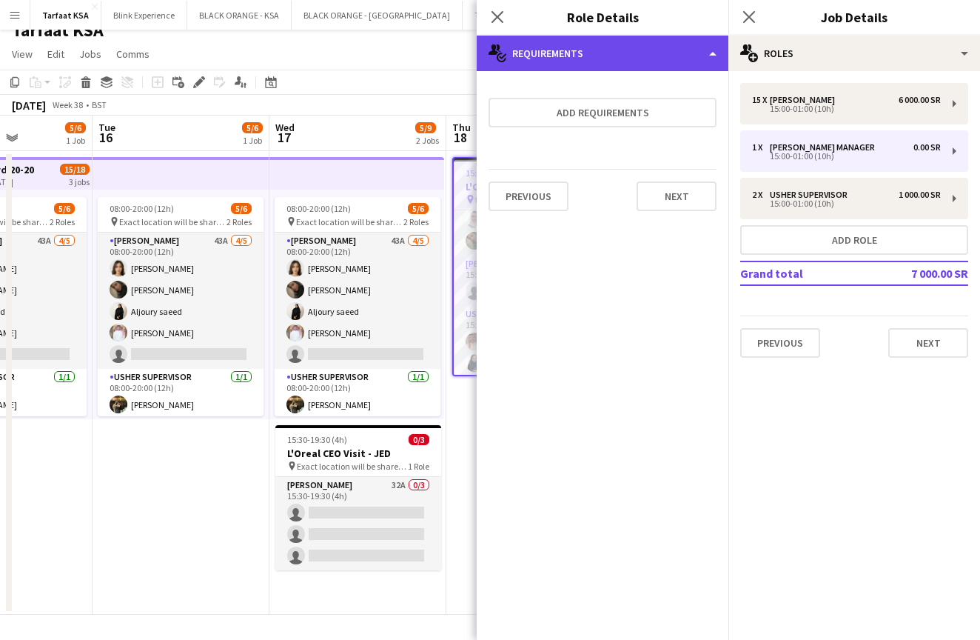
click at [712, 53] on div "multiple-actions-check-2 Requirements" at bounding box center [603, 54] width 252 height 36
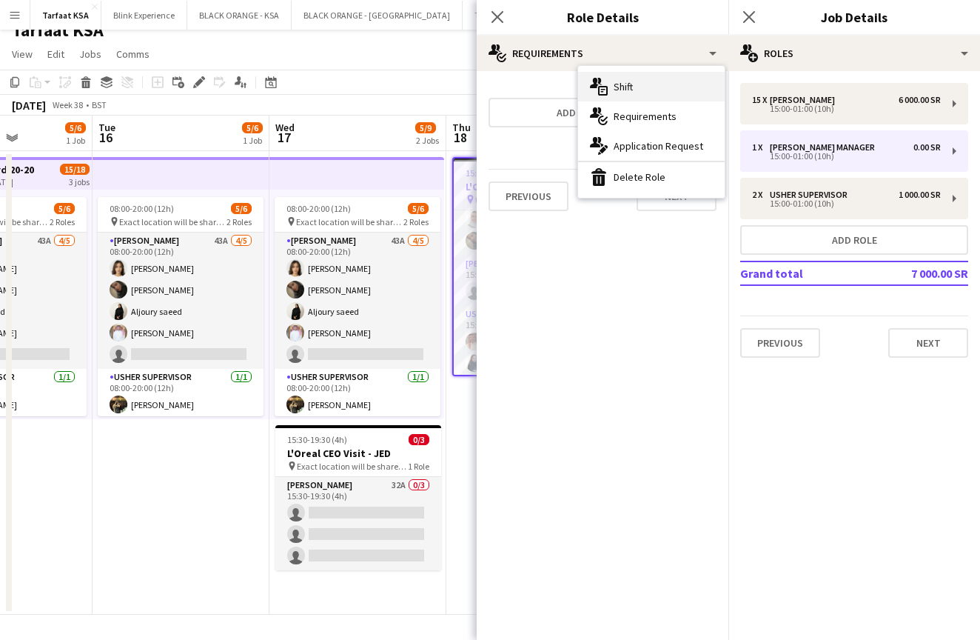
click at [675, 93] on div "multiple-actions-text Shift" at bounding box center [651, 87] width 147 height 30
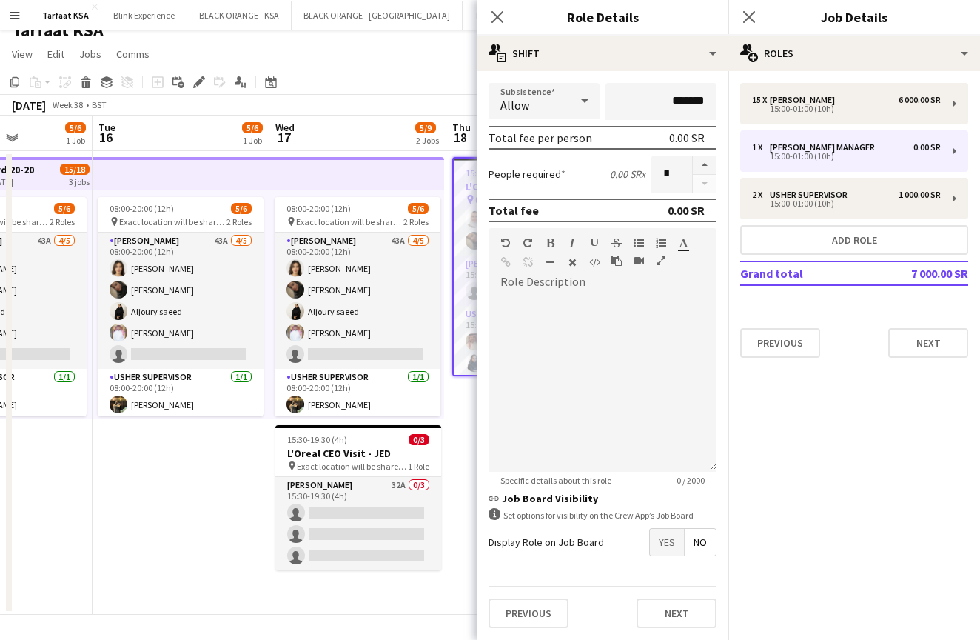
scroll to position [135, 0]
click at [667, 544] on span "Yes" at bounding box center [667, 542] width 34 height 27
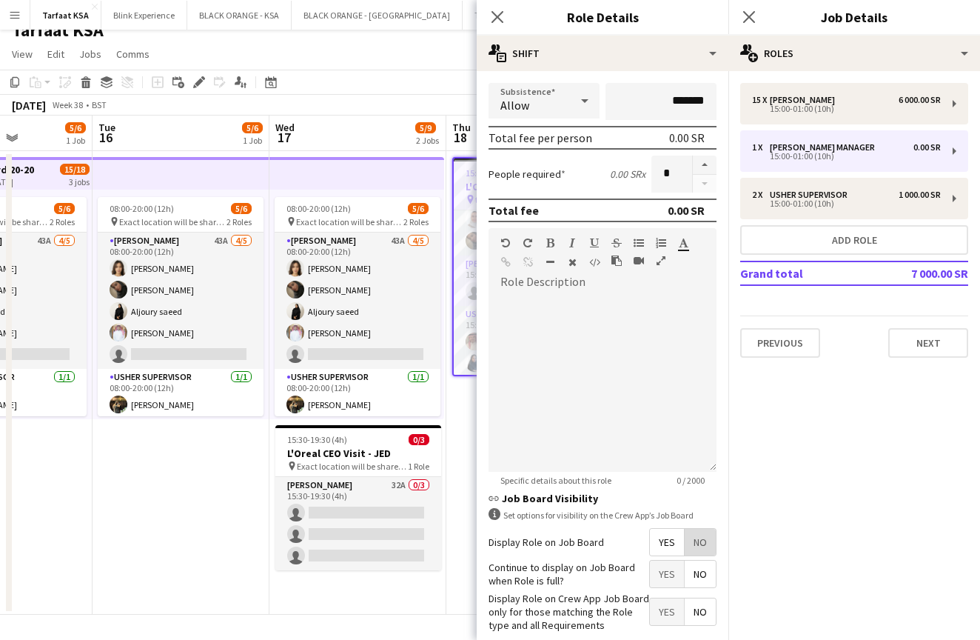
click at [701, 541] on span "No" at bounding box center [700, 542] width 31 height 27
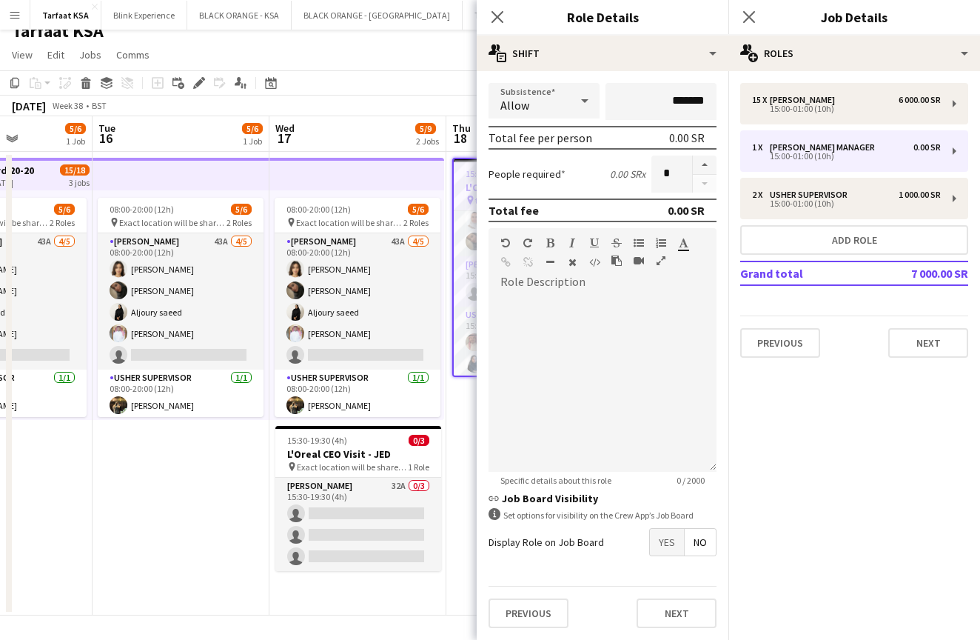
scroll to position [15, 0]
click at [656, 541] on span "Yes" at bounding box center [667, 542] width 34 height 27
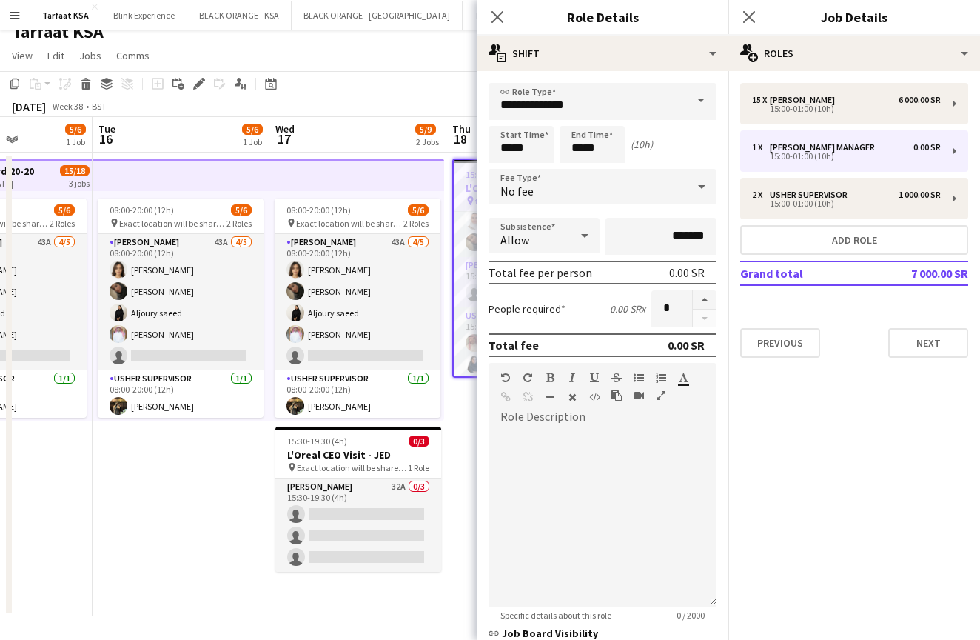
scroll to position [0, 0]
click at [20, 17] on app-icon "Menu" at bounding box center [15, 15] width 12 height 12
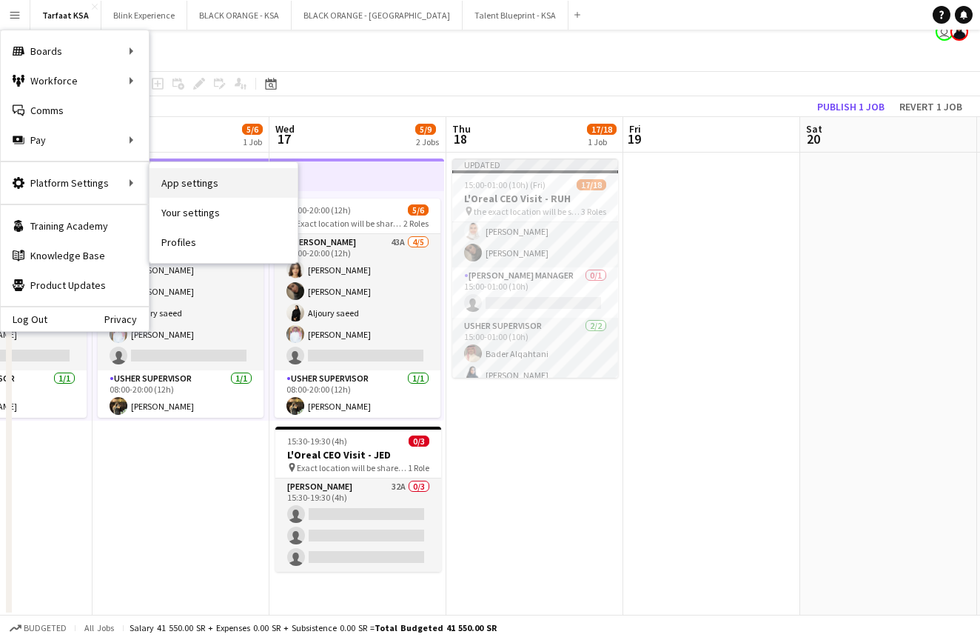
click at [198, 187] on link "App settings" at bounding box center [224, 183] width 148 height 30
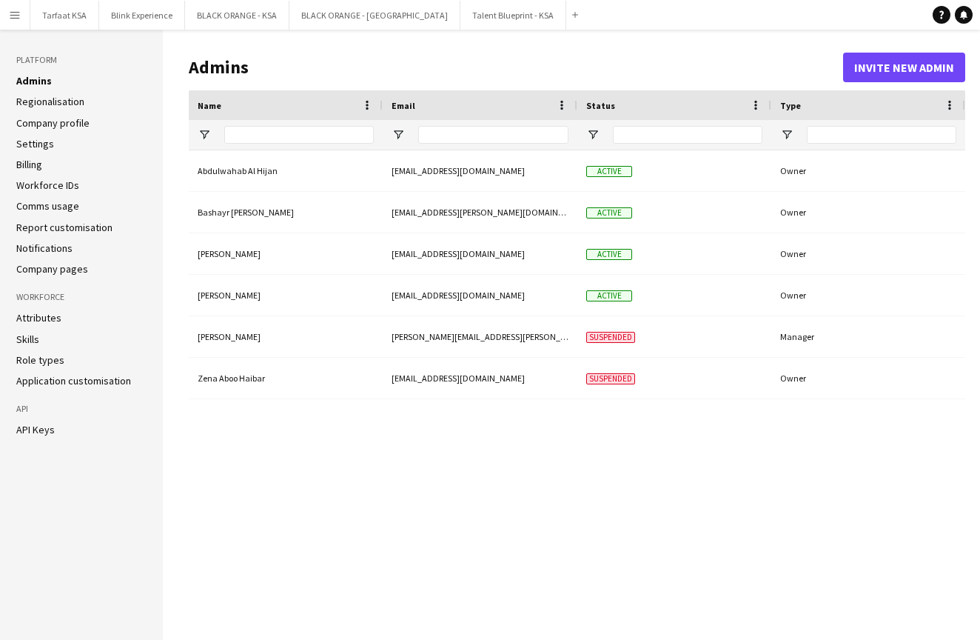
click at [57, 104] on link "Regionalisation" at bounding box center [50, 101] width 68 height 13
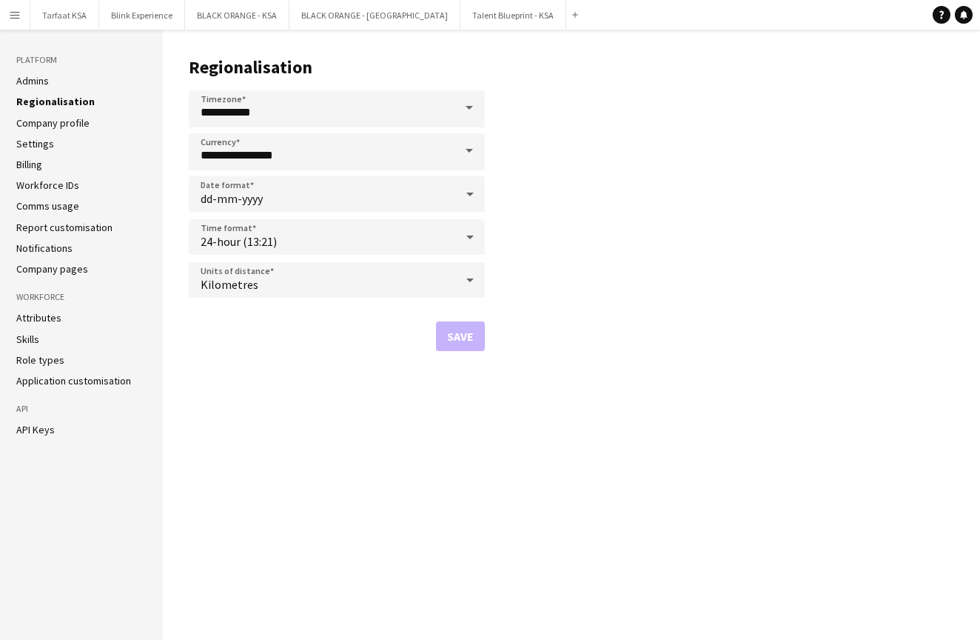
click at [58, 122] on link "Company profile" at bounding box center [52, 122] width 73 height 13
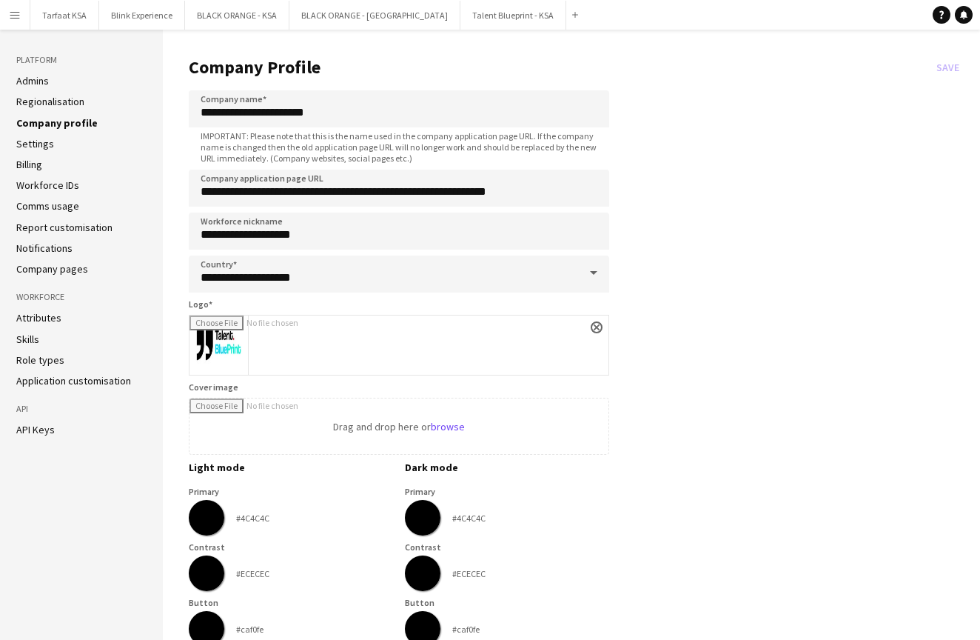
click at [48, 146] on link "Settings" at bounding box center [35, 143] width 38 height 13
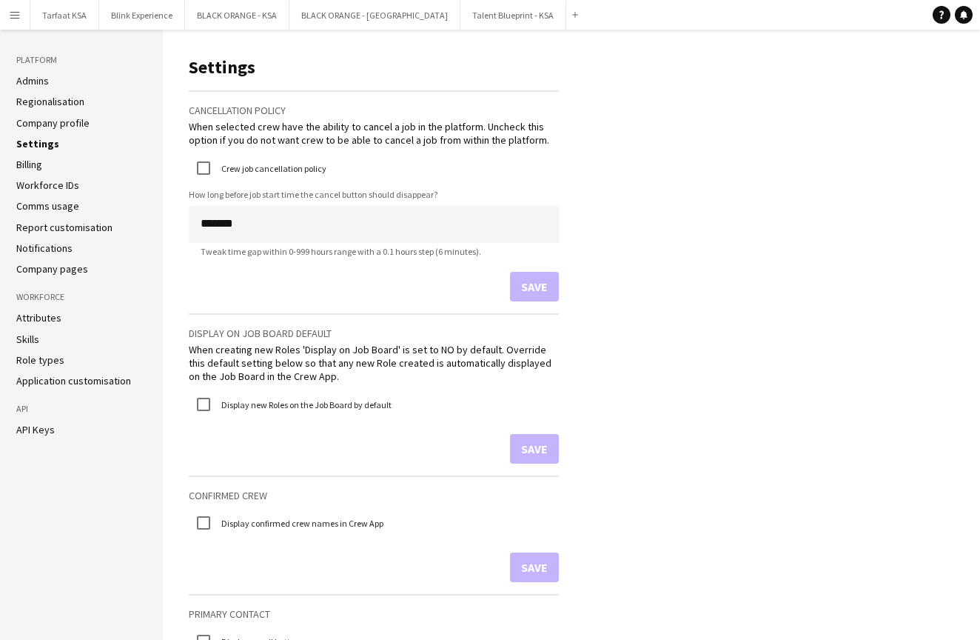
click at [40, 166] on link "Billing" at bounding box center [29, 164] width 26 height 13
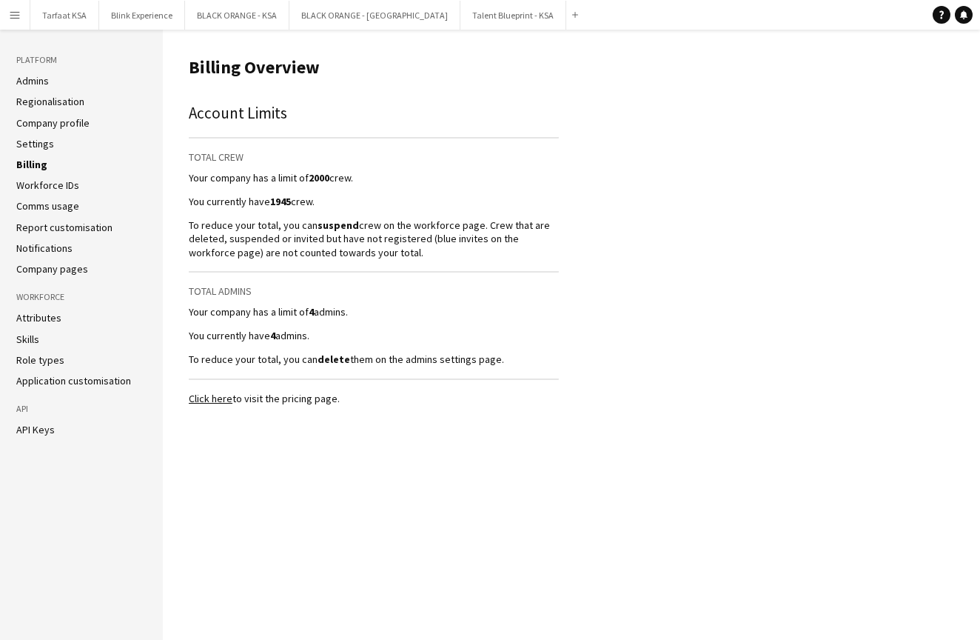
click at [39, 147] on link "Settings" at bounding box center [35, 143] width 38 height 13
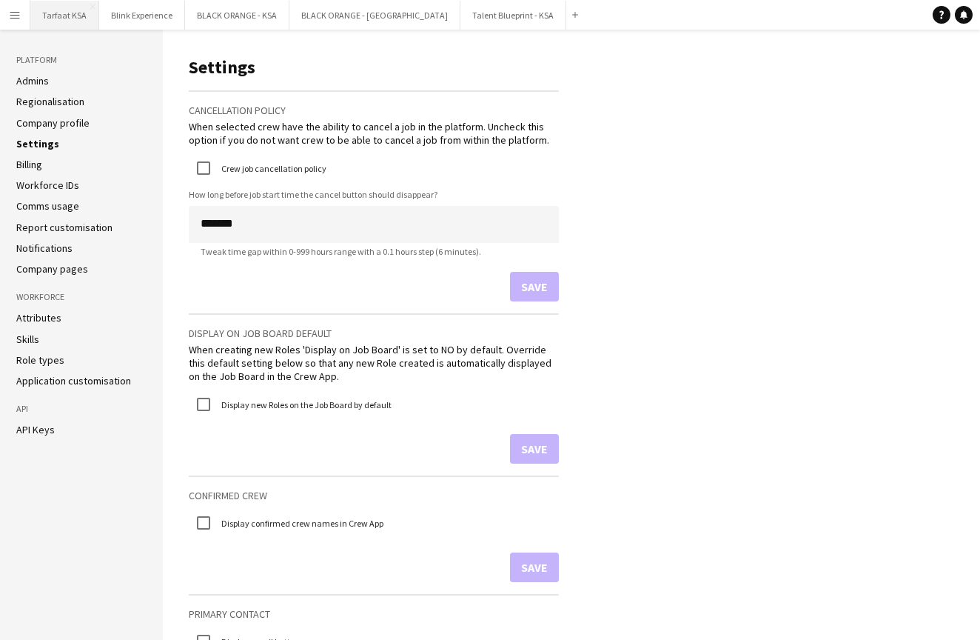
click at [76, 11] on button "Tarfaat KSA Close" at bounding box center [64, 15] width 69 height 29
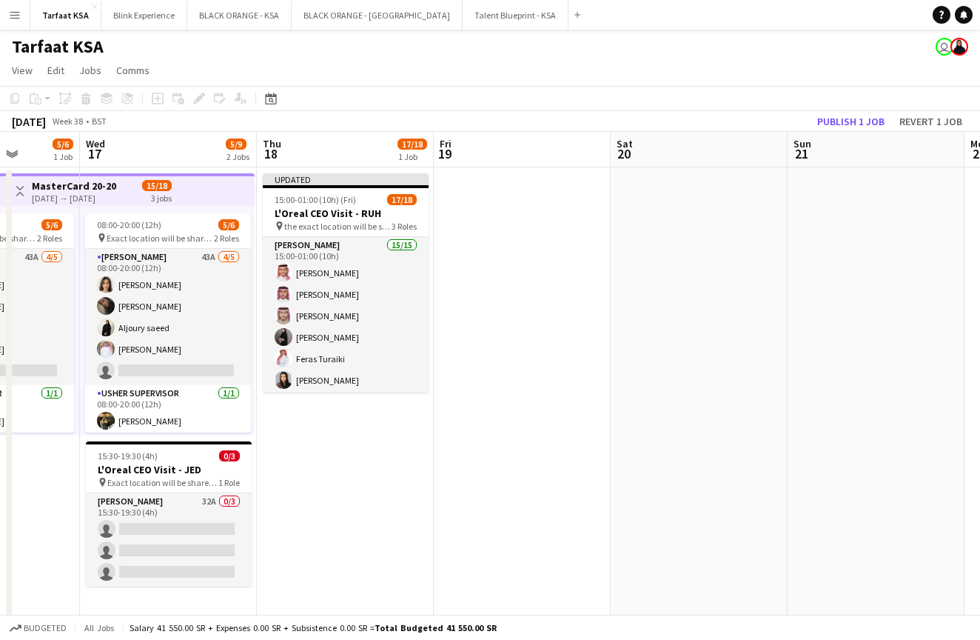
scroll to position [0, 442]
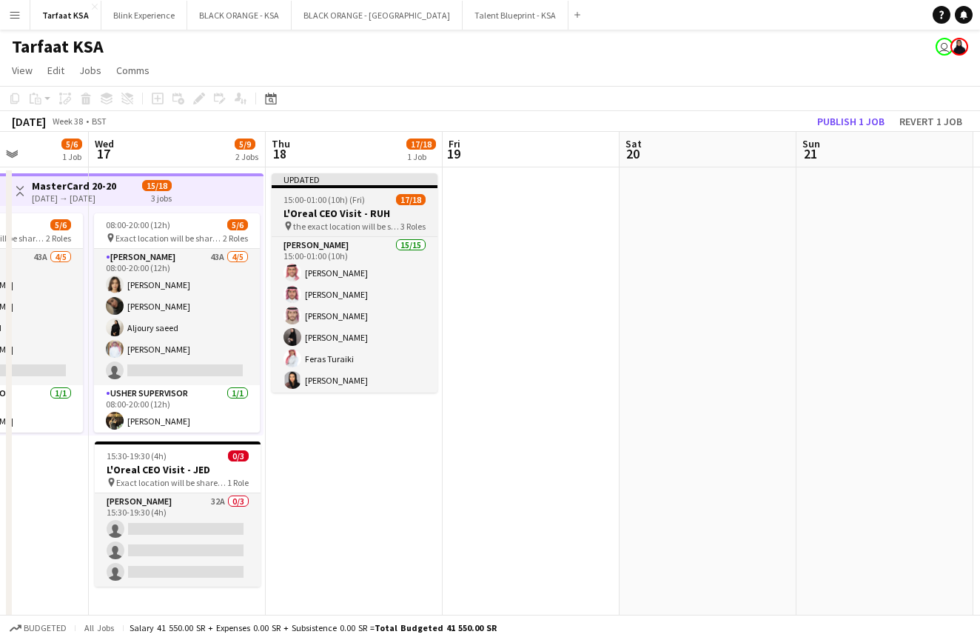
click at [353, 217] on h3 "L'Oreal CEO Visit - RUH" at bounding box center [355, 213] width 166 height 13
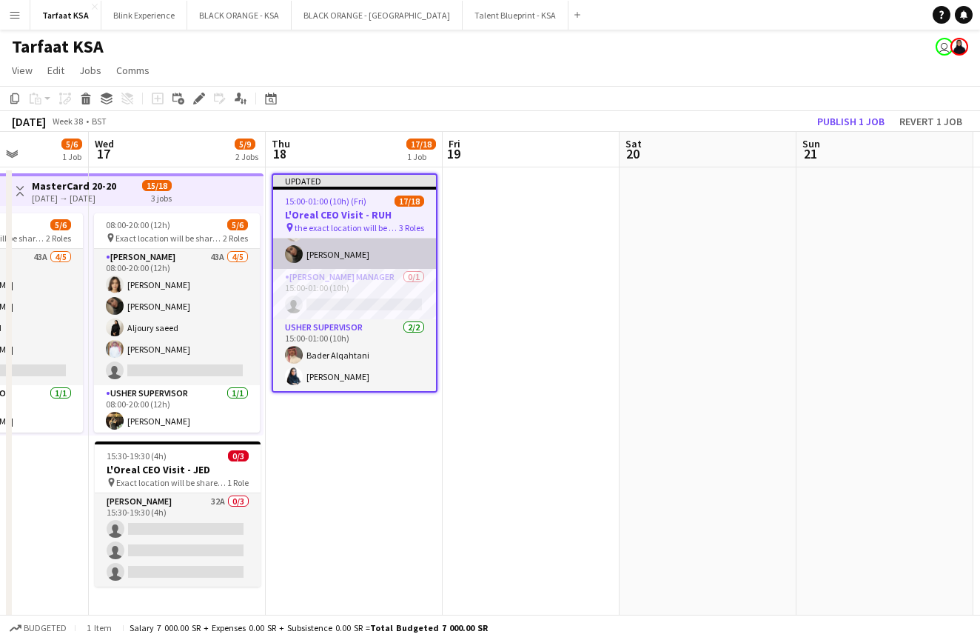
scroll to position [321, 0]
click at [196, 98] on icon "Edit" at bounding box center [199, 99] width 12 height 12
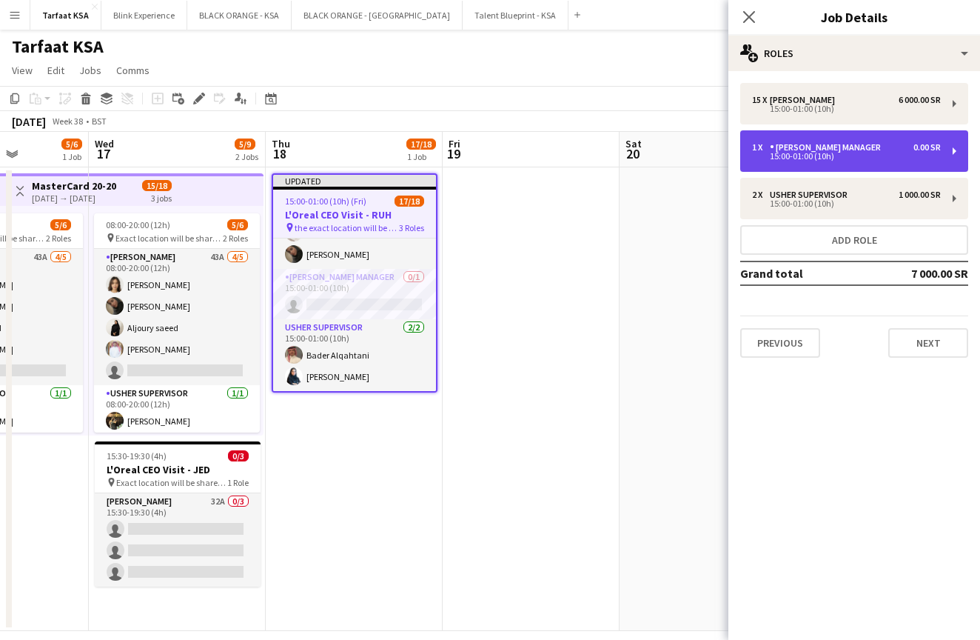
click at [818, 150] on div "[PERSON_NAME] Manager" at bounding box center [828, 147] width 117 height 10
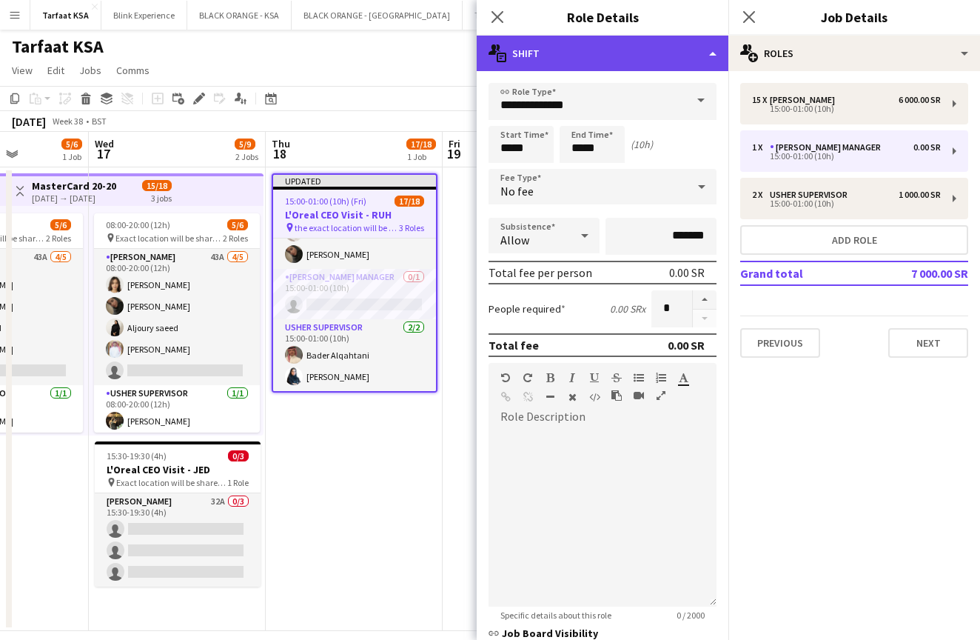
click at [674, 49] on div "multiple-actions-text Shift" at bounding box center [603, 54] width 252 height 36
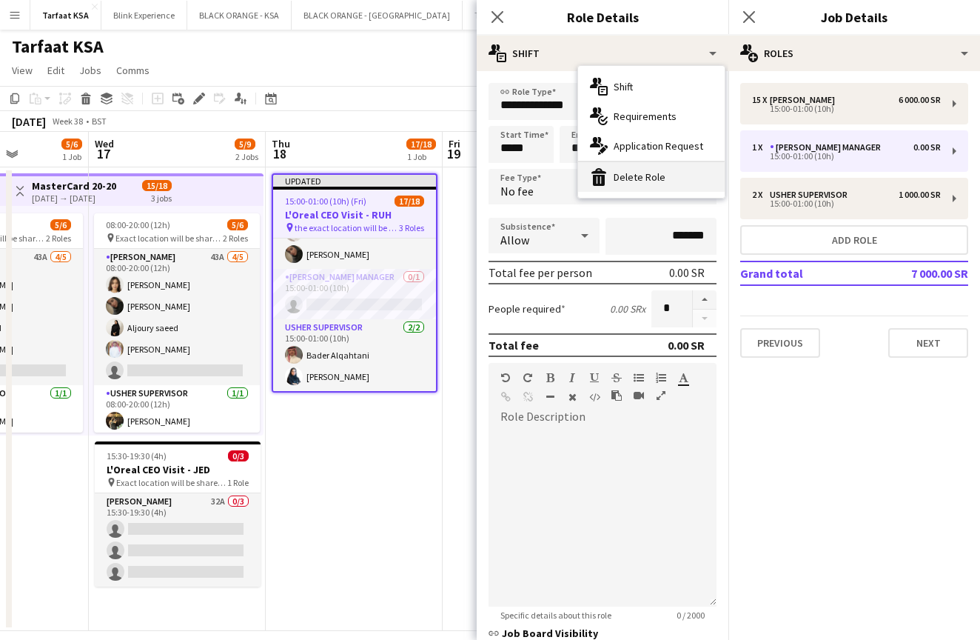
click at [652, 173] on div "bin-2 Delete Role" at bounding box center [651, 177] width 147 height 30
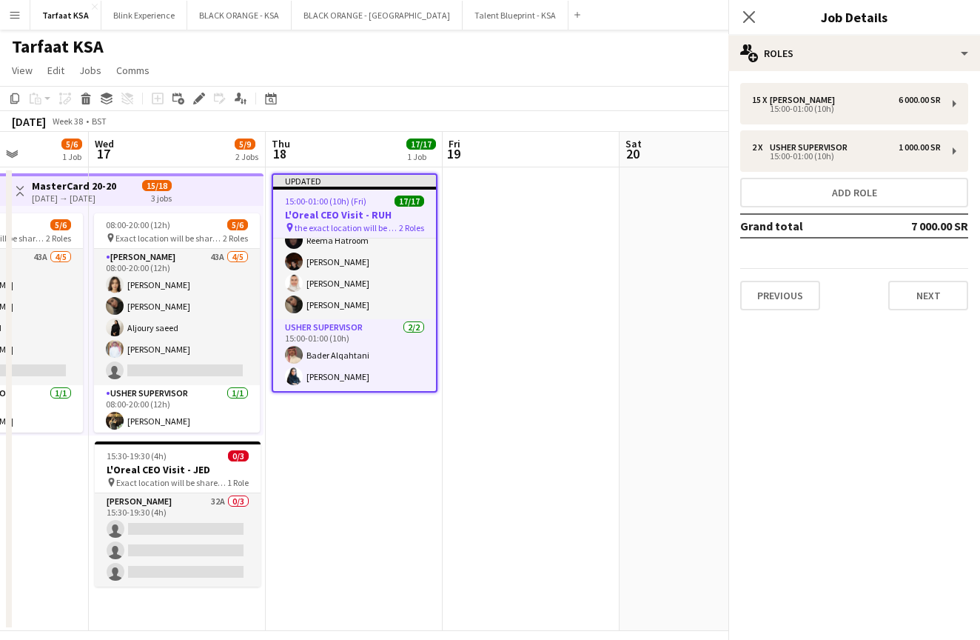
scroll to position [270, 0]
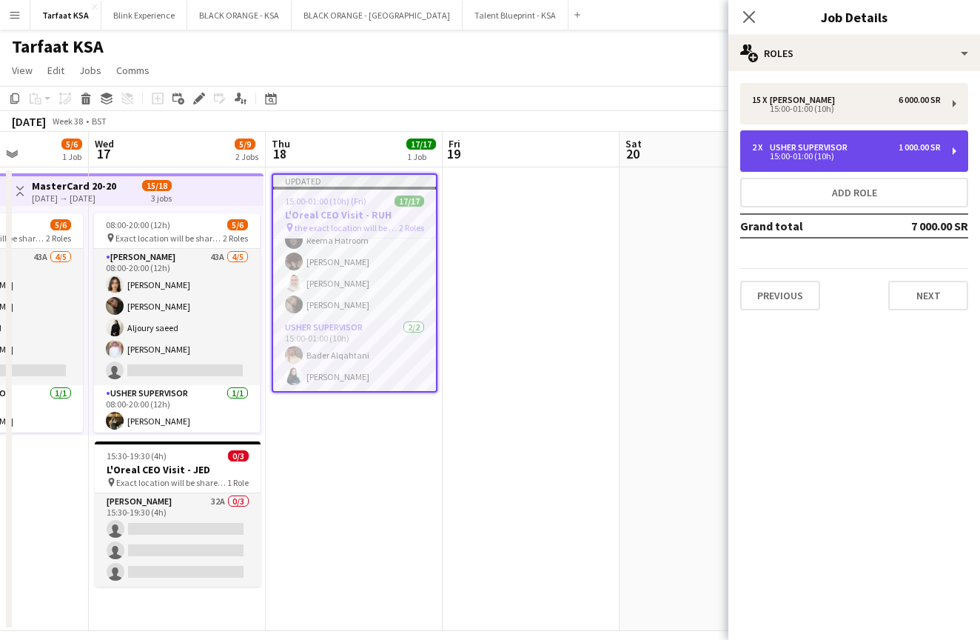
click at [818, 159] on div "15:00-01:00 (10h)" at bounding box center [846, 156] width 189 height 7
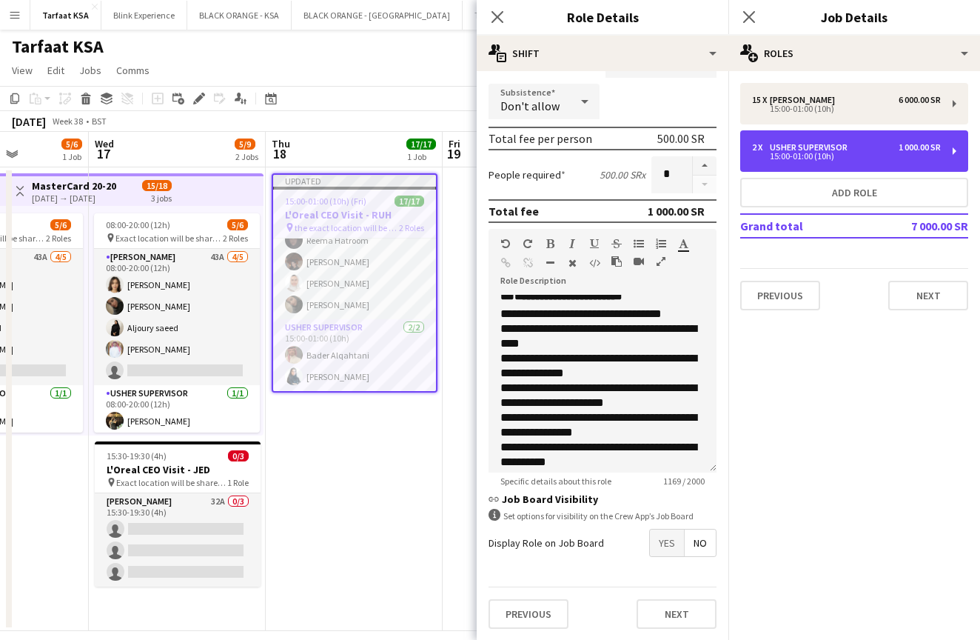
scroll to position [306, 0]
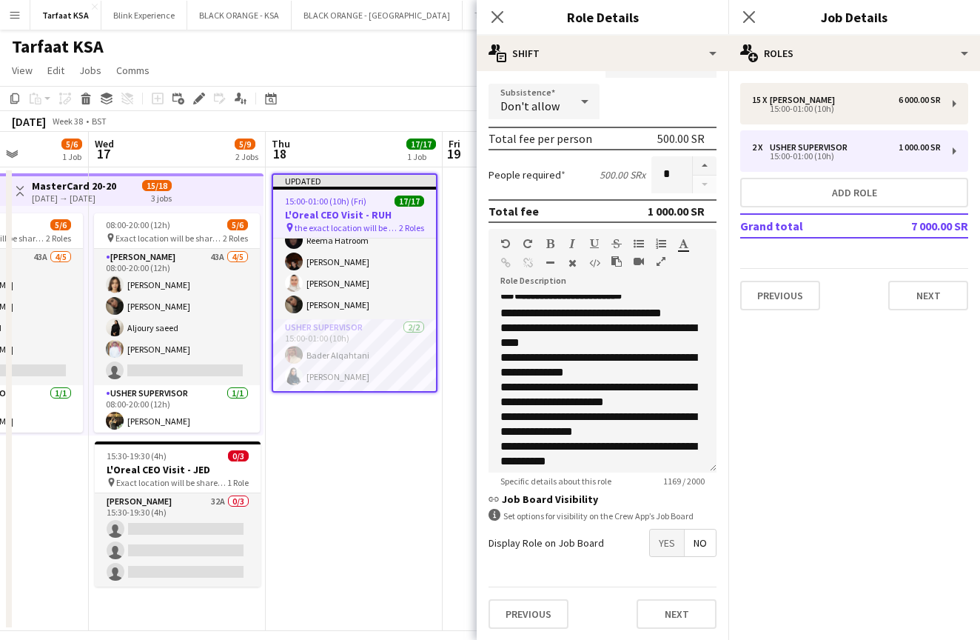
click at [855, 433] on mat-expansion-panel "pencil3 General details 15 x [PERSON_NAME] 6 000.00 SR 15:00-01:00 (10h) 2 x [P…" at bounding box center [855, 355] width 252 height 569
click at [820, 199] on button "Add role" at bounding box center [855, 193] width 228 height 30
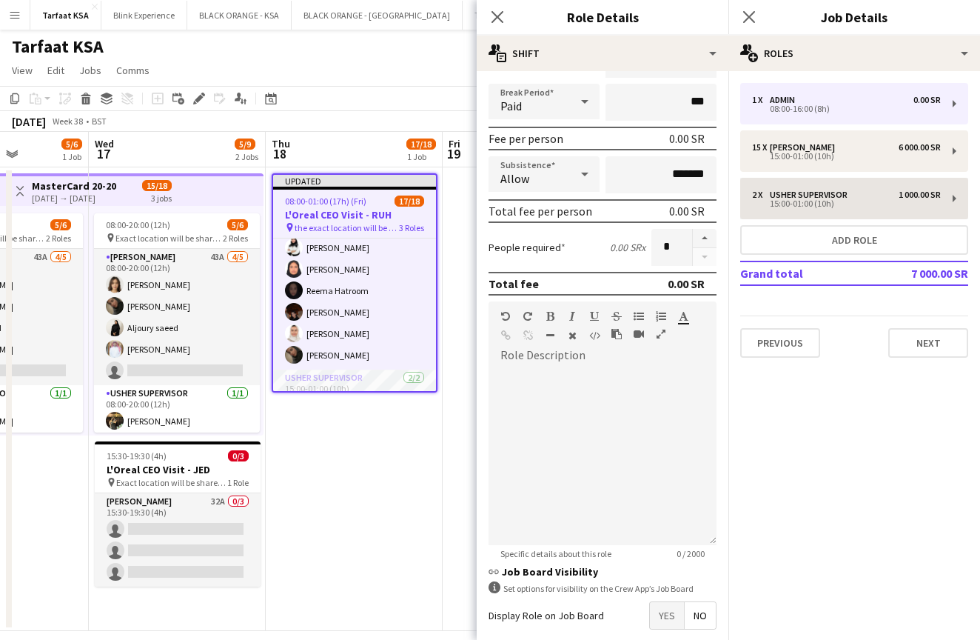
type input "*****"
type input "*******"
type input "*"
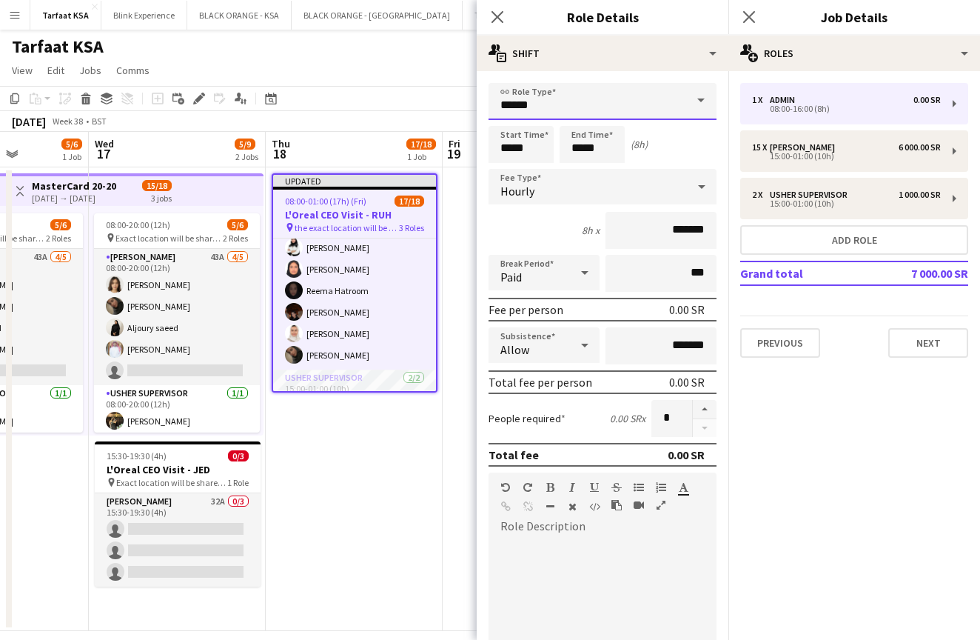
scroll to position [-1, 0]
click at [564, 107] on input "*****" at bounding box center [603, 101] width 228 height 37
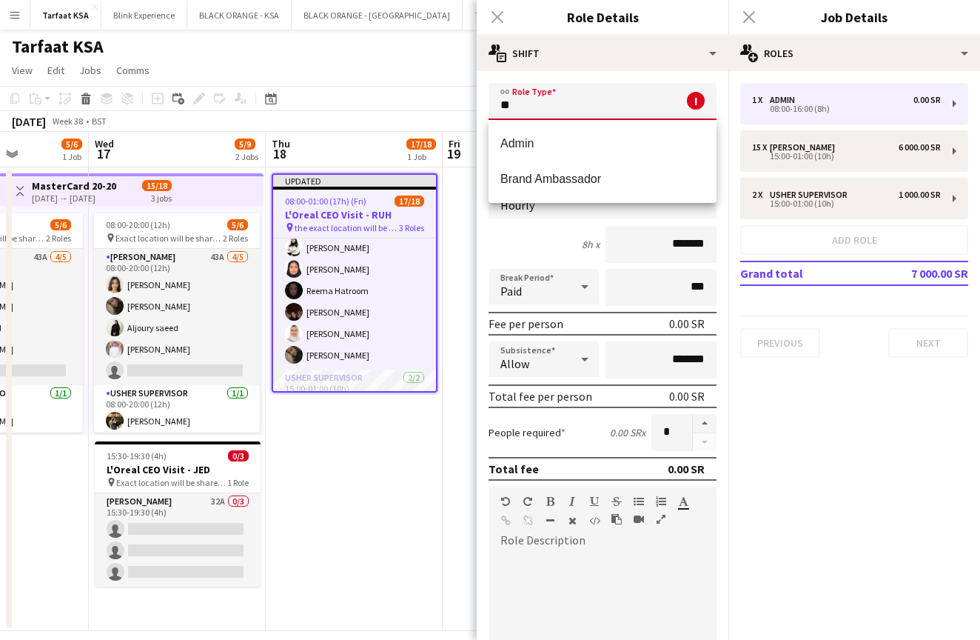
type input "*"
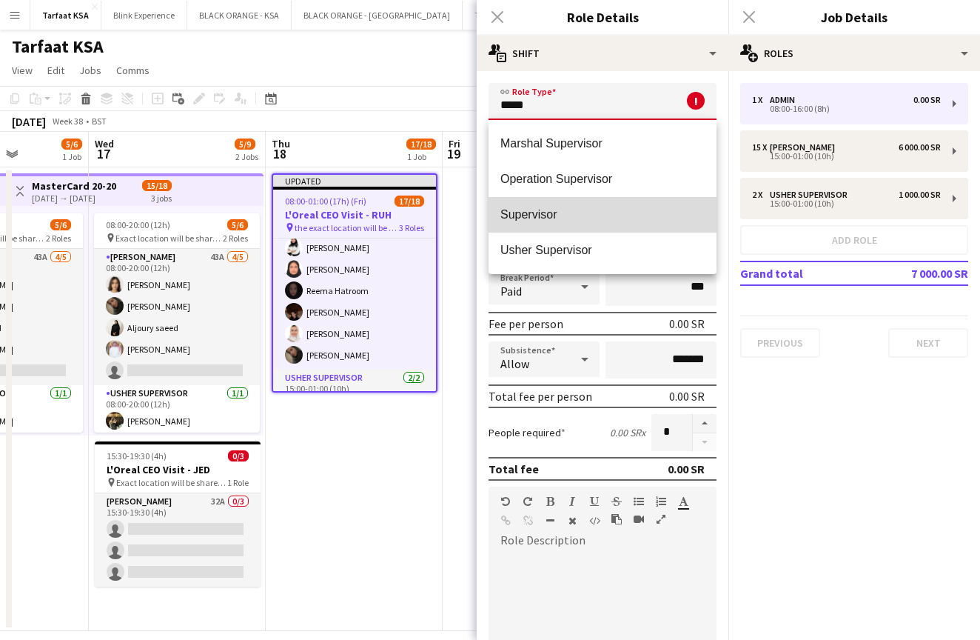
click at [549, 223] on mat-option "Supervisor" at bounding box center [603, 215] width 228 height 36
type input "**********"
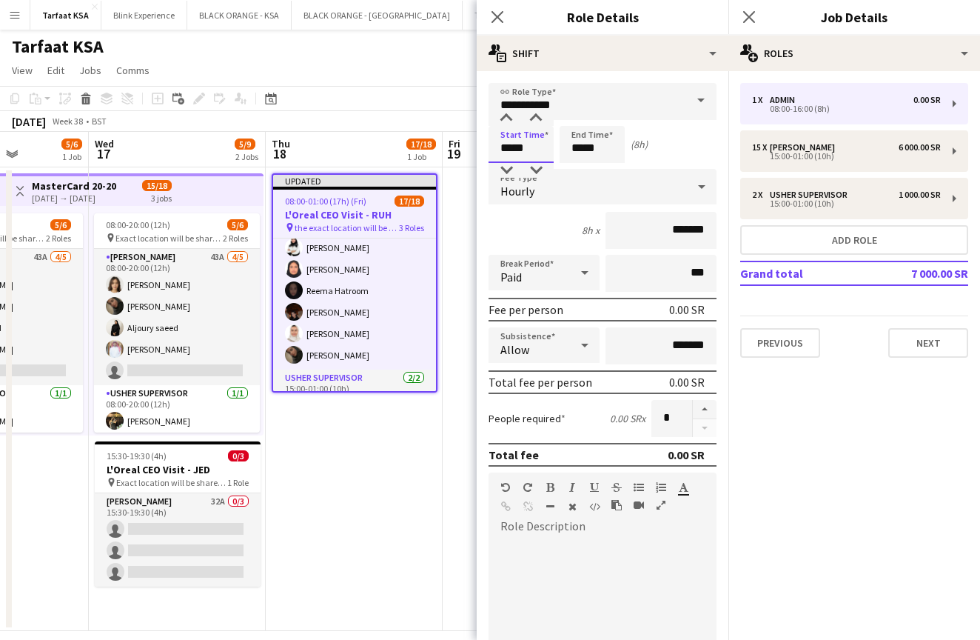
click at [511, 149] on input "*****" at bounding box center [521, 144] width 65 height 37
type input "*****"
click at [584, 150] on input "*****" at bounding box center [592, 144] width 65 height 37
type input "*****"
click at [537, 272] on div "Paid" at bounding box center [529, 273] width 81 height 36
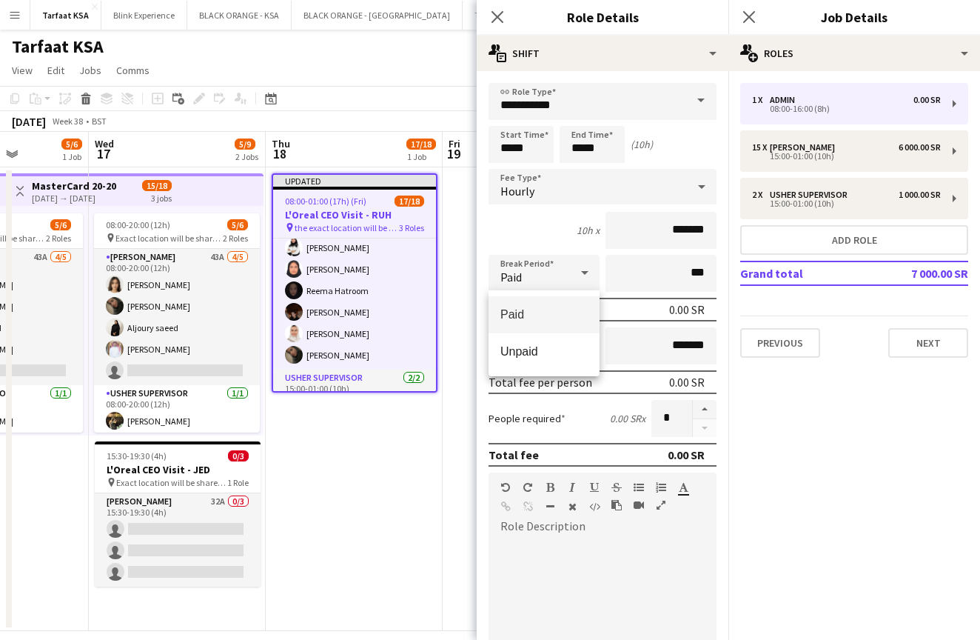
click at [537, 271] on div at bounding box center [490, 320] width 980 height 640
click at [540, 199] on div "Hourly" at bounding box center [588, 187] width 198 height 36
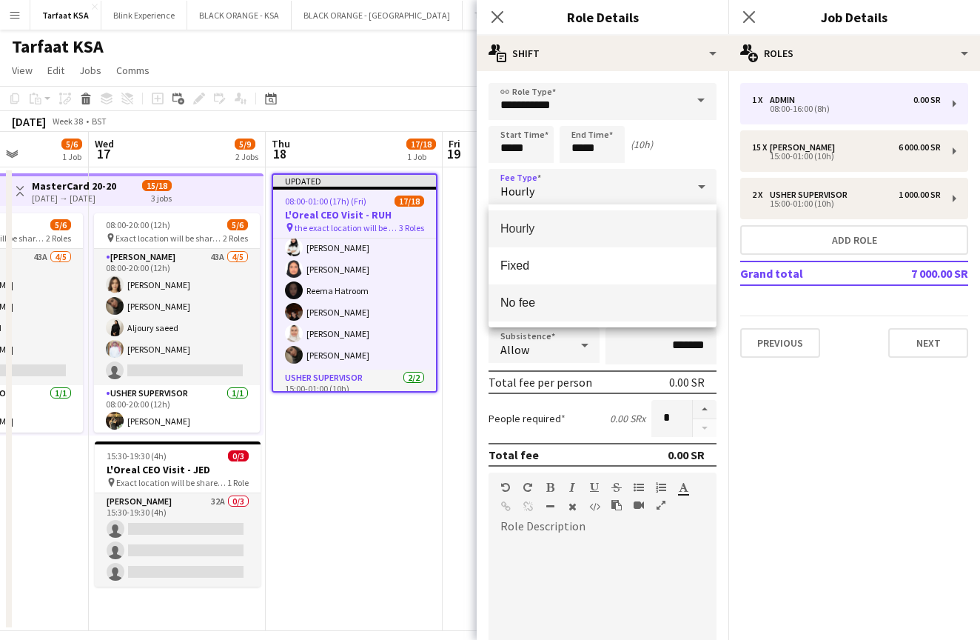
click at [542, 299] on span "No fee" at bounding box center [603, 302] width 204 height 14
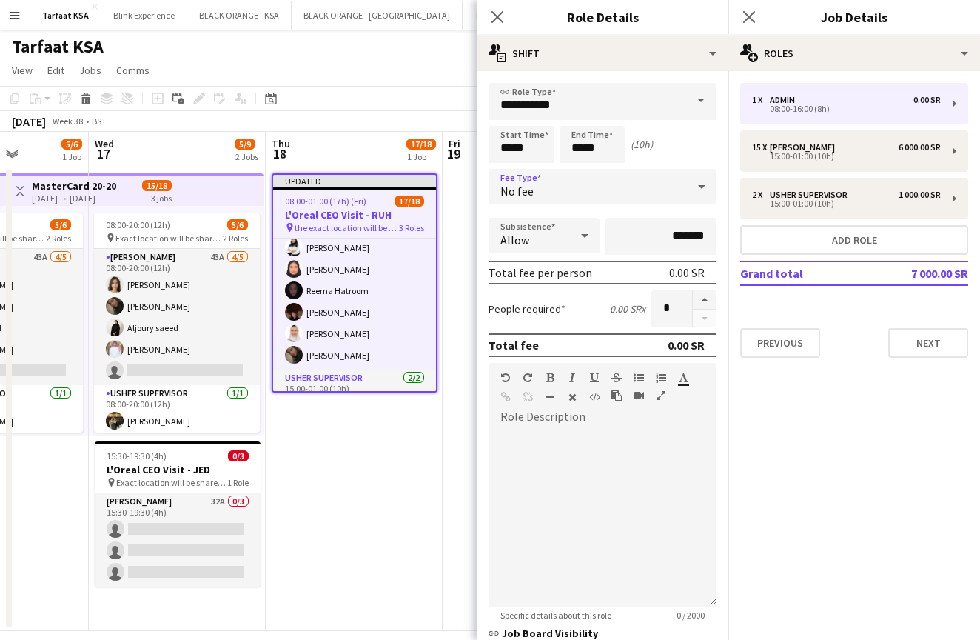
click at [584, 241] on icon at bounding box center [585, 236] width 18 height 30
click at [583, 236] on div at bounding box center [490, 320] width 980 height 640
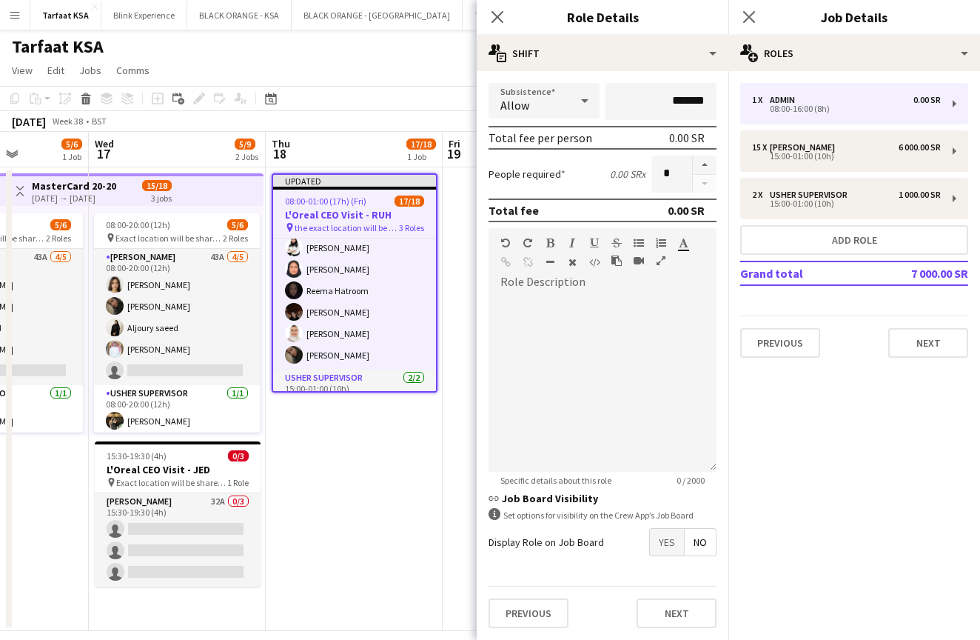
scroll to position [135, 0]
click at [645, 606] on button "Next" at bounding box center [677, 613] width 80 height 30
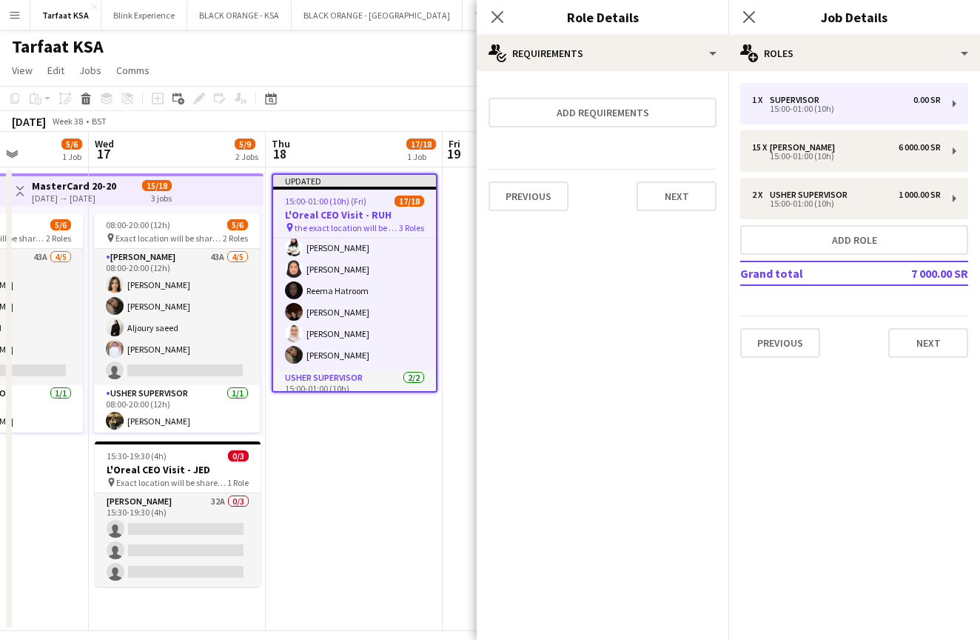
scroll to position [0, 0]
click at [685, 195] on button "Next" at bounding box center [677, 196] width 80 height 30
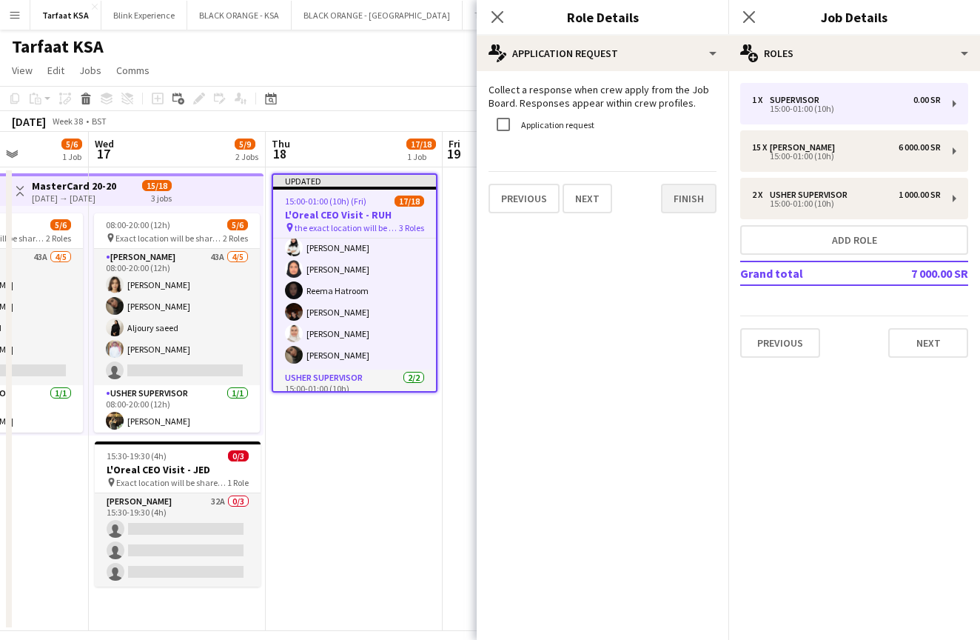
click at [685, 198] on button "Finish" at bounding box center [689, 199] width 56 height 30
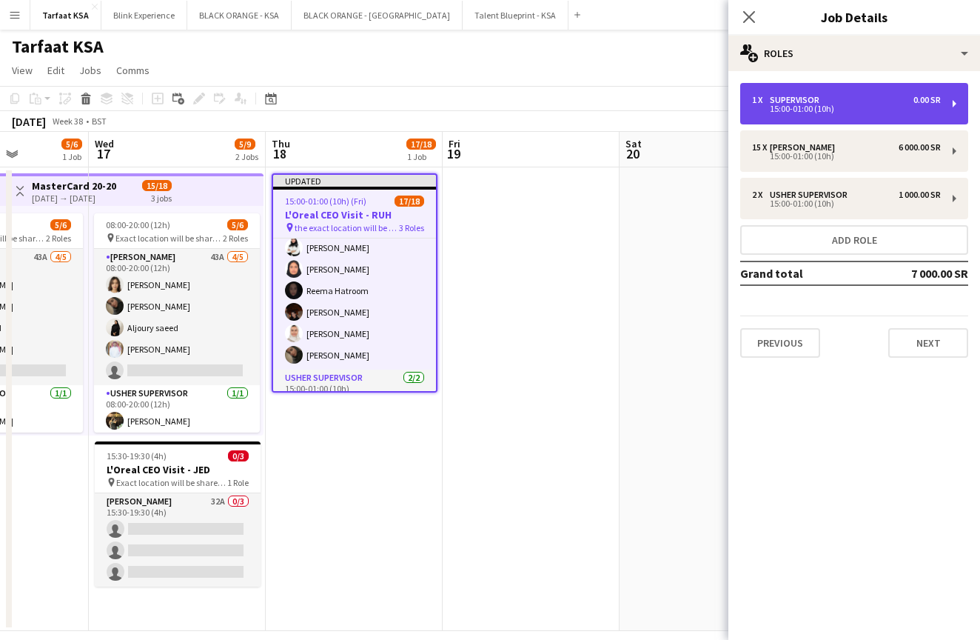
click at [803, 105] on div "15:00-01:00 (10h)" at bounding box center [846, 108] width 189 height 7
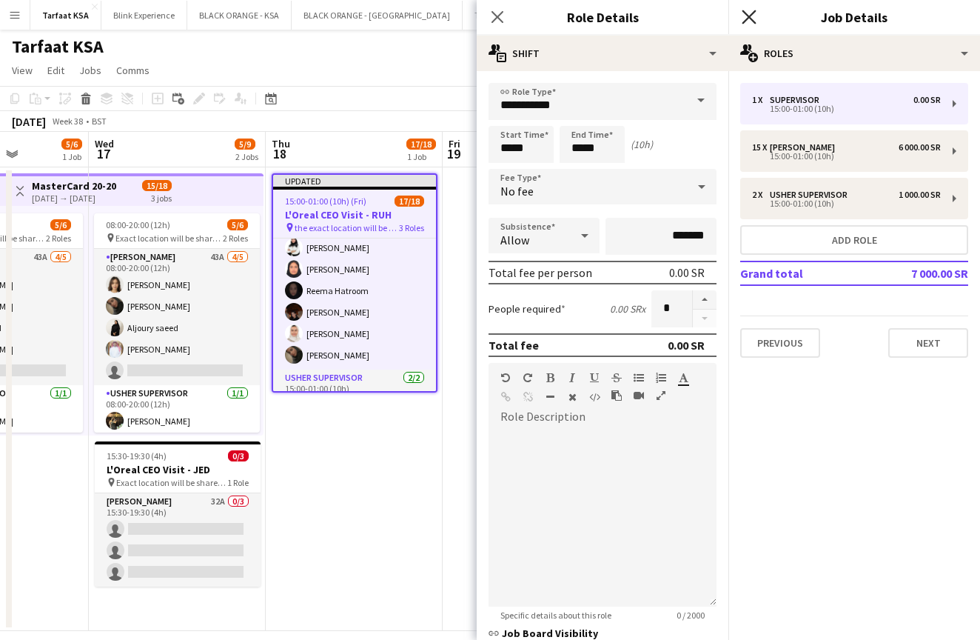
click at [752, 19] on icon at bounding box center [749, 17] width 14 height 14
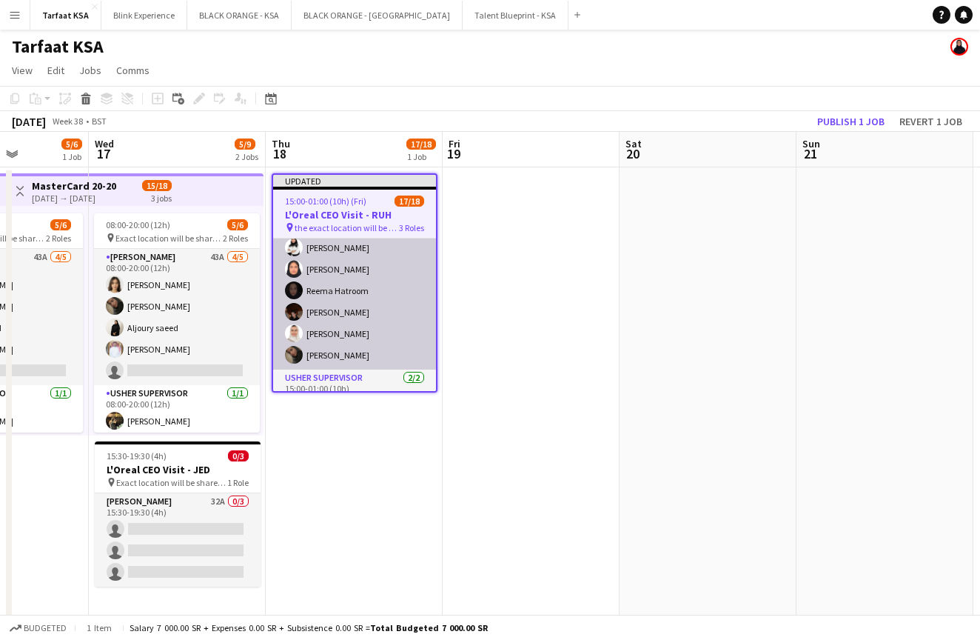
click at [398, 290] on app-card-role "[PERSON_NAME] 15/15 15:00-01:00 (10h) [PERSON_NAME] [PERSON_NAME] [PERSON_NAME]…" at bounding box center [354, 194] width 163 height 351
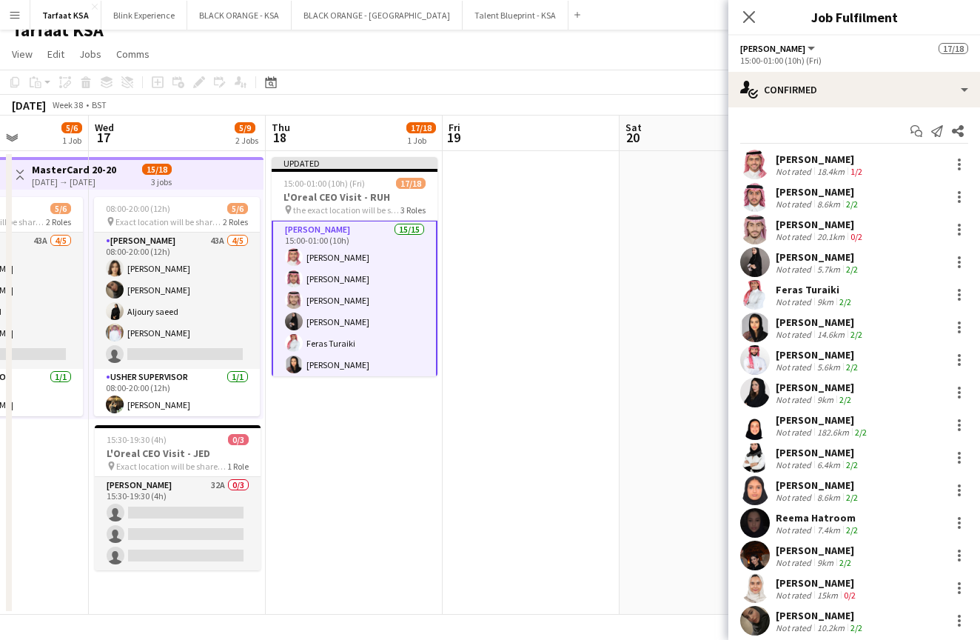
scroll to position [24, 0]
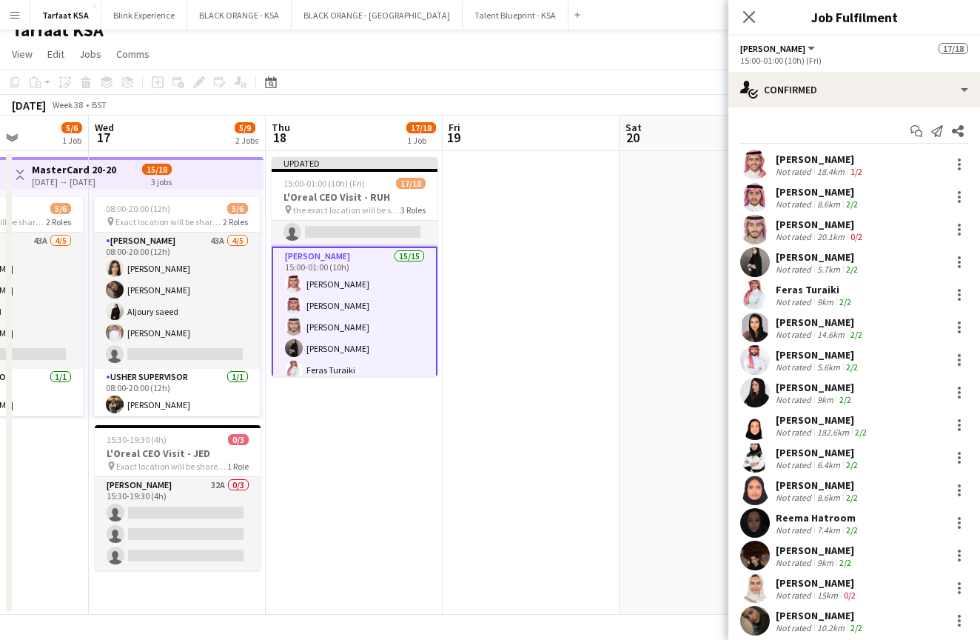
click at [531, 253] on app-date-cell at bounding box center [531, 383] width 177 height 464
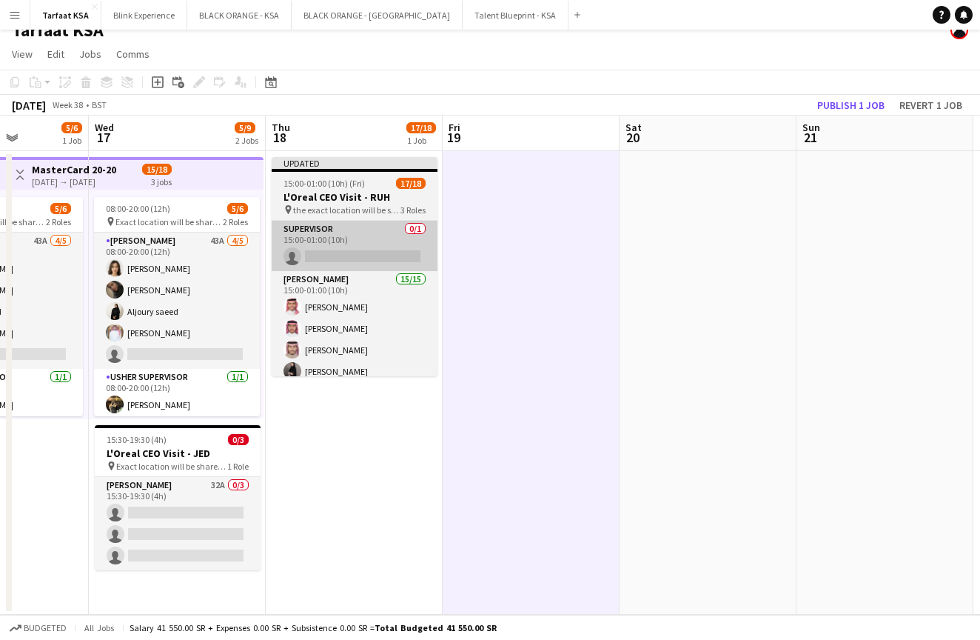
scroll to position [0, 0]
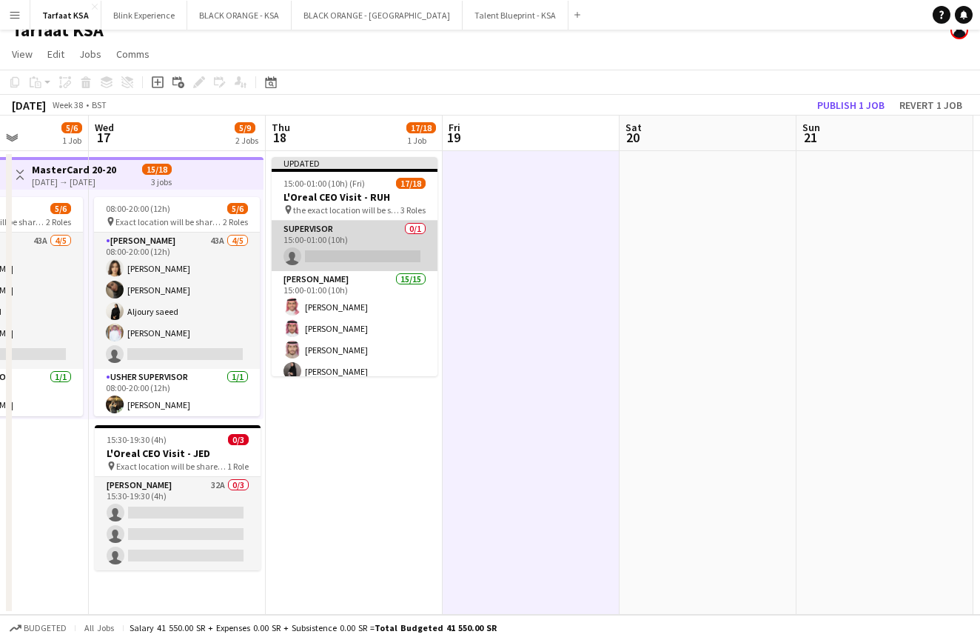
click at [384, 247] on app-card-role "Supervisor 0/1 15:00-01:00 (10h) single-neutral-actions" at bounding box center [355, 246] width 166 height 50
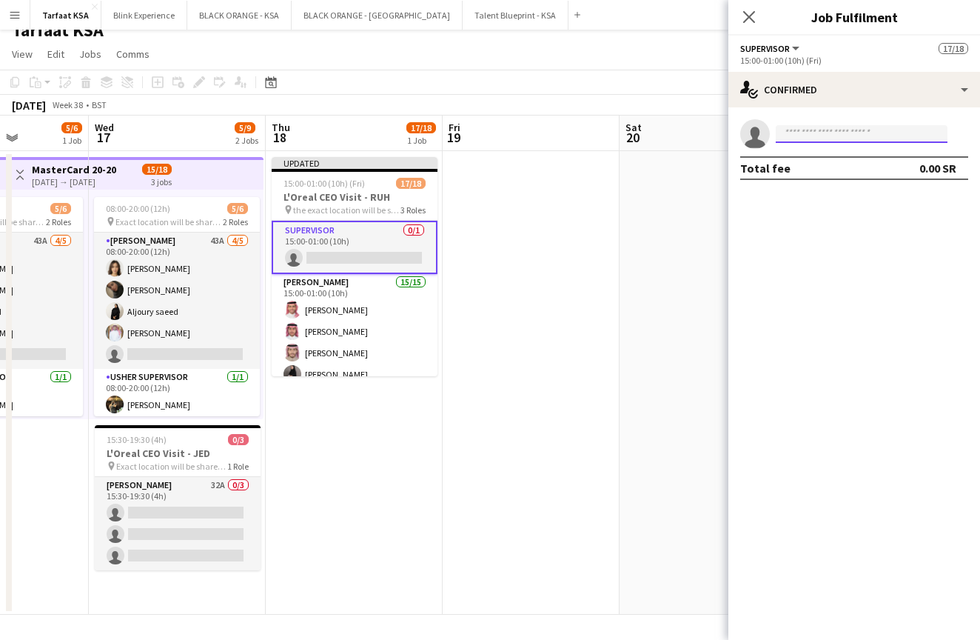
click at [872, 131] on input at bounding box center [862, 134] width 172 height 18
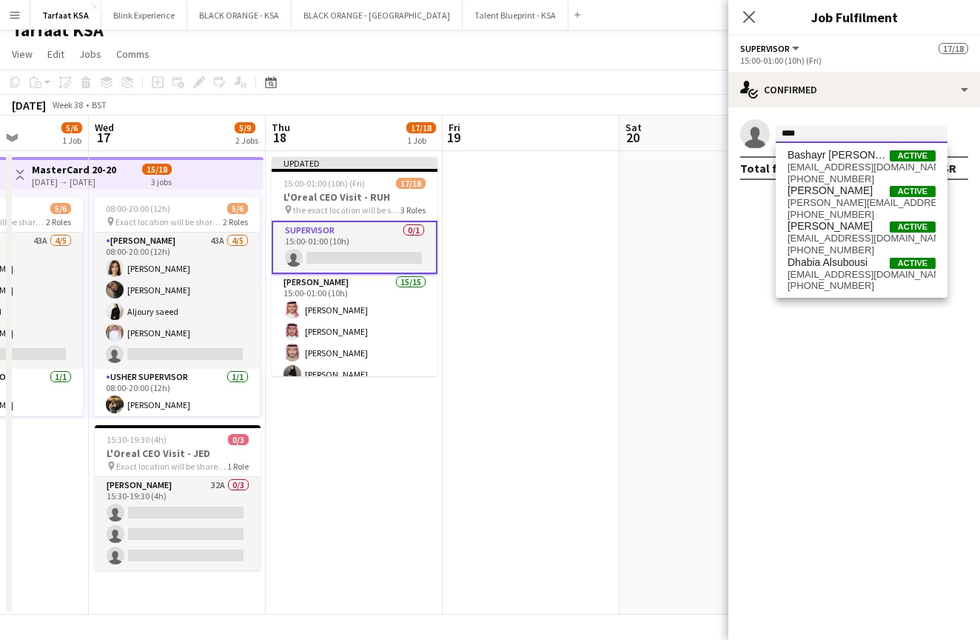
type input "****"
drag, startPoint x: 872, startPoint y: 129, endPoint x: 901, endPoint y: 158, distance: 40.8
click at [901, 158] on span "Active" at bounding box center [913, 155] width 46 height 11
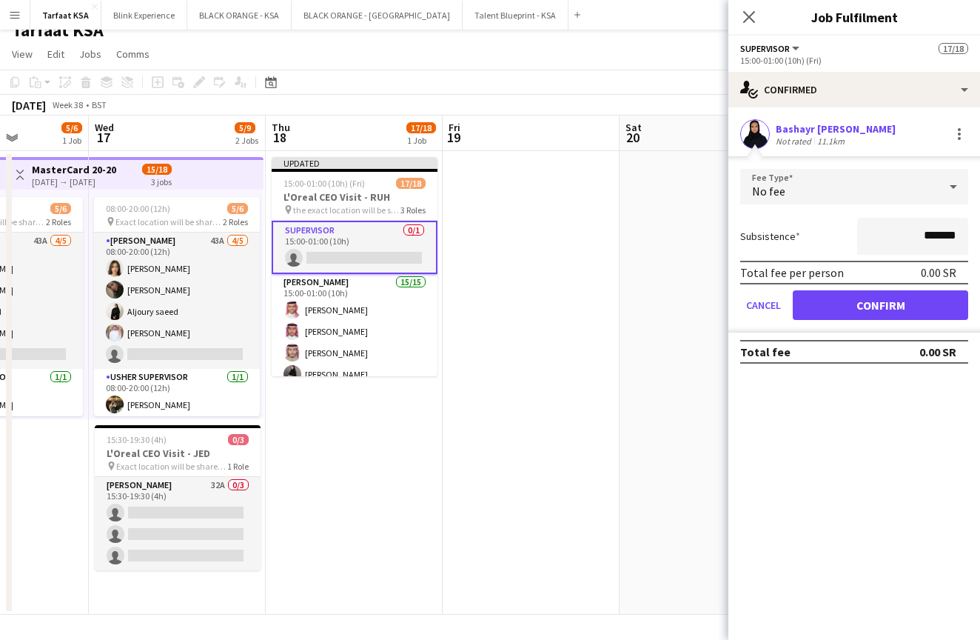
click at [840, 304] on button "Confirm" at bounding box center [881, 305] width 176 height 30
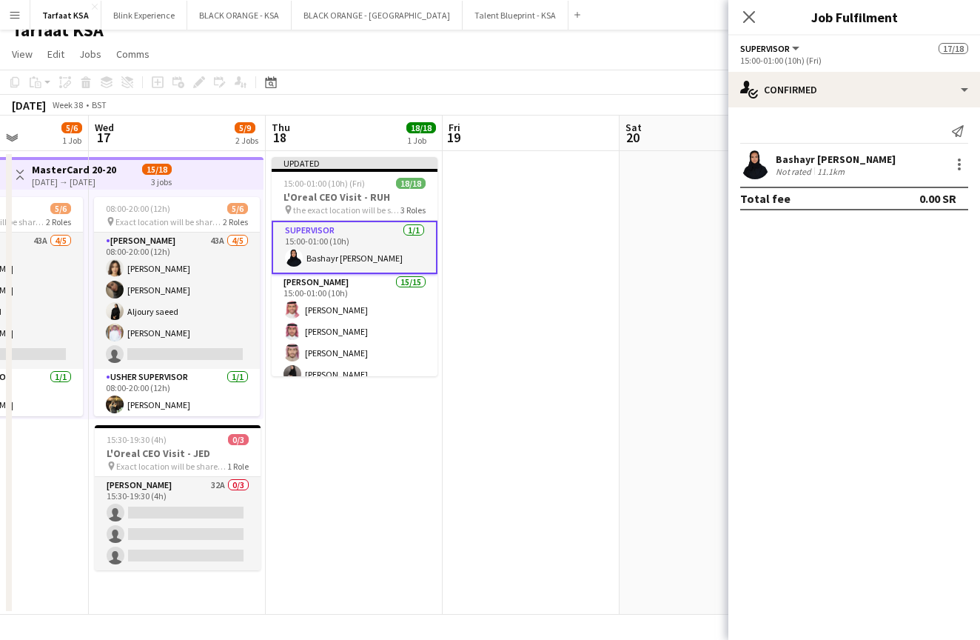
click at [485, 261] on app-date-cell at bounding box center [531, 383] width 177 height 464
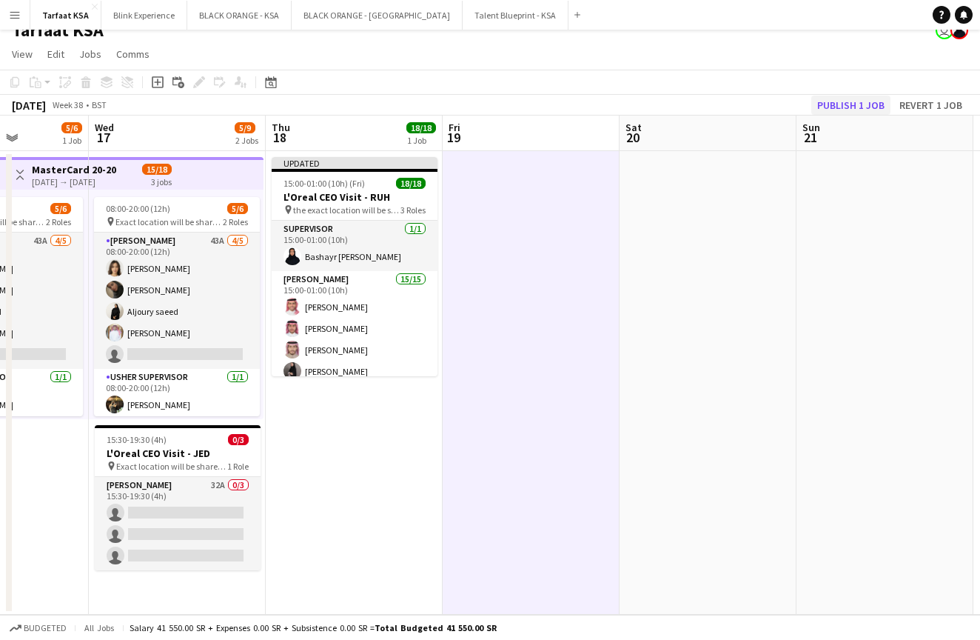
click at [835, 104] on button "Publish 1 job" at bounding box center [851, 105] width 79 height 19
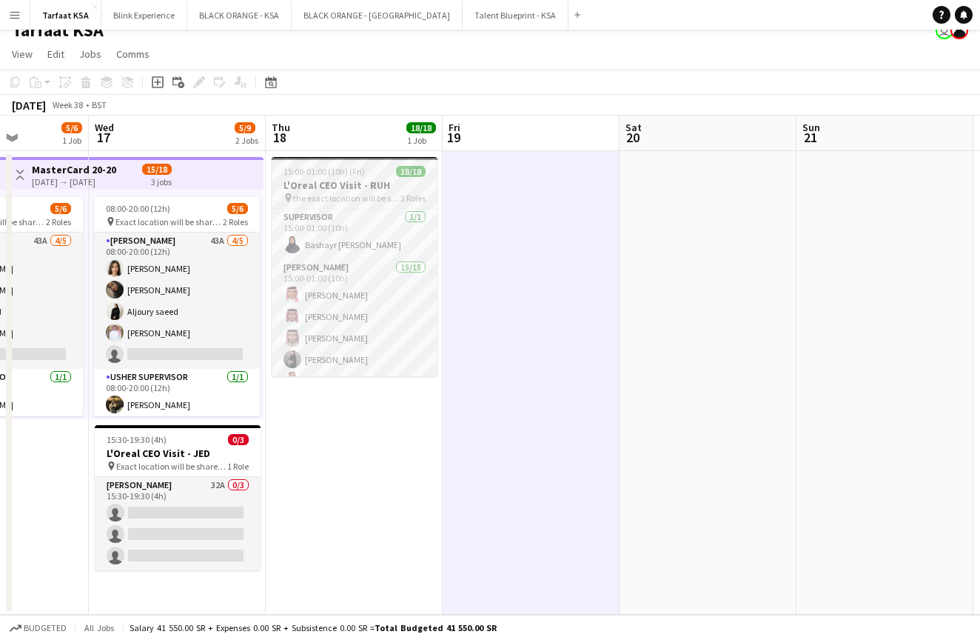
click at [367, 172] on div "15:00-01:00 (10h) (Fri) 18/18" at bounding box center [355, 171] width 166 height 11
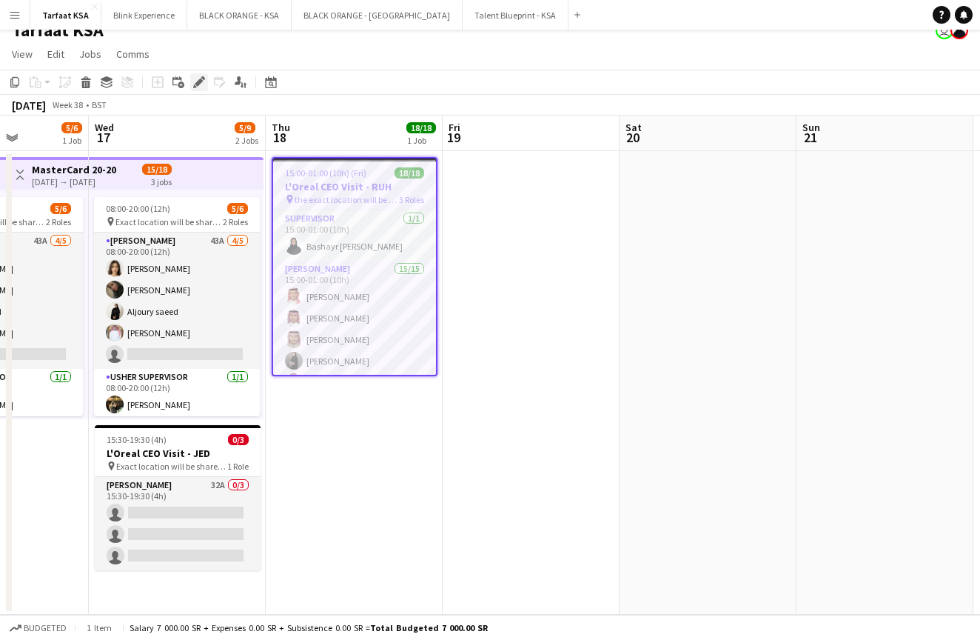
click at [201, 81] on icon at bounding box center [199, 82] width 8 height 8
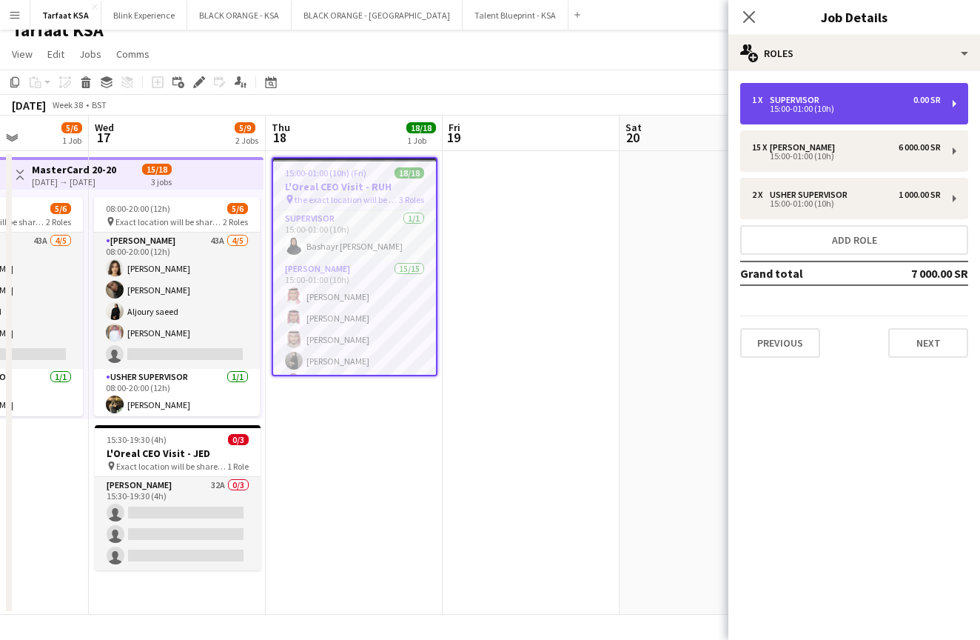
click at [892, 105] on div "15:00-01:00 (10h)" at bounding box center [846, 108] width 189 height 7
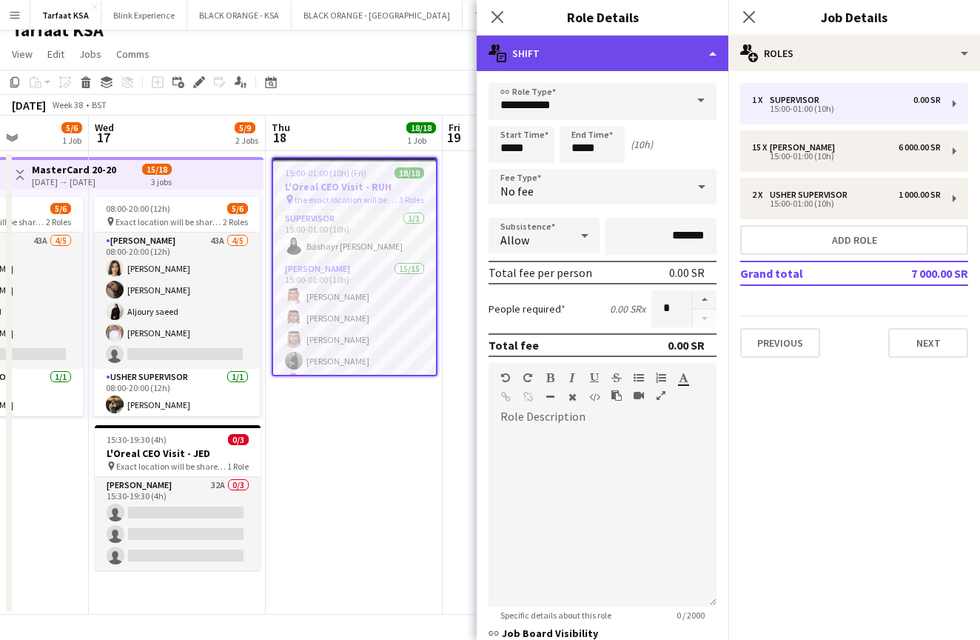
click at [684, 53] on div "multiple-actions-text Shift" at bounding box center [603, 54] width 252 height 36
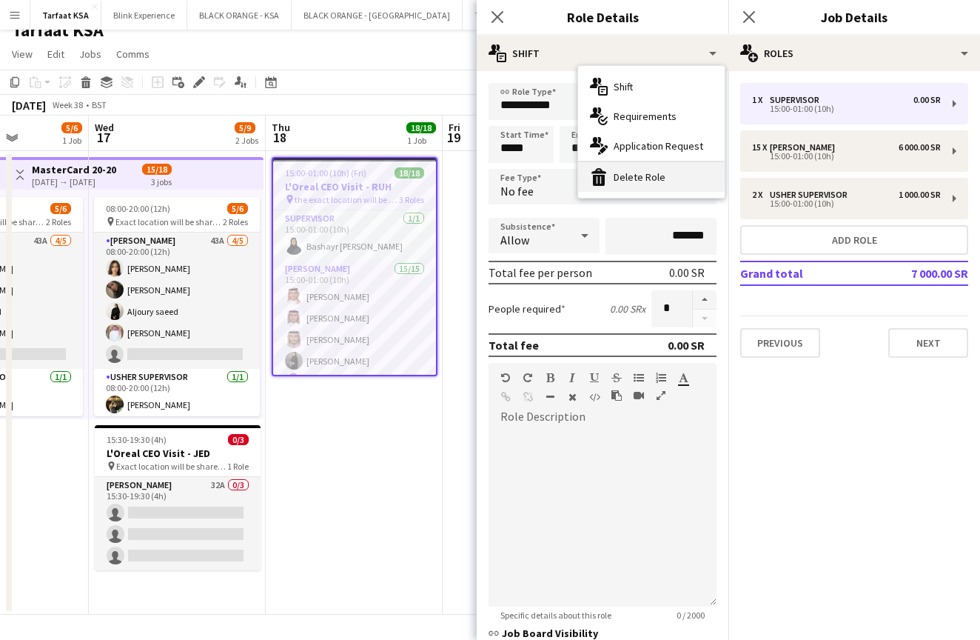
click at [664, 183] on div "bin-2 Delete Role" at bounding box center [651, 177] width 147 height 30
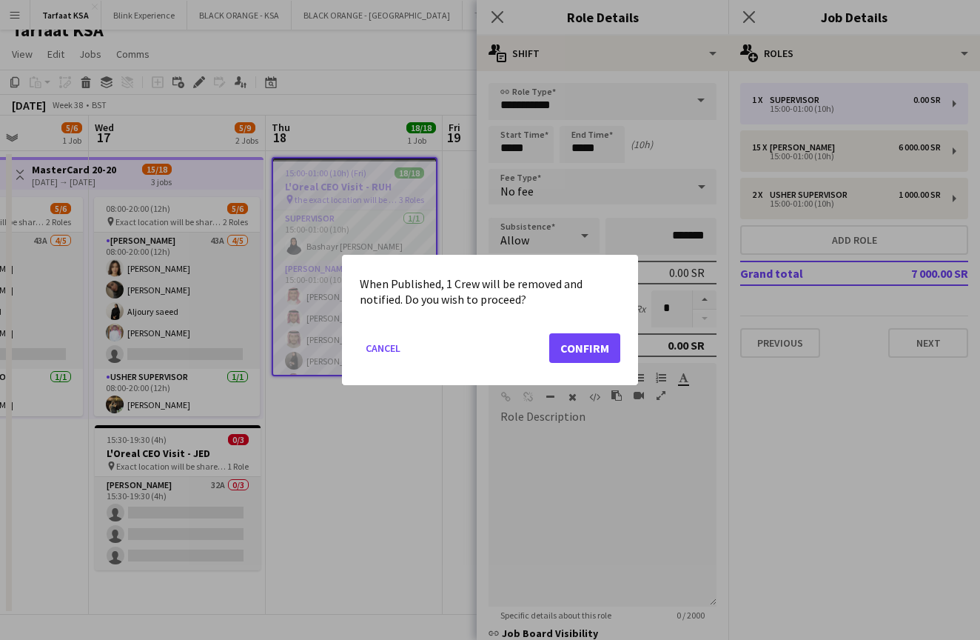
click at [610, 350] on button "Confirm" at bounding box center [584, 348] width 71 height 30
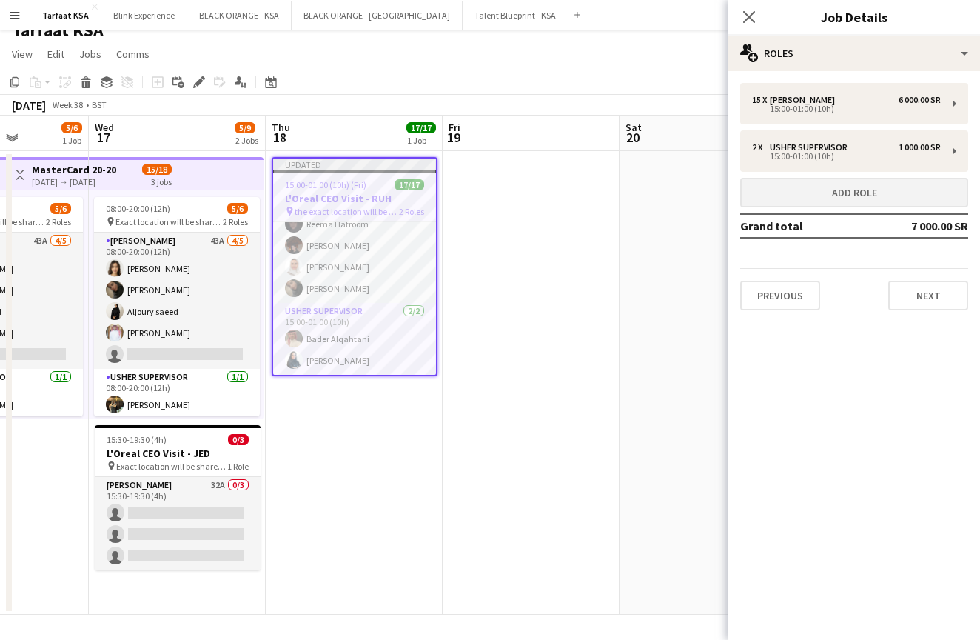
scroll to position [270, 0]
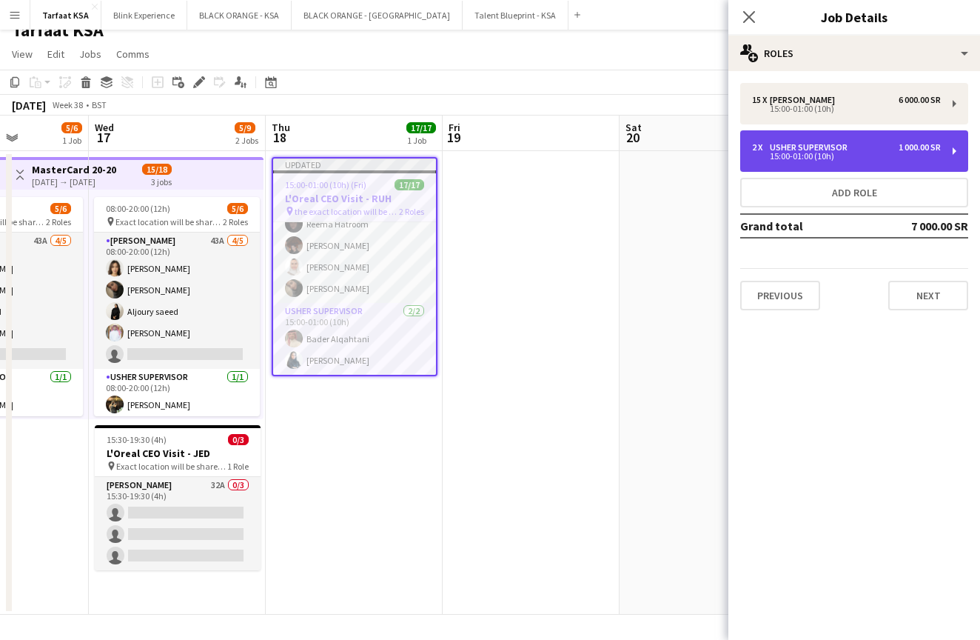
click at [855, 159] on div "15:00-01:00 (10h)" at bounding box center [846, 156] width 189 height 7
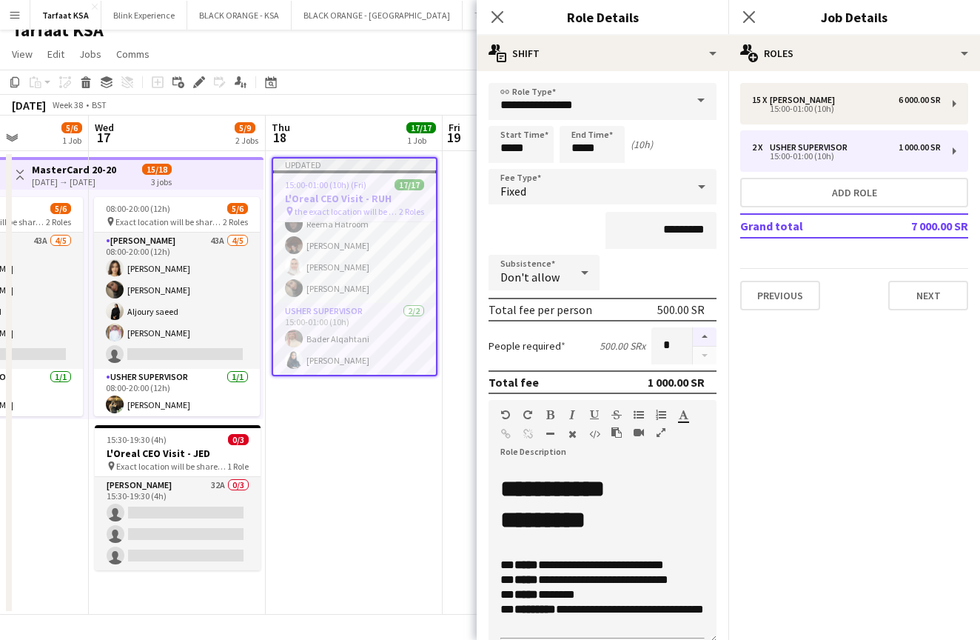
click at [710, 336] on button "button" at bounding box center [705, 336] width 24 height 19
type input "*"
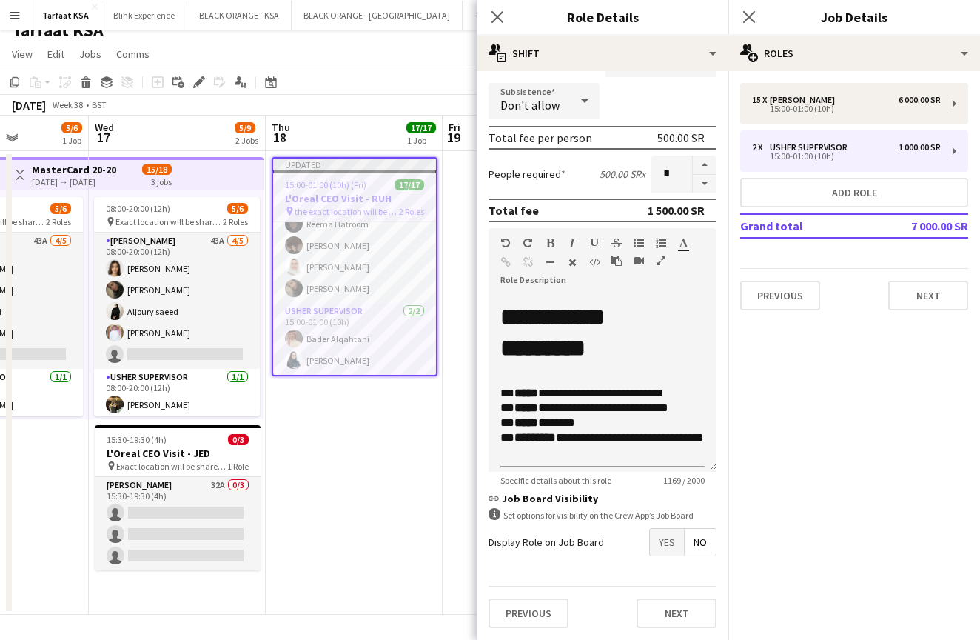
scroll to position [172, 0]
click at [663, 615] on button "Next" at bounding box center [677, 613] width 80 height 30
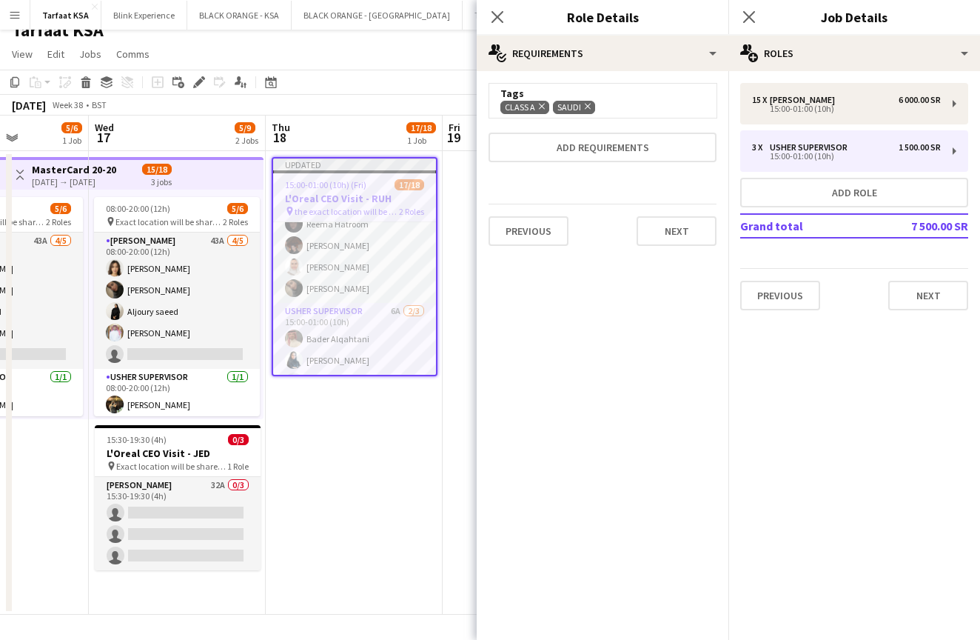
scroll to position [0, 0]
click at [685, 233] on button "Next" at bounding box center [677, 231] width 80 height 30
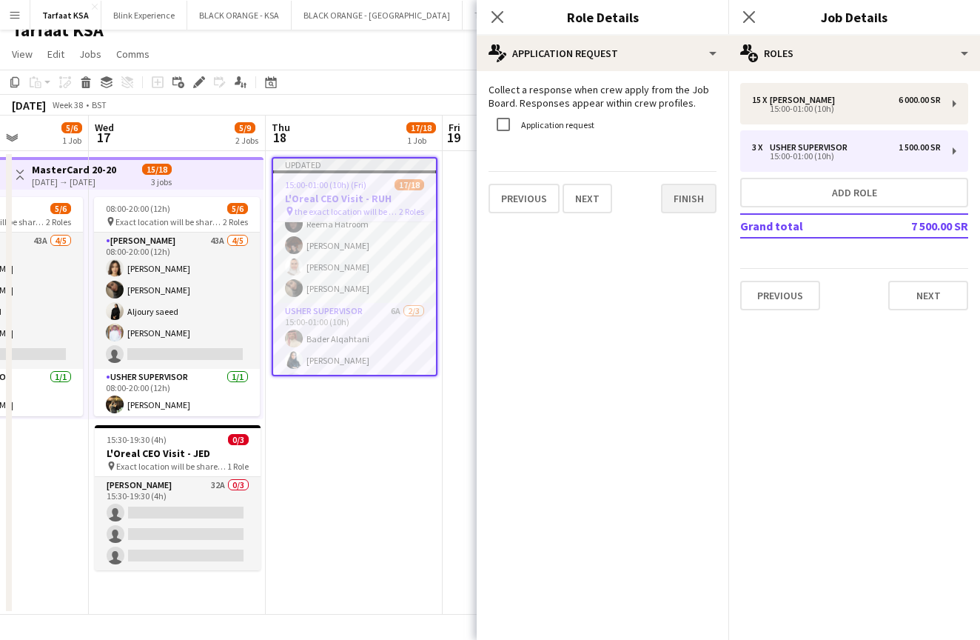
click at [689, 201] on button "Finish" at bounding box center [689, 199] width 56 height 30
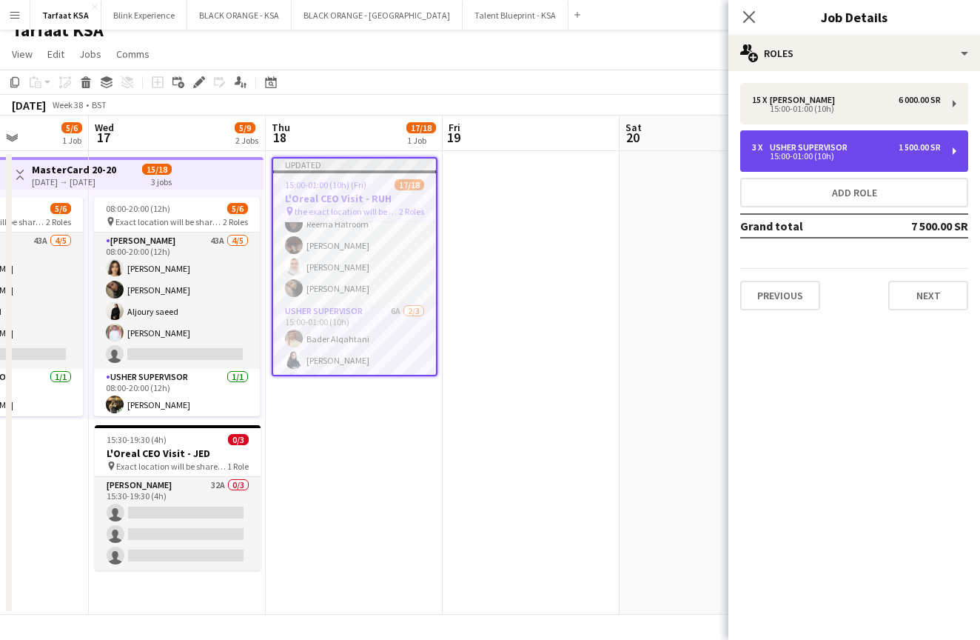
click at [832, 158] on div "15:00-01:00 (10h)" at bounding box center [846, 156] width 189 height 7
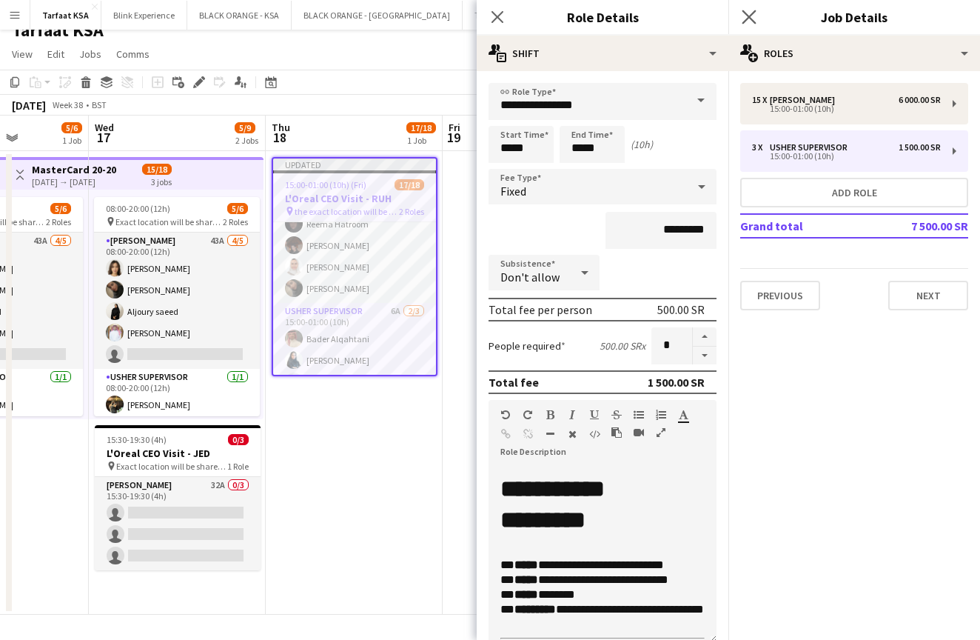
click at [758, 16] on app-icon "Close pop-in" at bounding box center [749, 17] width 21 height 21
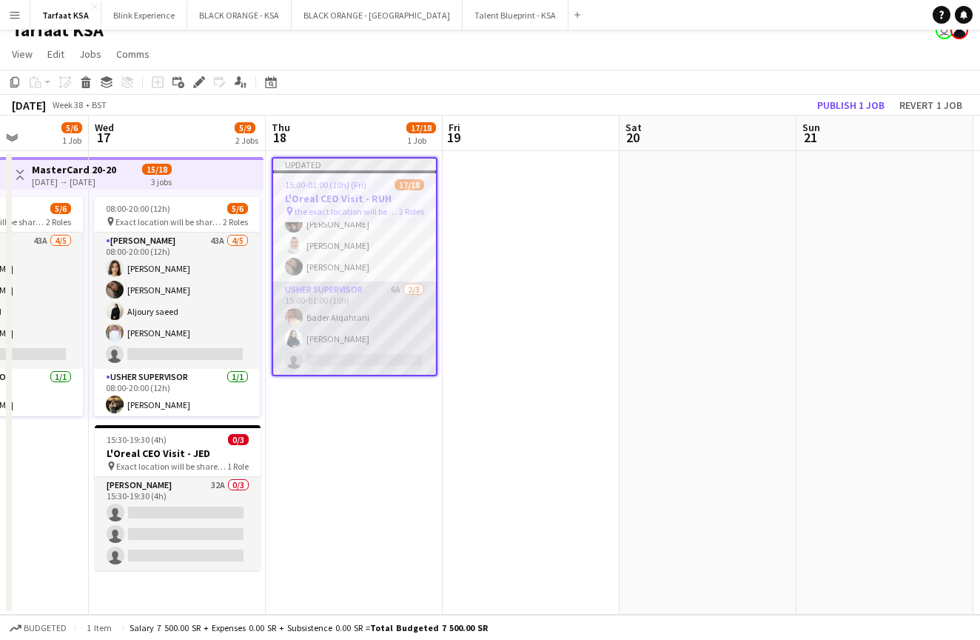
scroll to position [292, 0]
click at [357, 357] on app-card-role "[PERSON_NAME] Supervisor 6A [DATE] 15:00-01:00 (10h) [PERSON_NAME] [PERSON_NAME…" at bounding box center [354, 327] width 163 height 93
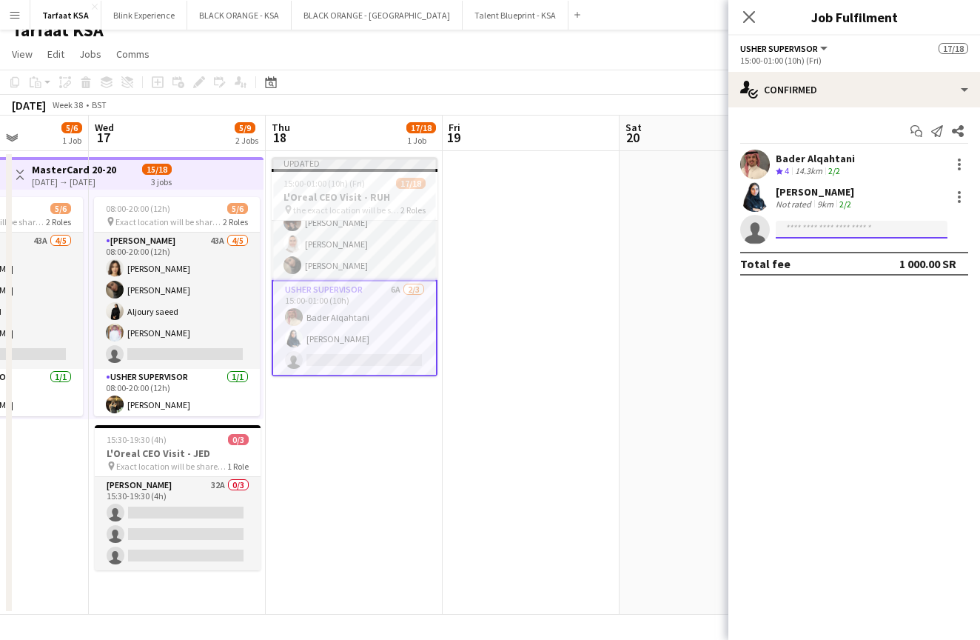
click at [806, 229] on input at bounding box center [862, 230] width 172 height 18
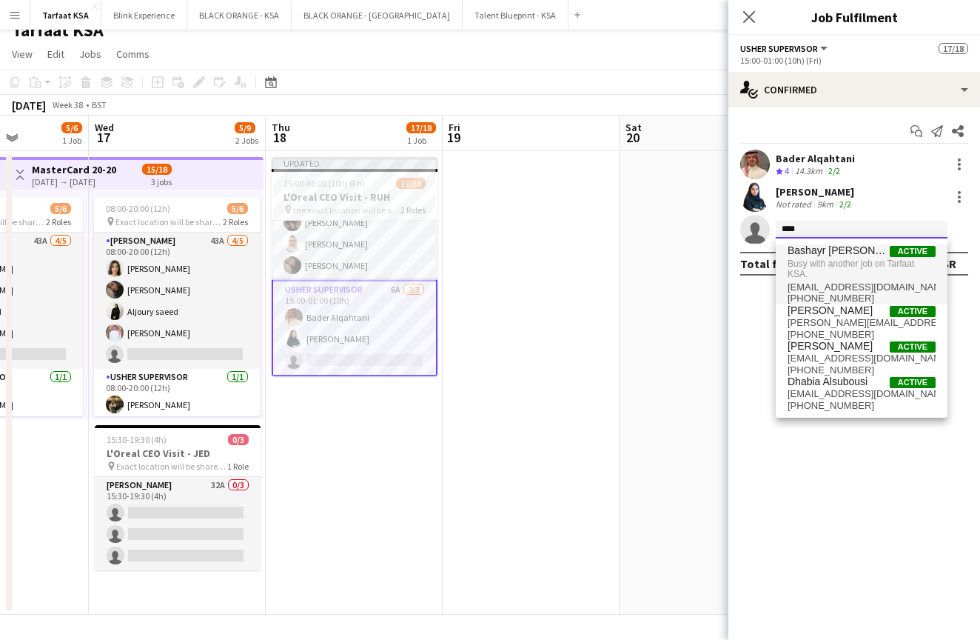
type input "****"
click at [840, 270] on span "Busy with another job on Tarfaat KSA." at bounding box center [862, 269] width 148 height 24
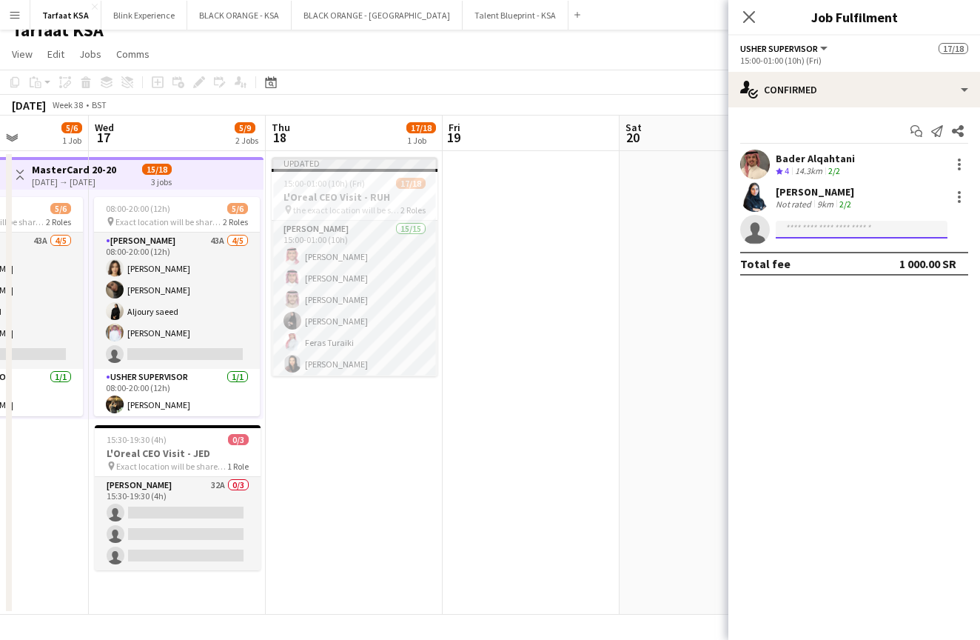
scroll to position [0, 0]
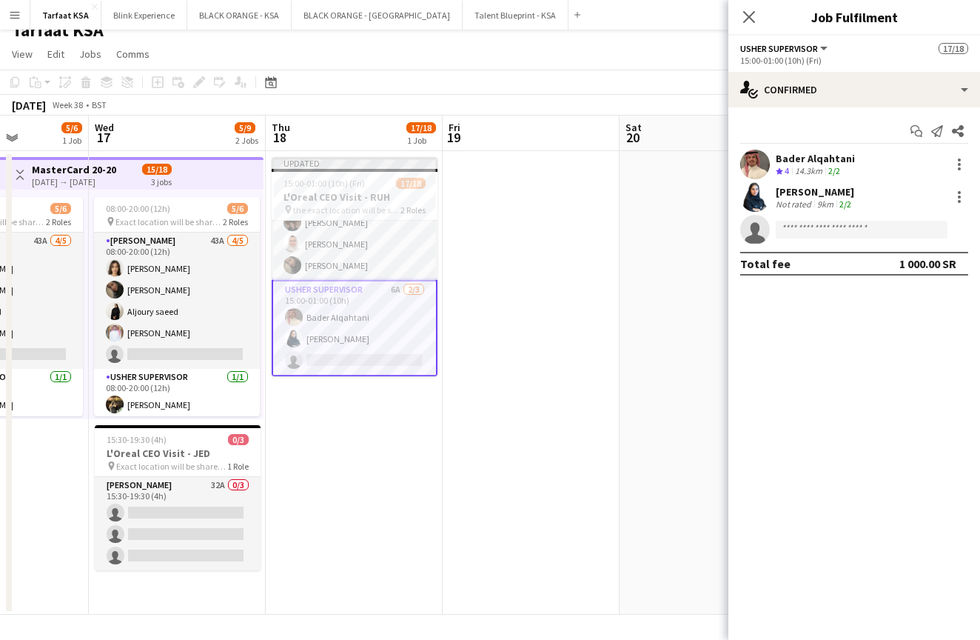
click at [354, 497] on app-date-cell "Updated 15:00-01:00 (10h) (Fri) 17/18 L'Oreal CEO Visit - RUH pin the exact loc…" at bounding box center [354, 383] width 177 height 464
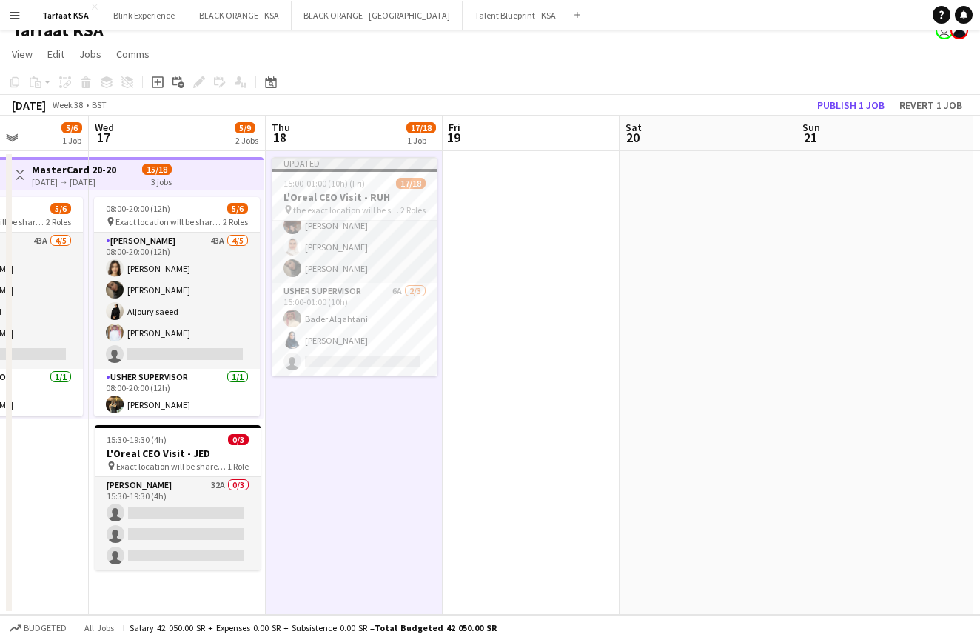
scroll to position [289, 0]
click at [872, 99] on button "Publish 1 job" at bounding box center [851, 105] width 79 height 19
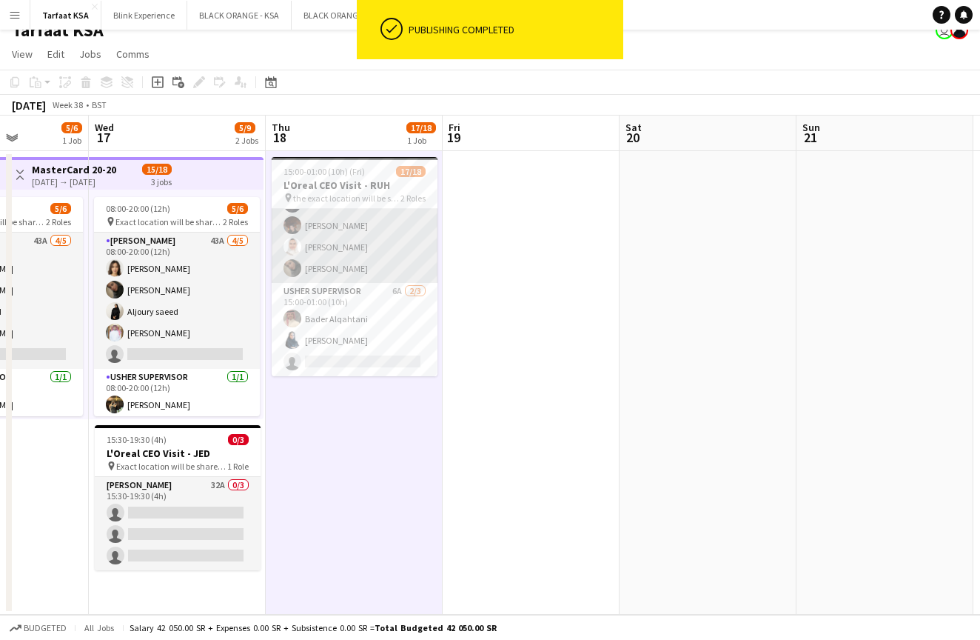
scroll to position [277, 0]
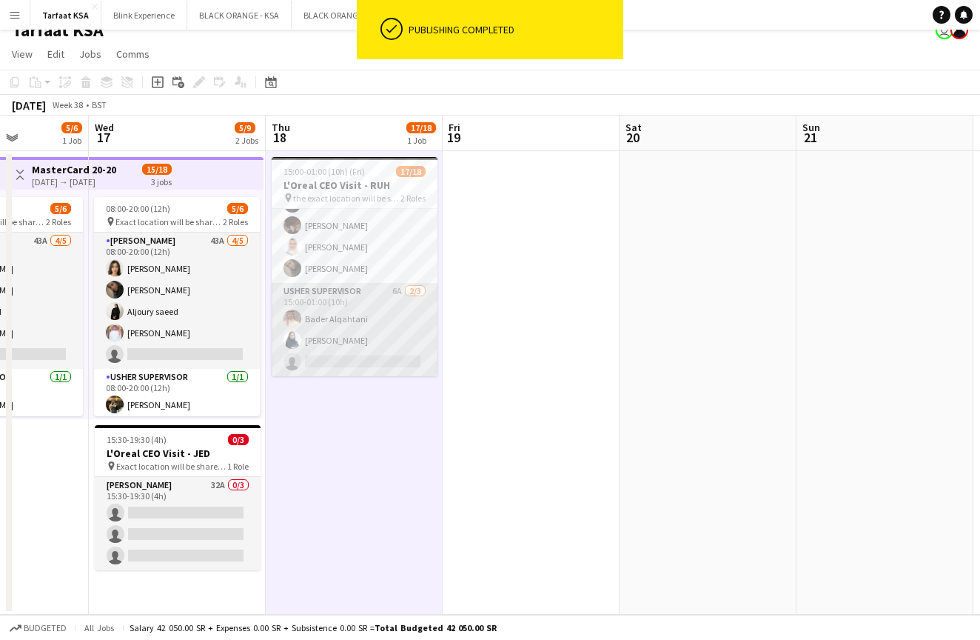
click at [352, 364] on app-card-role "[PERSON_NAME] Supervisor 6A [DATE] 15:00-01:00 (10h) [PERSON_NAME] [PERSON_NAME…" at bounding box center [355, 329] width 166 height 93
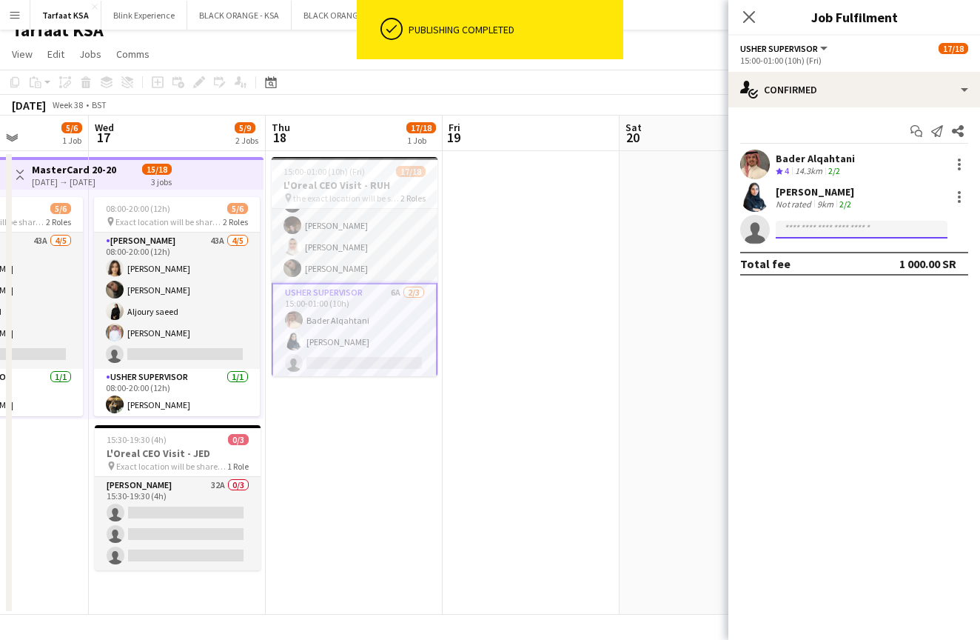
click at [834, 234] on input at bounding box center [862, 230] width 172 height 18
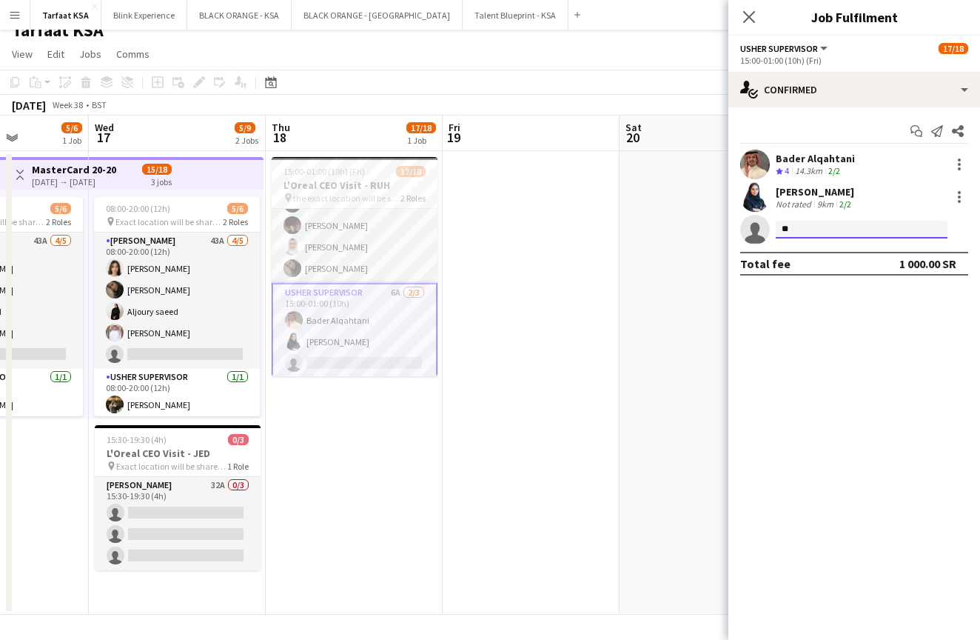
type input "***"
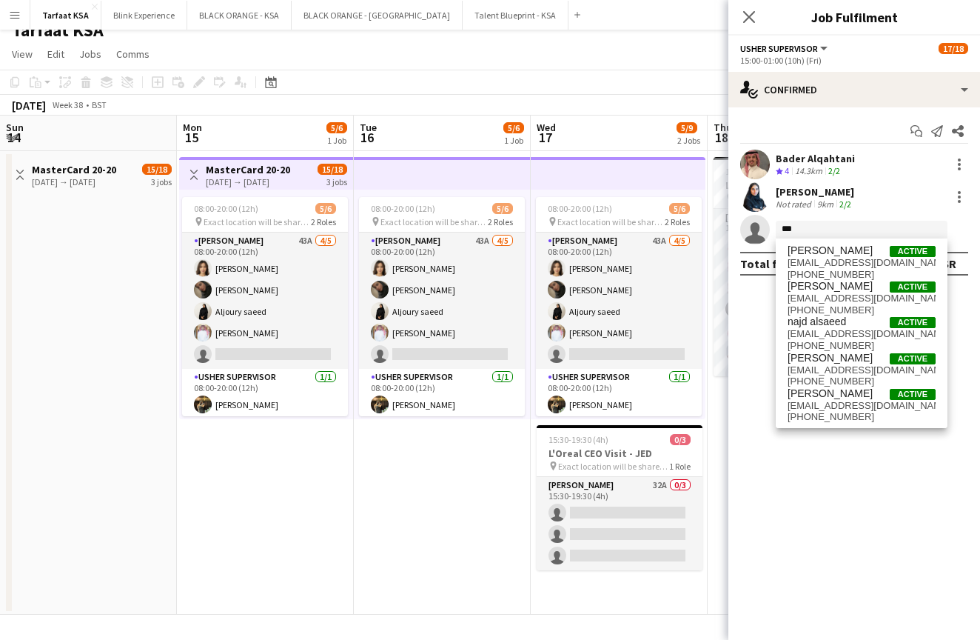
scroll to position [277, 0]
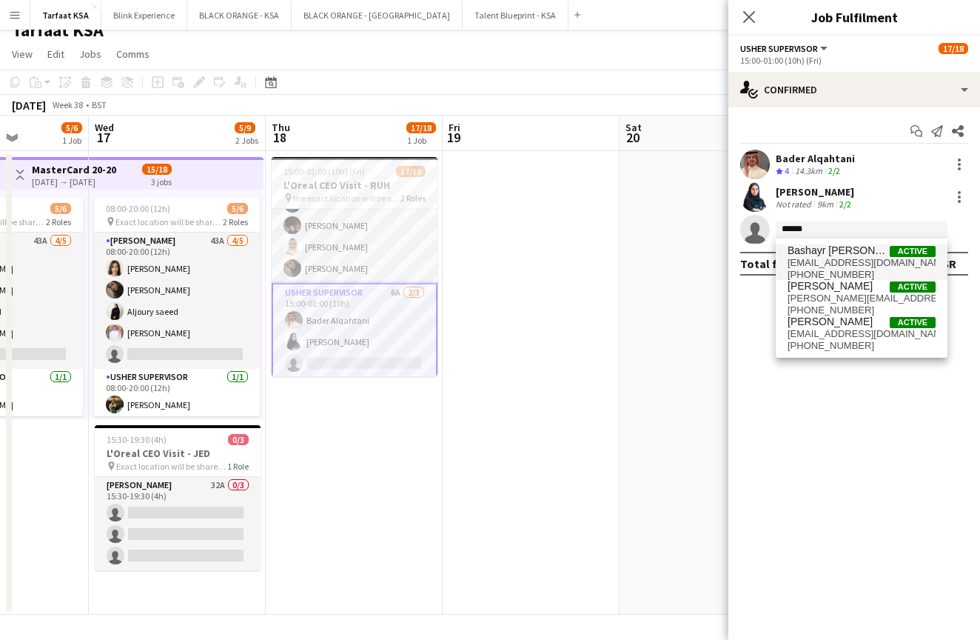
type input "******"
click at [838, 251] on span "Bashayr [PERSON_NAME]" at bounding box center [839, 250] width 102 height 13
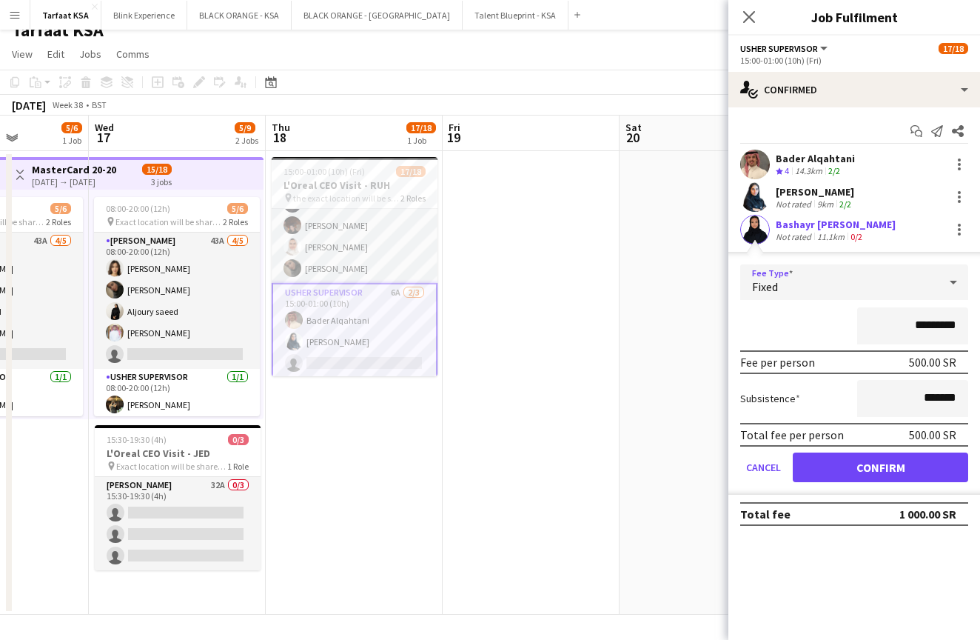
click at [961, 278] on icon at bounding box center [954, 282] width 18 height 30
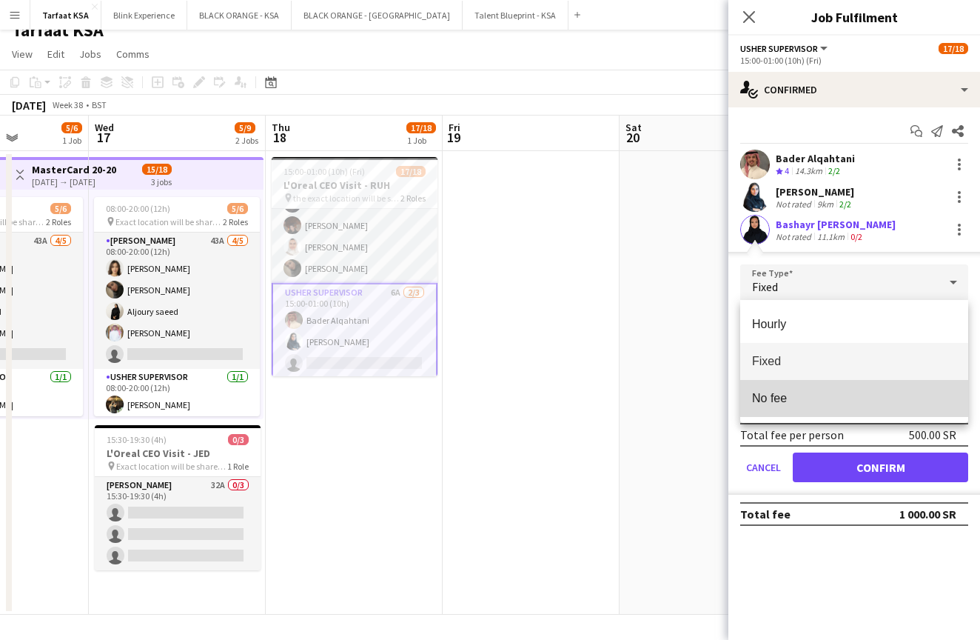
click at [816, 396] on span "No fee" at bounding box center [854, 398] width 204 height 14
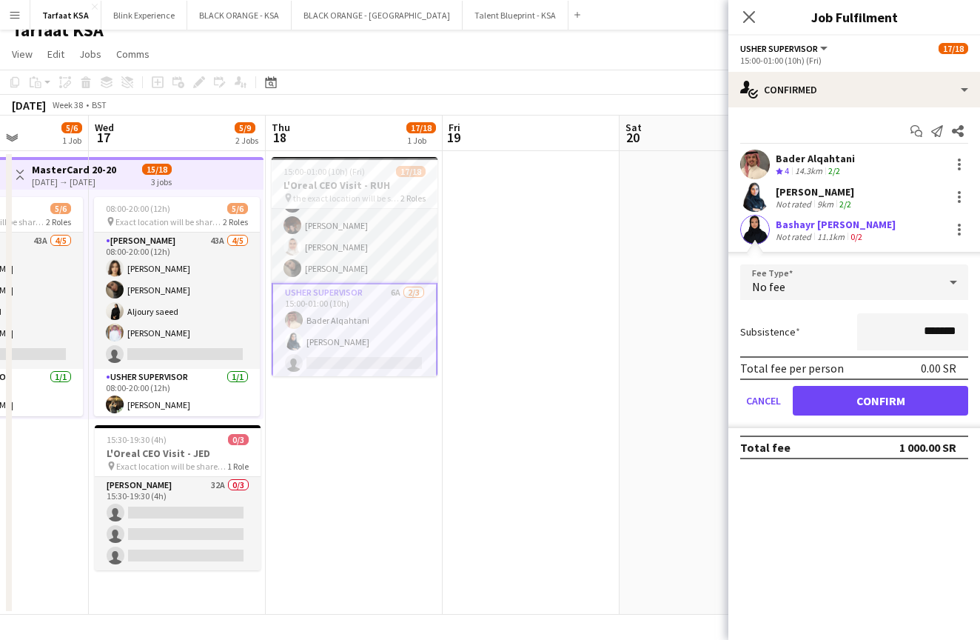
click at [850, 399] on button "Confirm" at bounding box center [881, 401] width 176 height 30
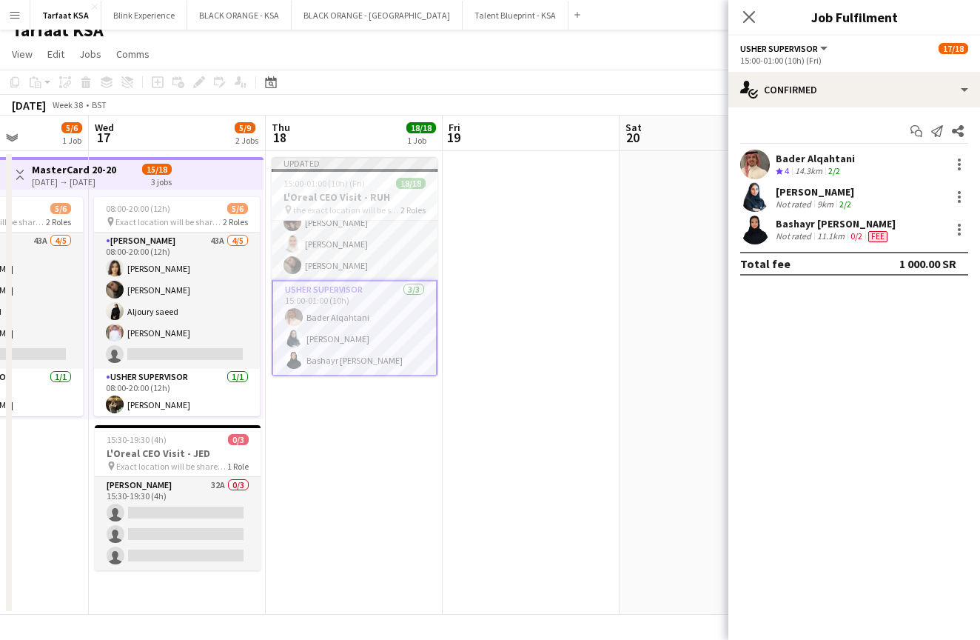
scroll to position [292, 0]
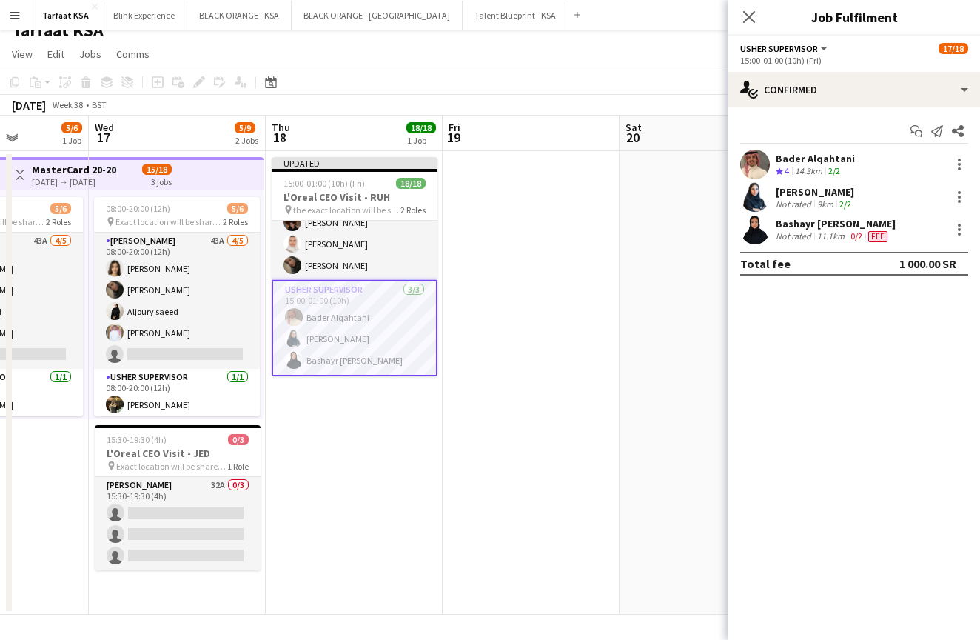
click at [339, 421] on app-date-cell "Updated 15:00-01:00 (10h) (Fri) 18/18 L'Oreal CEO Visit - RUH pin the exact loc…" at bounding box center [354, 383] width 177 height 464
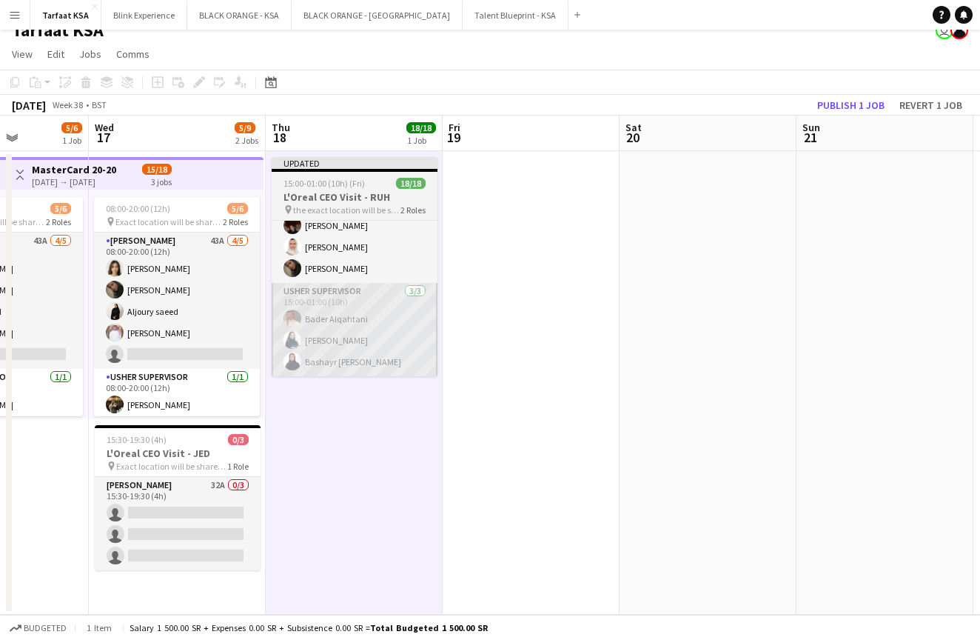
scroll to position [289, 0]
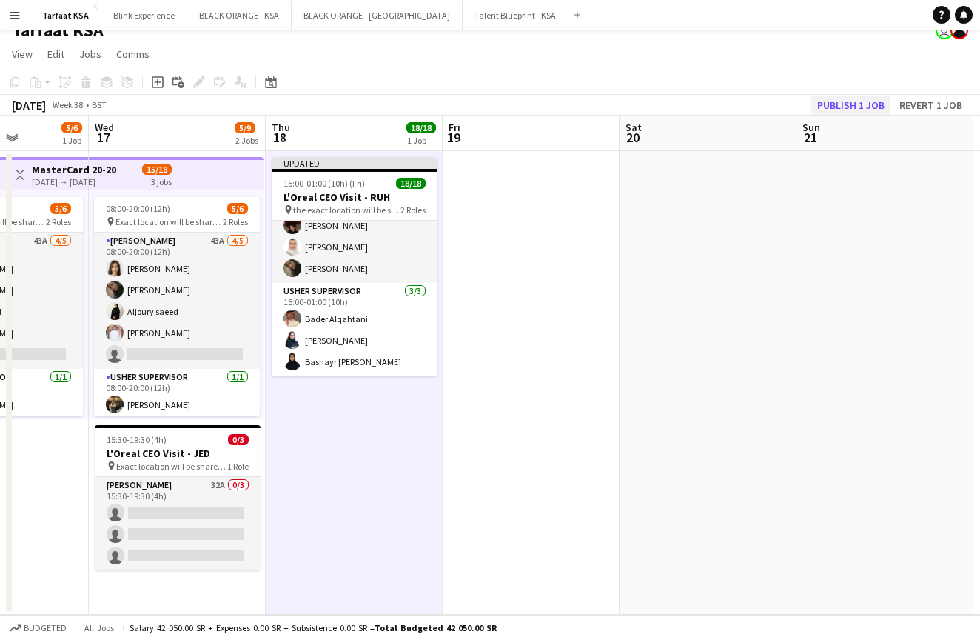
click at [843, 106] on button "Publish 1 job" at bounding box center [851, 105] width 79 height 19
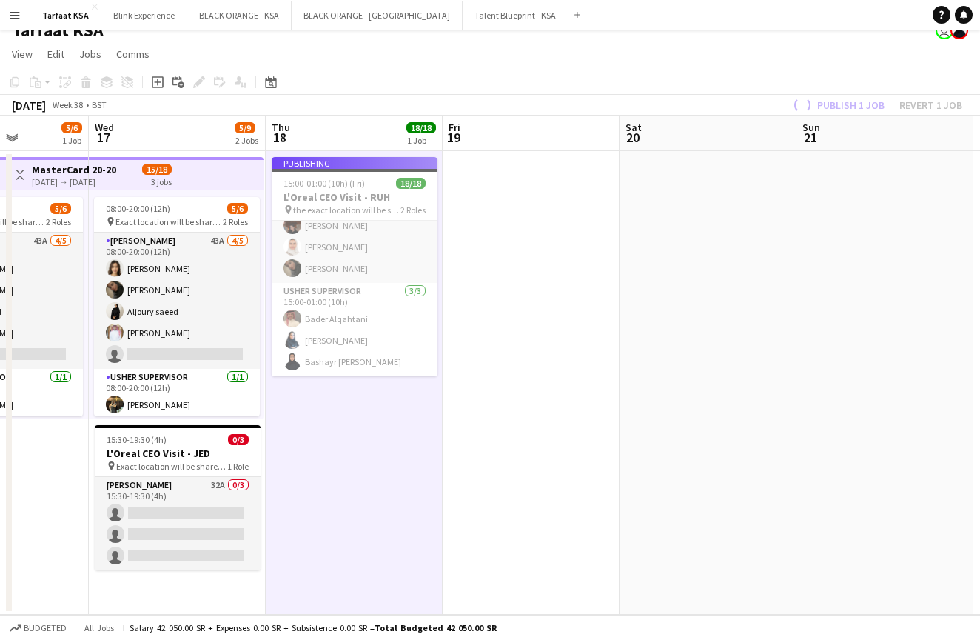
scroll to position [277, 0]
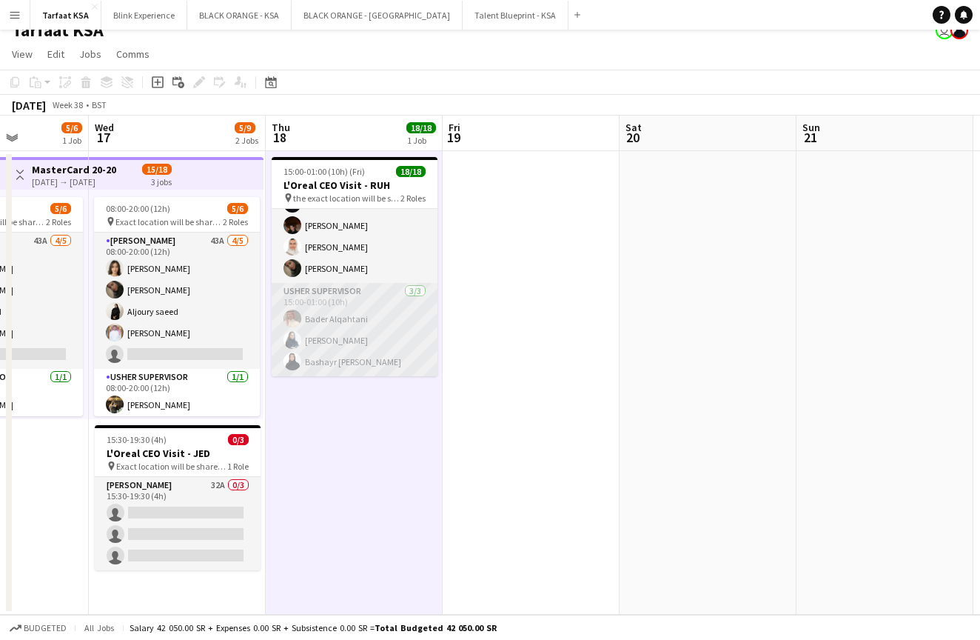
click at [364, 302] on app-card-role "Usher Supervisor 3/3 15:00-01:00 (10h) Bader Alqahtani Rina Alamoudi Bashayr Al…" at bounding box center [355, 329] width 166 height 93
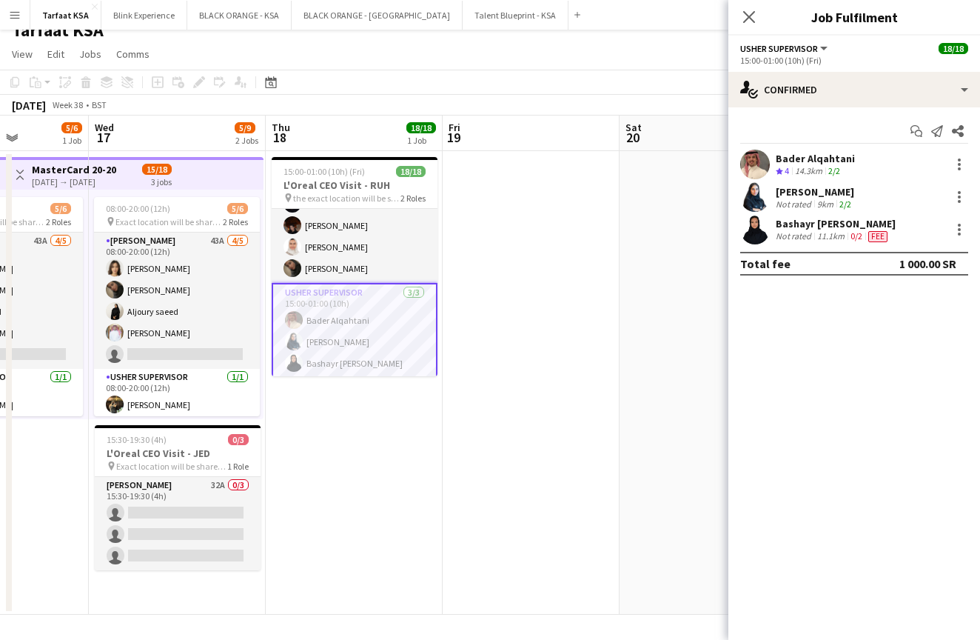
click at [327, 344] on app-card-role "Usher Supervisor 3/3 15:00-01:00 (10h) Bader Alqahtani Rina Alamoudi Bashayr Al…" at bounding box center [355, 331] width 166 height 96
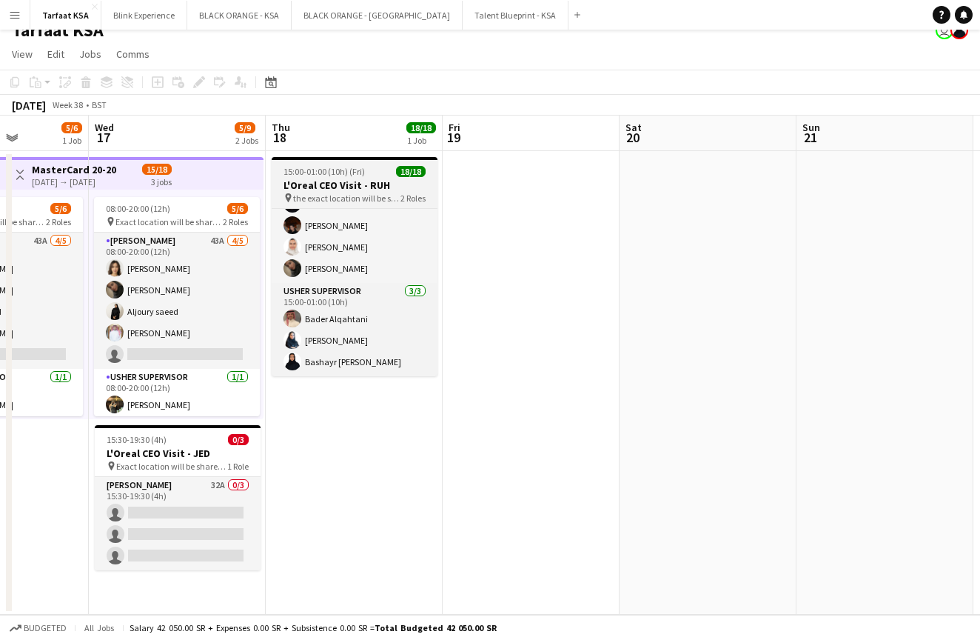
click at [319, 187] on h3 "L'Oreal CEO Visit - RUH" at bounding box center [355, 184] width 166 height 13
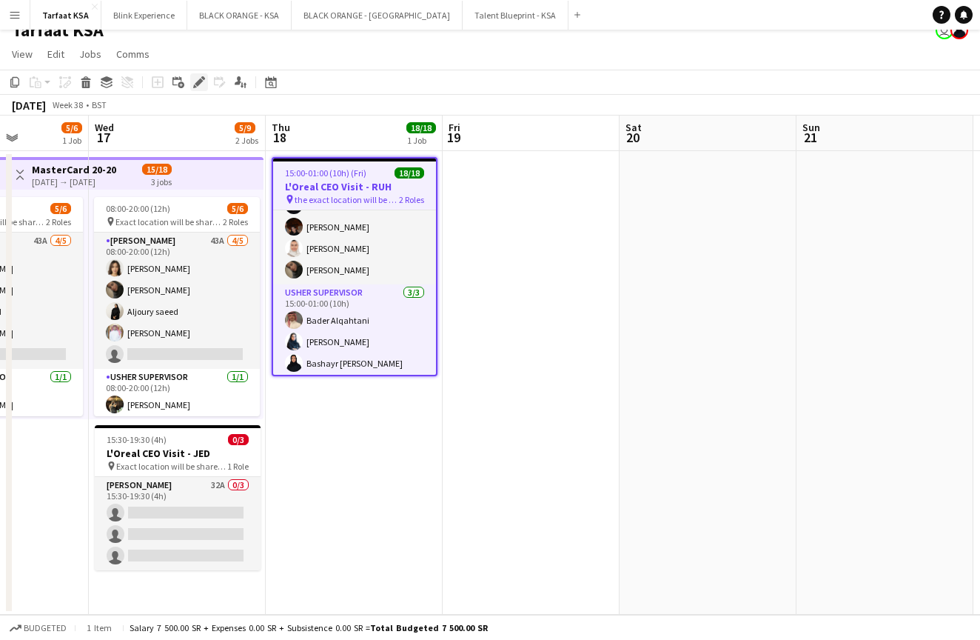
click at [204, 81] on icon "Edit" at bounding box center [199, 82] width 12 height 12
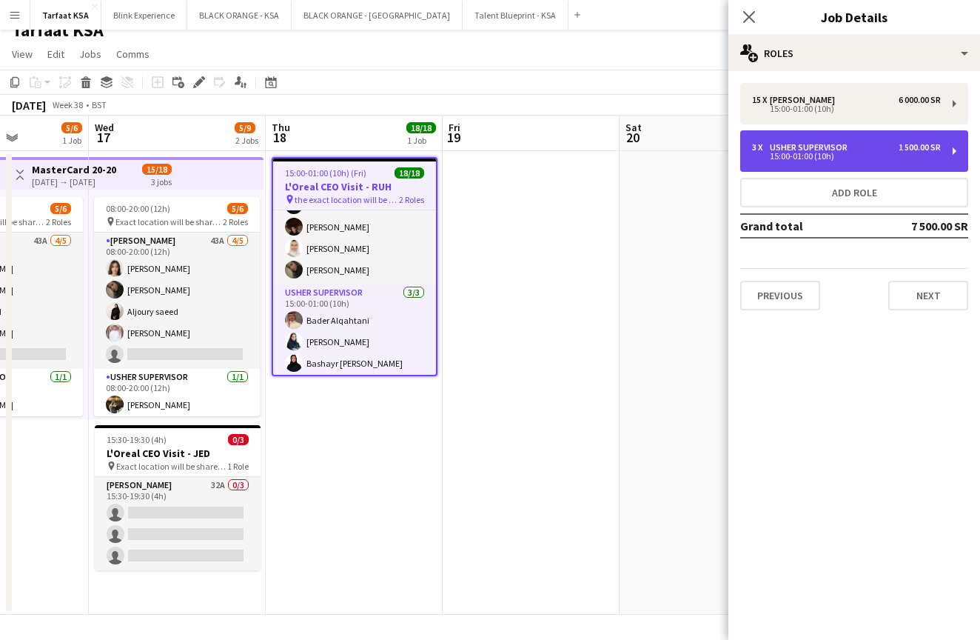
click at [821, 149] on div "Usher Supervisor" at bounding box center [812, 147] width 84 height 10
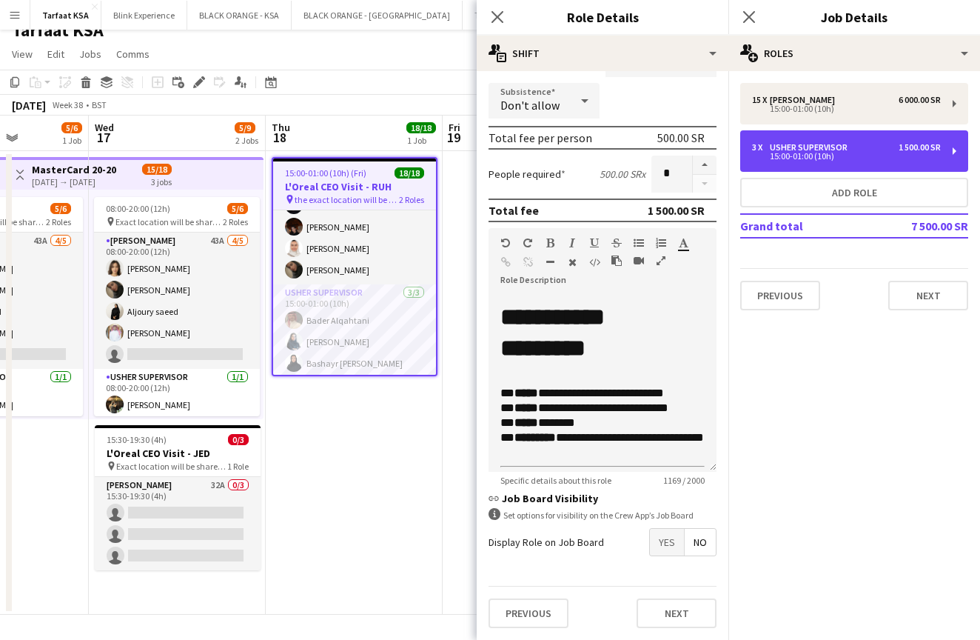
scroll to position [172, 0]
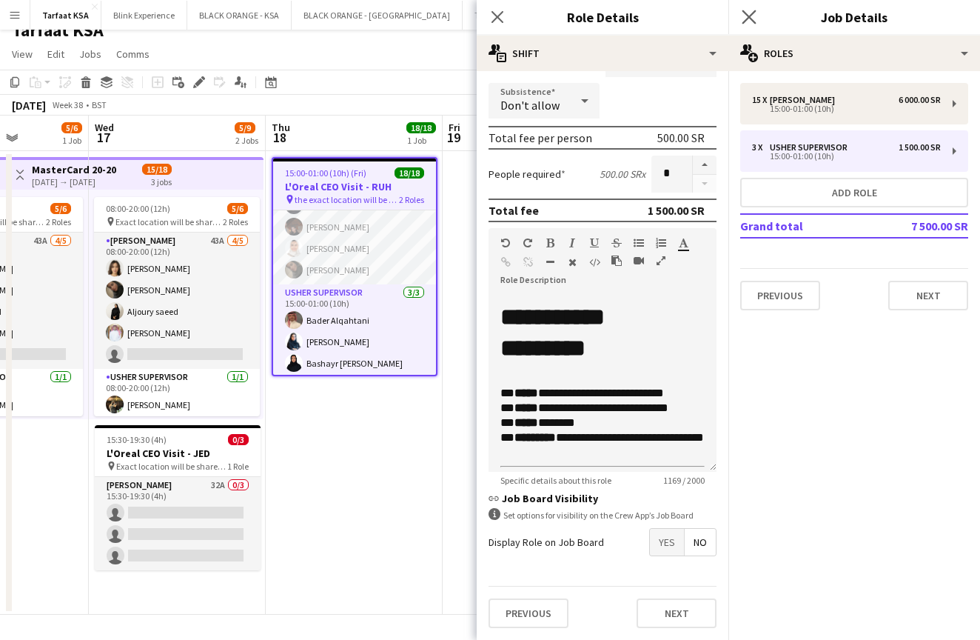
click at [743, 24] on app-icon "Close pop-in" at bounding box center [749, 17] width 21 height 21
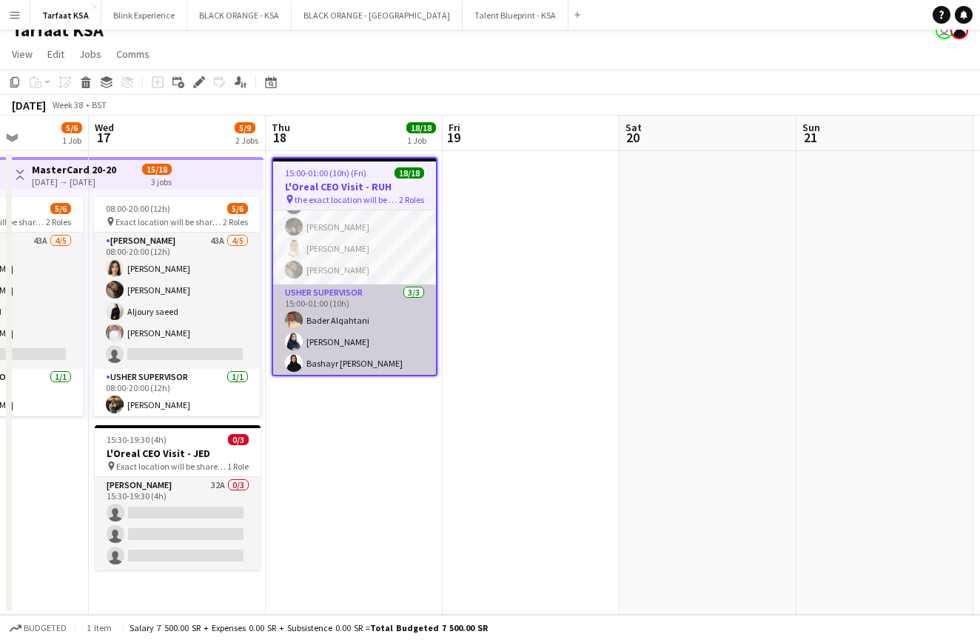
scroll to position [0, 441]
click at [338, 341] on app-card-role "Usher Supervisor 3/3 15:00-01:00 (10h) Bader Alqahtani Rina Alamoudi Bashayr Al…" at bounding box center [355, 330] width 163 height 93
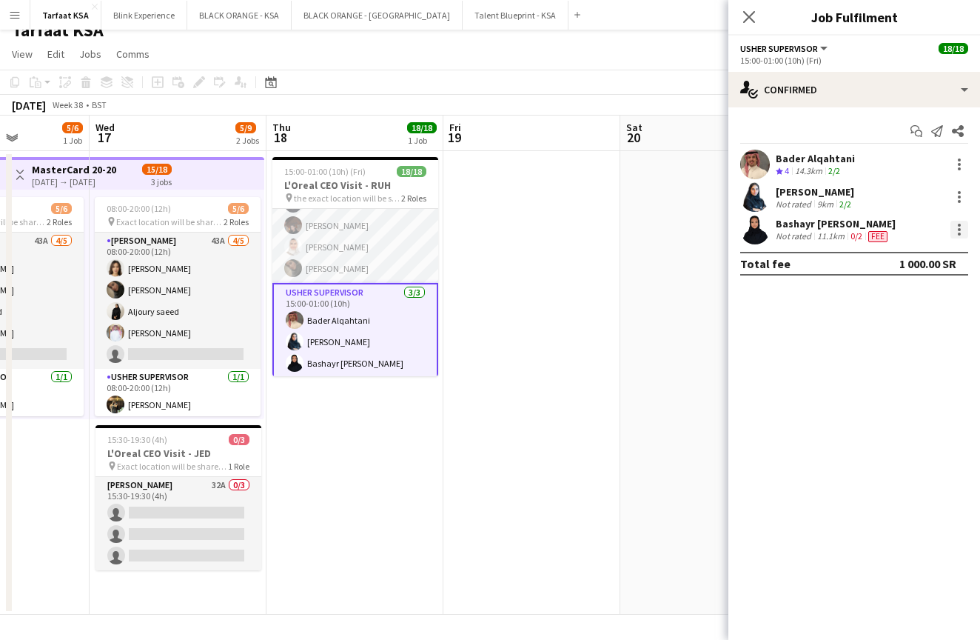
click at [959, 228] on div at bounding box center [959, 229] width 3 height 3
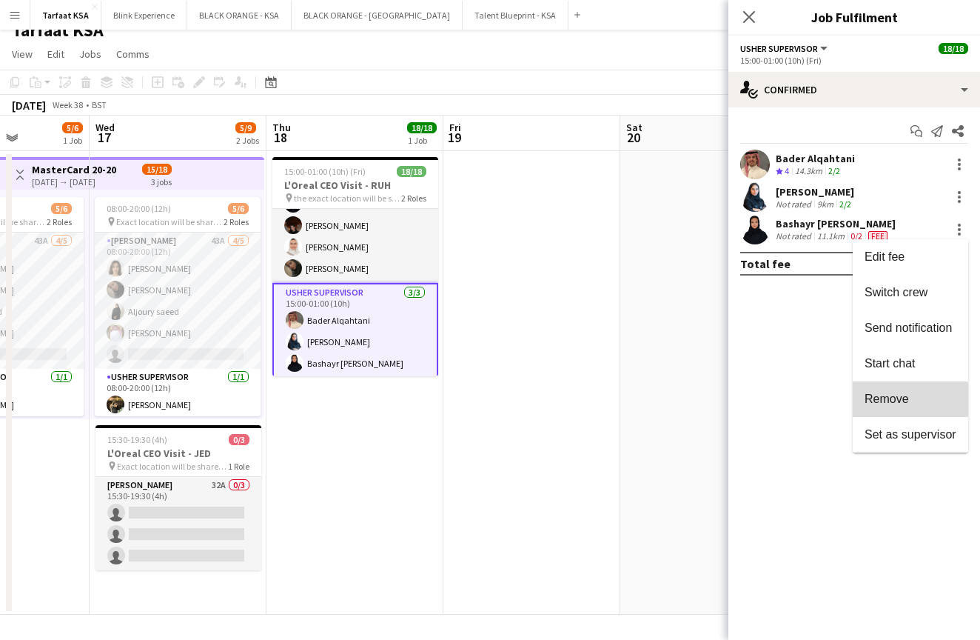
click at [911, 402] on span "Remove" at bounding box center [911, 398] width 92 height 13
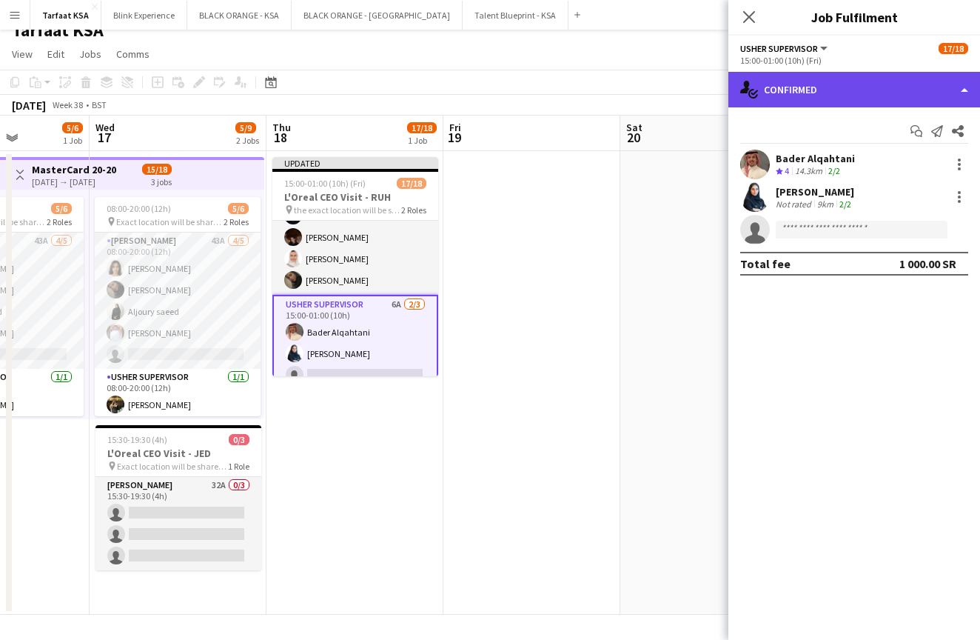
click at [822, 91] on div "single-neutral-actions-check-2 Confirmed" at bounding box center [855, 90] width 252 height 36
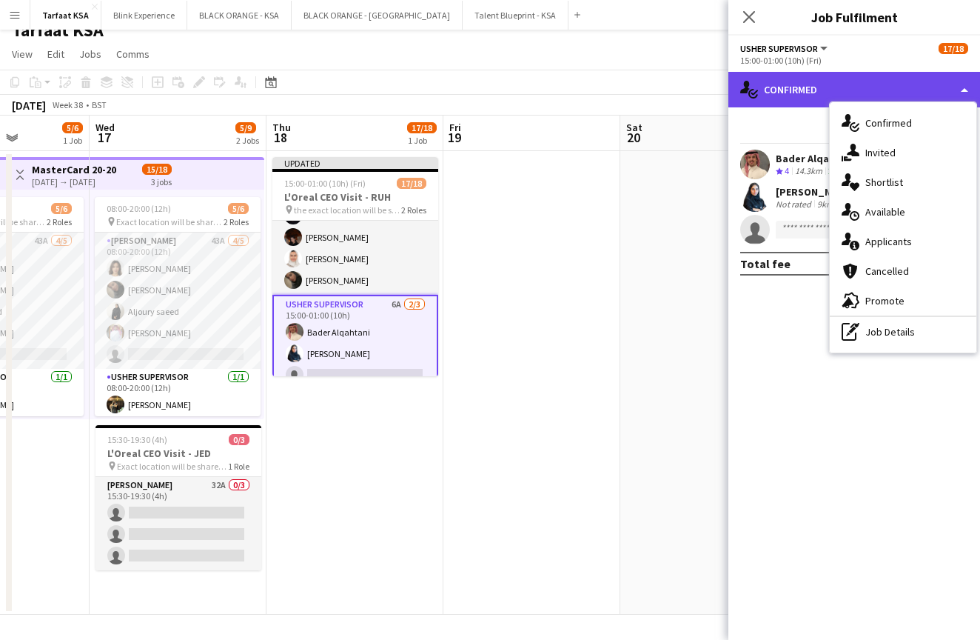
click at [822, 91] on div "single-neutral-actions-check-2 Confirmed" at bounding box center [855, 90] width 252 height 36
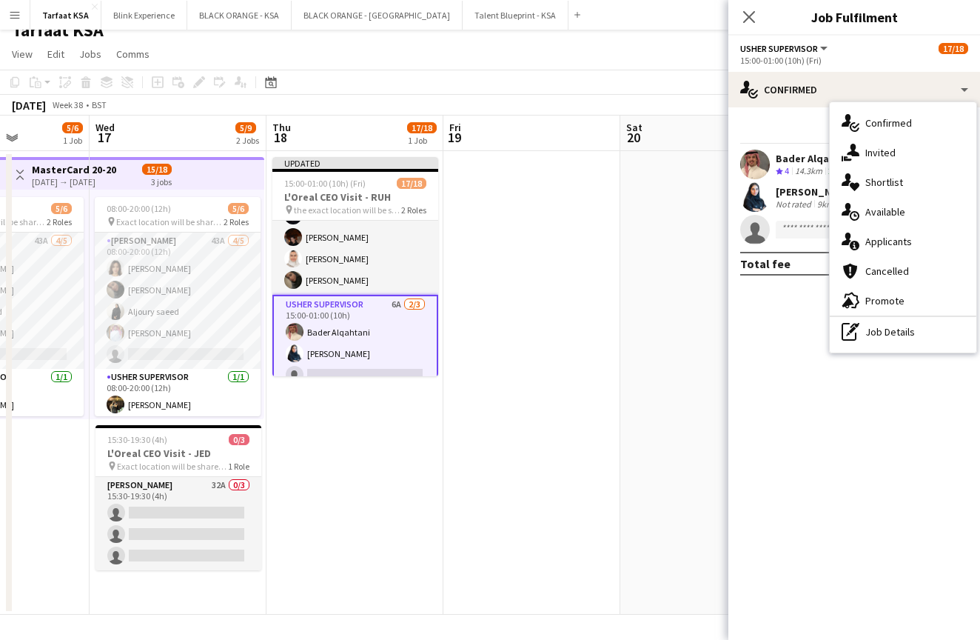
click at [581, 155] on app-date-cell at bounding box center [532, 383] width 177 height 464
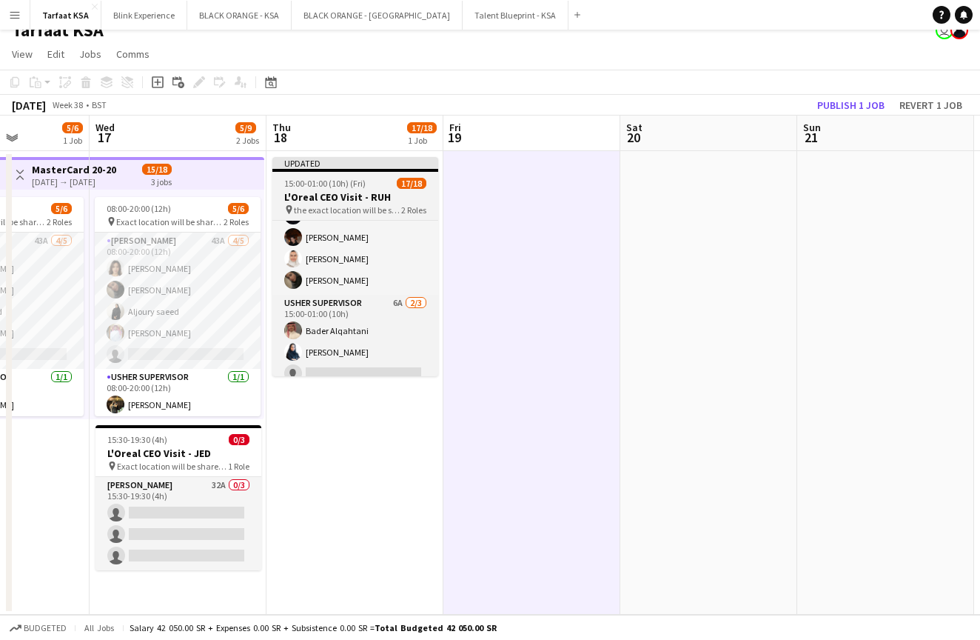
click at [381, 178] on div "15:00-01:00 (10h) (Fri) 17/18" at bounding box center [356, 183] width 166 height 11
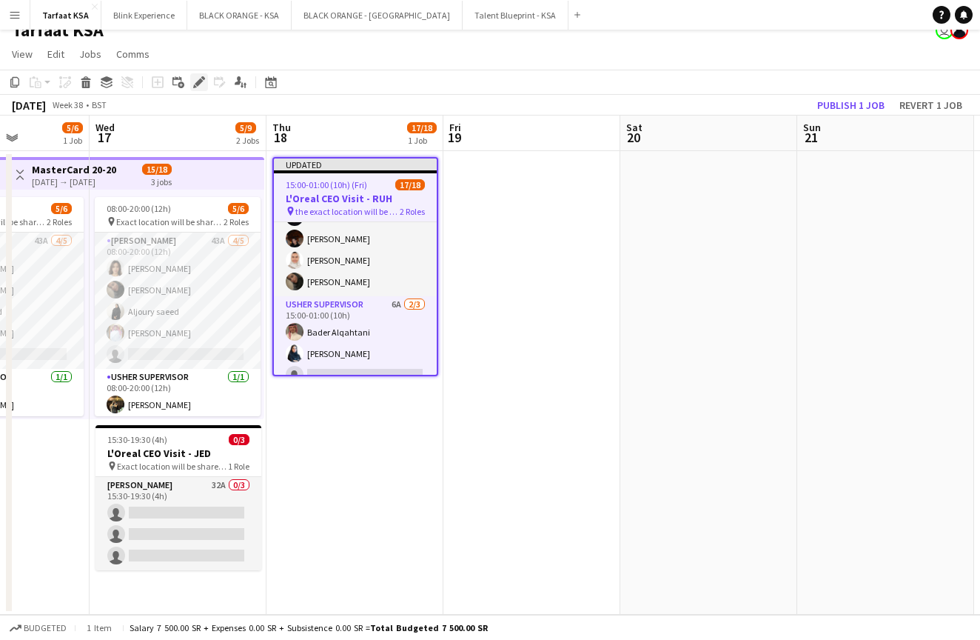
click at [202, 85] on icon "Edit" at bounding box center [199, 82] width 12 height 12
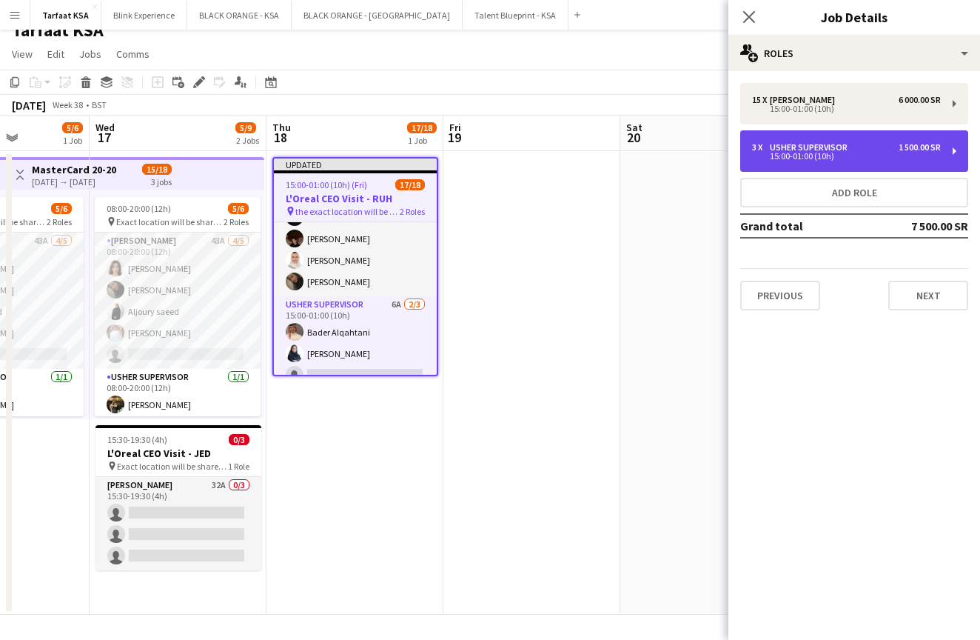
click at [879, 151] on div "3 x Usher Supervisor 1 500.00 SR" at bounding box center [846, 147] width 189 height 10
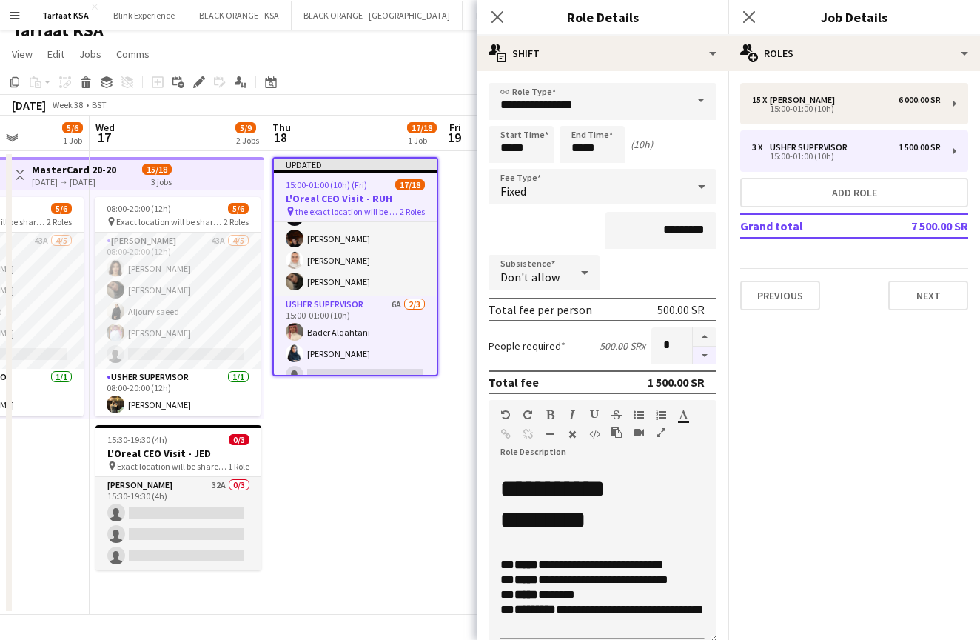
click at [701, 359] on button "button" at bounding box center [705, 356] width 24 height 19
type input "*"
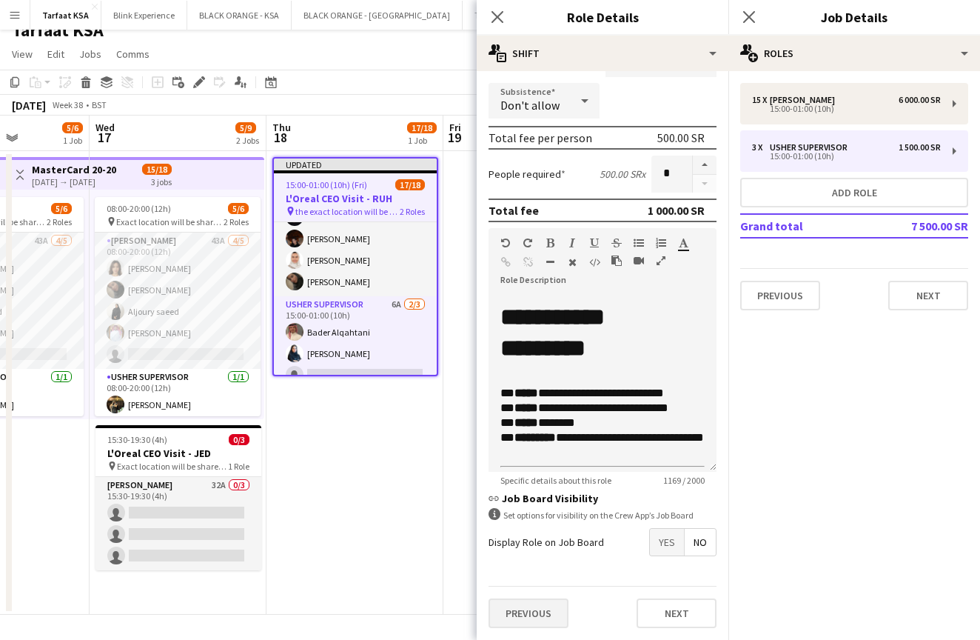
scroll to position [172, 0]
click at [545, 615] on button "Previous" at bounding box center [529, 613] width 80 height 30
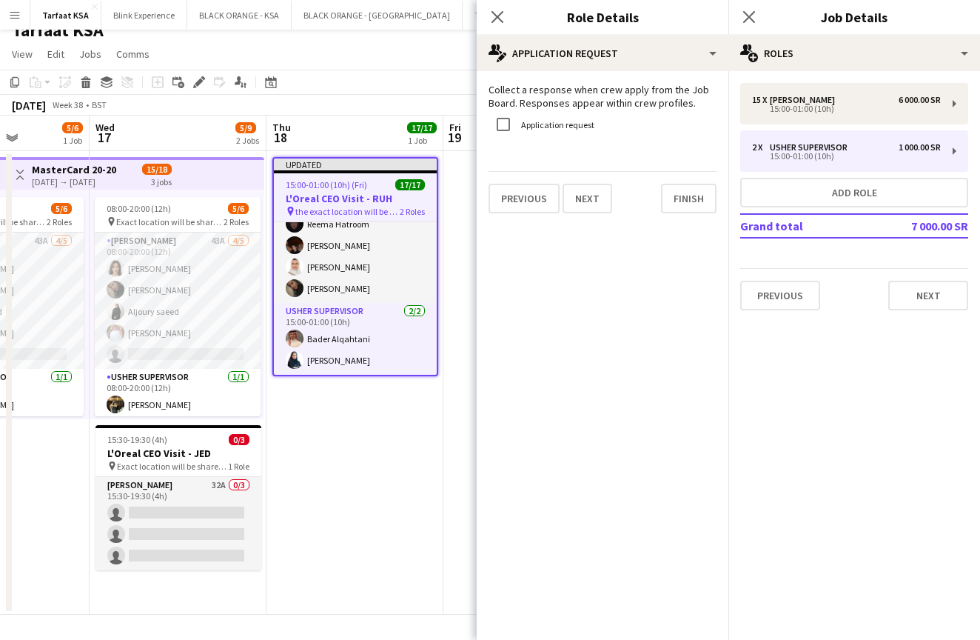
scroll to position [270, 0]
click at [667, 203] on button "Finish" at bounding box center [689, 199] width 56 height 30
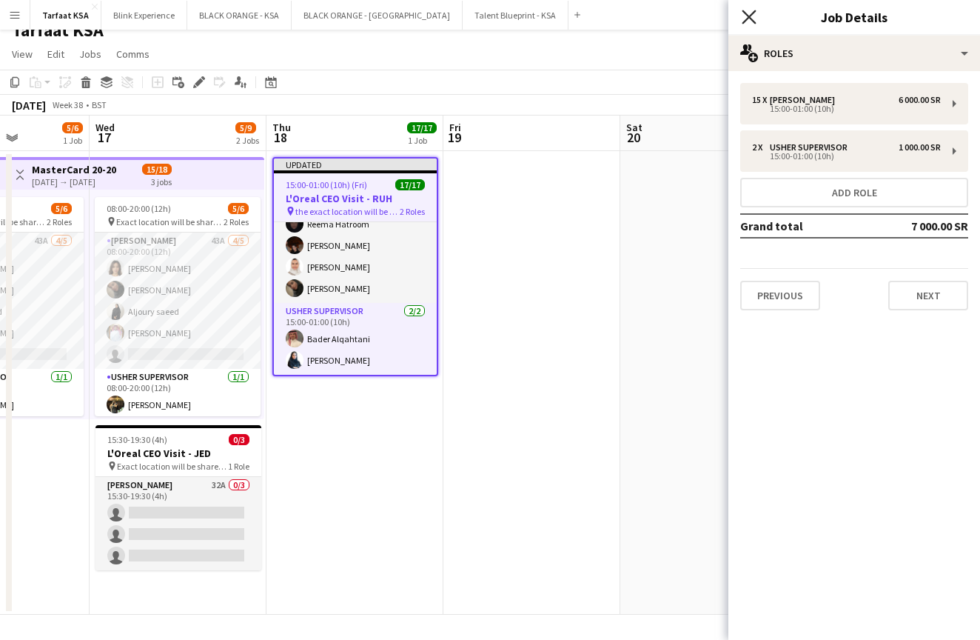
click at [745, 16] on icon "Close pop-in" at bounding box center [749, 17] width 14 height 14
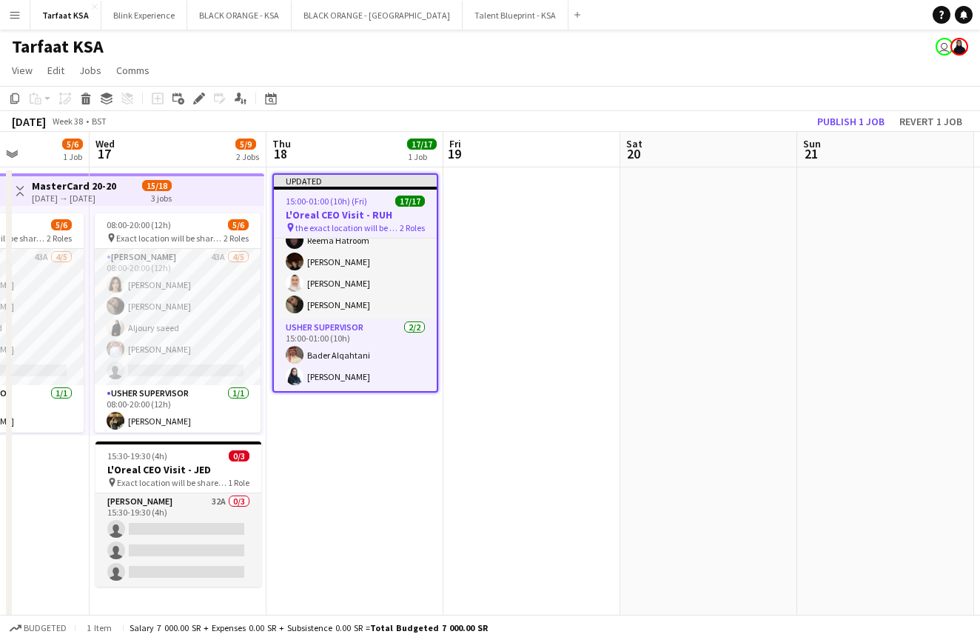
scroll to position [0, 0]
click at [827, 116] on button "Publish 1 job" at bounding box center [851, 121] width 79 height 19
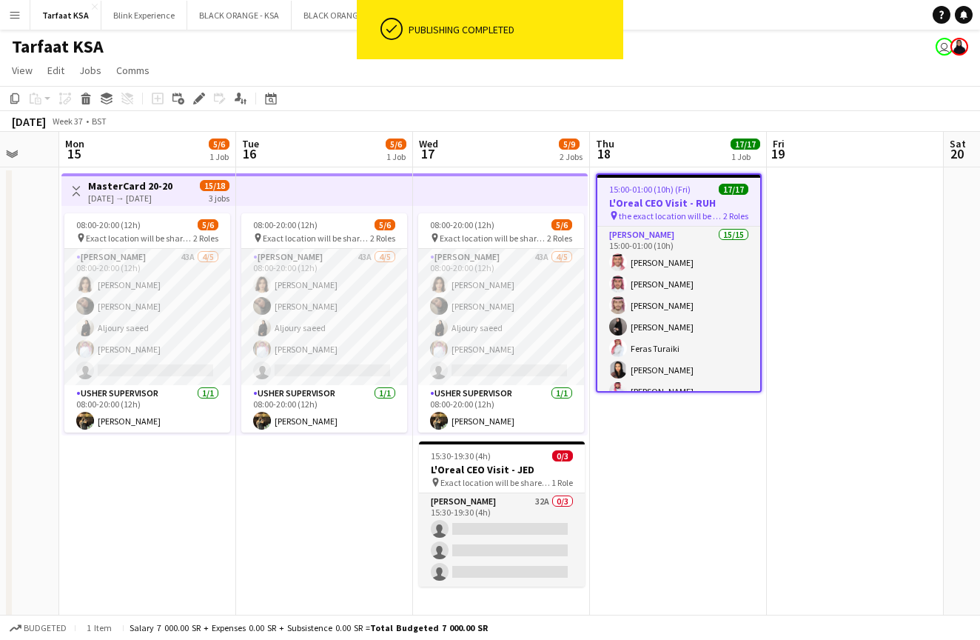
scroll to position [0, 471]
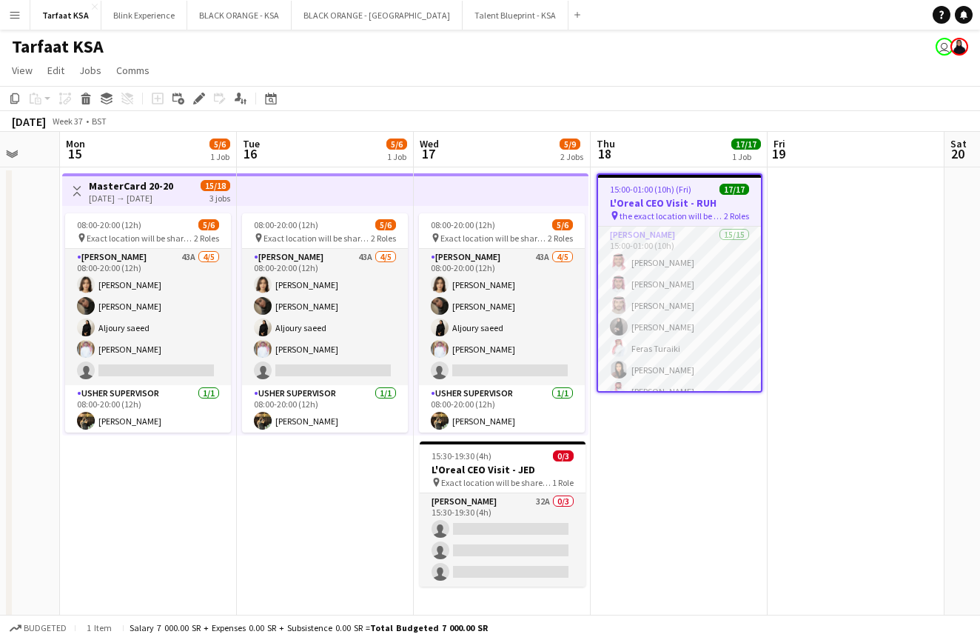
click at [816, 369] on app-date-cell at bounding box center [856, 399] width 177 height 464
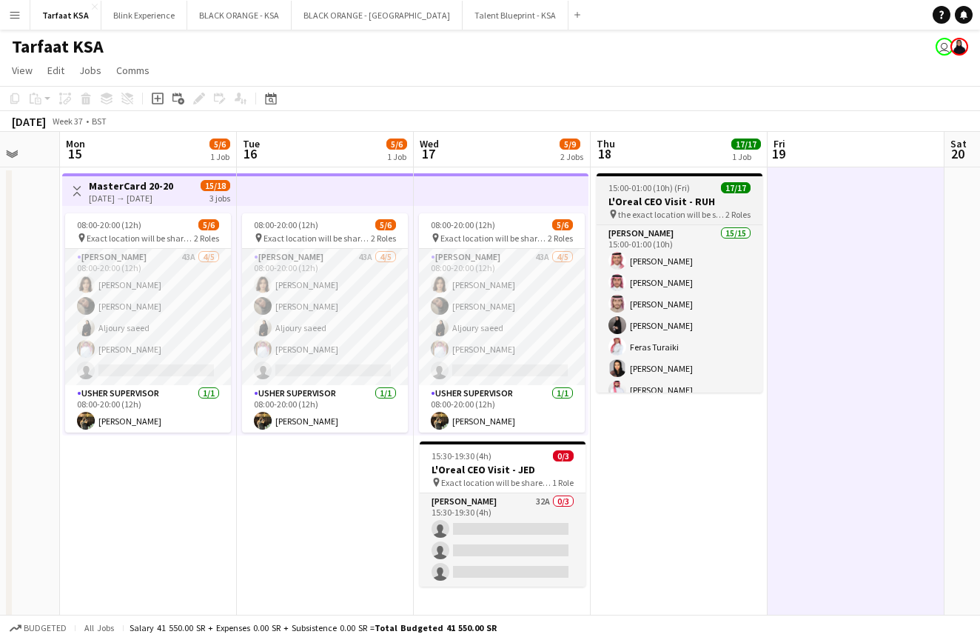
click at [666, 198] on h3 "L'Oreal CEO Visit - RUH" at bounding box center [680, 201] width 166 height 13
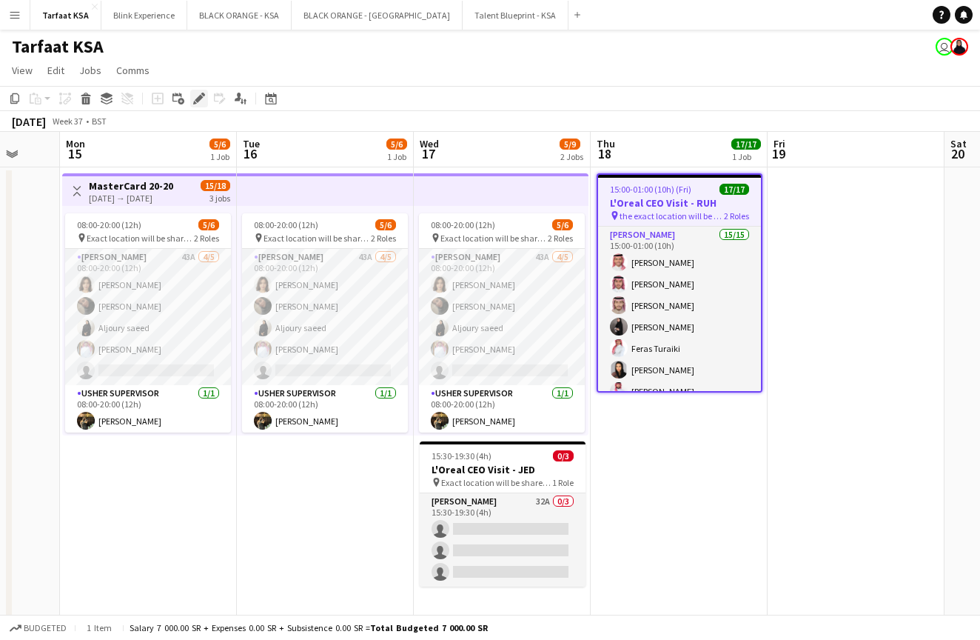
click at [194, 102] on icon at bounding box center [195, 103] width 4 height 4
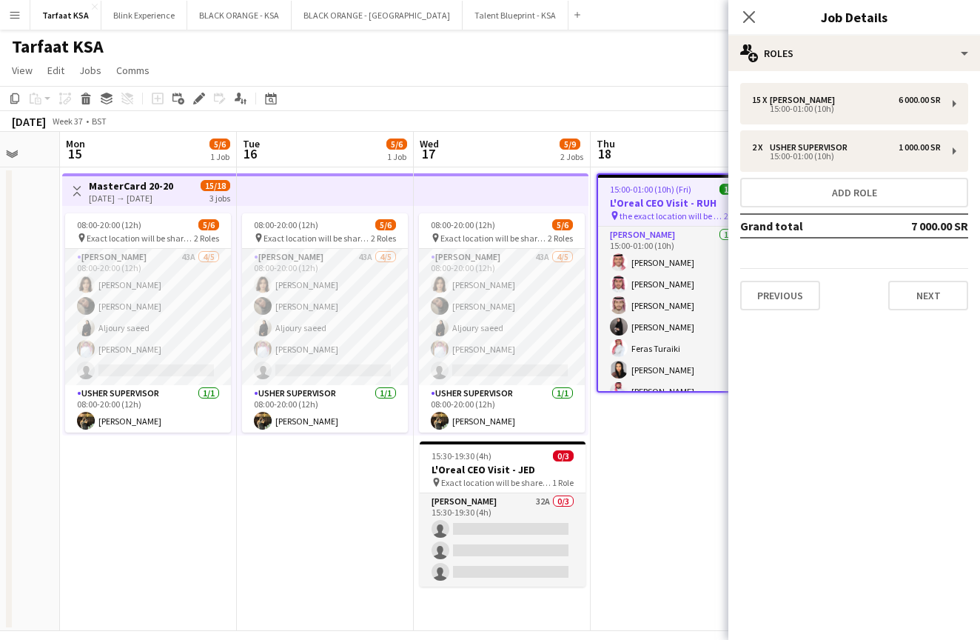
click at [623, 472] on app-date-cell "15:00-01:00 (10h) (Fri) 17/17 L'Oreal CEO Visit - RUH pin the exact location wi…" at bounding box center [679, 399] width 177 height 464
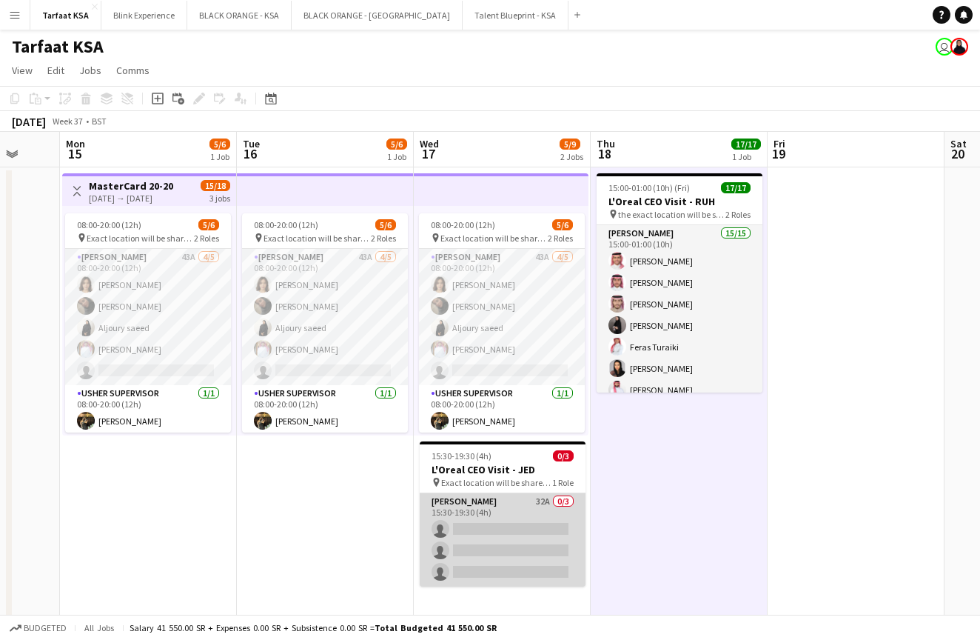
click at [498, 502] on app-card-role "Usher 32A 0/3 15:30-19:30 (4h) single-neutral-actions single-neutral-actions si…" at bounding box center [503, 539] width 166 height 93
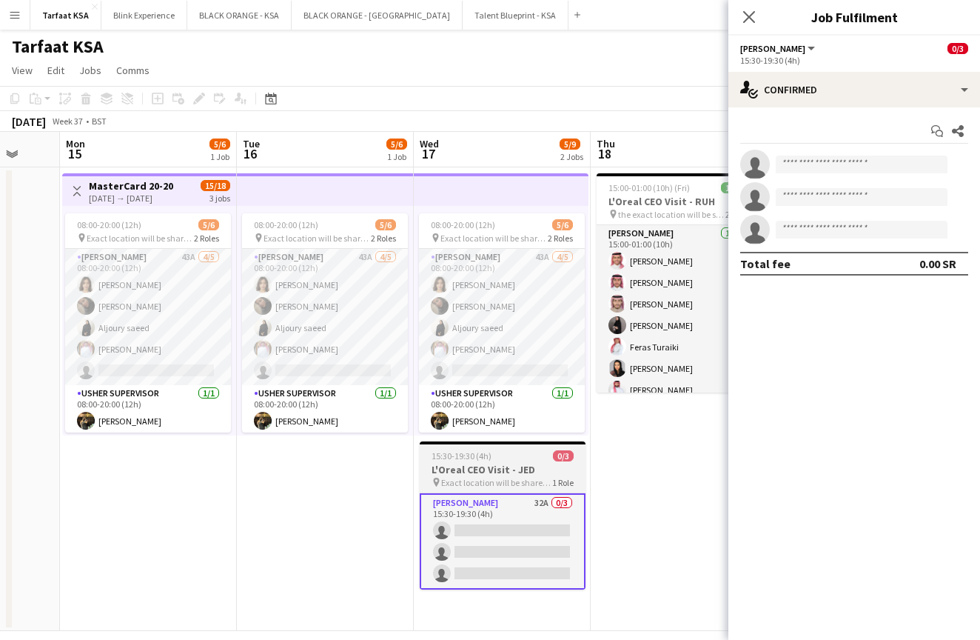
click at [518, 454] on div "15:30-19:30 (4h) 0/3" at bounding box center [503, 455] width 166 height 11
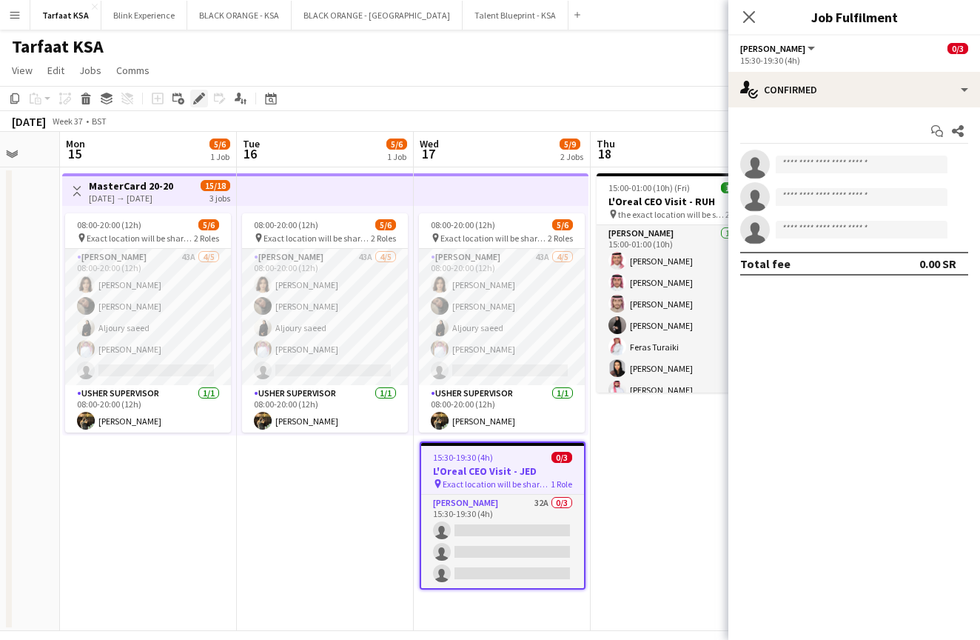
click at [198, 98] on icon at bounding box center [199, 99] width 8 height 8
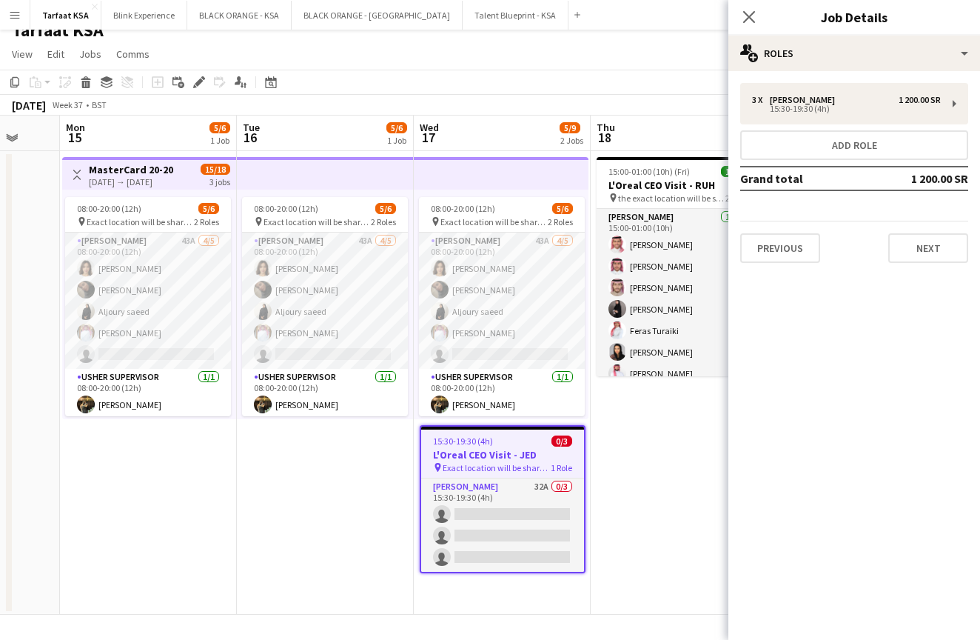
scroll to position [16, 0]
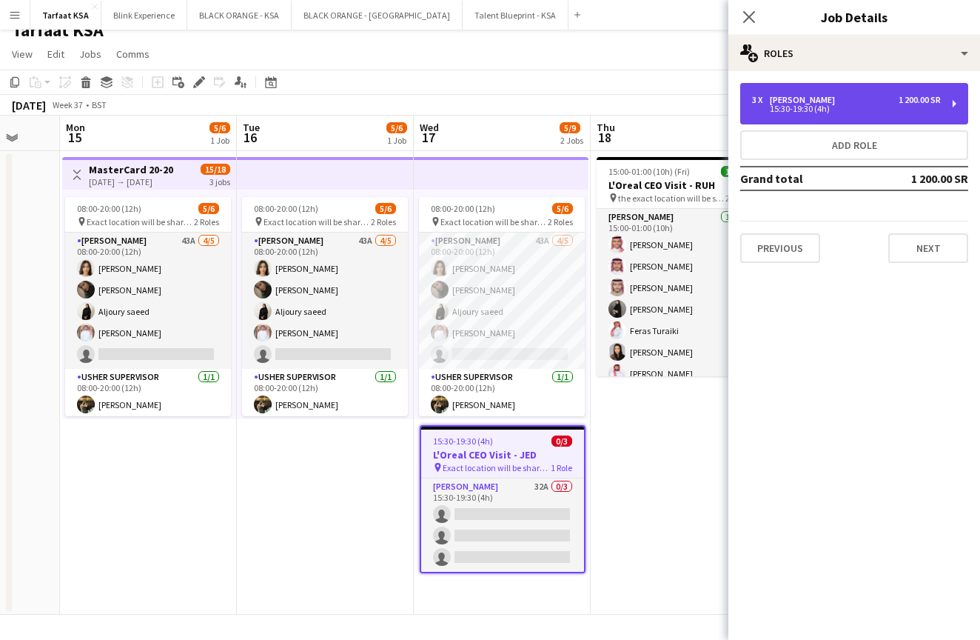
click at [846, 112] on div "15:30-19:30 (4h)" at bounding box center [846, 108] width 189 height 7
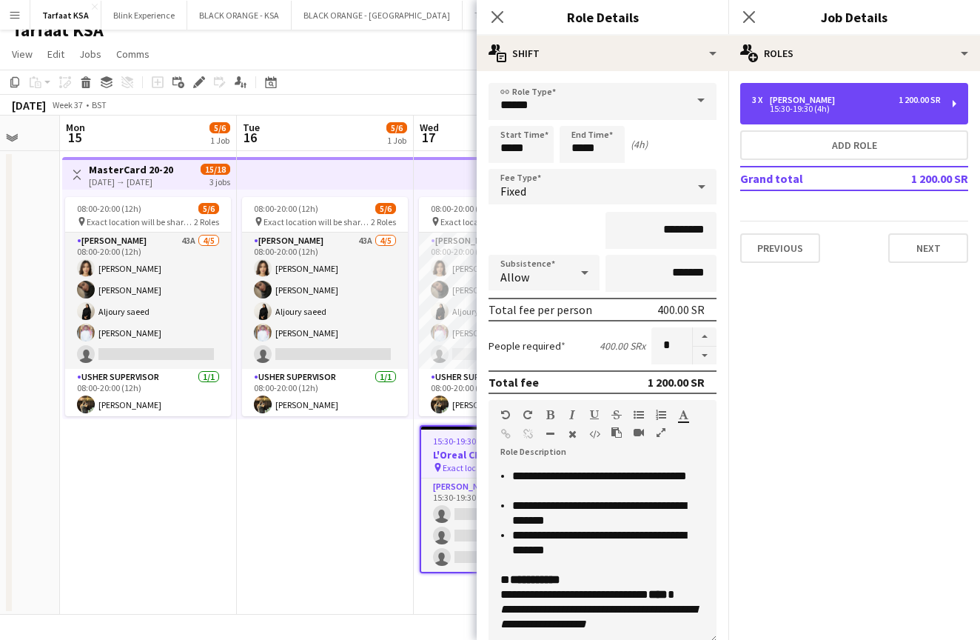
scroll to position [480, 0]
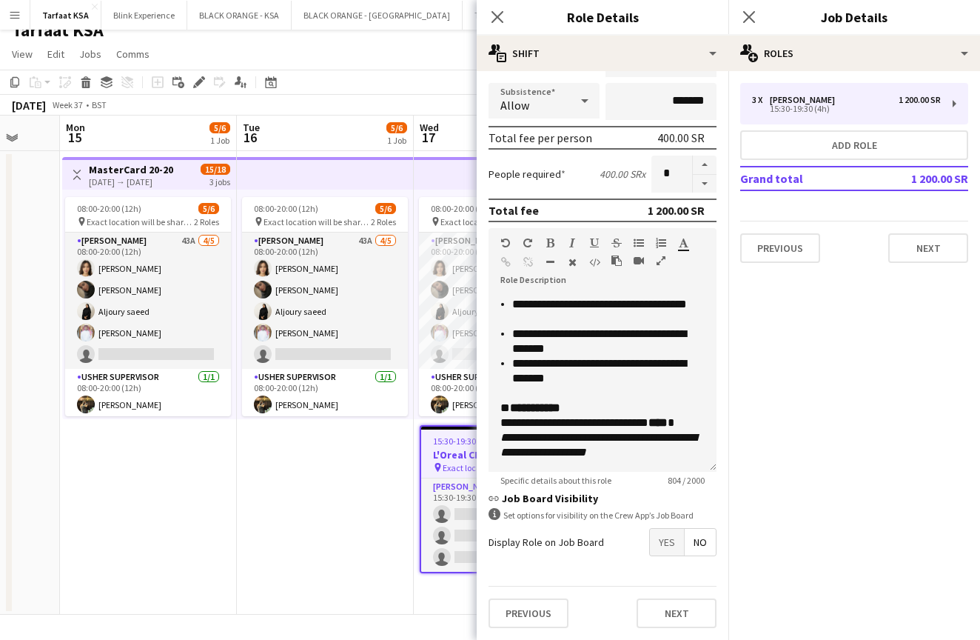
click at [661, 545] on span "Yes" at bounding box center [667, 542] width 34 height 27
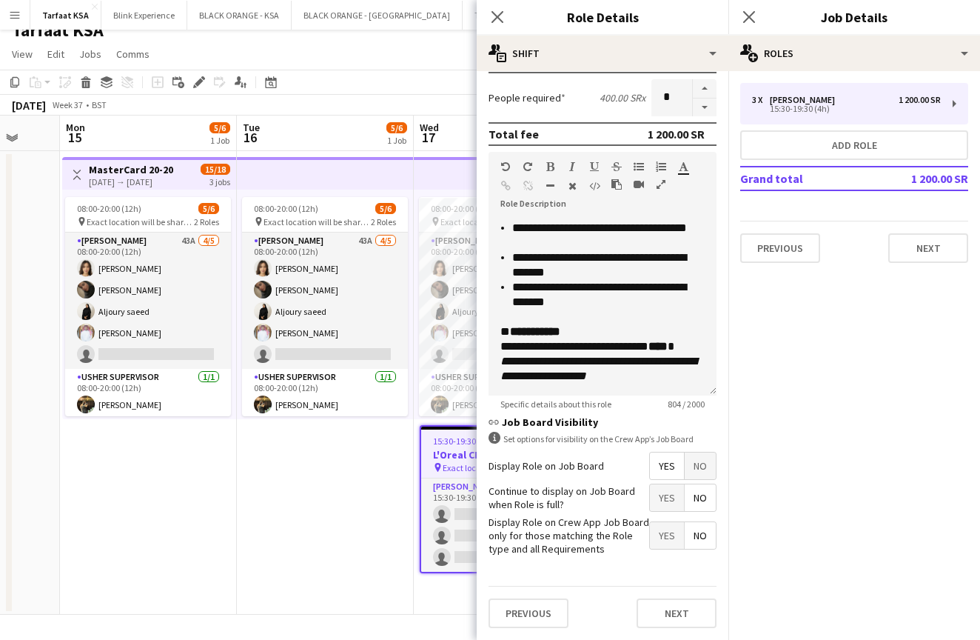
scroll to position [247, 0]
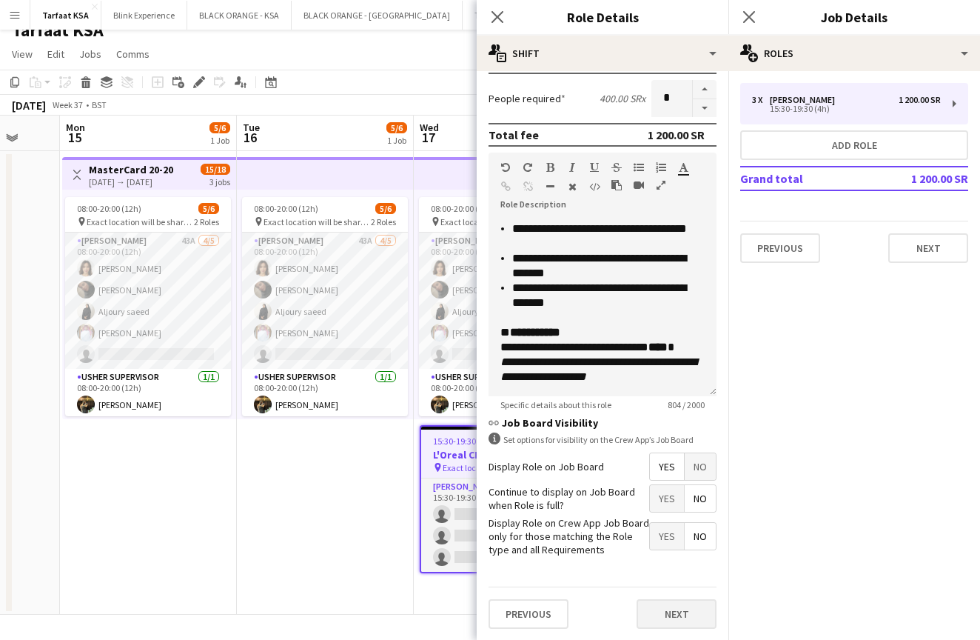
click at [677, 612] on button "Next" at bounding box center [677, 614] width 80 height 30
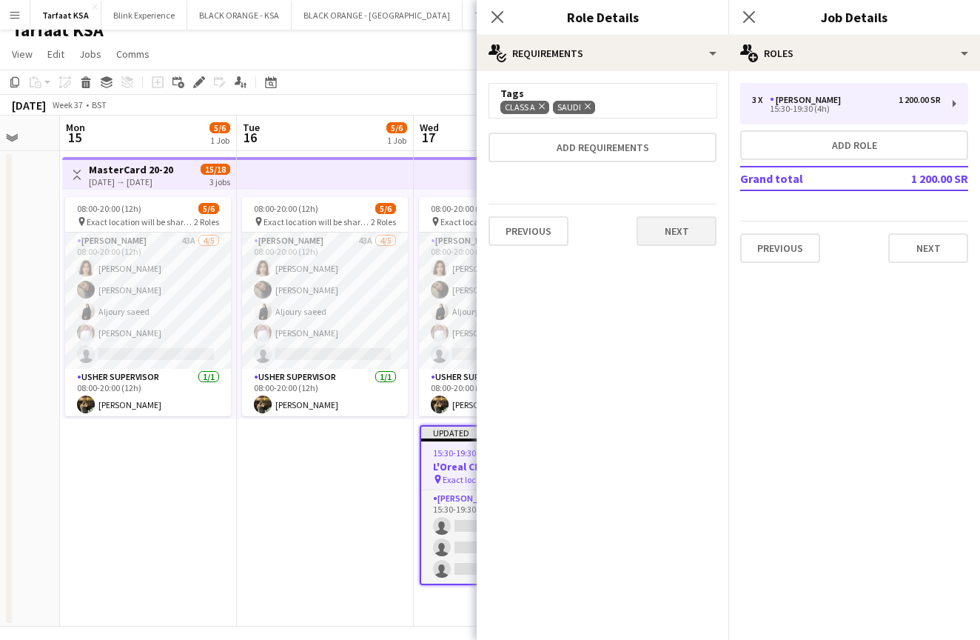
click at [686, 222] on button "Next" at bounding box center [677, 231] width 80 height 30
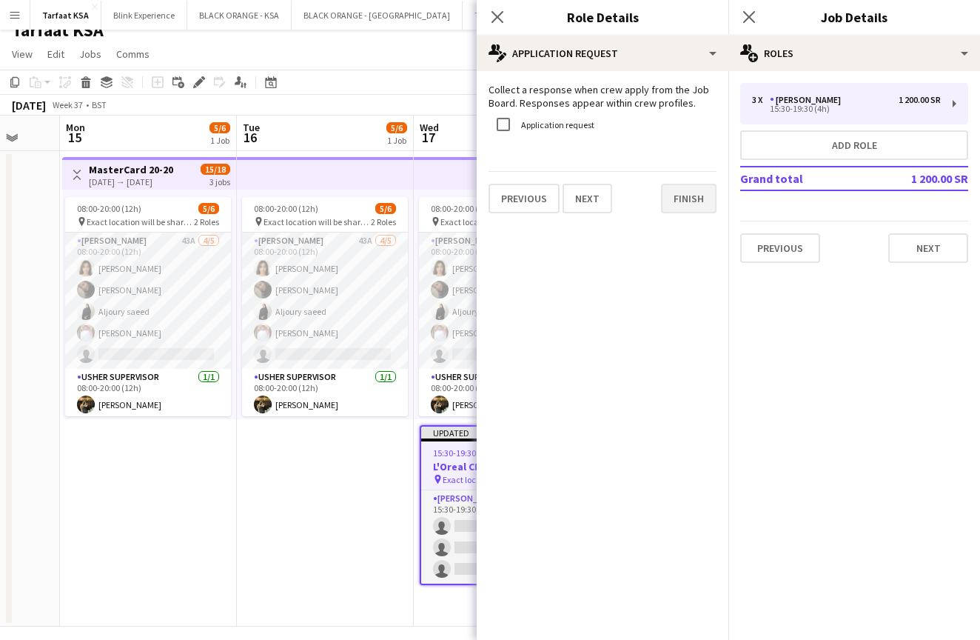
click at [681, 190] on button "Finish" at bounding box center [689, 199] width 56 height 30
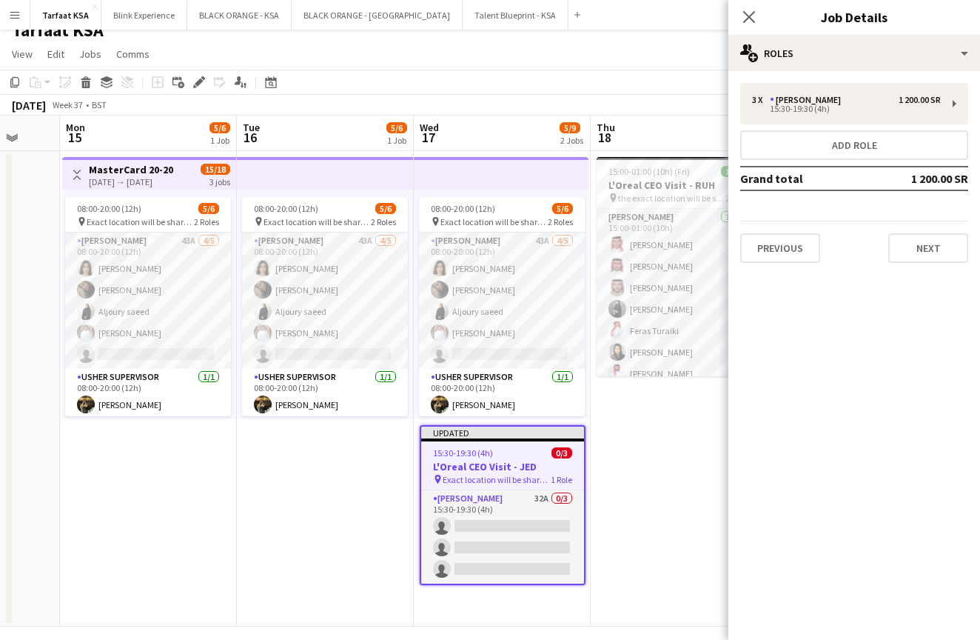
click at [674, 437] on app-date-cell "15:00-01:00 (10h) (Fri) 17/17 L'Oreal CEO Visit - RUH pin the exact location wi…" at bounding box center [679, 388] width 177 height 475
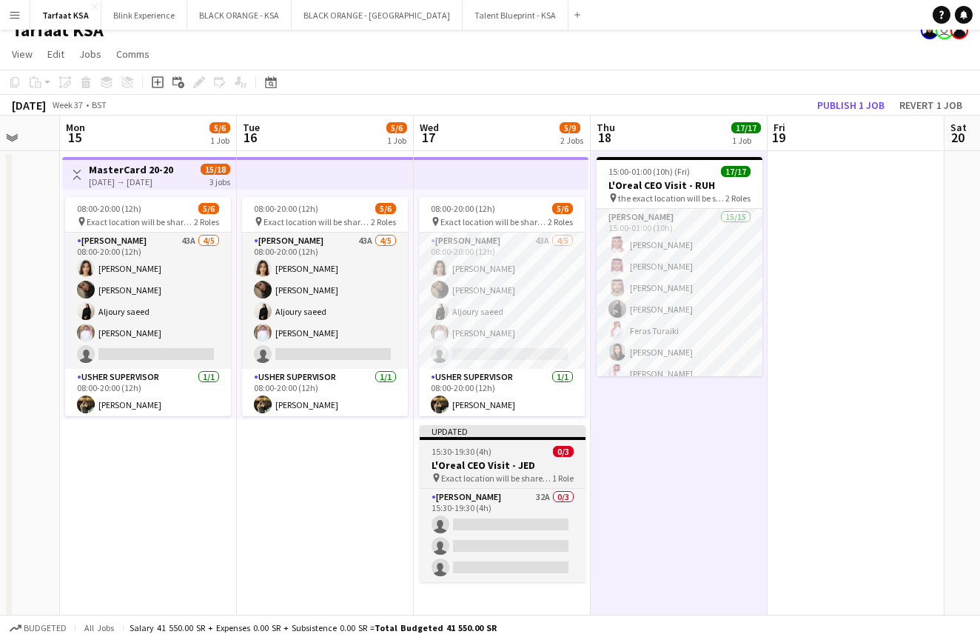
click at [484, 447] on span "15:30-19:30 (4h)" at bounding box center [462, 451] width 60 height 11
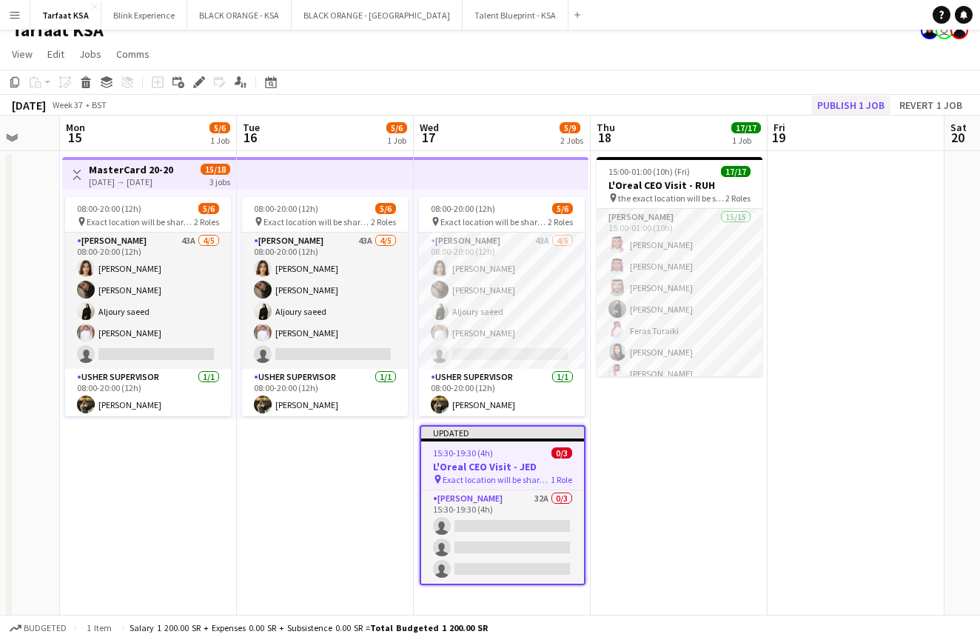
click at [826, 104] on button "Publish 1 job" at bounding box center [851, 105] width 79 height 19
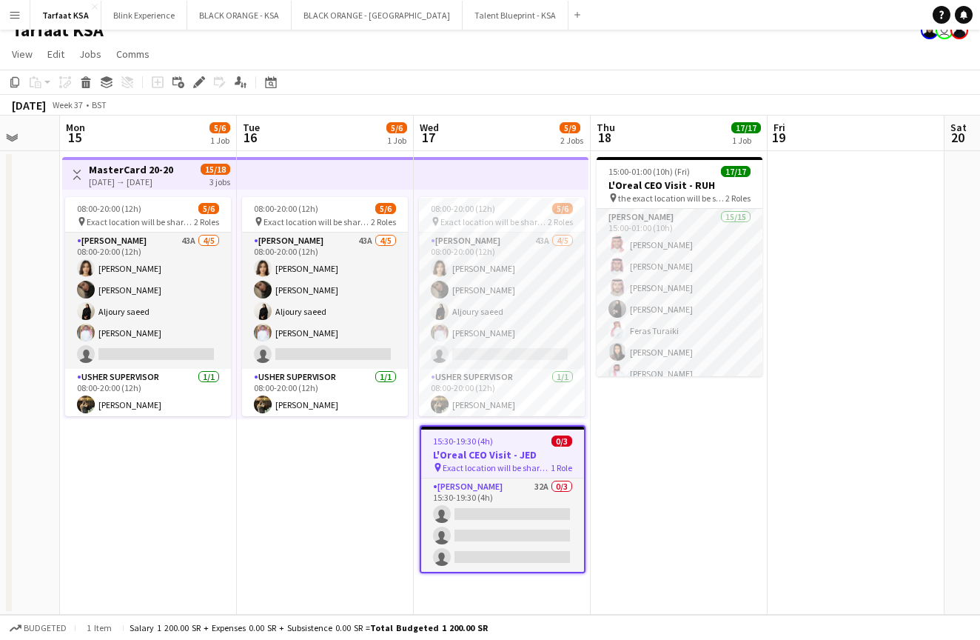
click at [265, 513] on app-date-cell "08:00-20:00 (12h) 5/6 pin Exact location will be shared later 2 Roles [PERSON_N…" at bounding box center [325, 383] width 177 height 464
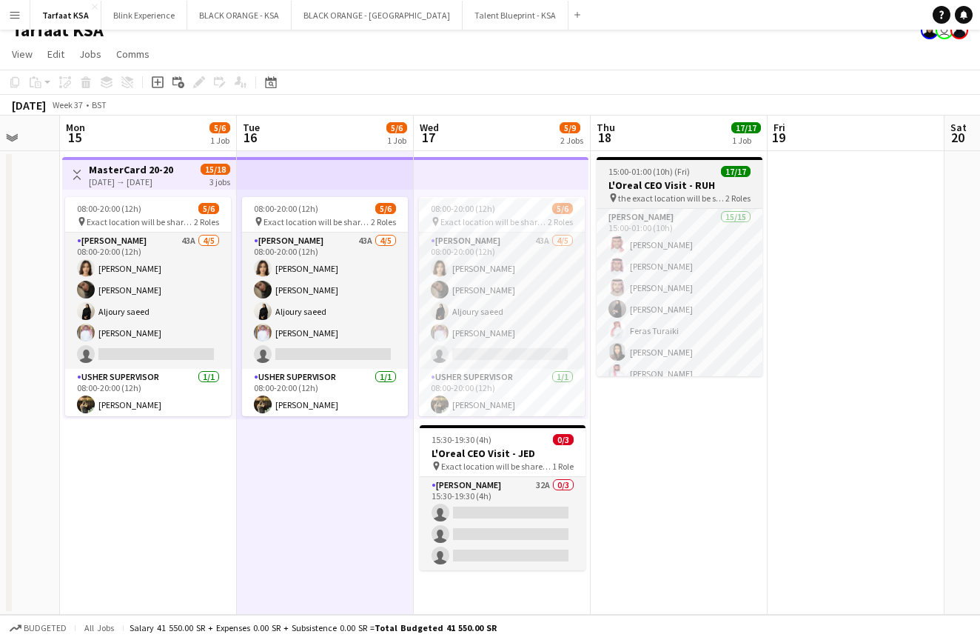
scroll to position [0, 472]
click at [669, 186] on h3 "L'Oreal CEO Visit - RUH" at bounding box center [679, 184] width 166 height 13
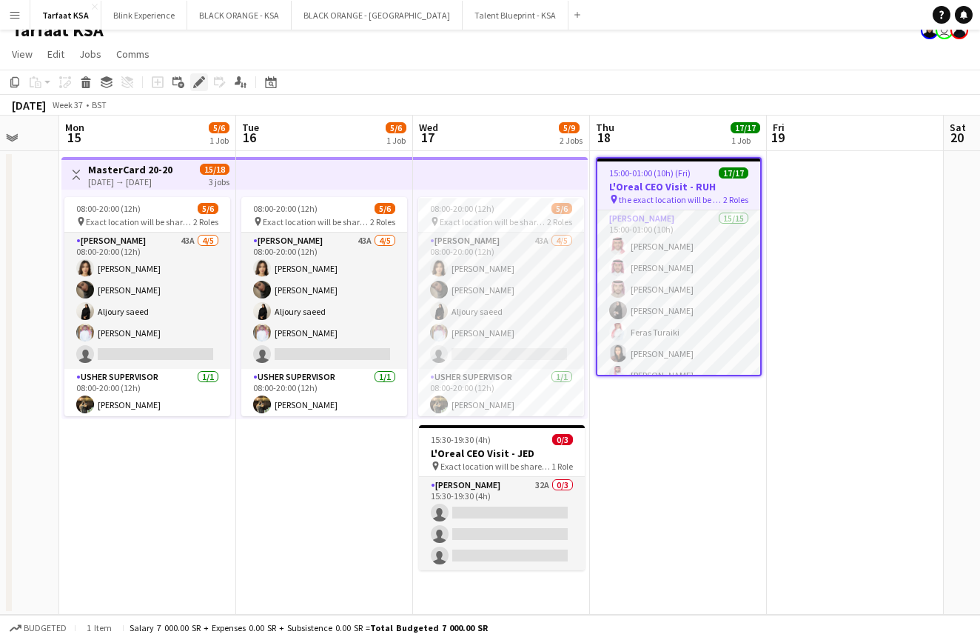
click at [199, 83] on icon at bounding box center [199, 82] width 8 height 8
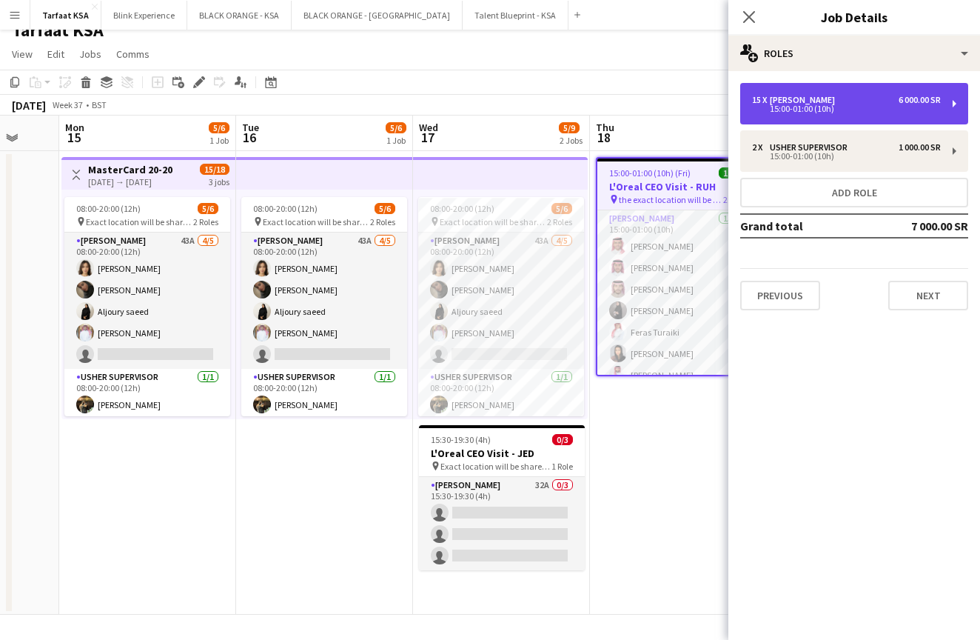
click at [794, 105] on div "15:00-01:00 (10h)" at bounding box center [846, 108] width 189 height 7
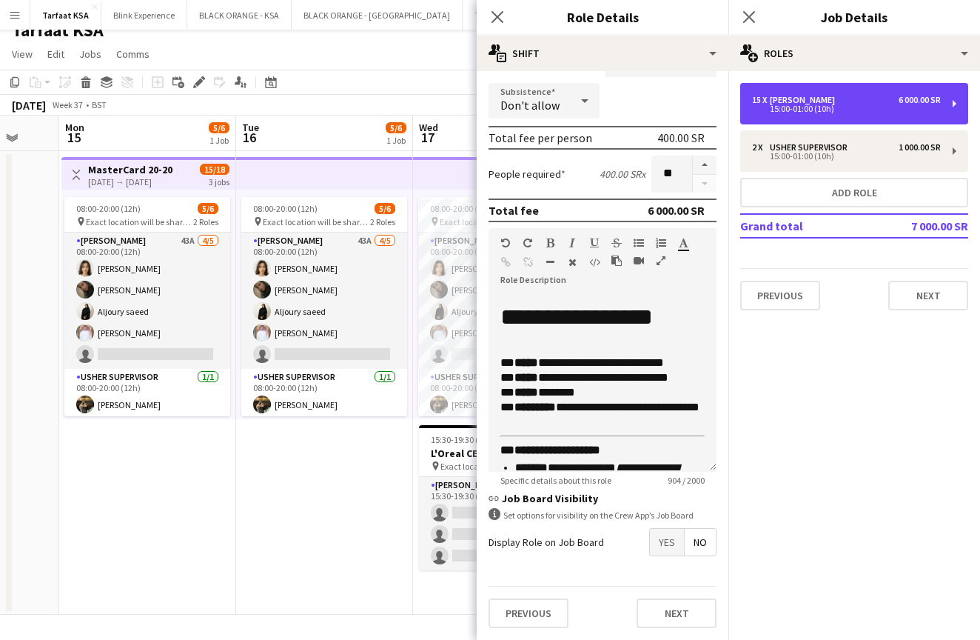
scroll to position [172, 0]
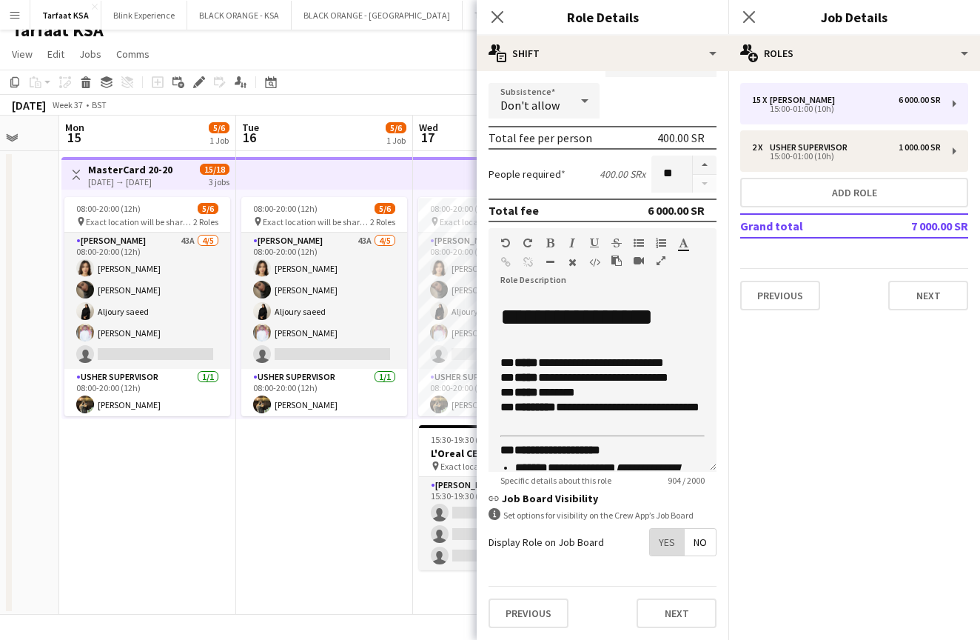
click at [672, 544] on span "Yes" at bounding box center [667, 542] width 34 height 27
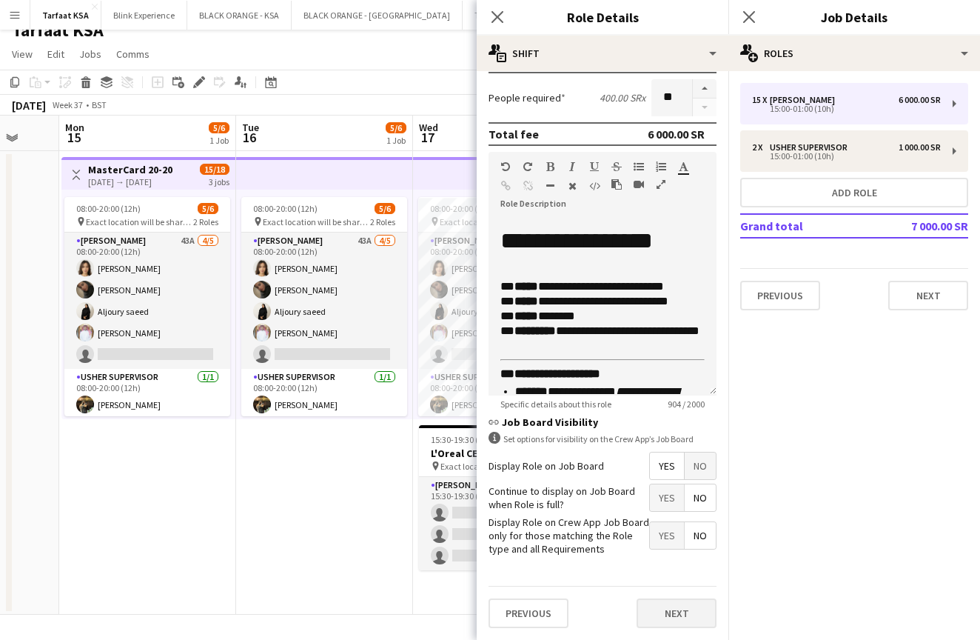
scroll to position [247, 0]
click at [544, 619] on button "Previous" at bounding box center [529, 614] width 80 height 30
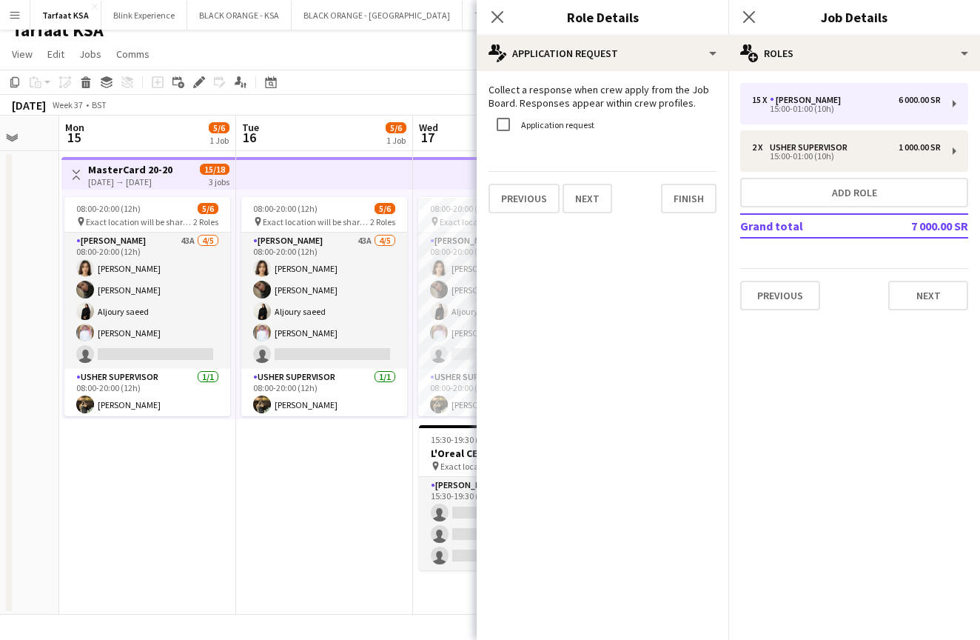
scroll to position [0, 0]
click at [671, 198] on button "Finish" at bounding box center [689, 199] width 56 height 30
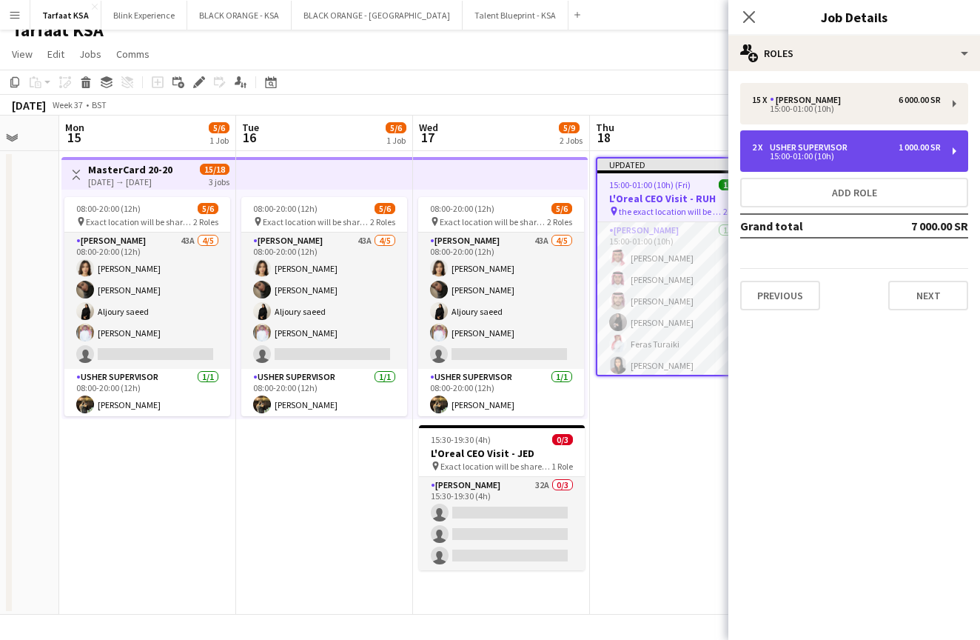
click at [772, 139] on div "2 x [PERSON_NAME] Supervisor 1 000.00 SR 15:00-01:00 (10h)" at bounding box center [855, 150] width 228 height 41
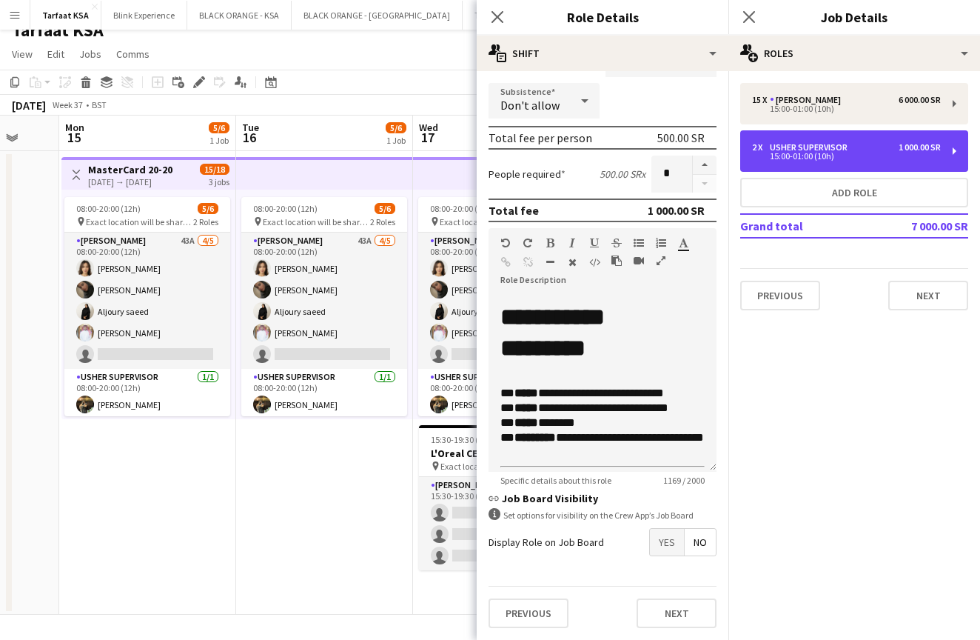
scroll to position [172, 0]
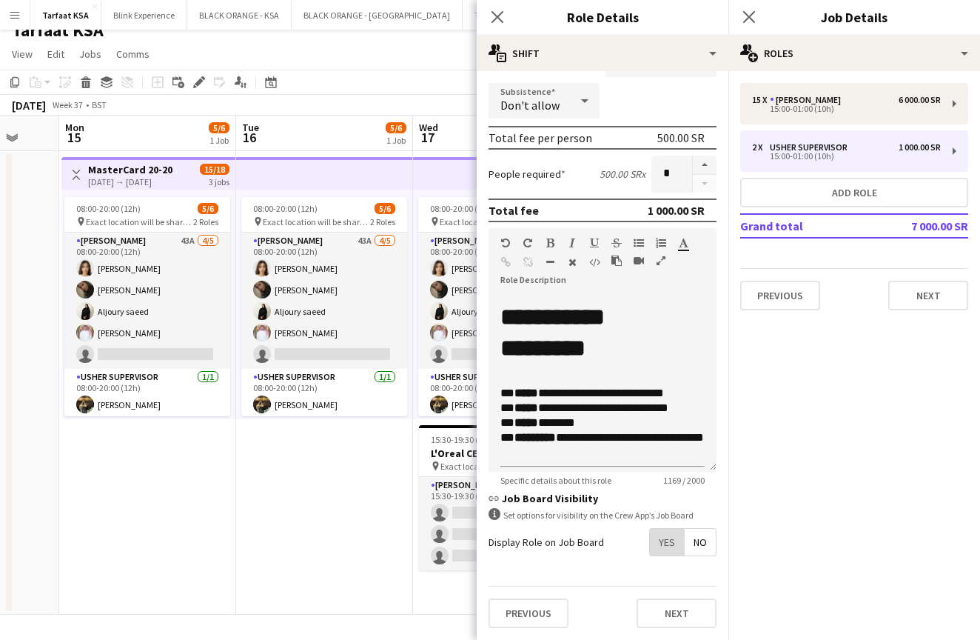
click at [656, 547] on span "Yes" at bounding box center [667, 542] width 34 height 27
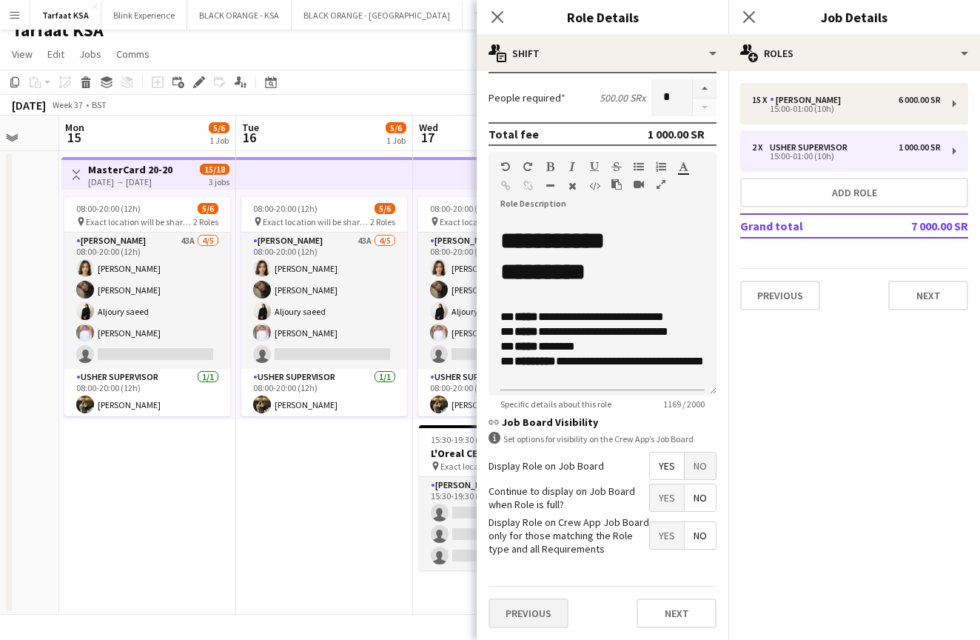
scroll to position [247, 0]
click at [552, 615] on button "Previous" at bounding box center [529, 614] width 80 height 30
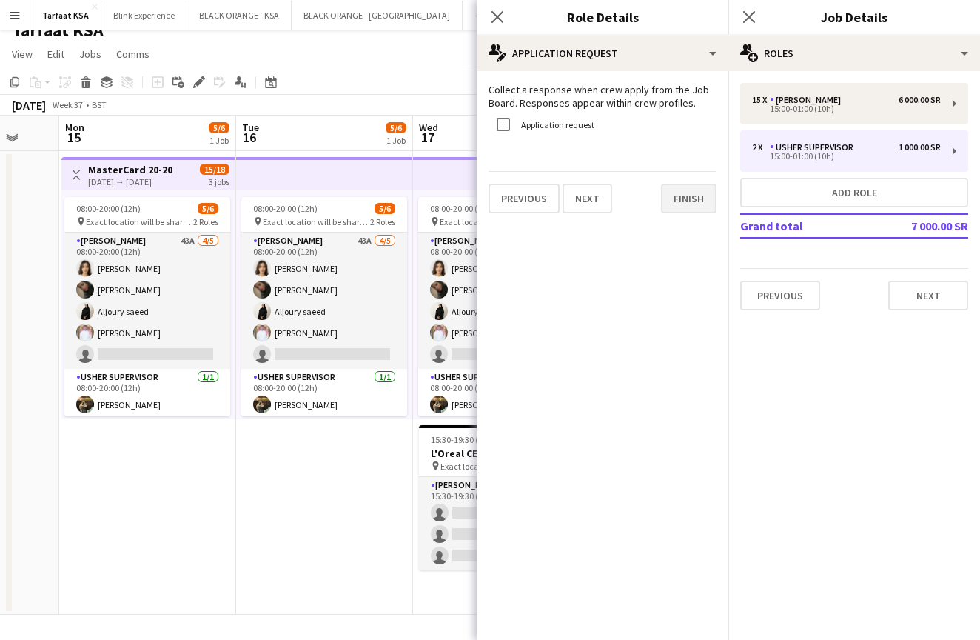
click at [683, 207] on button "Finish" at bounding box center [689, 199] width 56 height 30
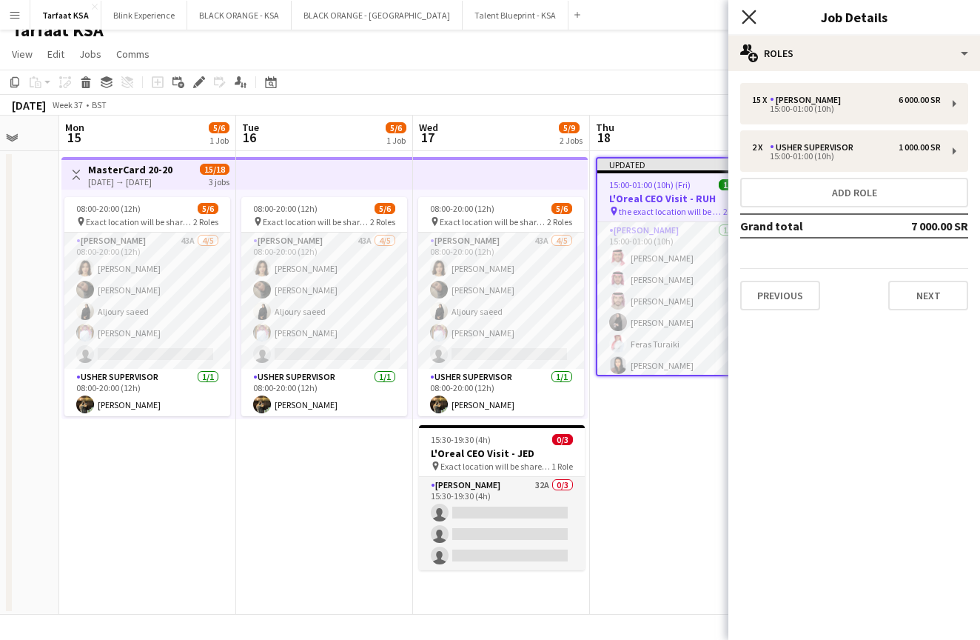
click at [749, 19] on icon "Close pop-in" at bounding box center [749, 17] width 14 height 14
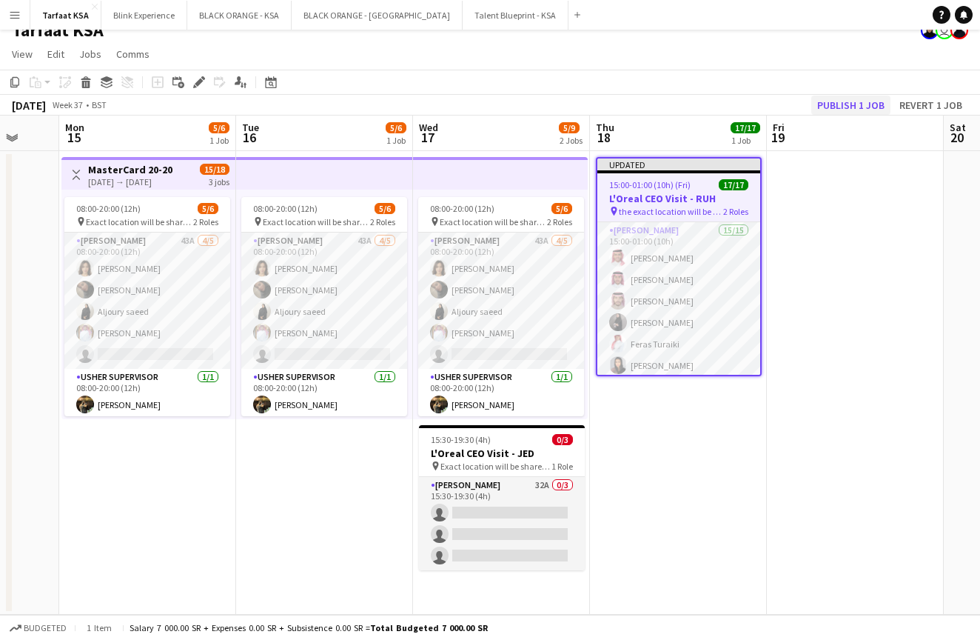
click at [820, 104] on button "Publish 1 job" at bounding box center [851, 105] width 79 height 19
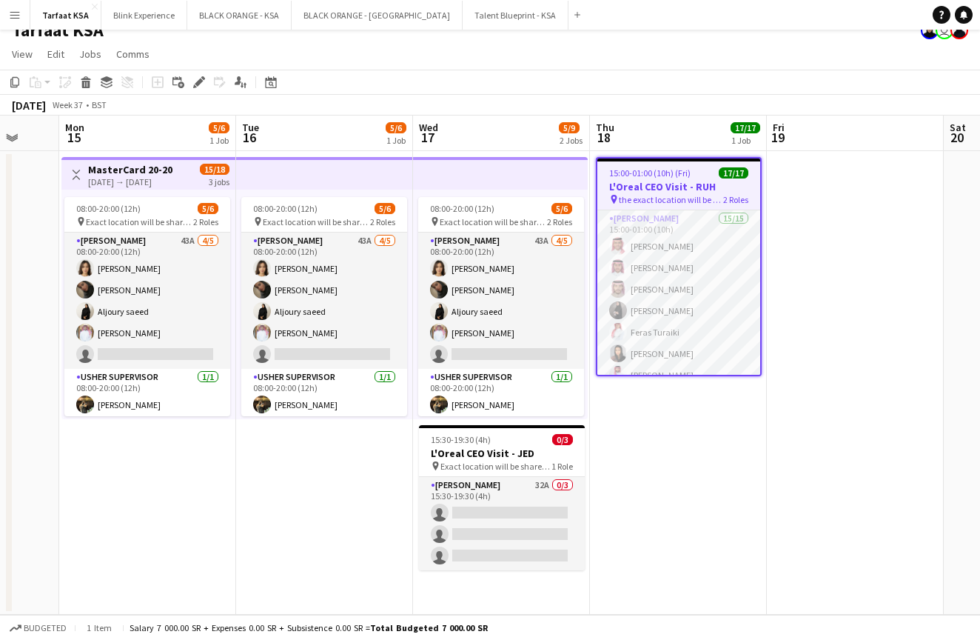
click at [238, 526] on app-date-cell "08:00-20:00 (12h) 5/6 pin Exact location will be shared later 2 Roles [PERSON_N…" at bounding box center [324, 383] width 177 height 464
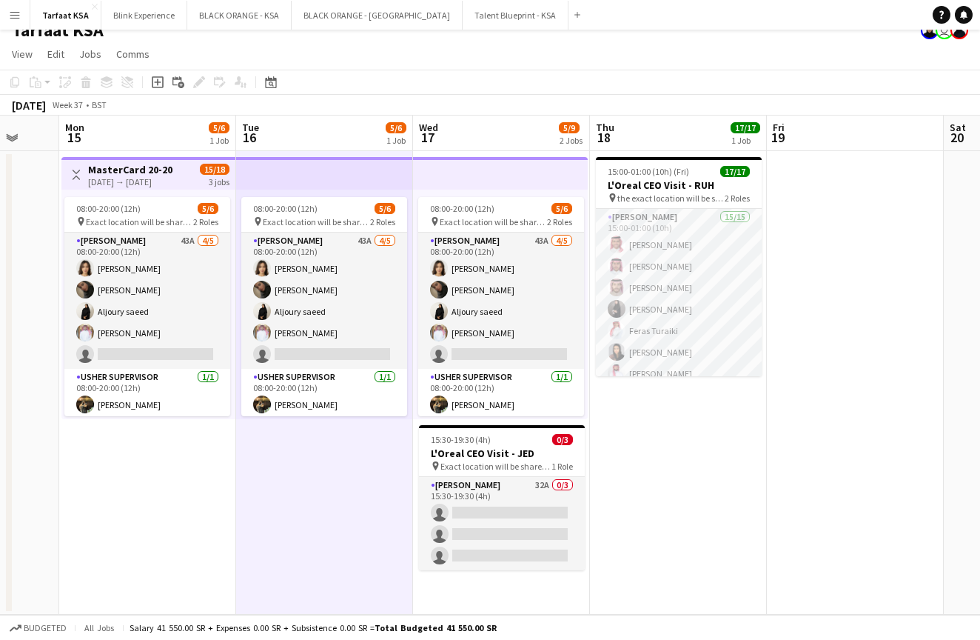
click at [822, 443] on app-date-cell at bounding box center [855, 383] width 177 height 464
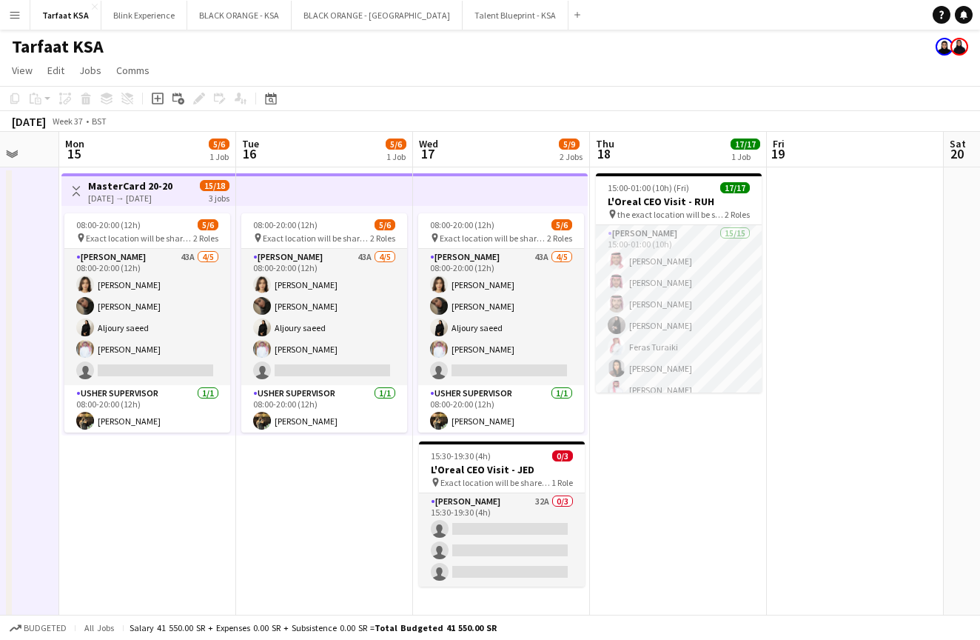
click at [290, 536] on app-date-cell "08:00-20:00 (12h) 5/6 pin Exact location will be shared later 2 Roles [PERSON_N…" at bounding box center [324, 399] width 177 height 464
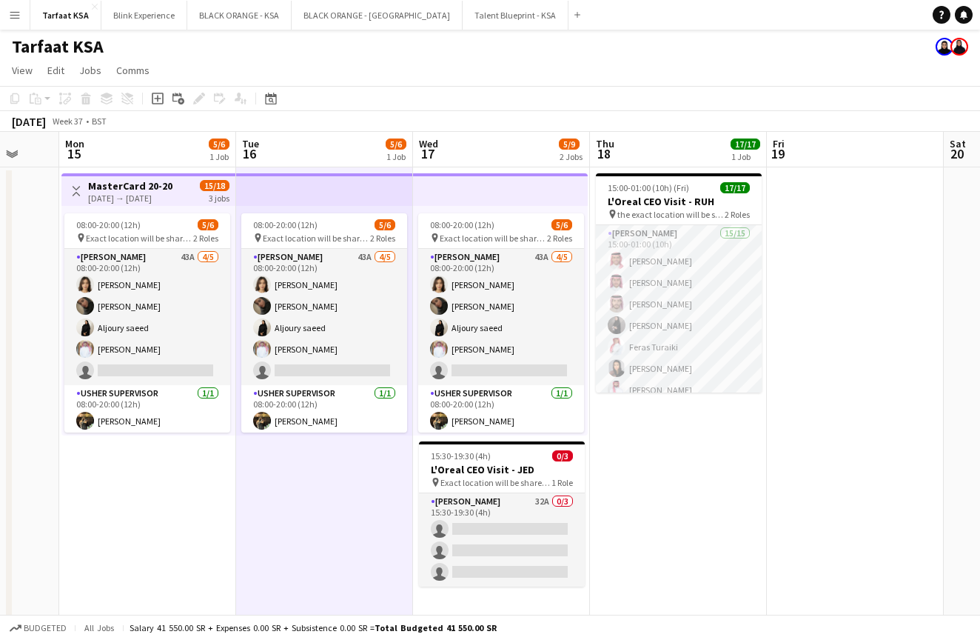
click at [836, 429] on app-date-cell at bounding box center [855, 399] width 177 height 464
